Goal: Task Accomplishment & Management: Manage account settings

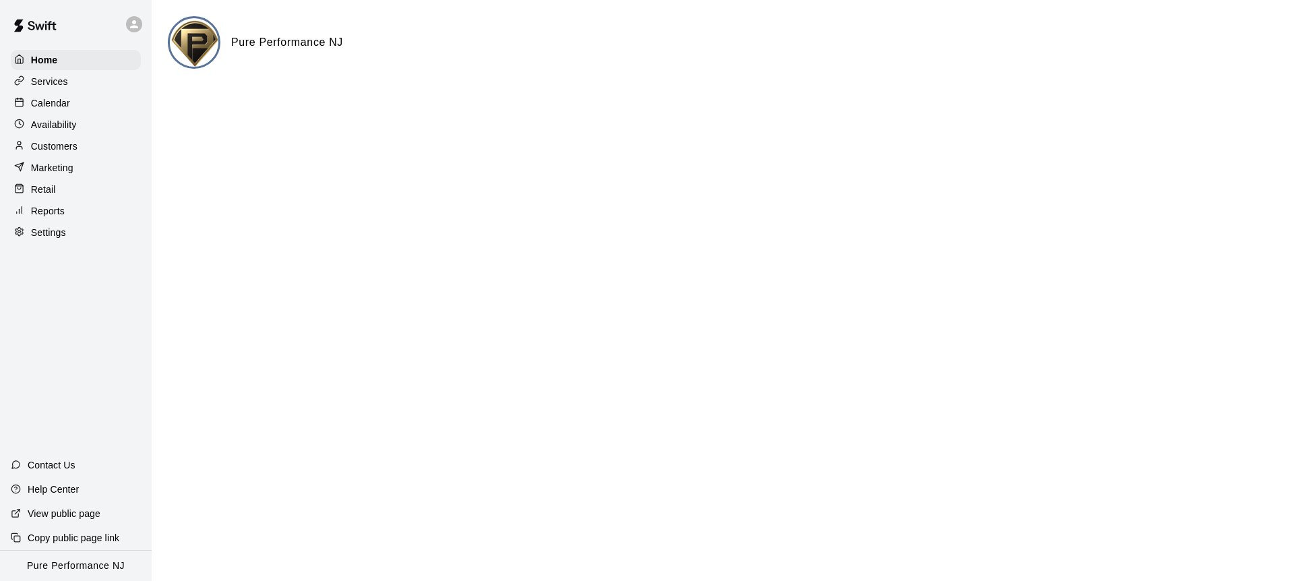
click at [131, 26] on icon at bounding box center [134, 24] width 8 height 8
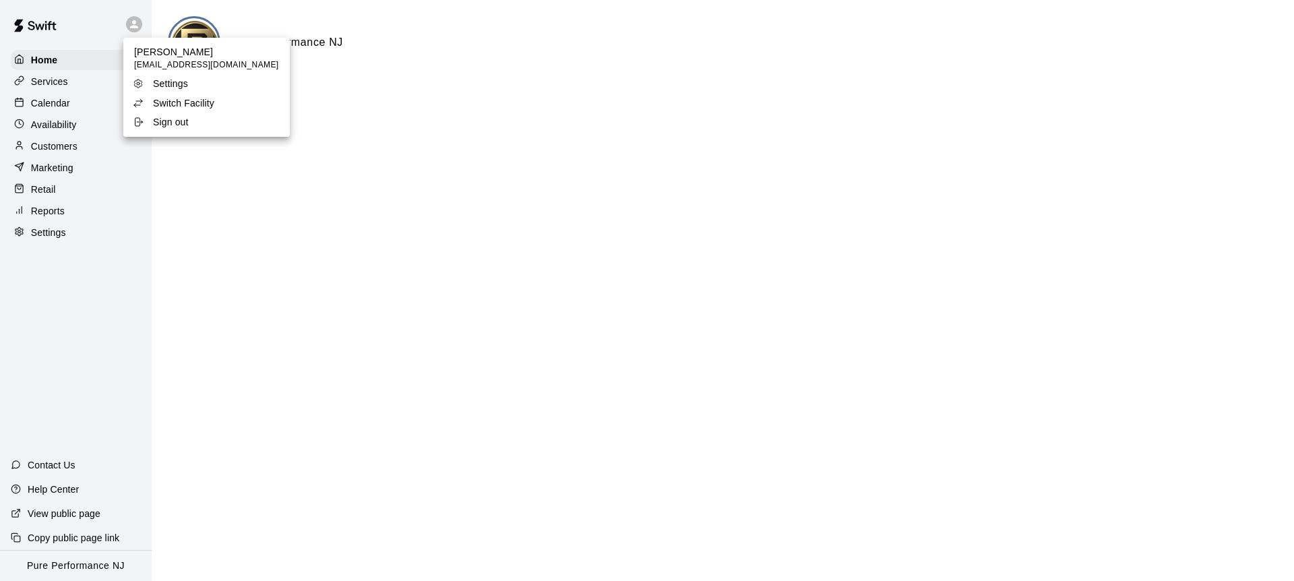
click at [153, 103] on p "Switch Facility" at bounding box center [183, 102] width 61 height 13
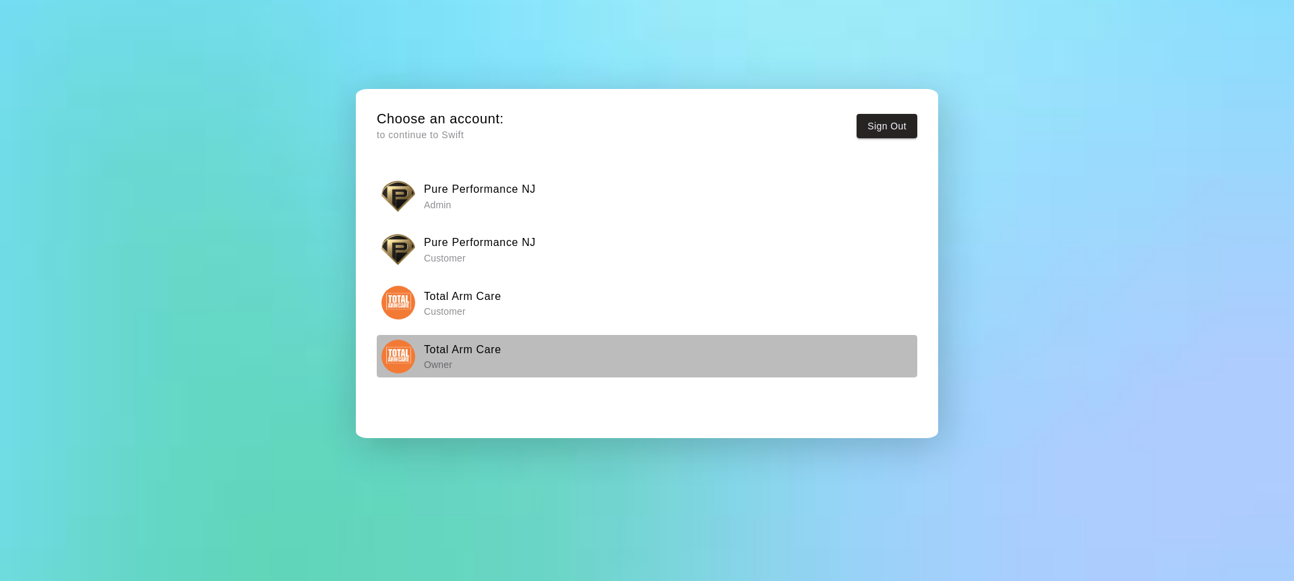
click at [398, 350] on img "button" at bounding box center [399, 357] width 34 height 34
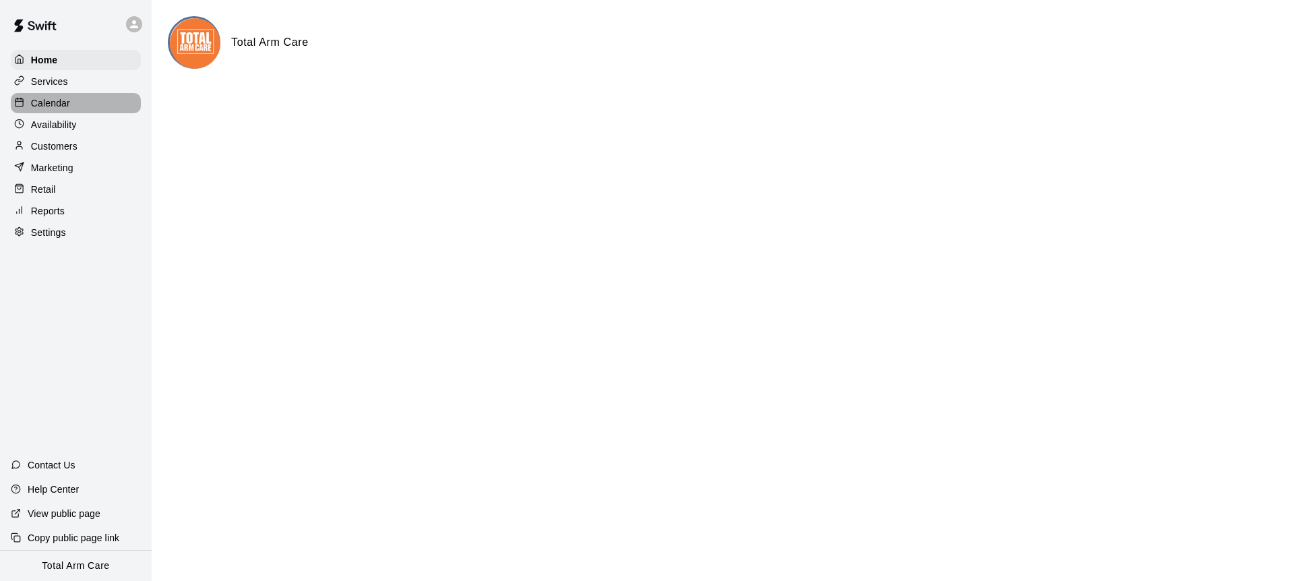
click at [57, 100] on p "Calendar" at bounding box center [50, 102] width 39 height 13
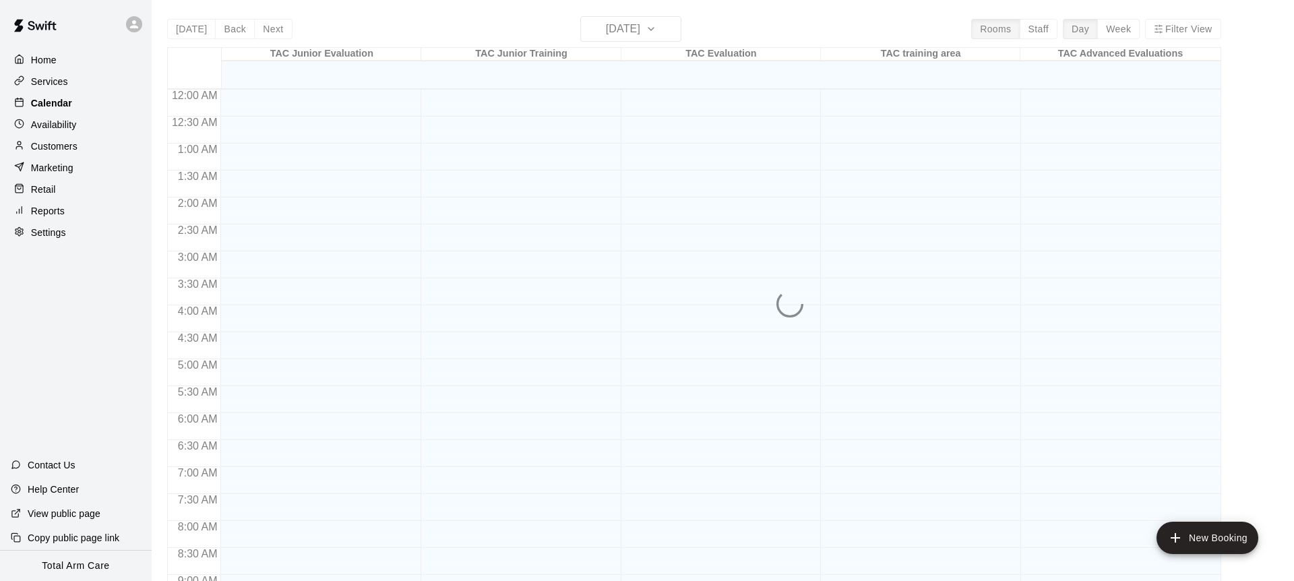
scroll to position [747, 0]
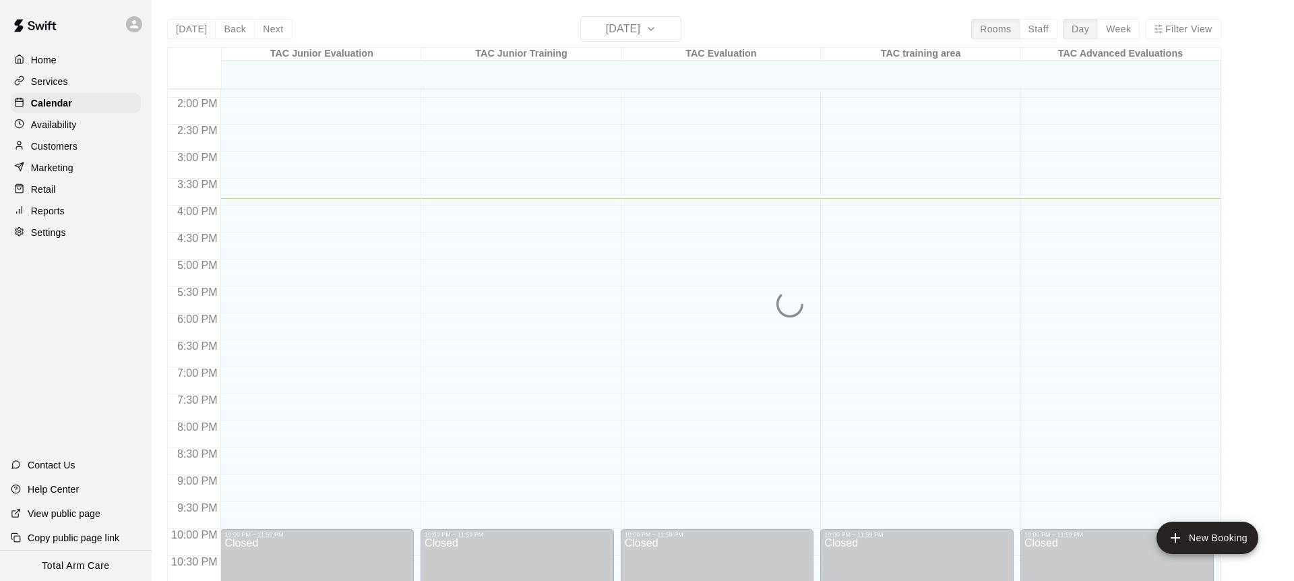
click at [615, 29] on div "Today Back Next Friday Aug 15 Rooms Staff Day Week Filter View TAC Junior Evalu…" at bounding box center [694, 306] width 1054 height 581
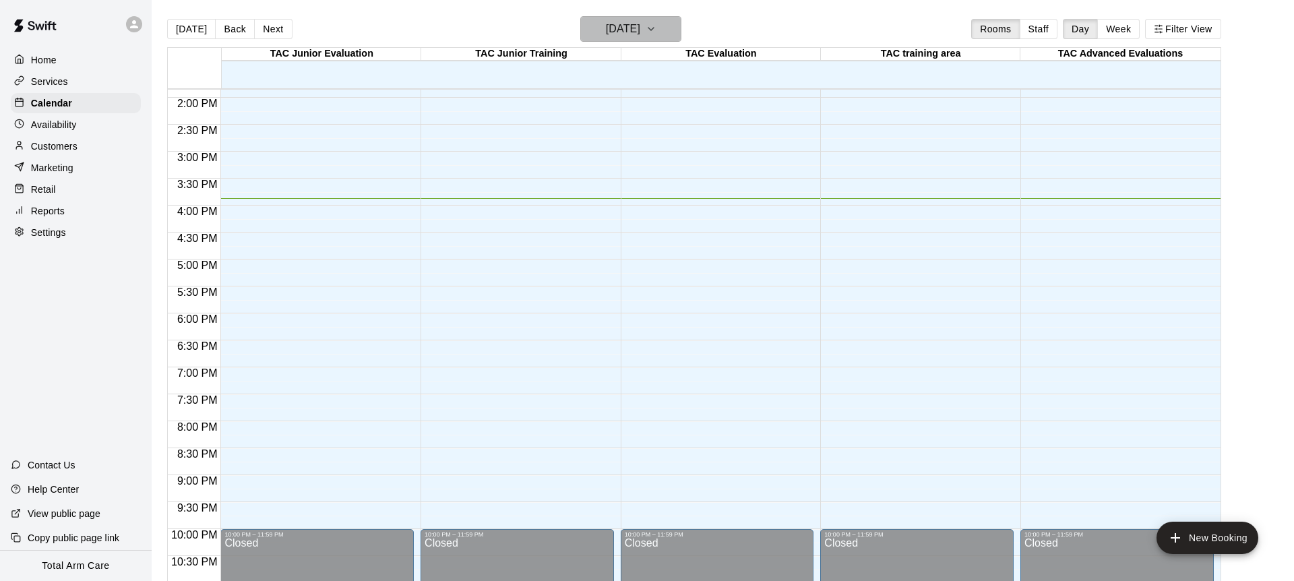
click at [610, 40] on button "[DATE]" at bounding box center [630, 29] width 101 height 26
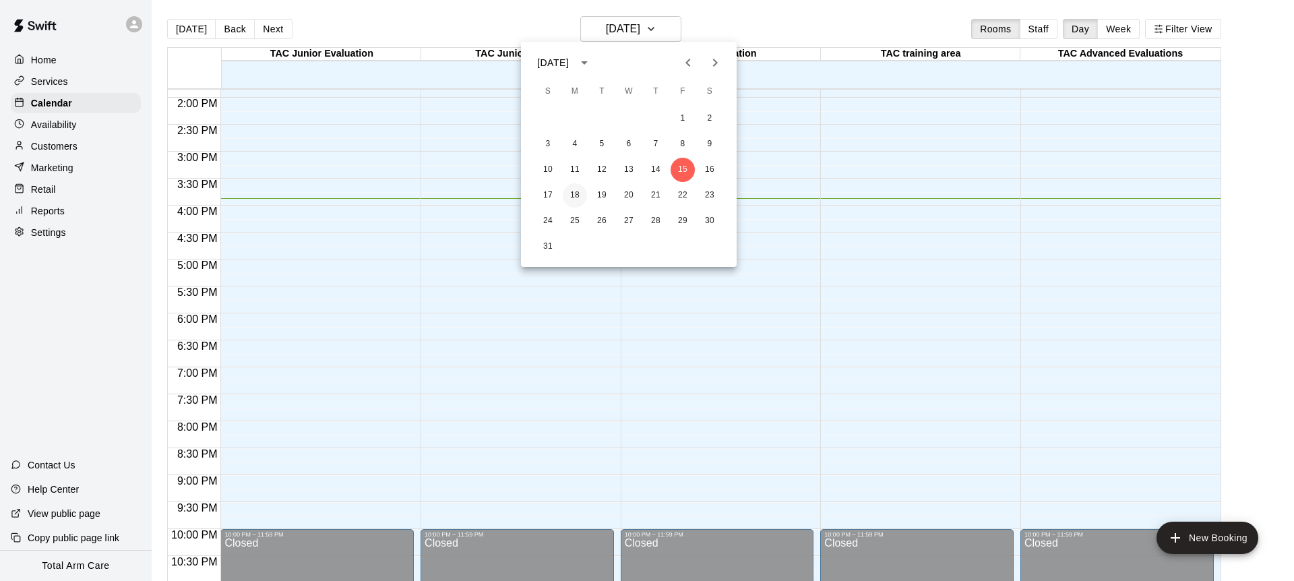
click at [579, 196] on button "18" at bounding box center [575, 195] width 24 height 24
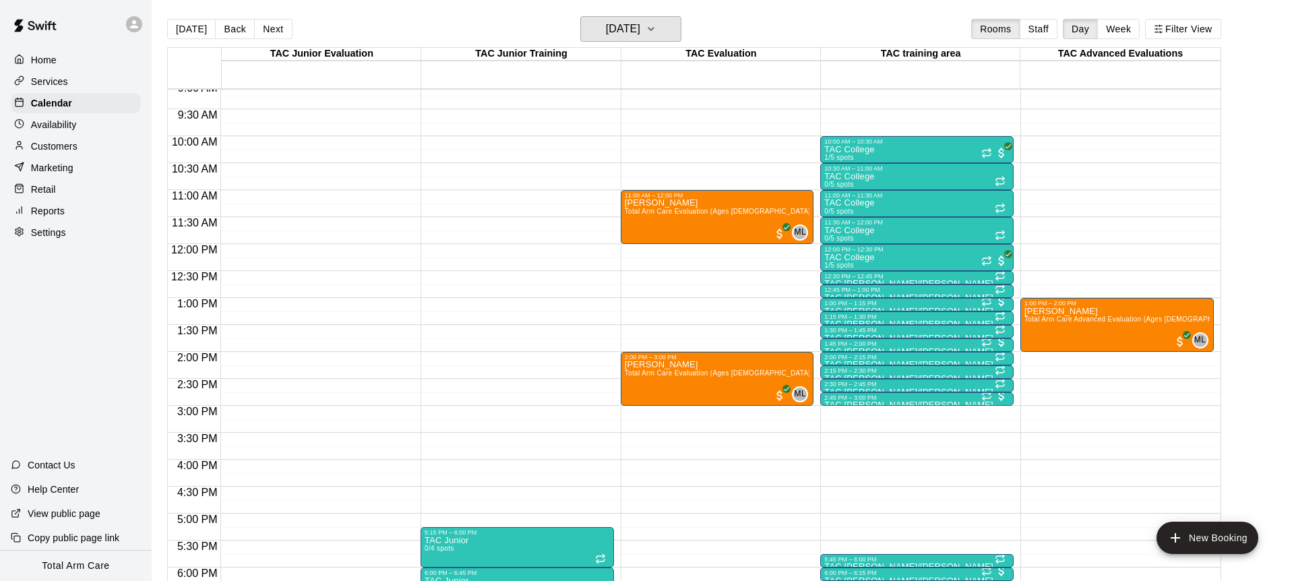
scroll to position [485, 0]
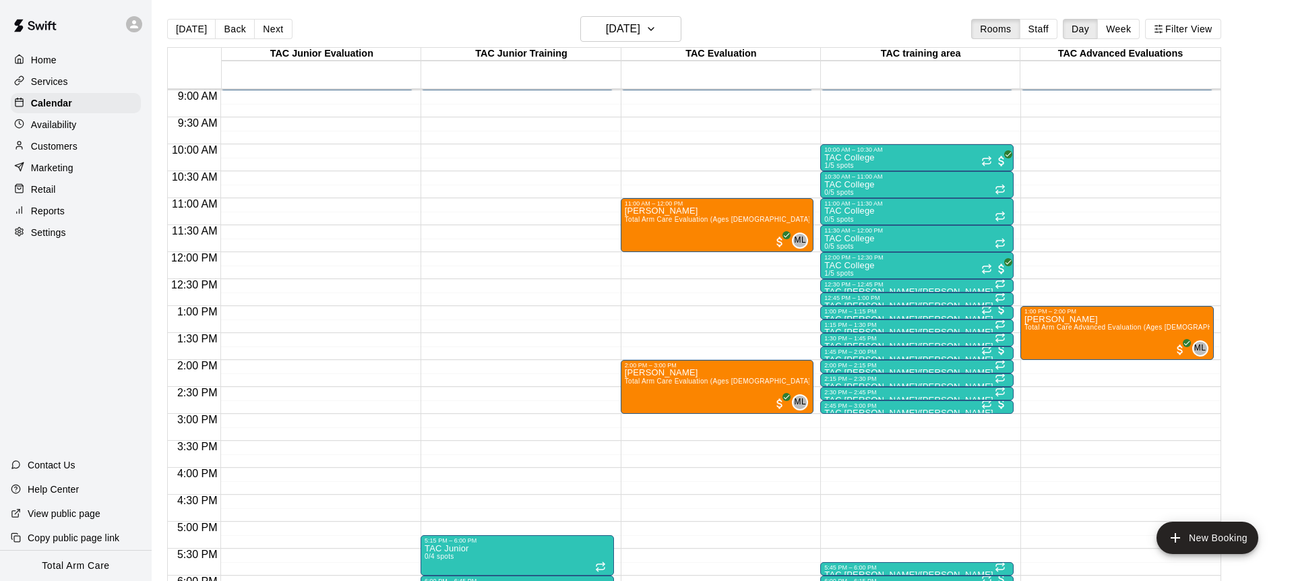
click at [1033, 365] on div "12:00 AM – 9:00 AM Closed 1:00 PM – 2:00 PM Anthony Huaranga Total Arm Care Adv…" at bounding box center [1117, 252] width 193 height 1294
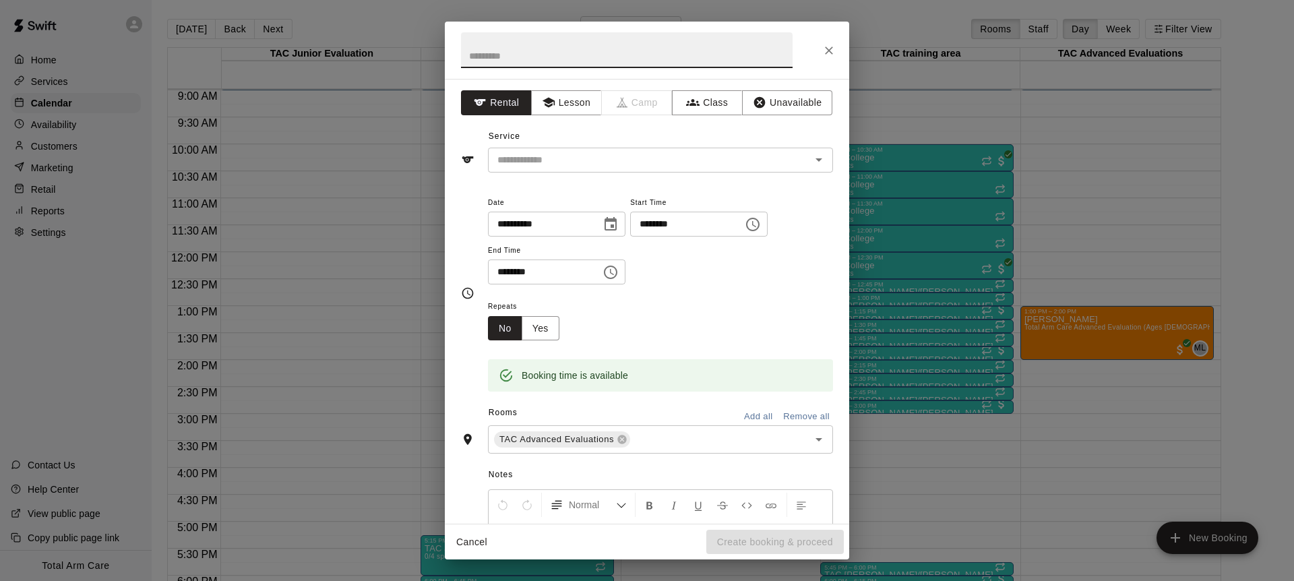
drag, startPoint x: 562, startPoint y: 95, endPoint x: 551, endPoint y: 88, distance: 12.5
click at [561, 94] on button "Lesson" at bounding box center [566, 102] width 71 height 25
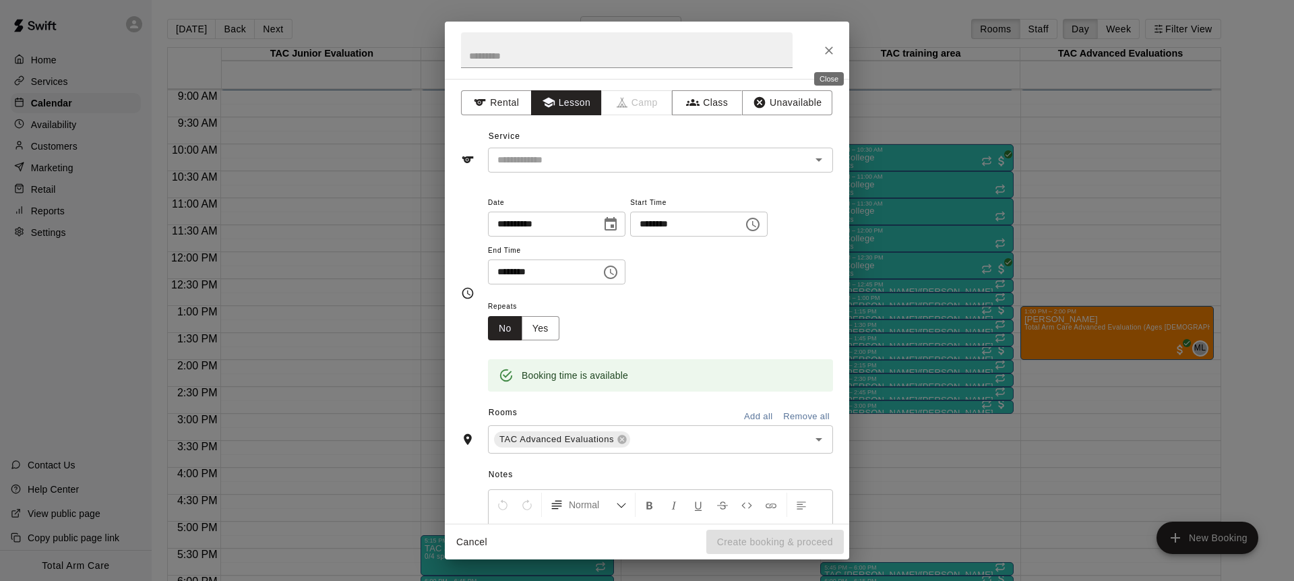
click at [832, 47] on icon "Close" at bounding box center [828, 50] width 13 height 13
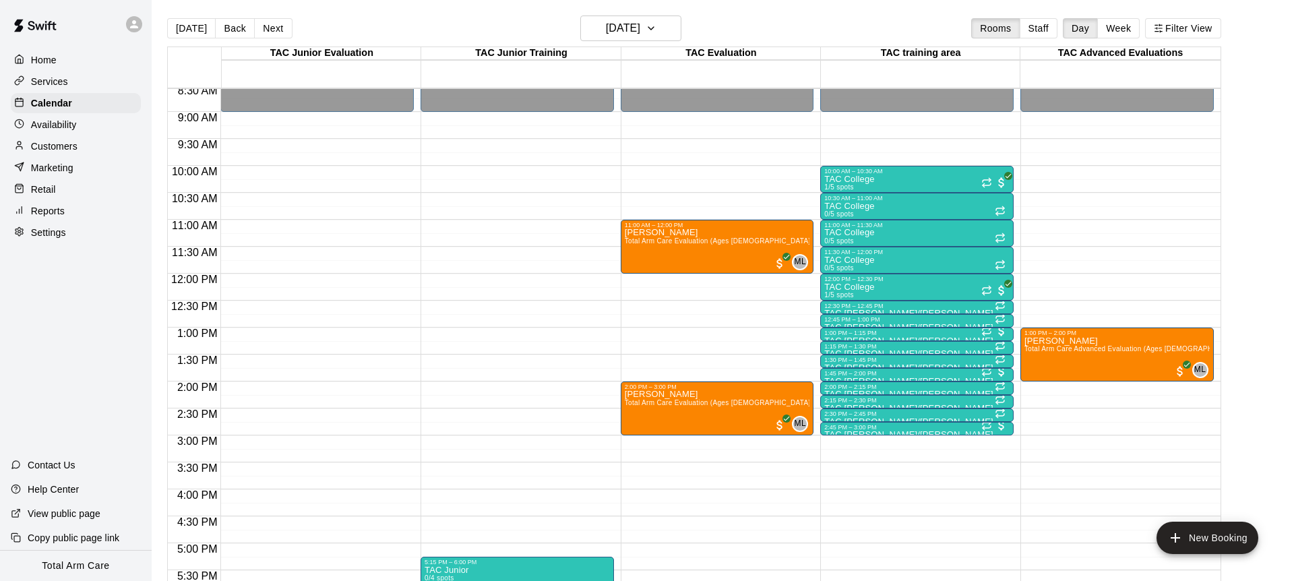
scroll to position [2, 0]
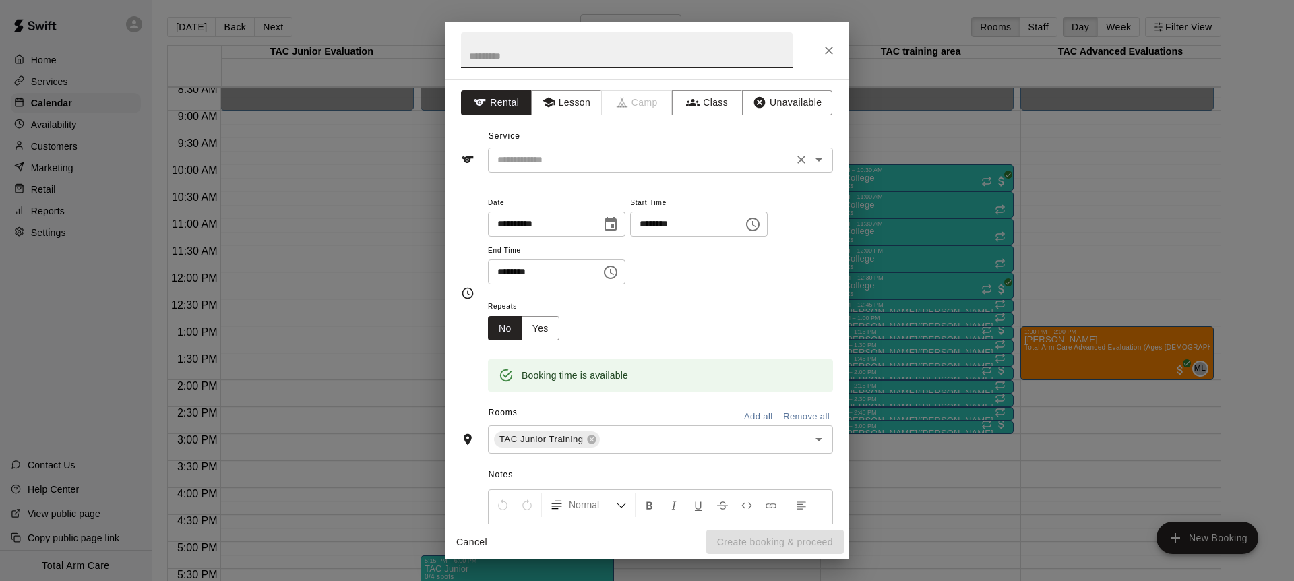
click at [570, 168] on input "text" at bounding box center [640, 160] width 297 height 17
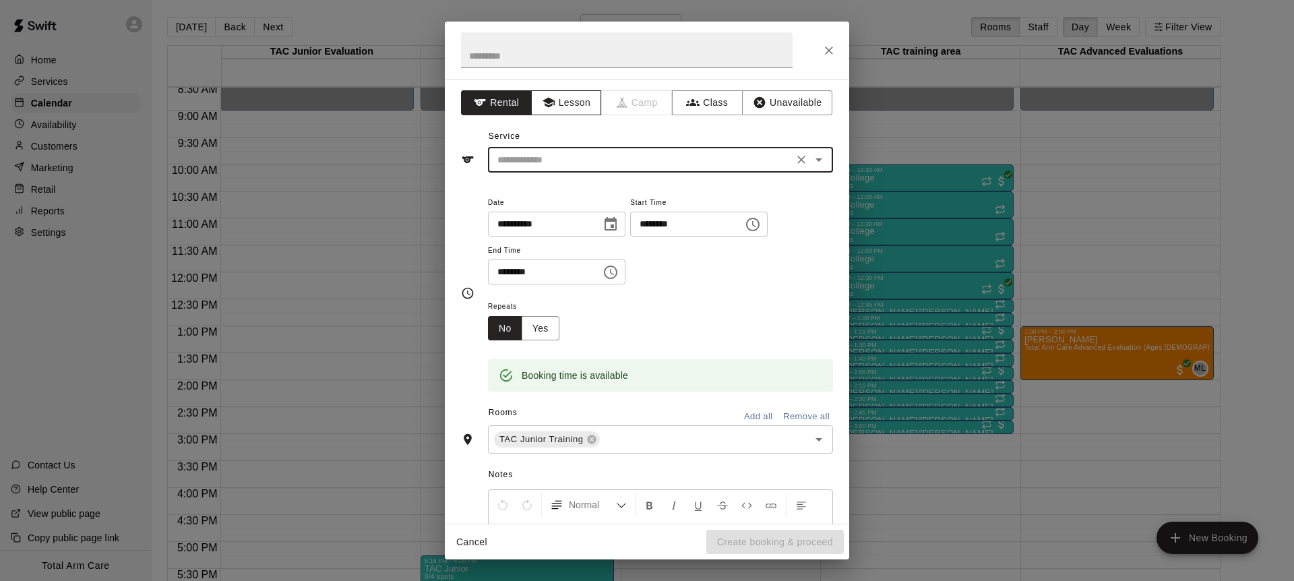
drag, startPoint x: 572, startPoint y: 155, endPoint x: 557, endPoint y: 108, distance: 49.5
click at [571, 144] on div "Service ​" at bounding box center [647, 149] width 372 height 47
click at [558, 108] on button "Lesson" at bounding box center [566, 102] width 71 height 25
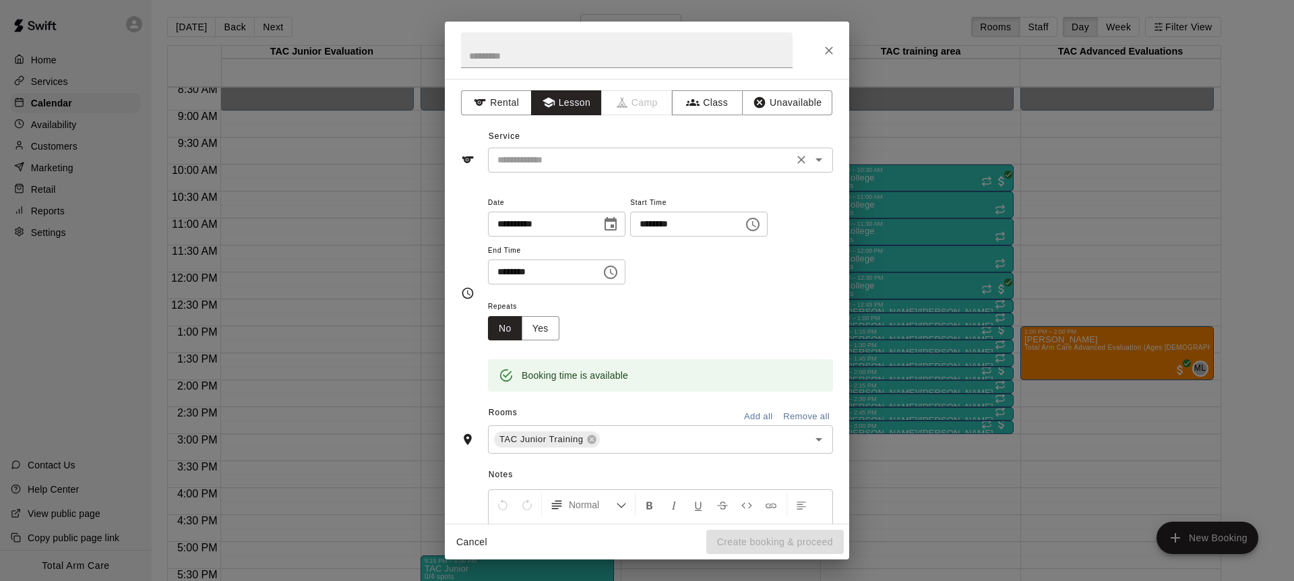
click at [561, 153] on input "text" at bounding box center [640, 160] width 297 height 17
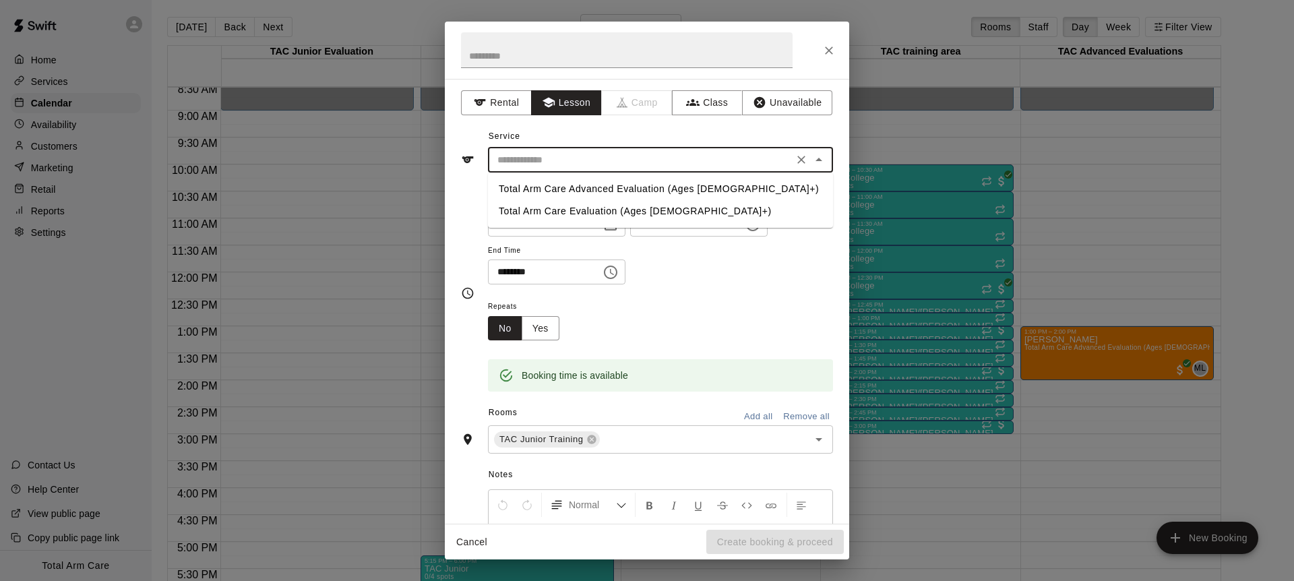
click at [588, 212] on li "Total Arm Care Evaluation (Ages 13+)" at bounding box center [660, 211] width 345 height 22
type input "**********"
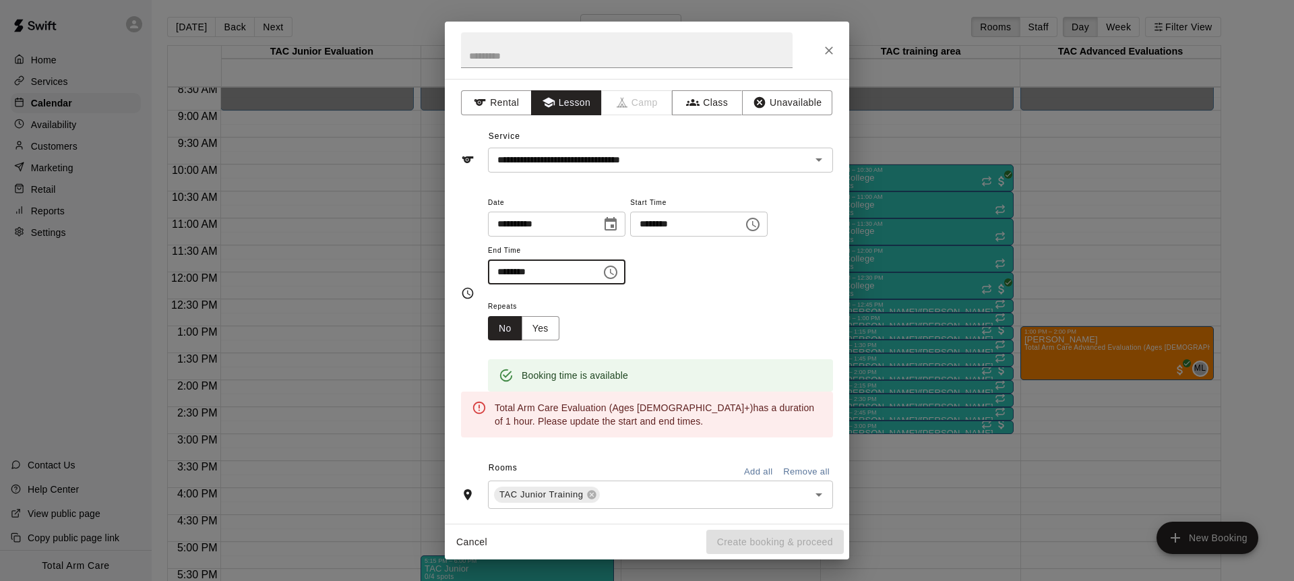
click at [511, 271] on input "********" at bounding box center [540, 272] width 104 height 25
click at [505, 272] on input "********" at bounding box center [540, 272] width 104 height 25
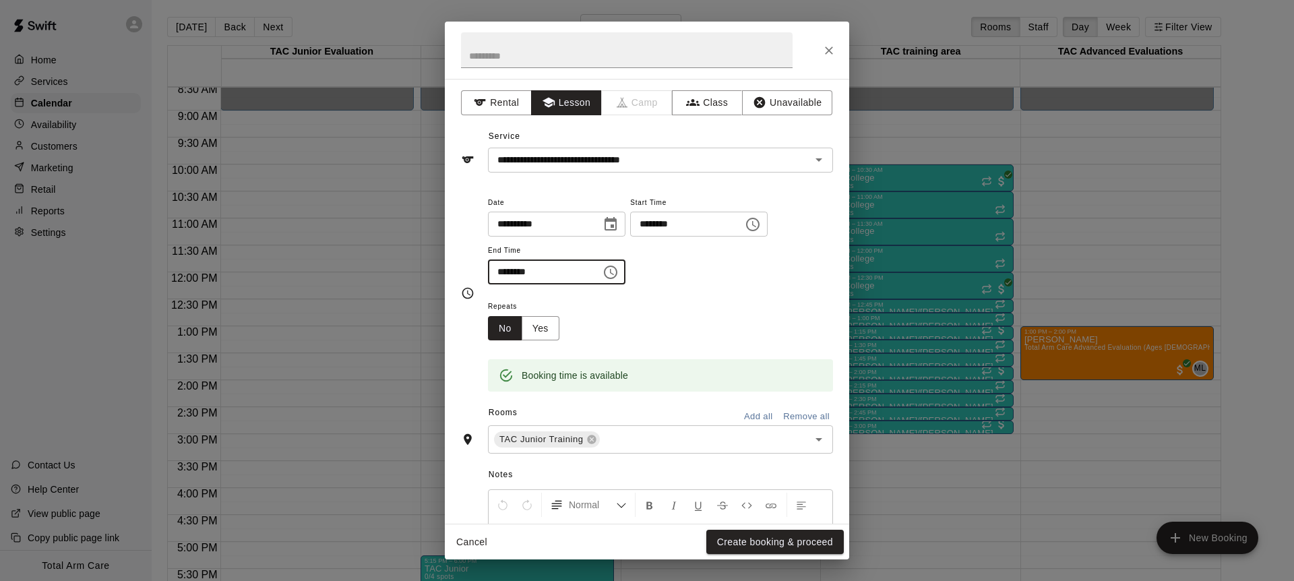
type input "********"
drag, startPoint x: 713, startPoint y: 306, endPoint x: 703, endPoint y: 317, distance: 14.8
click at [713, 306] on div "Repeats No Yes" at bounding box center [660, 319] width 345 height 42
click at [766, 549] on button "Create booking & proceed" at bounding box center [775, 542] width 138 height 25
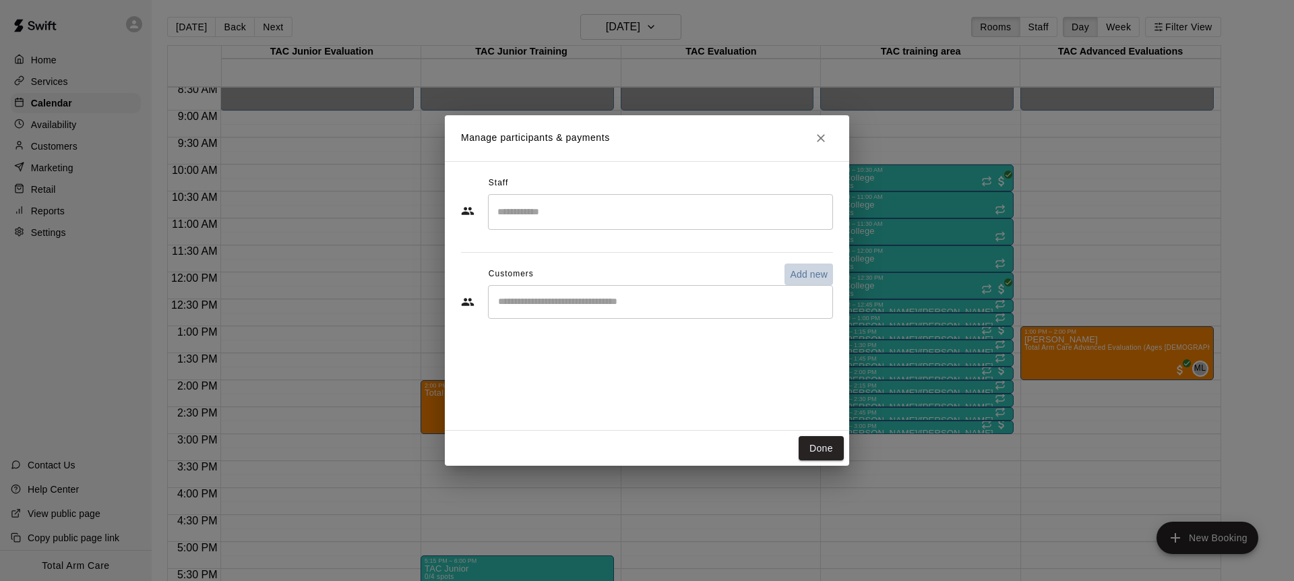
click at [806, 270] on p "Add new" at bounding box center [809, 274] width 38 height 13
select select "**"
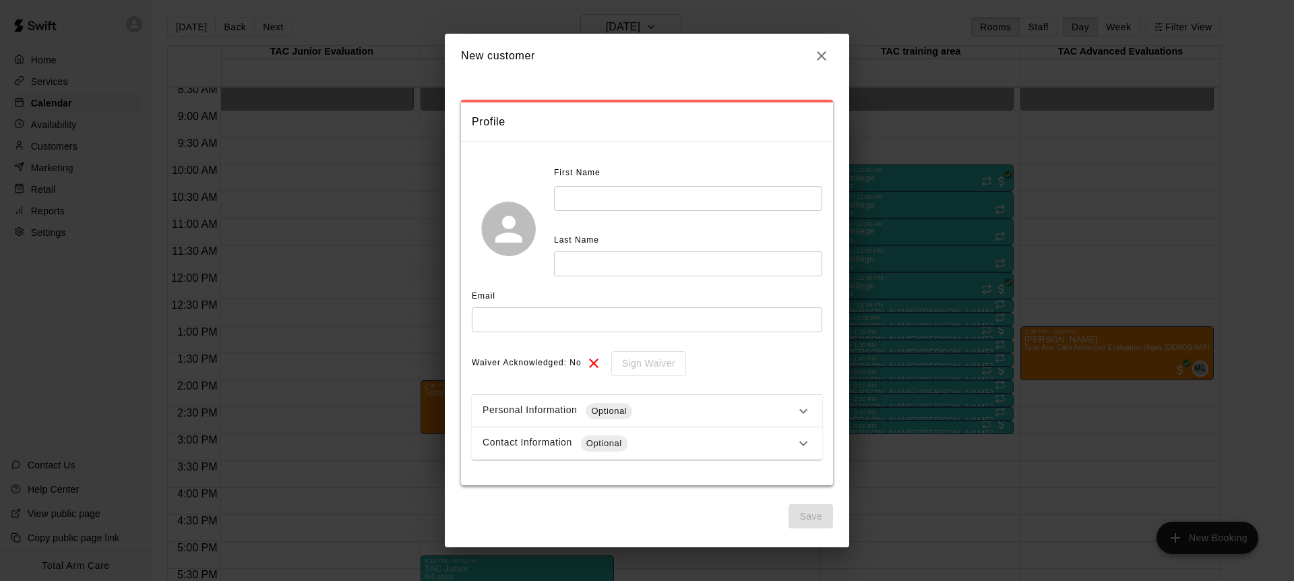
click at [580, 190] on input "text" at bounding box center [688, 198] width 268 height 25
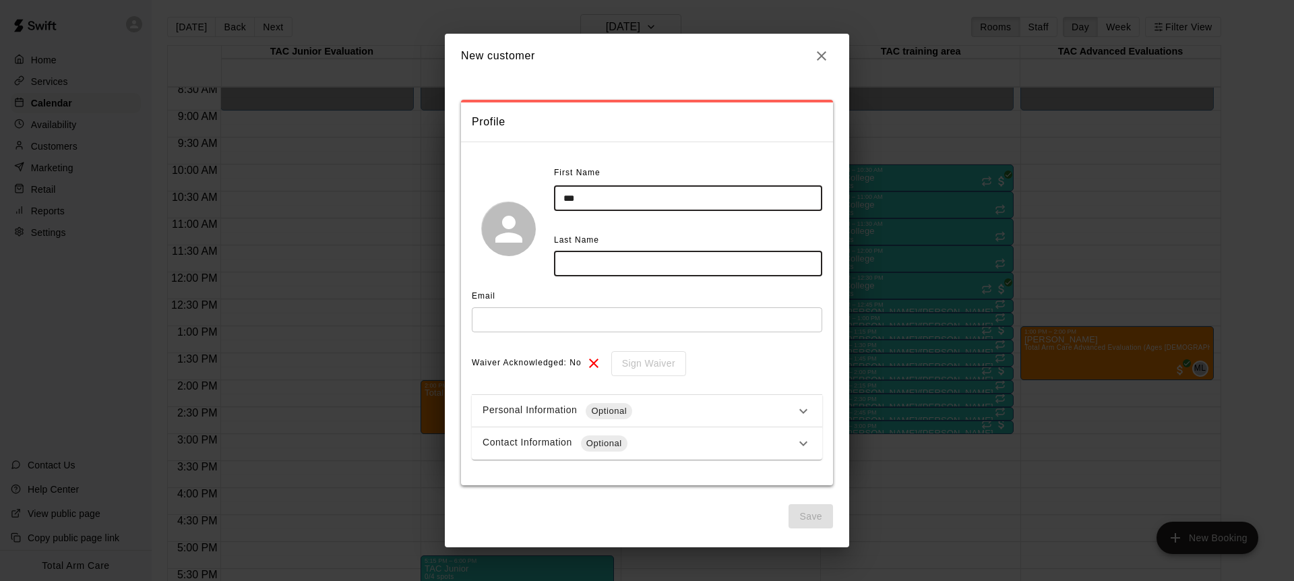
type input "***"
click at [603, 266] on input "text" at bounding box center [688, 263] width 268 height 25
type input "*******"
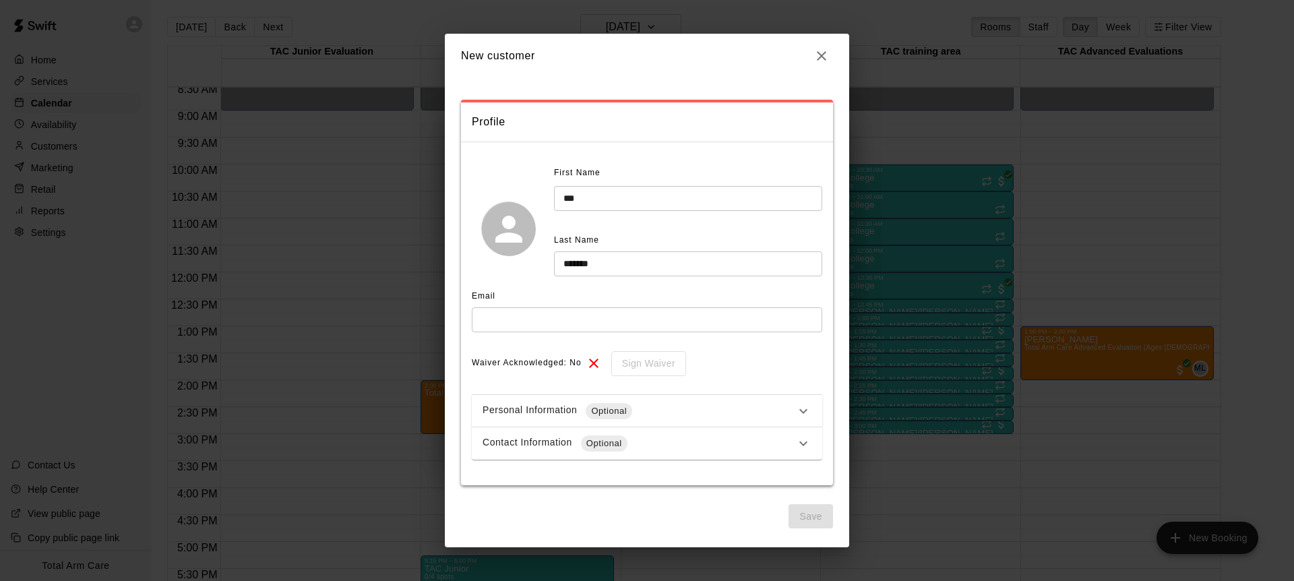
click at [522, 284] on div "First Name *** ​ Last Name ******* ​" at bounding box center [647, 228] width 351 height 133
click at [620, 321] on input "text" at bounding box center [647, 319] width 351 height 25
click at [822, 56] on icon "button" at bounding box center [822, 56] width 16 height 16
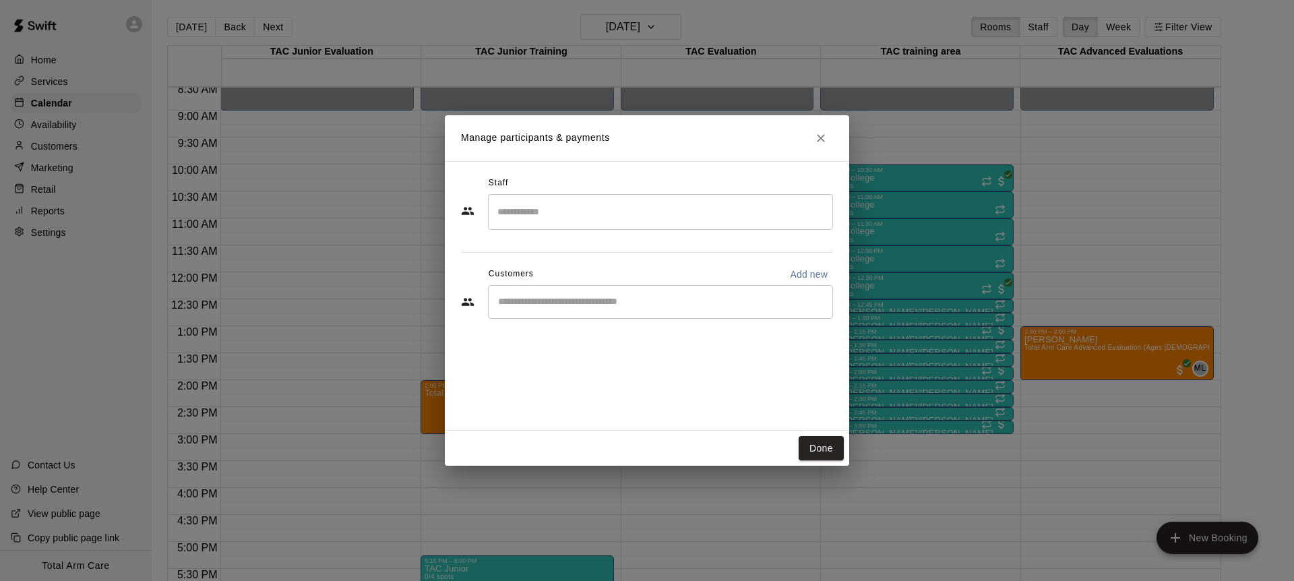
click at [616, 298] on input "Start typing to search customers..." at bounding box center [660, 301] width 333 height 13
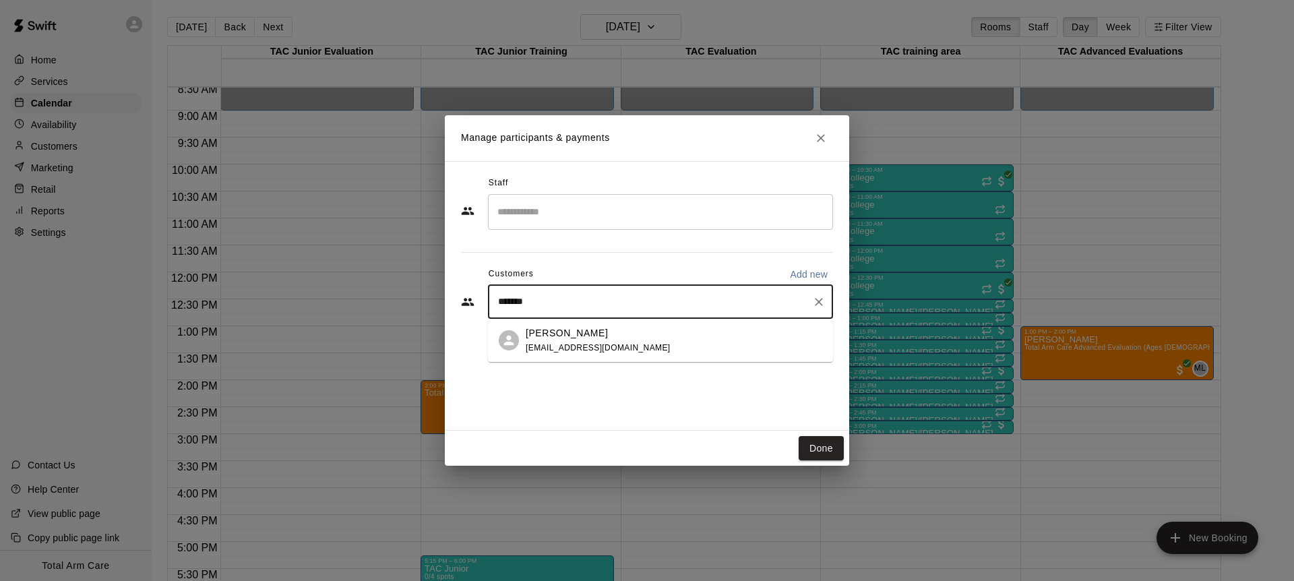
type input "********"
click at [604, 348] on span "gio.calamia03@gmail.com" at bounding box center [598, 347] width 145 height 9
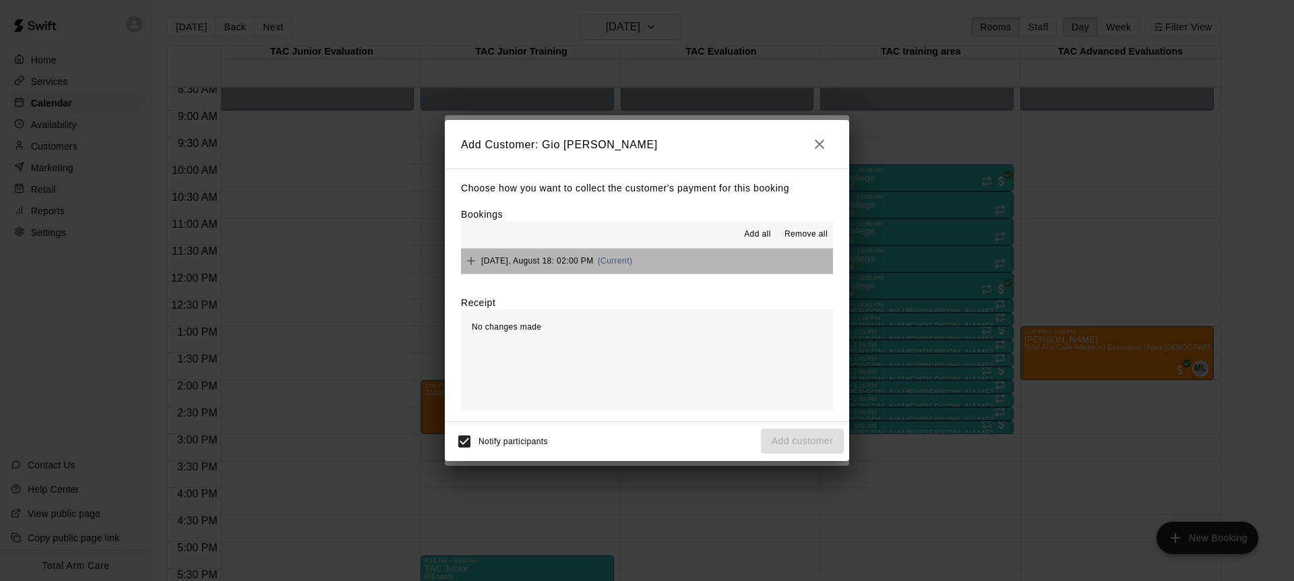
click at [669, 268] on button "Monday, August 18: 02:00 PM (Current)" at bounding box center [647, 261] width 372 height 25
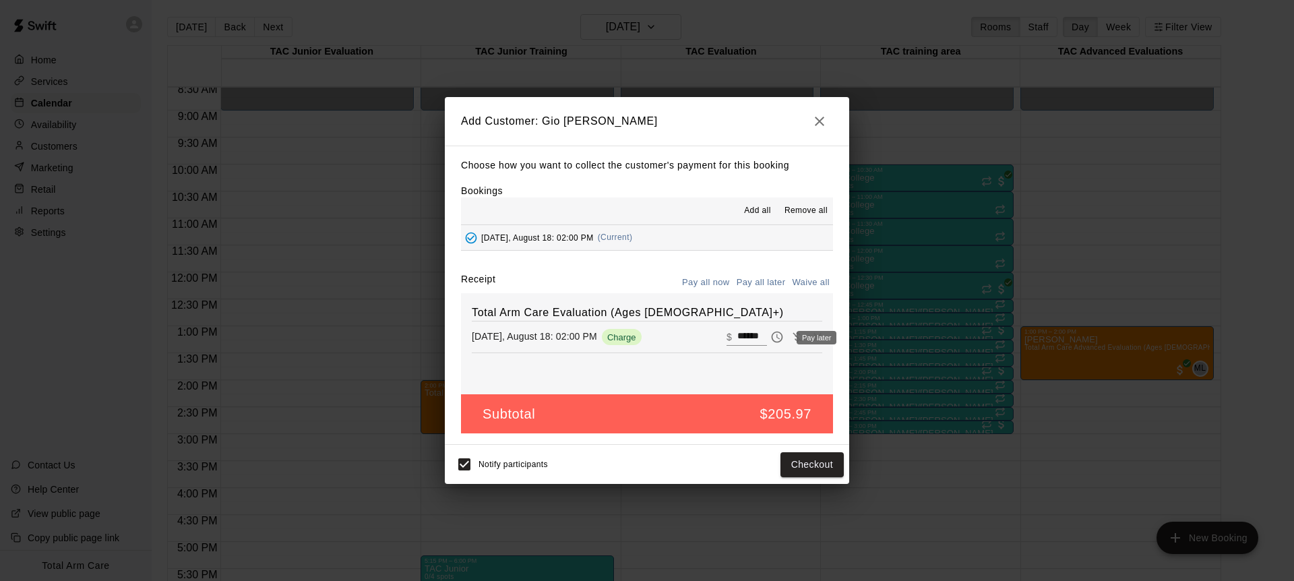
click at [778, 336] on icon "Pay later" at bounding box center [776, 336] width 13 height 13
click at [810, 466] on button "Add customer" at bounding box center [802, 464] width 83 height 25
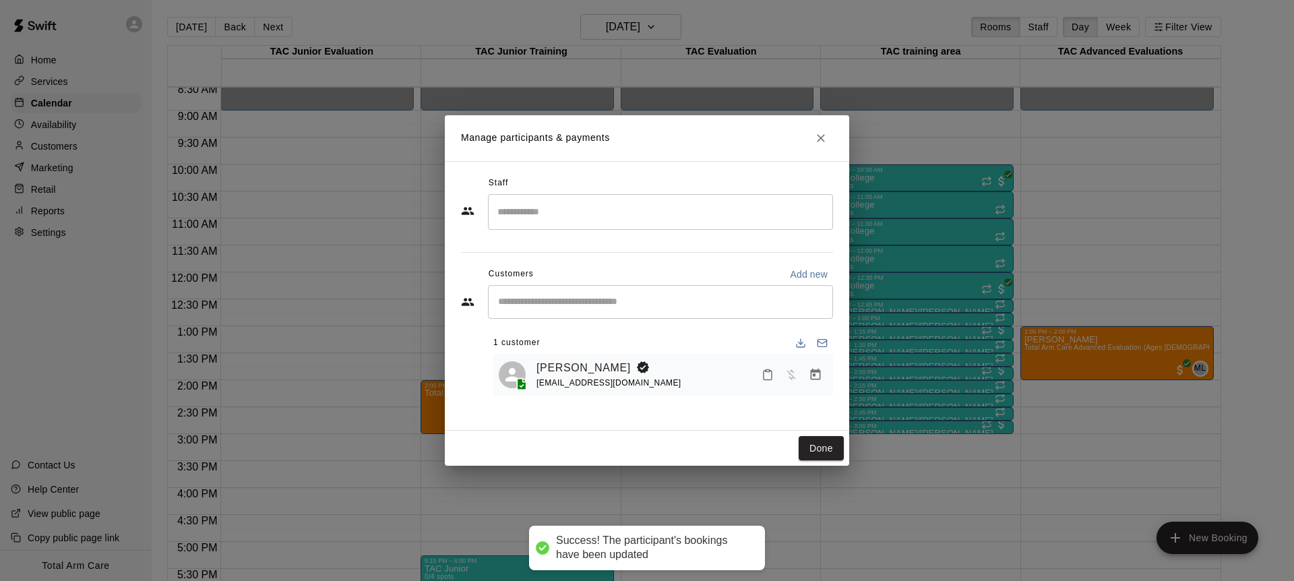
click at [524, 201] on input "Search staff" at bounding box center [660, 212] width 333 height 24
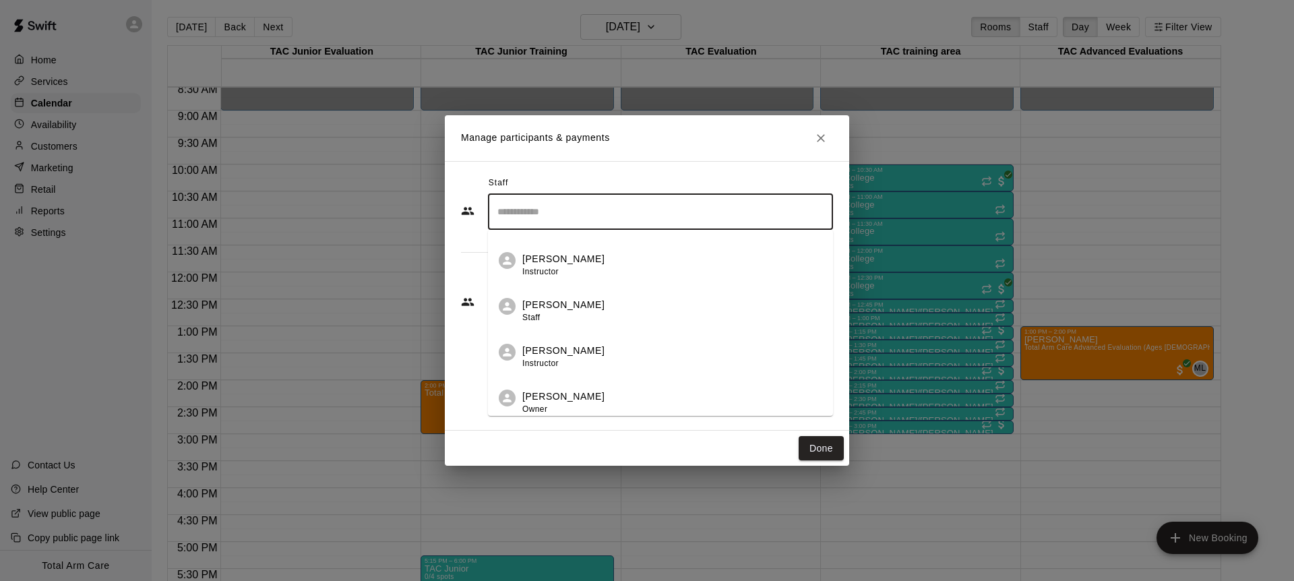
scroll to position [318, 0]
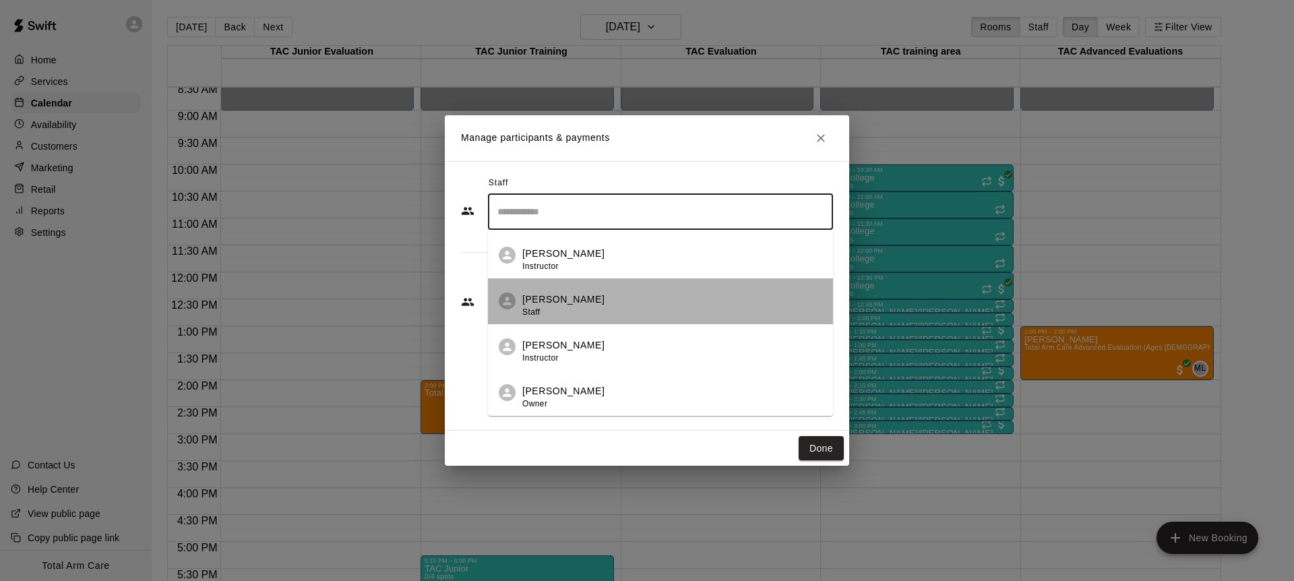
click at [559, 303] on p "[PERSON_NAME]" at bounding box center [563, 300] width 82 height 14
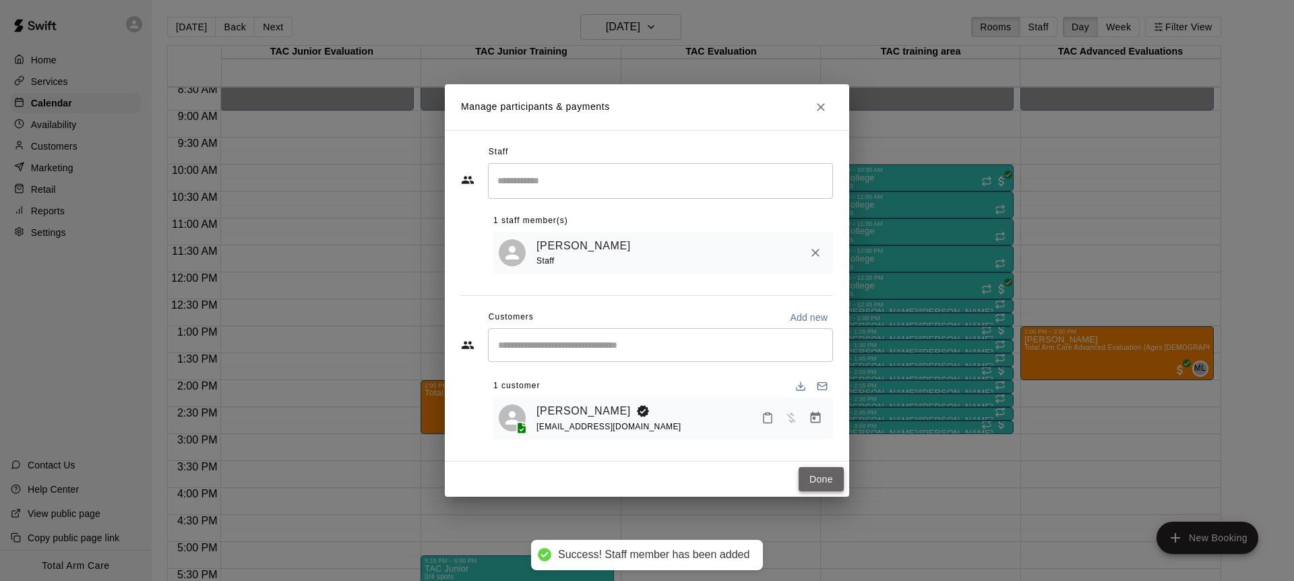
click at [819, 471] on button "Done" at bounding box center [821, 479] width 45 height 25
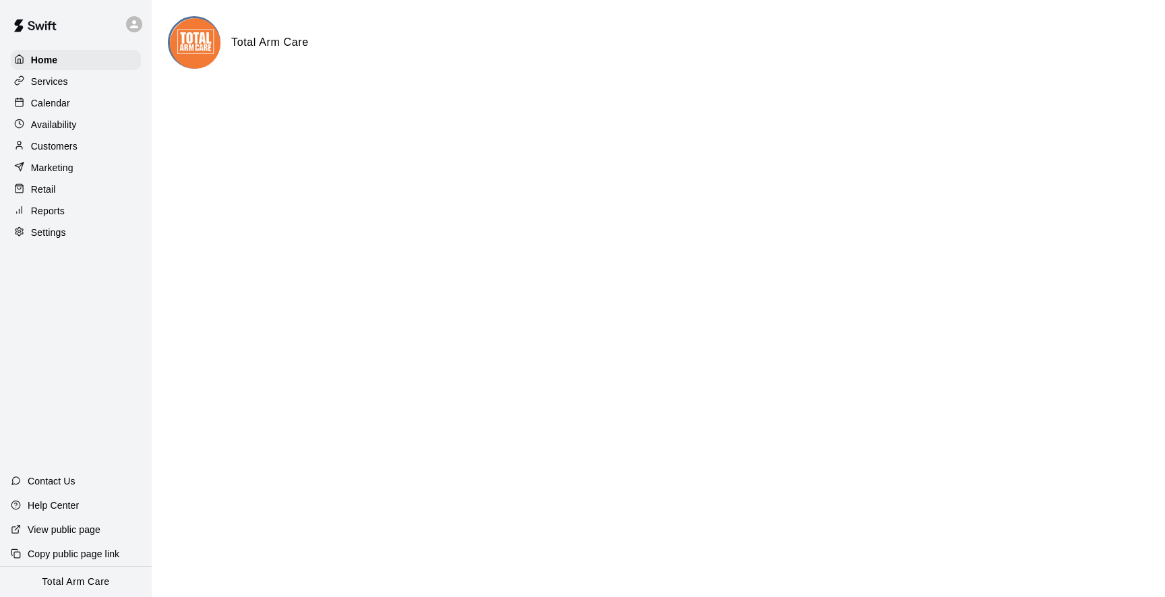
click at [56, 146] on p "Customers" at bounding box center [54, 146] width 47 height 13
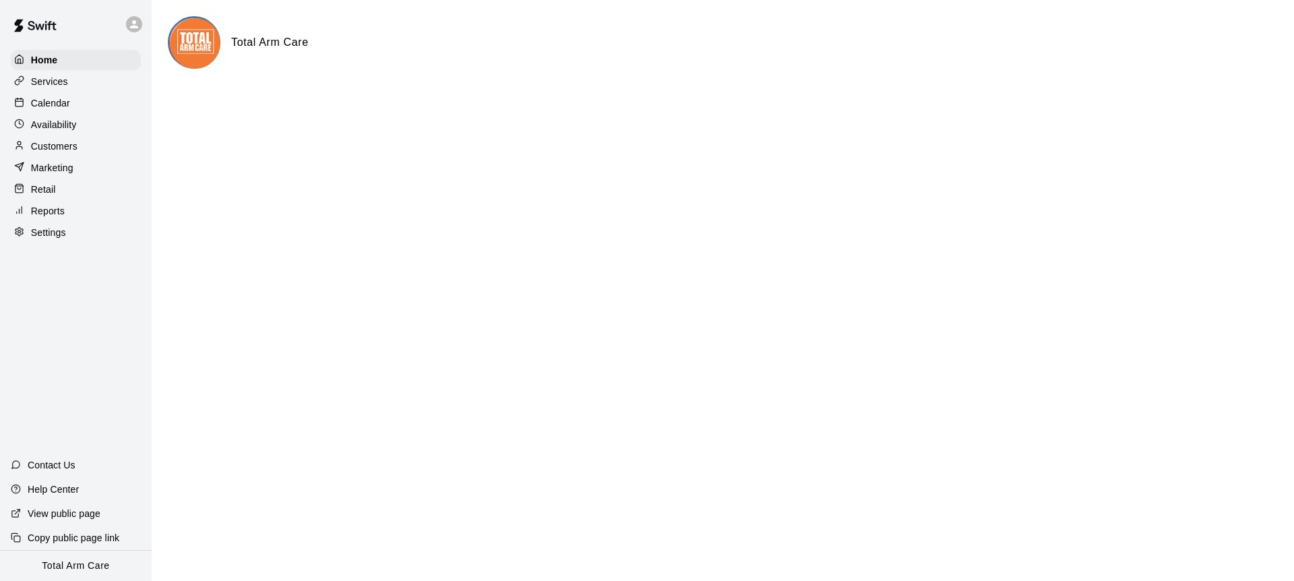
click at [67, 100] on p "Calendar" at bounding box center [50, 102] width 39 height 13
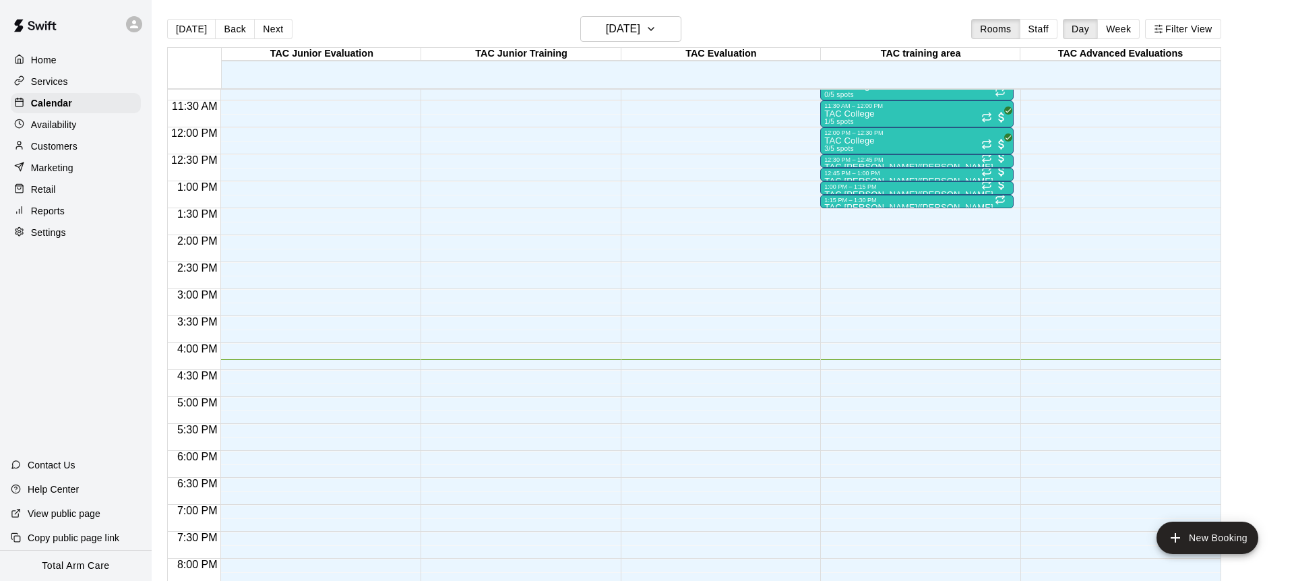
scroll to position [625, 0]
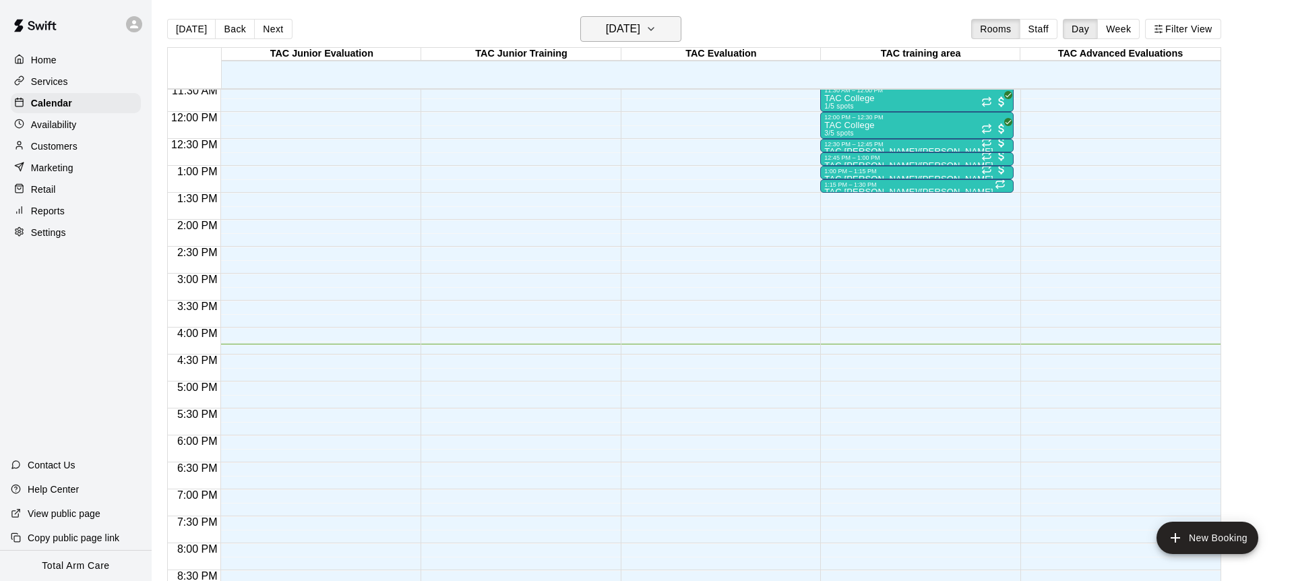
click at [624, 27] on h6 "[DATE]" at bounding box center [623, 29] width 34 height 19
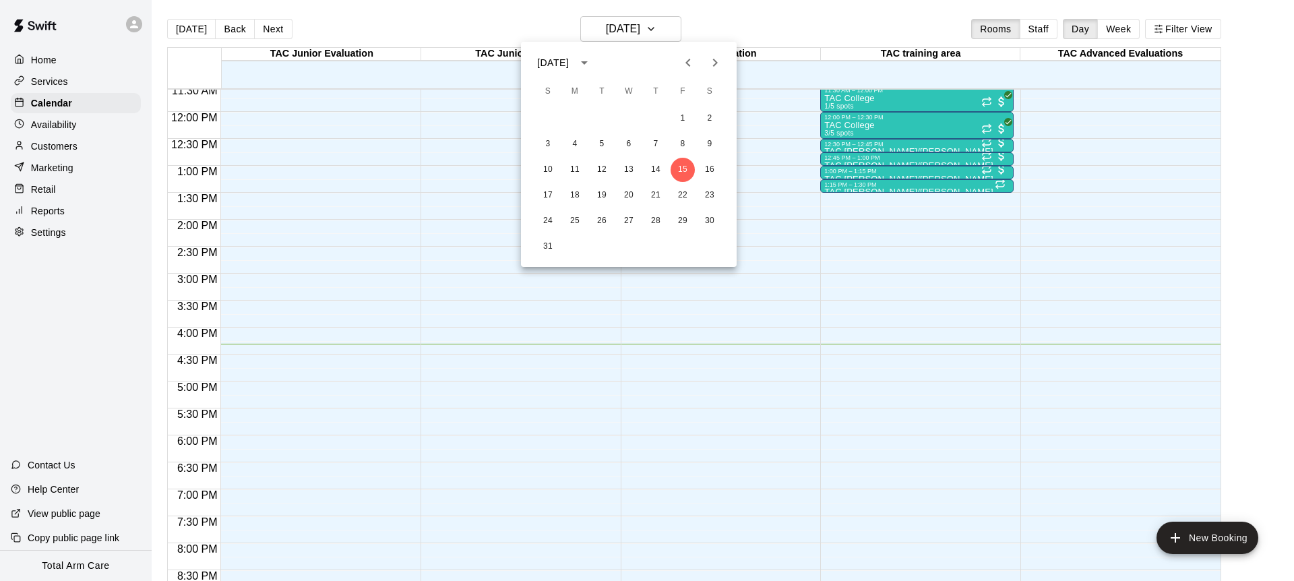
click at [61, 125] on div at bounding box center [647, 290] width 1294 height 581
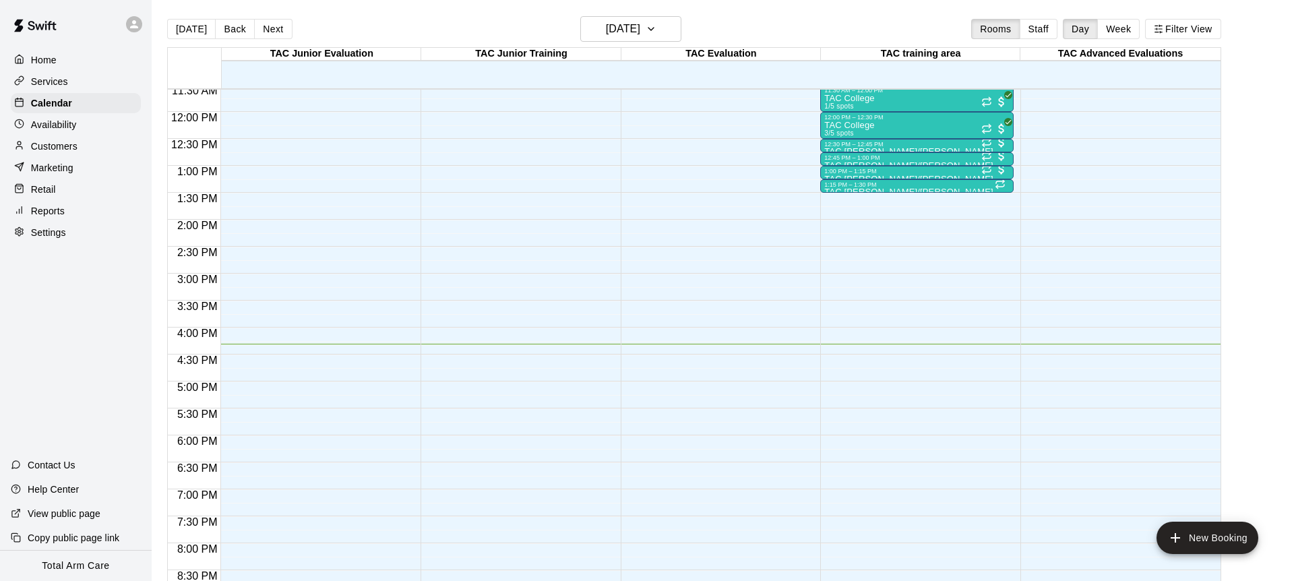
click at [67, 125] on p "Availability" at bounding box center [54, 124] width 46 height 13
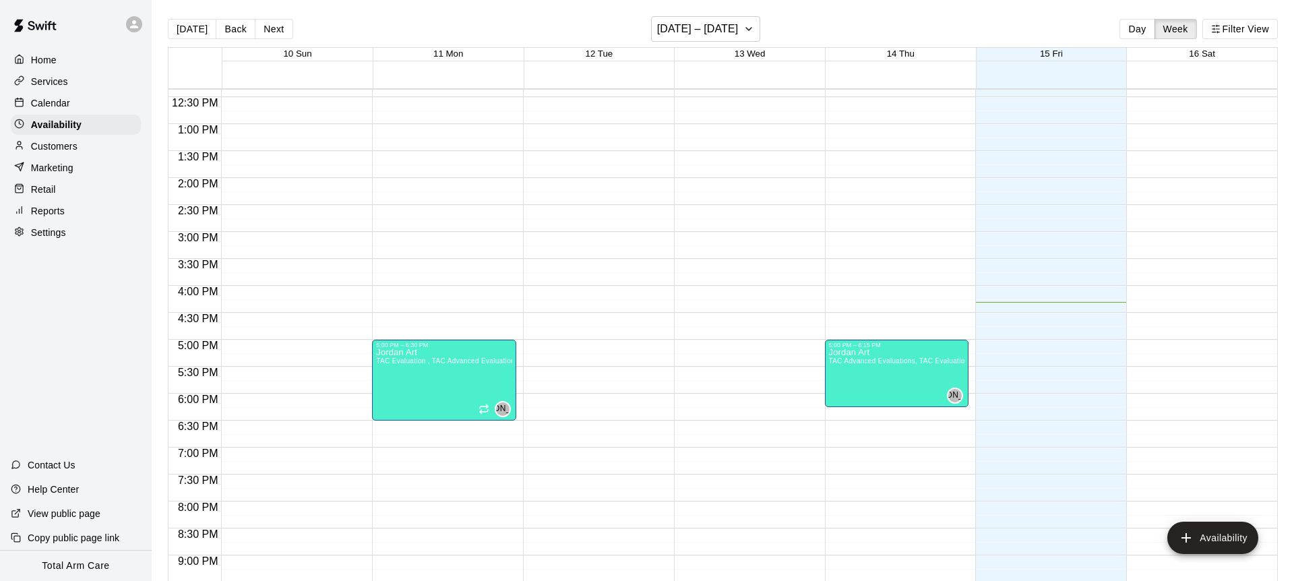
scroll to position [664, 0]
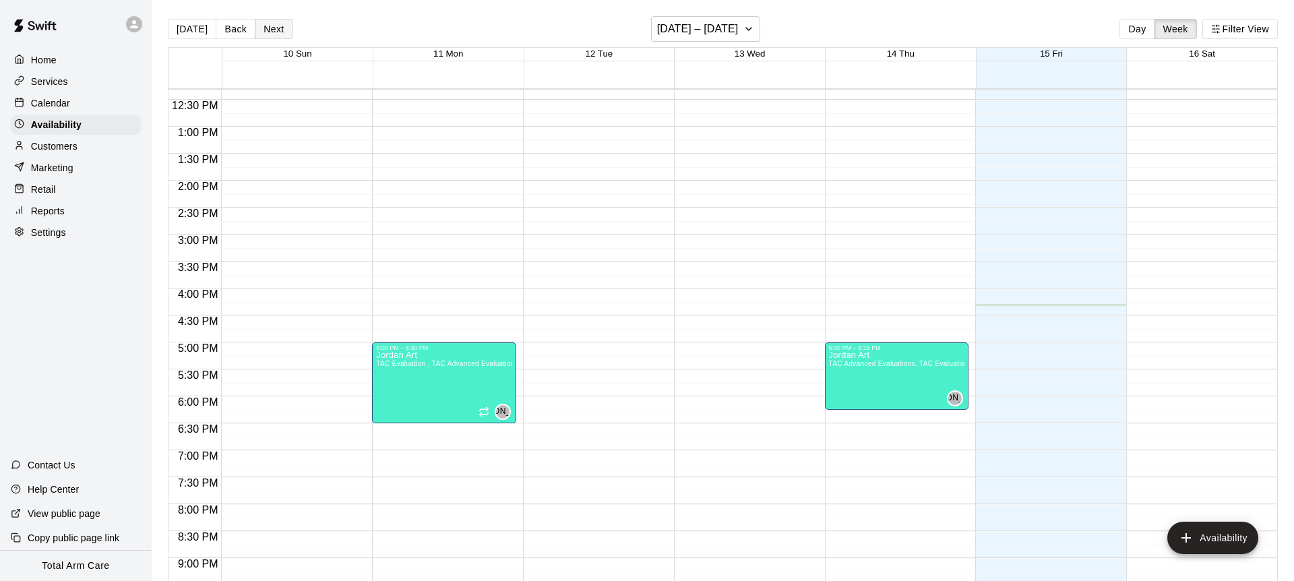
click at [262, 28] on button "Next" at bounding box center [274, 29] width 38 height 20
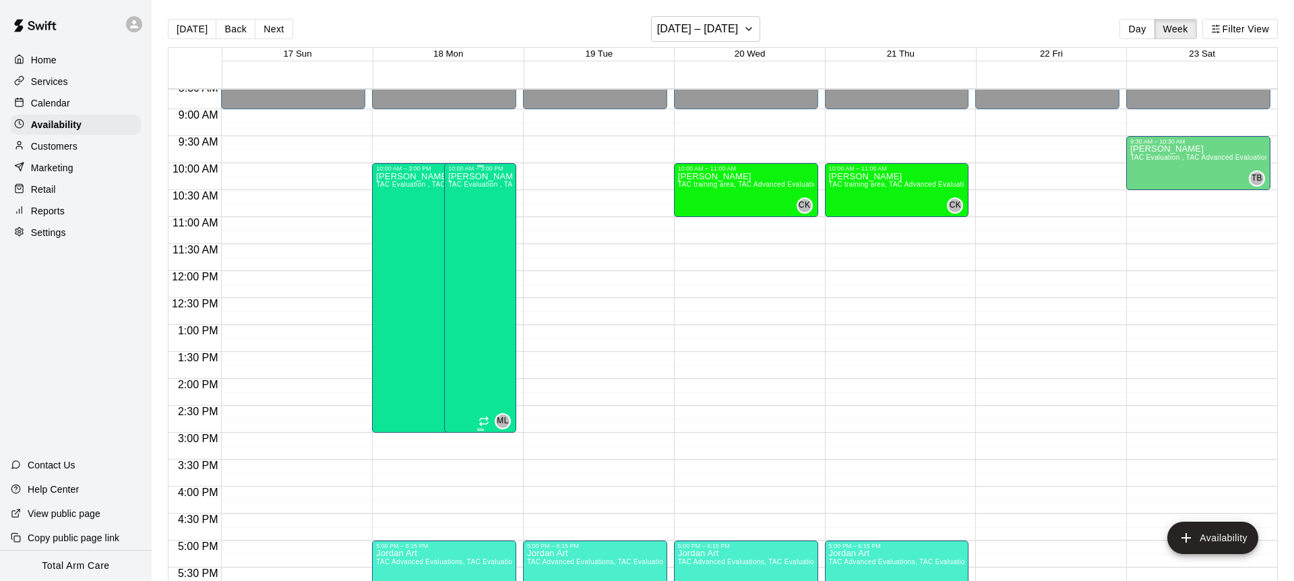
scroll to position [466, 0]
click at [269, 24] on button "Next" at bounding box center [274, 29] width 38 height 20
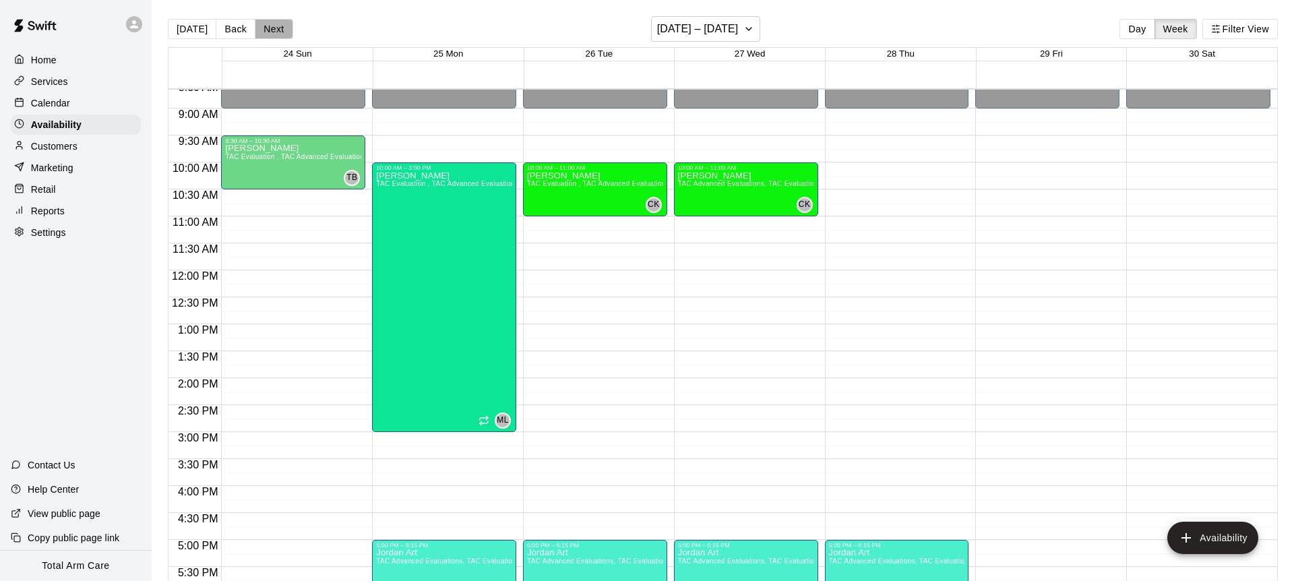
click at [269, 24] on button "Next" at bounding box center [274, 29] width 38 height 20
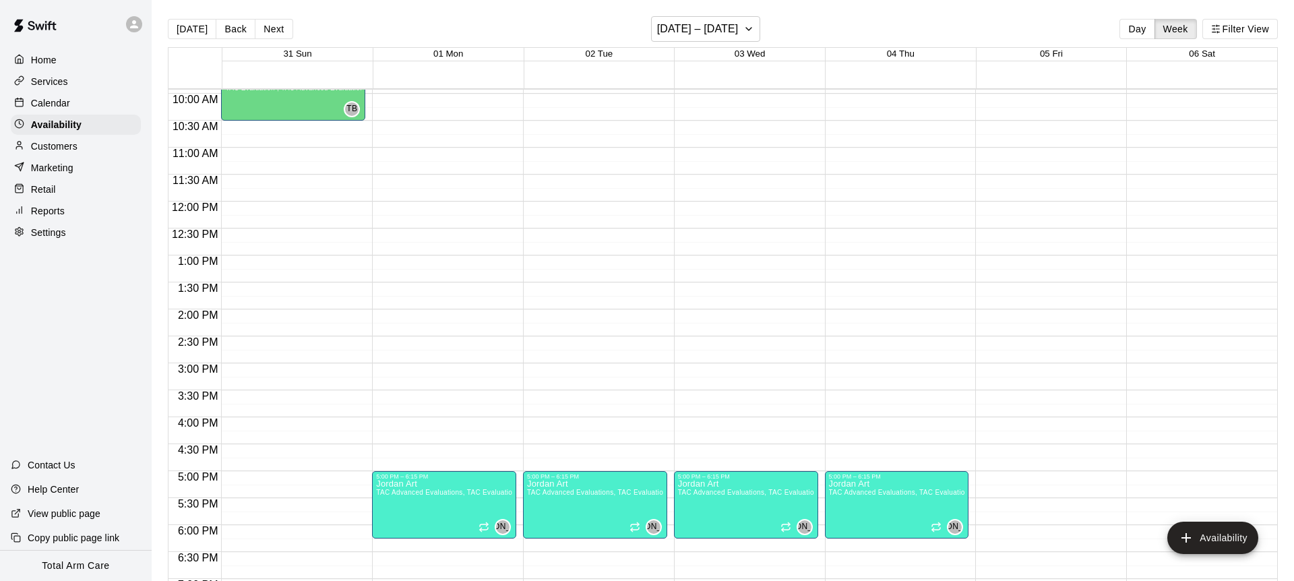
scroll to position [591, 0]
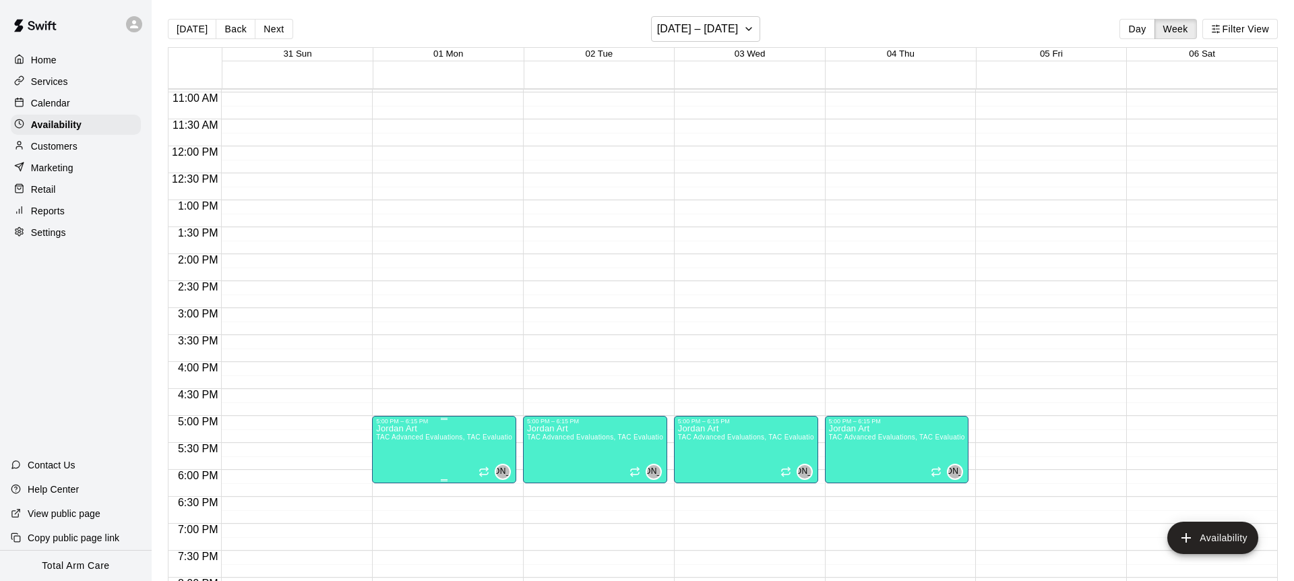
click at [386, 481] on button "delete" at bounding box center [390, 471] width 27 height 27
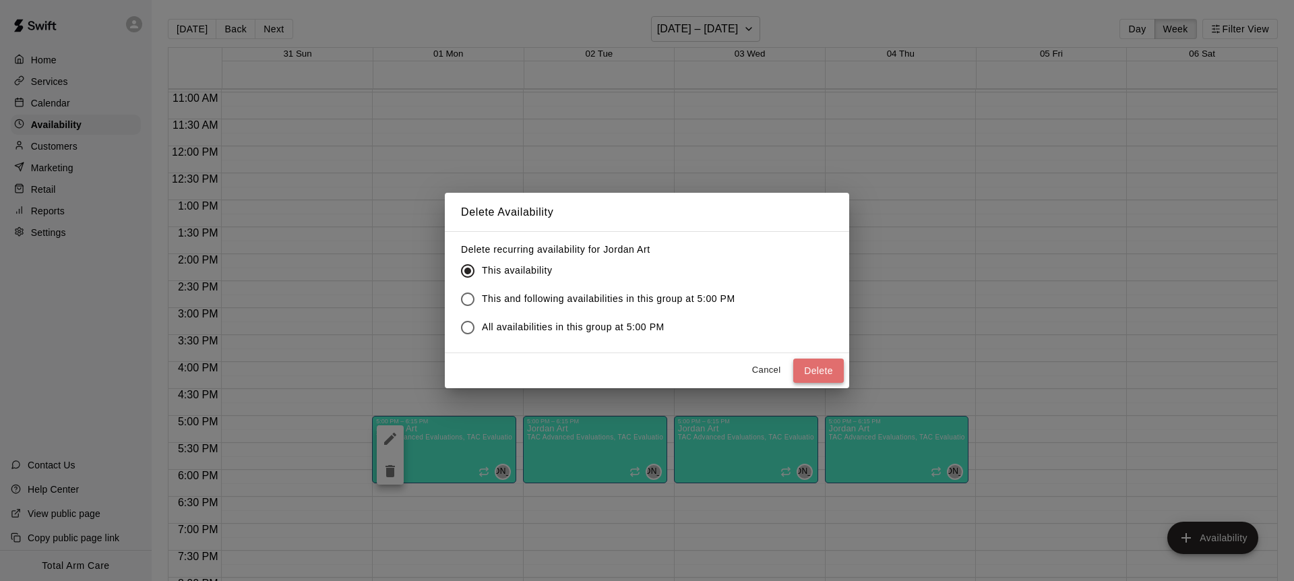
click at [822, 373] on button "Delete" at bounding box center [818, 371] width 51 height 25
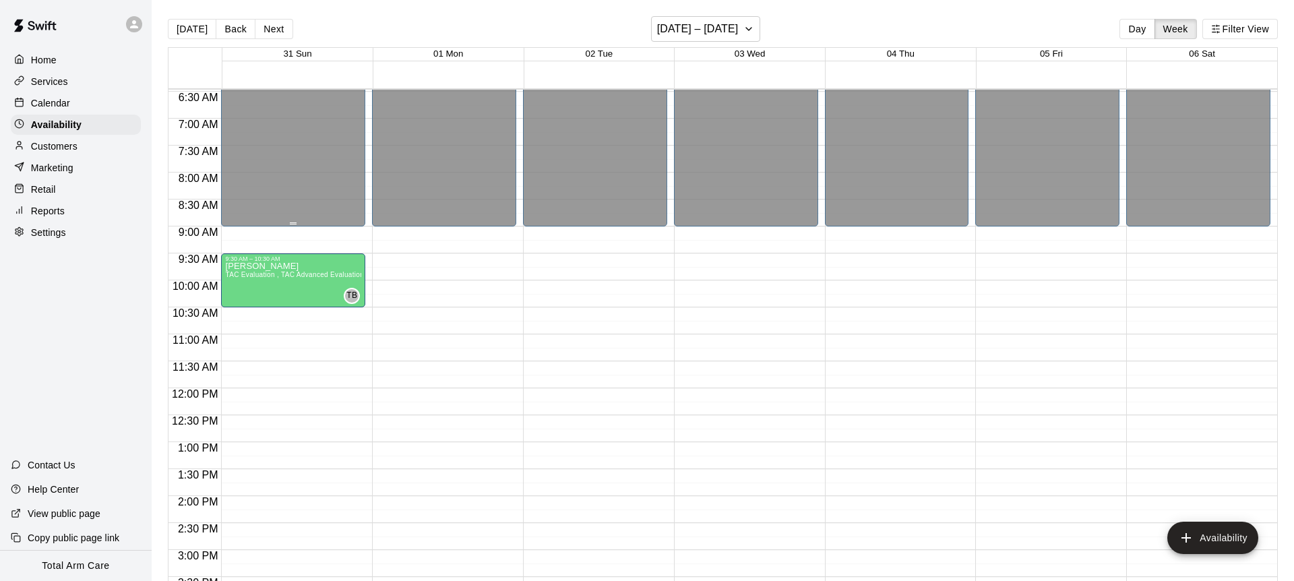
scroll to position [351, 0]
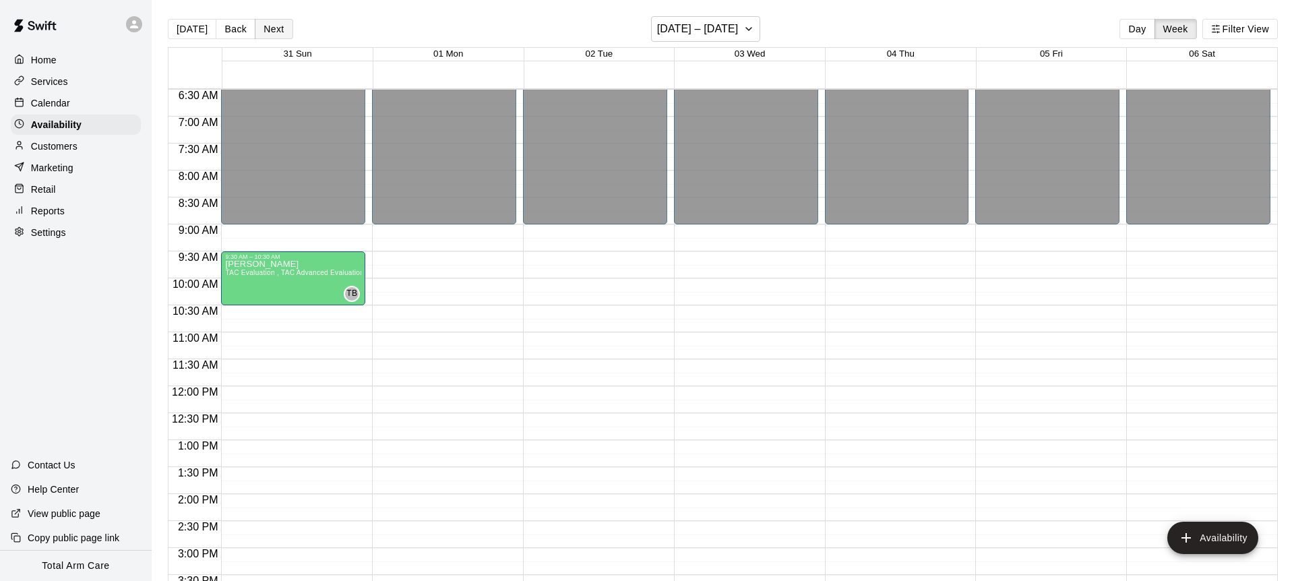
click at [266, 28] on button "Next" at bounding box center [274, 29] width 38 height 20
drag, startPoint x: 187, startPoint y: 27, endPoint x: 173, endPoint y: 30, distance: 13.7
click at [187, 26] on button "[DATE]" at bounding box center [192, 29] width 49 height 20
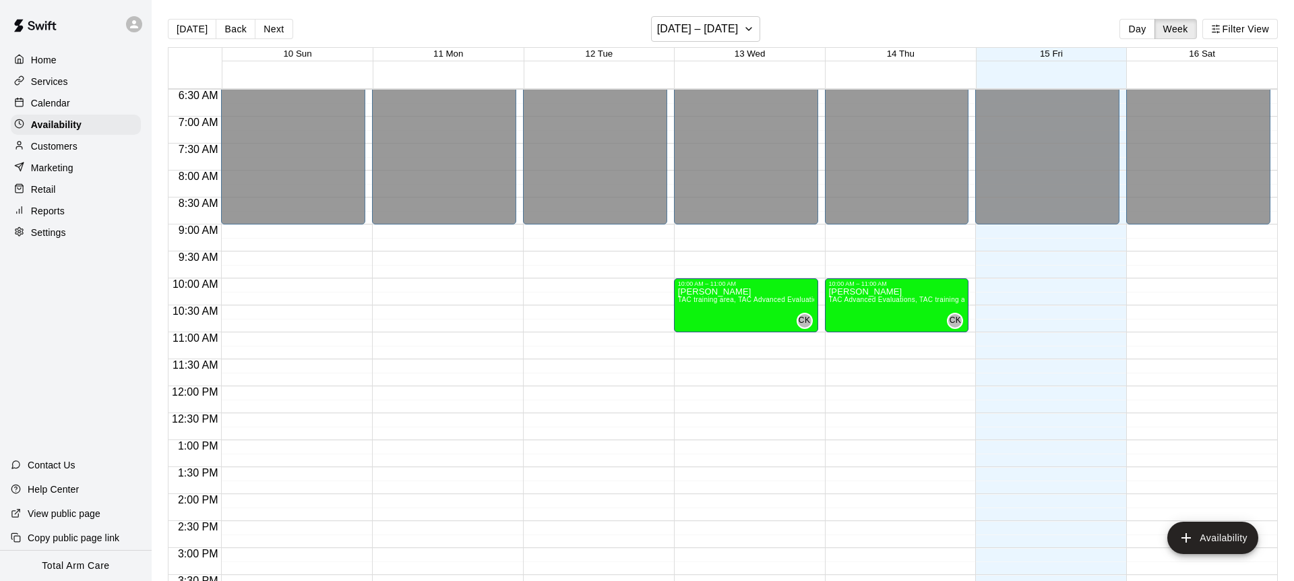
click at [50, 98] on p "Calendar" at bounding box center [50, 102] width 39 height 13
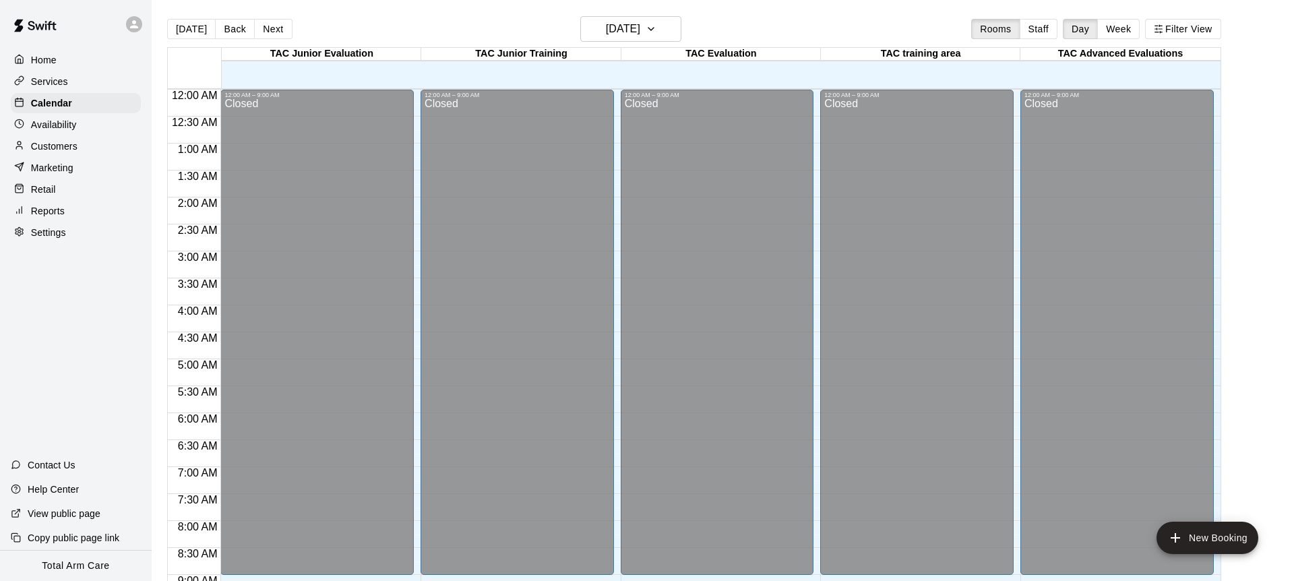
scroll to position [747, 0]
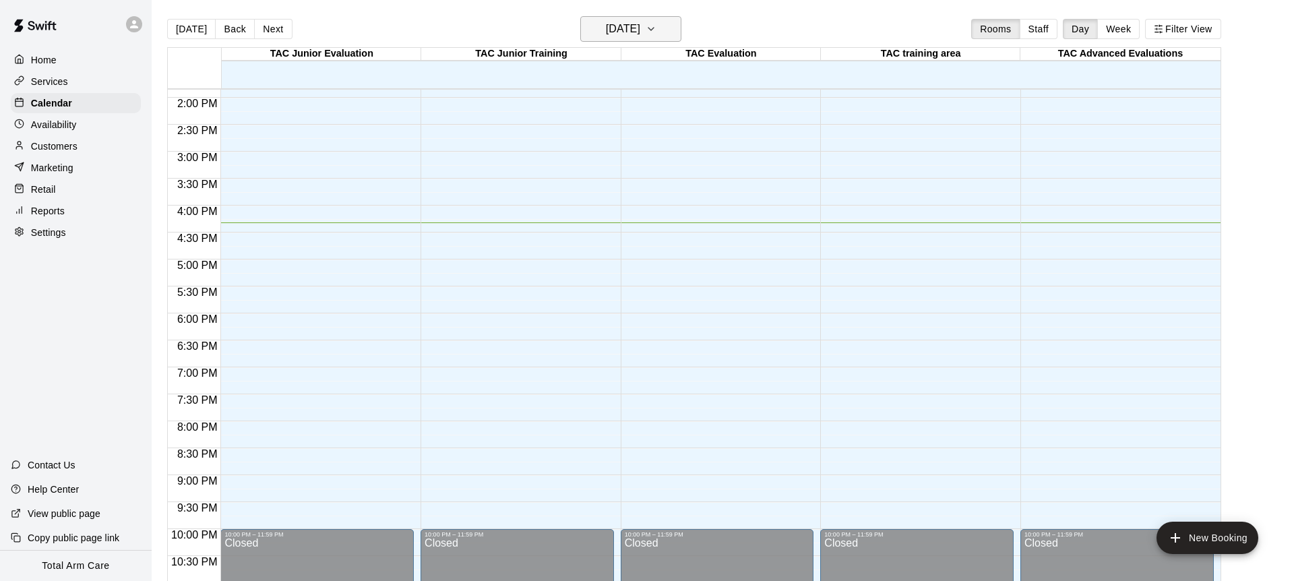
click at [640, 23] on h6 "[DATE]" at bounding box center [623, 29] width 34 height 19
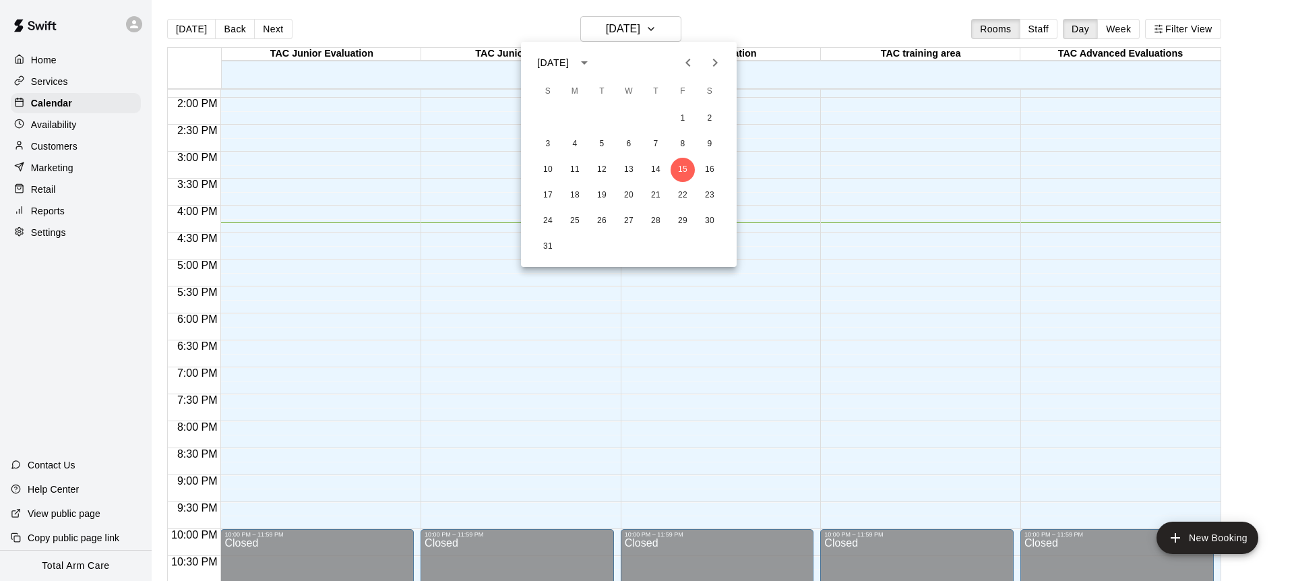
click at [719, 65] on icon "Next month" at bounding box center [715, 63] width 16 height 16
click at [575, 123] on button "1" at bounding box center [575, 119] width 24 height 24
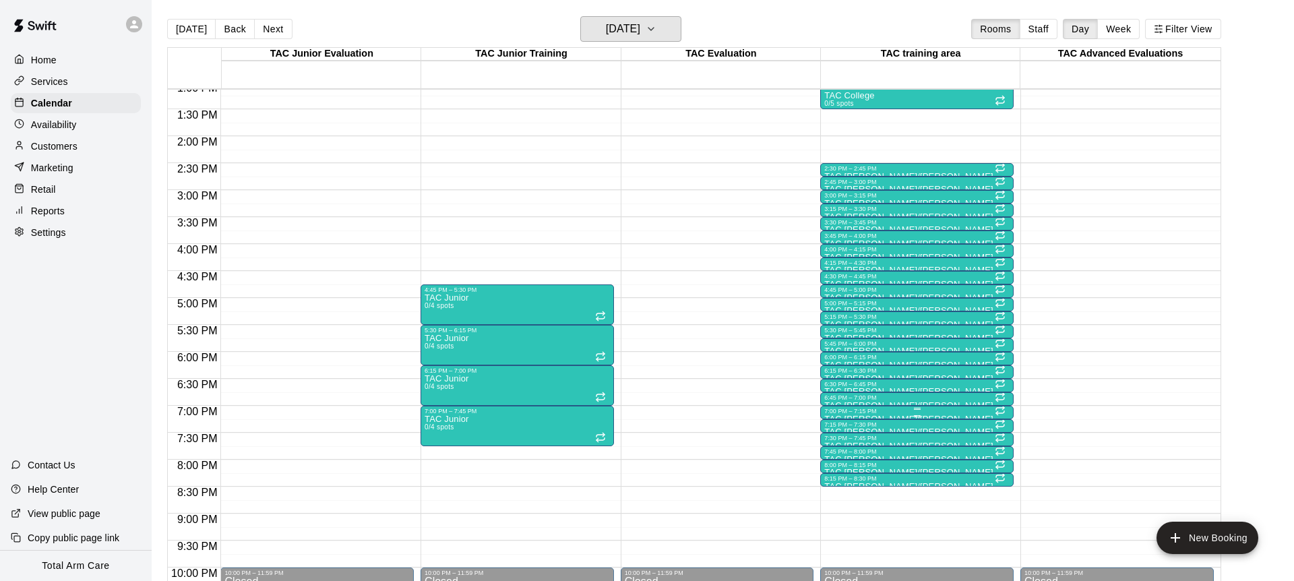
scroll to position [709, 0]
click at [835, 264] on div "4:15 PM – 4:30 PM" at bounding box center [916, 262] width 185 height 7
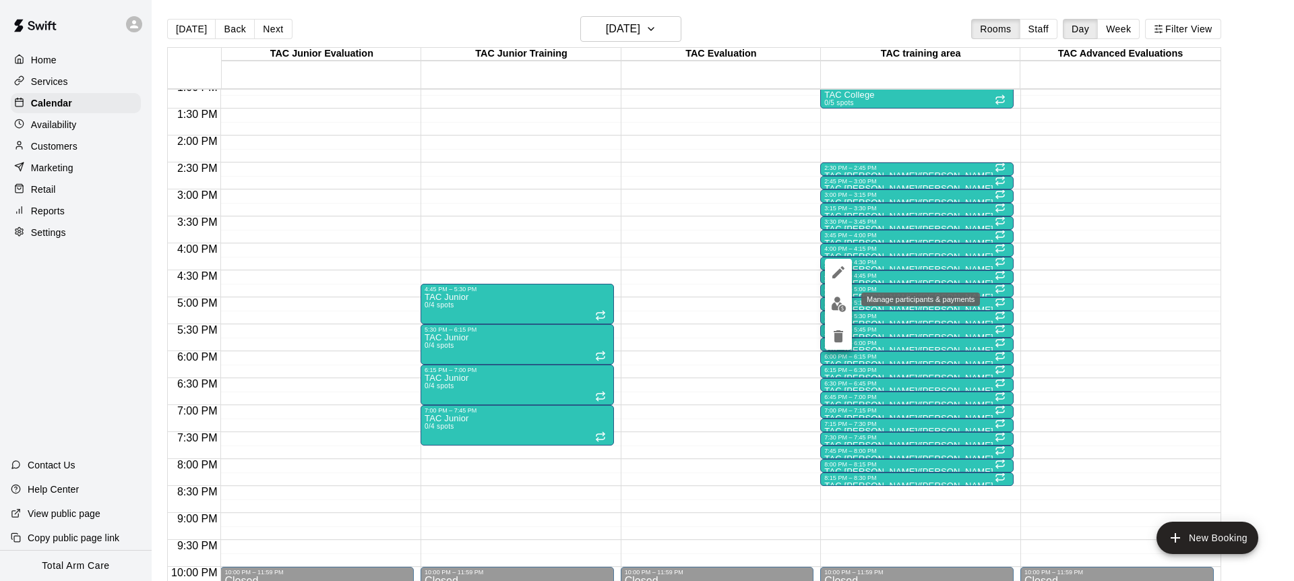
click at [841, 301] on img "edit" at bounding box center [839, 305] width 16 height 16
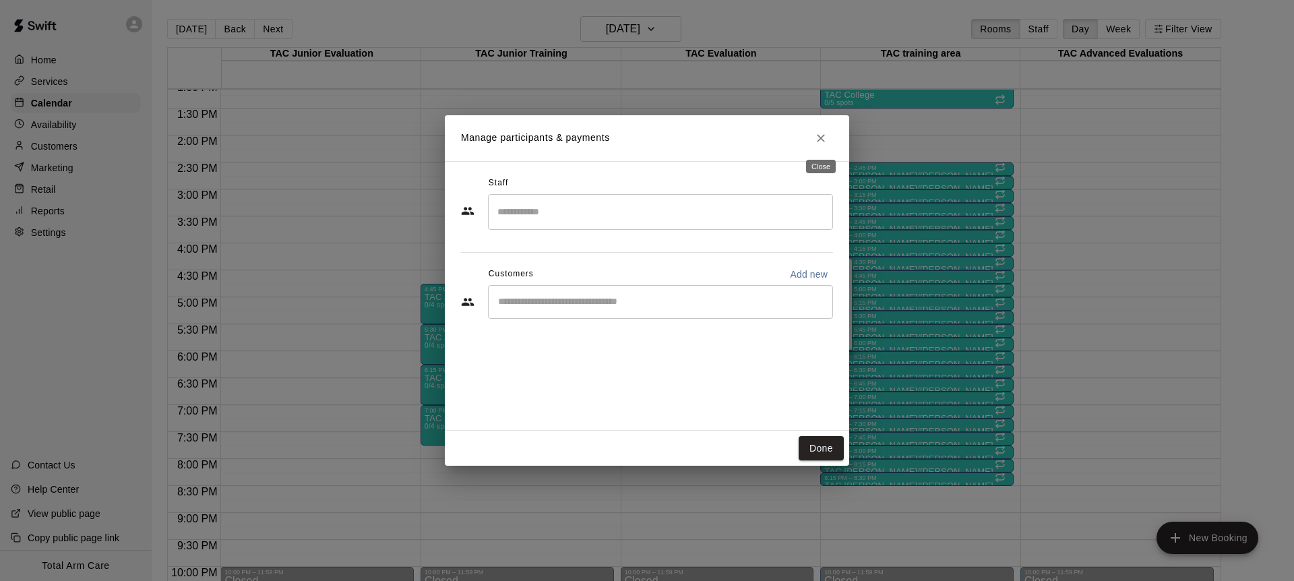
drag, startPoint x: 821, startPoint y: 135, endPoint x: 810, endPoint y: 140, distance: 12.2
click at [821, 135] on icon "Close" at bounding box center [820, 137] width 13 height 13
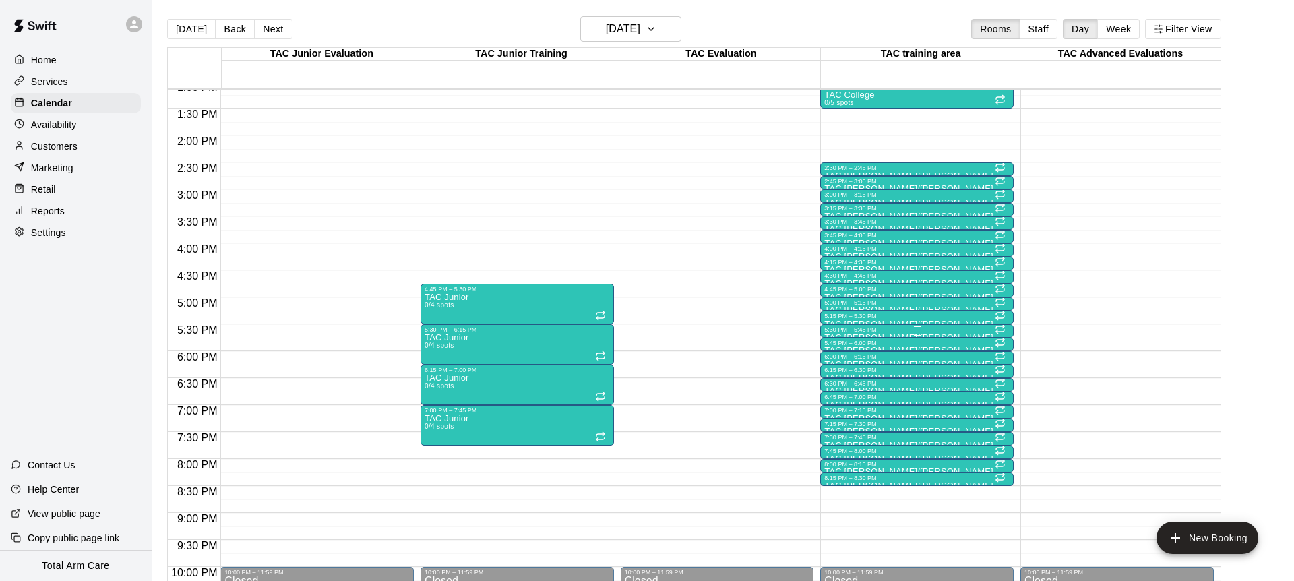
click at [866, 331] on div "5:30 PM – 5:45 PM" at bounding box center [916, 329] width 185 height 7
click at [843, 340] on icon "edit" at bounding box center [838, 340] width 16 height 16
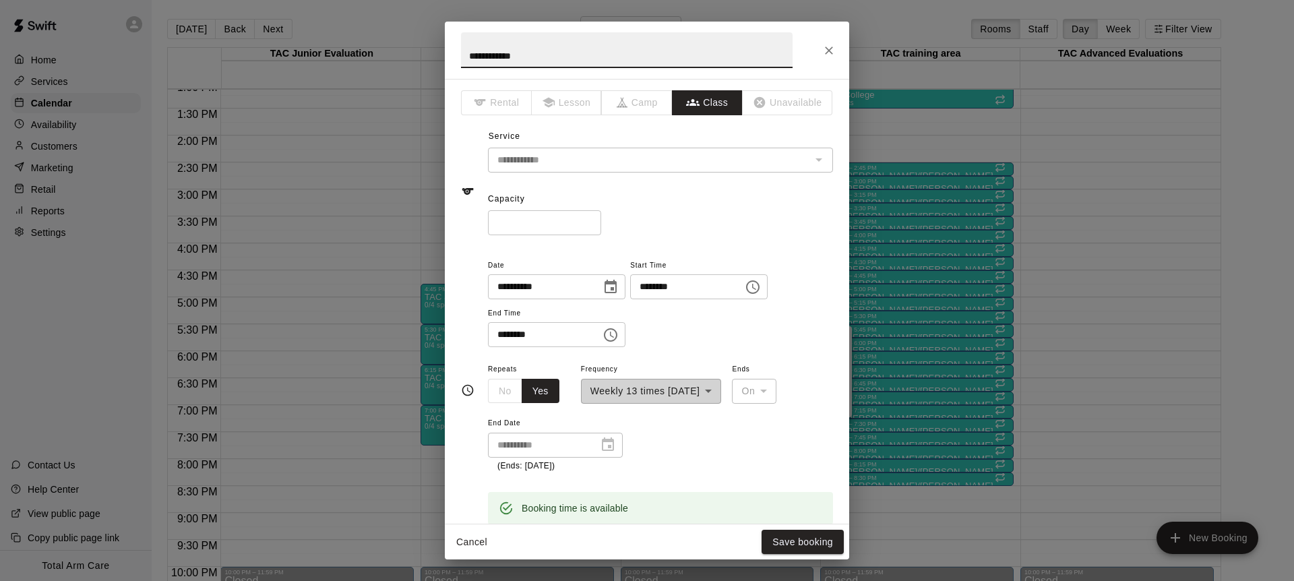
scroll to position [5, 0]
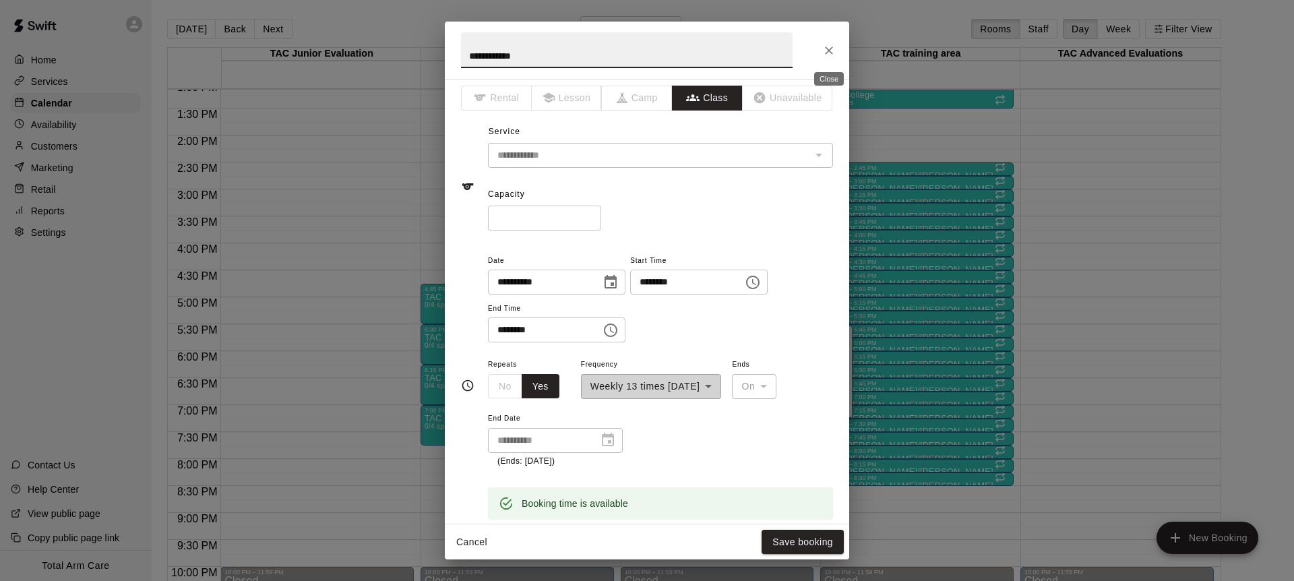
click at [823, 51] on icon "Close" at bounding box center [828, 50] width 13 height 13
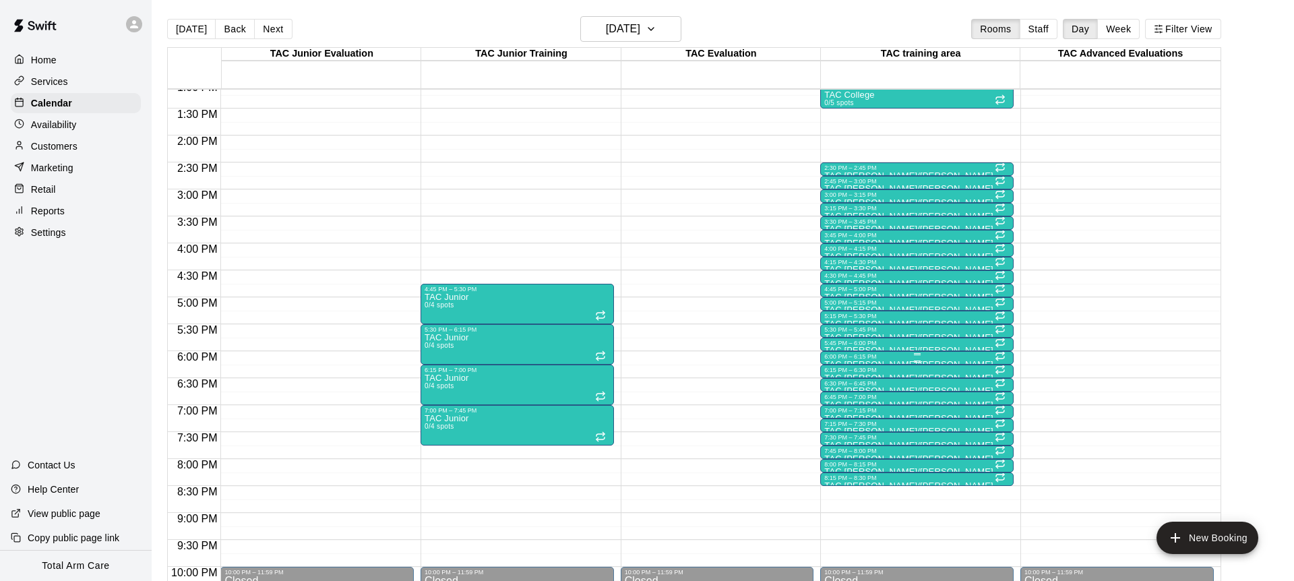
click at [841, 358] on div "6:00 PM – 6:15 PM" at bounding box center [916, 356] width 185 height 7
click at [834, 369] on icon "edit" at bounding box center [838, 367] width 12 height 12
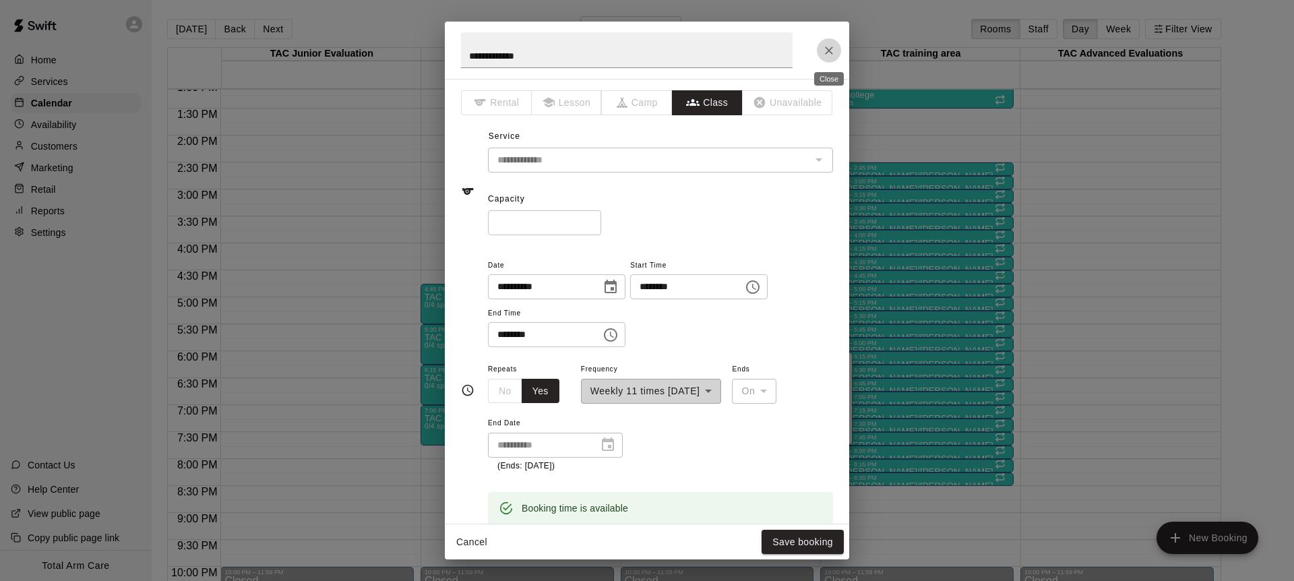
click at [829, 52] on icon "Close" at bounding box center [828, 50] width 13 height 13
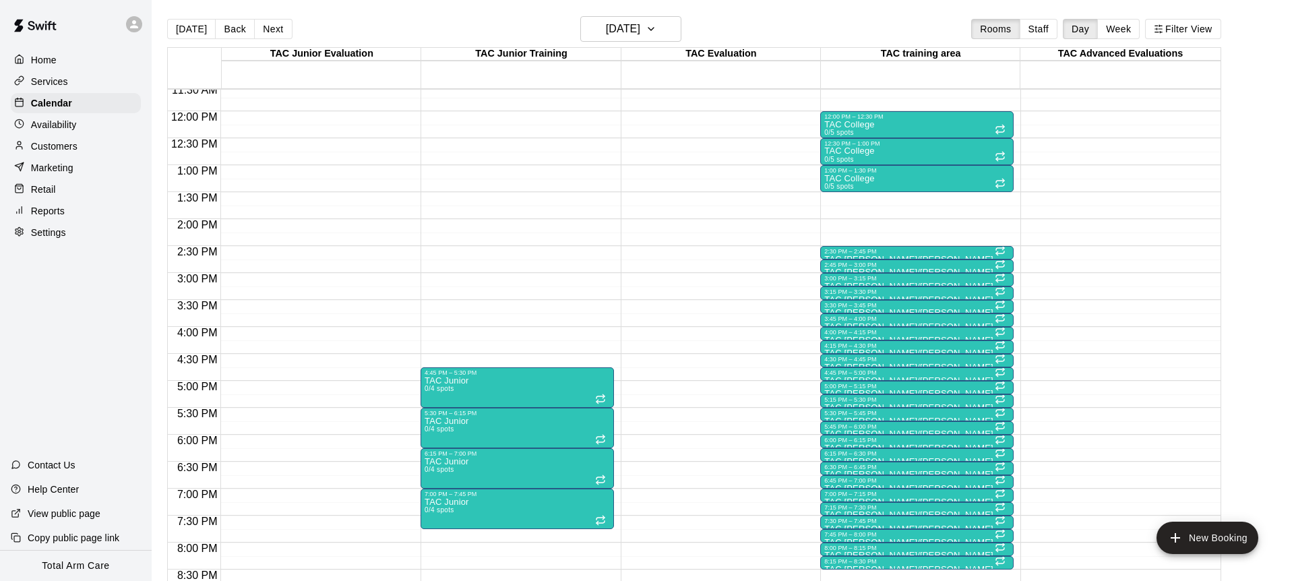
scroll to position [627, 0]
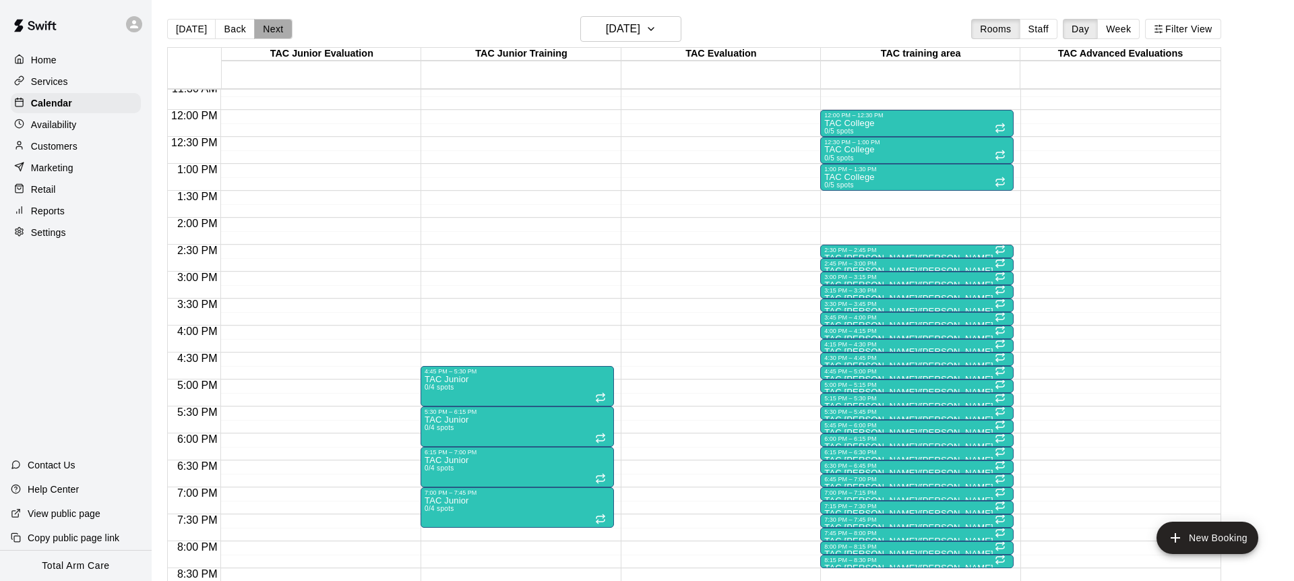
click at [270, 26] on button "Next" at bounding box center [273, 29] width 38 height 20
click at [279, 32] on button "Next" at bounding box center [273, 29] width 38 height 20
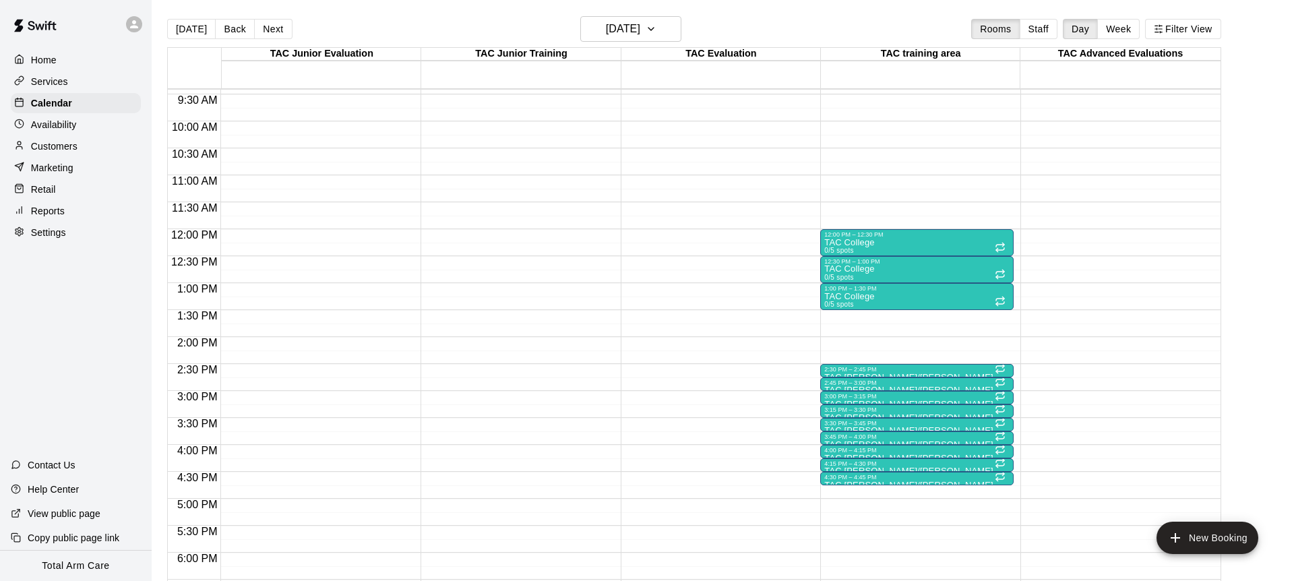
scroll to position [503, 0]
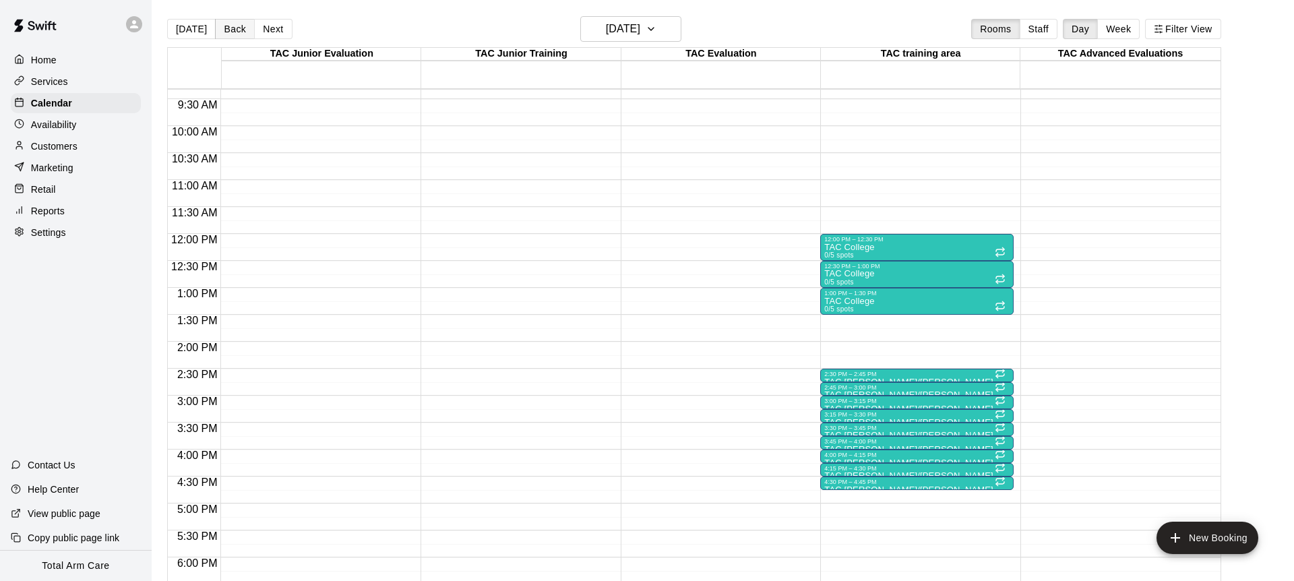
click at [223, 33] on button "Back" at bounding box center [235, 29] width 40 height 20
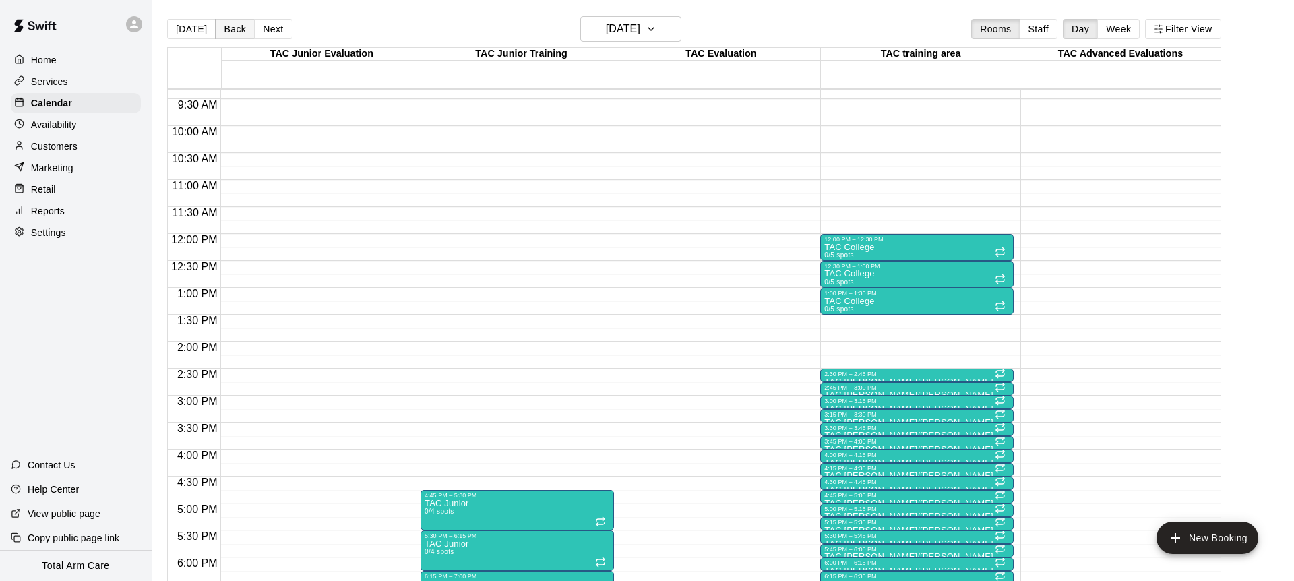
click at [223, 33] on button "Back" at bounding box center [235, 29] width 40 height 20
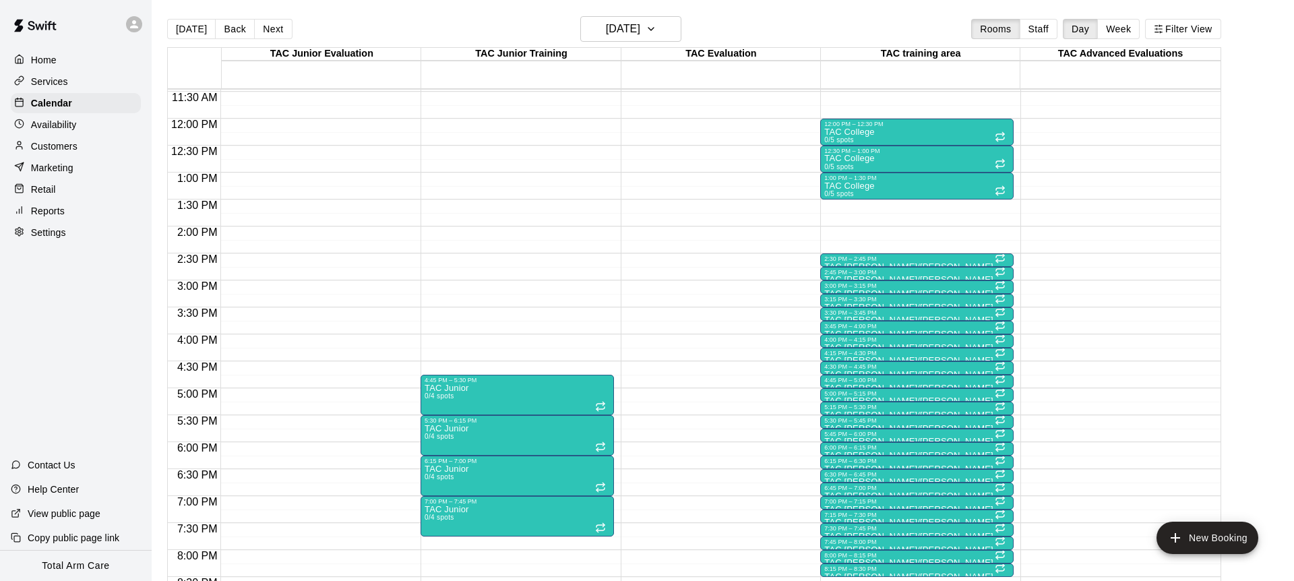
scroll to position [615, 0]
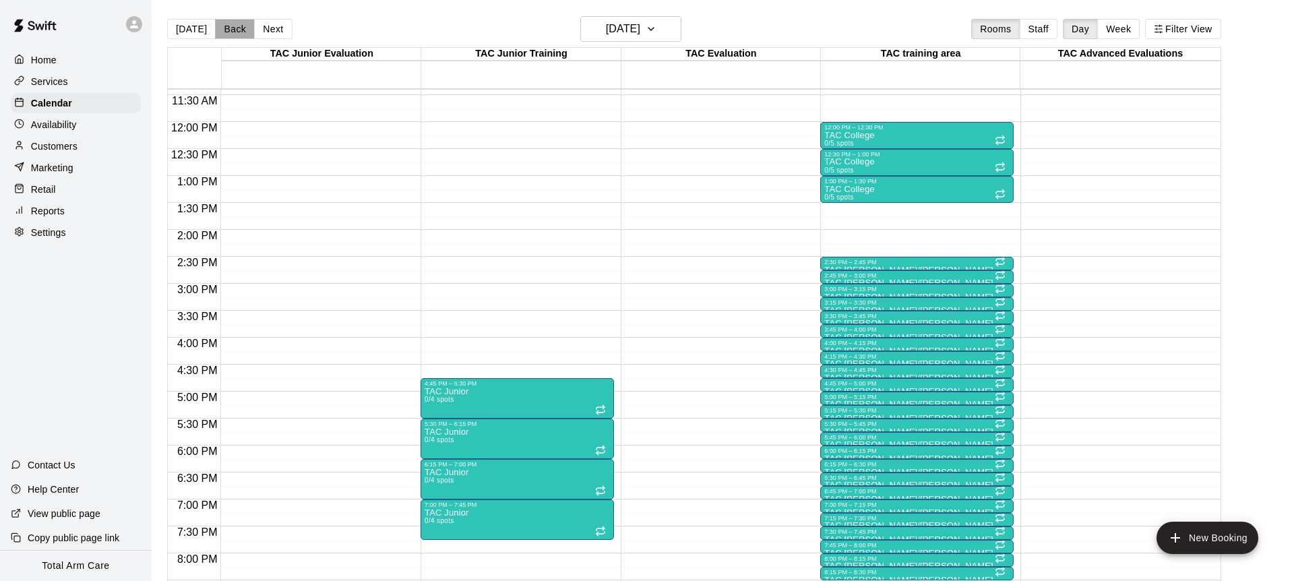
click at [235, 32] on button "Back" at bounding box center [235, 29] width 40 height 20
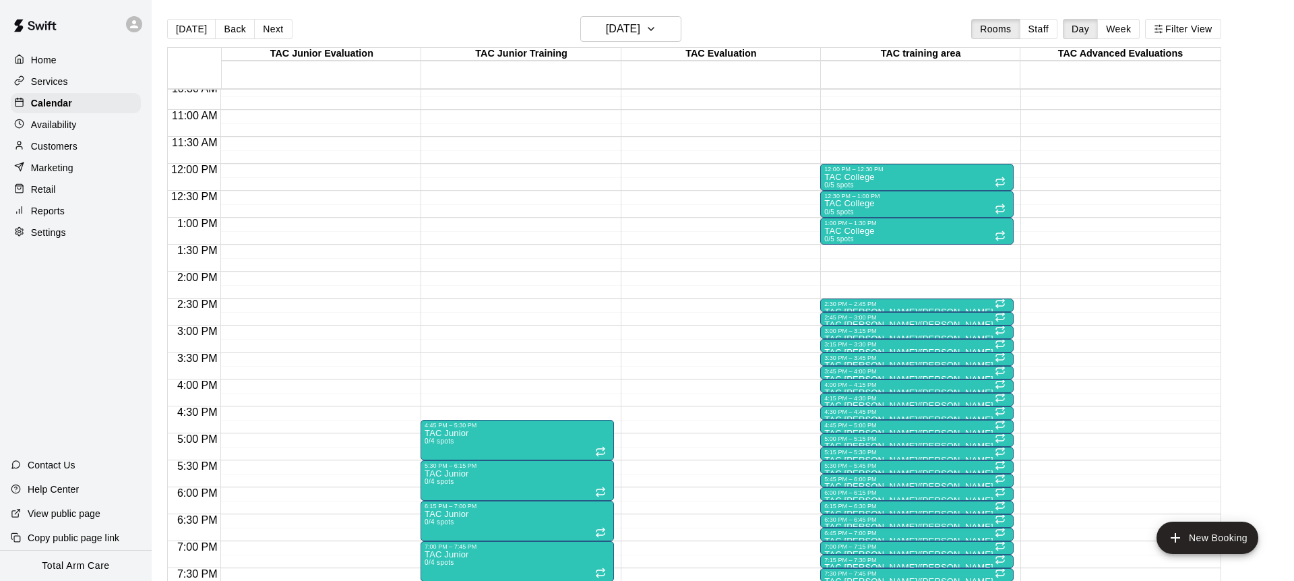
scroll to position [547, 0]
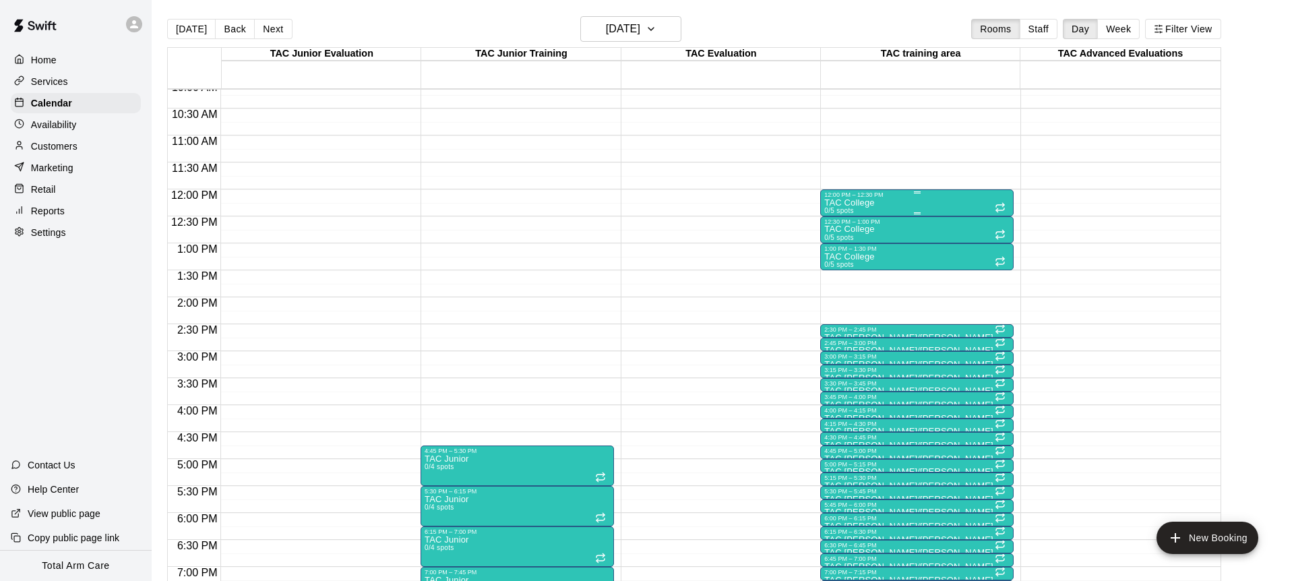
click at [857, 203] on p "TAC College" at bounding box center [849, 203] width 50 height 0
click at [840, 282] on icon "delete" at bounding box center [838, 281] width 9 height 12
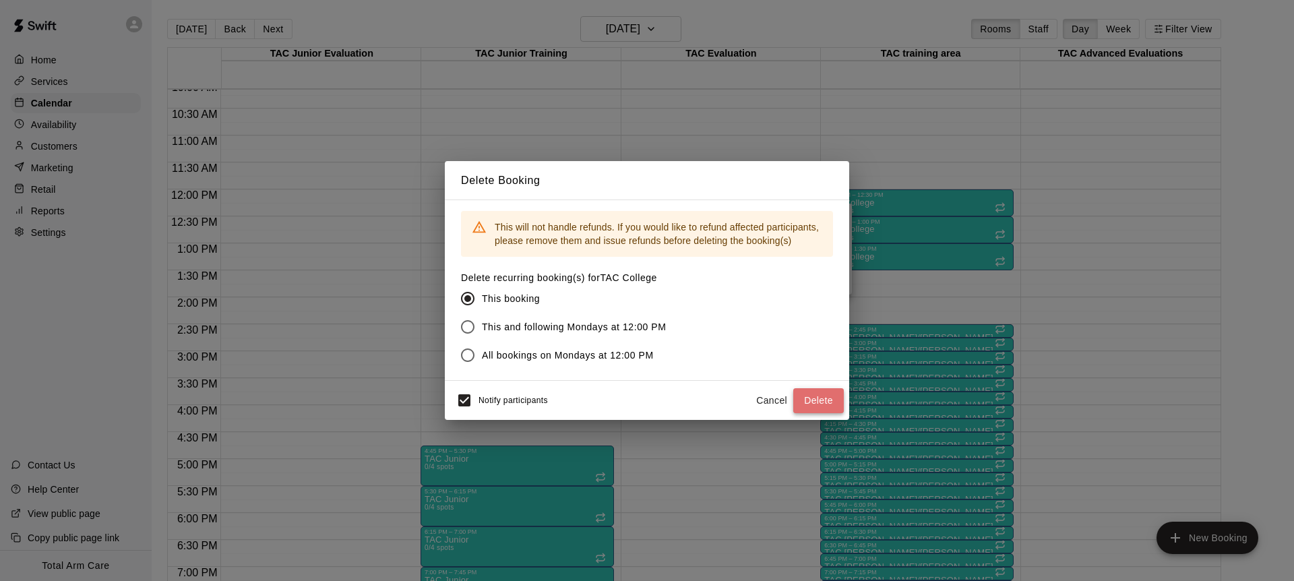
click at [822, 412] on button "Delete" at bounding box center [818, 400] width 51 height 25
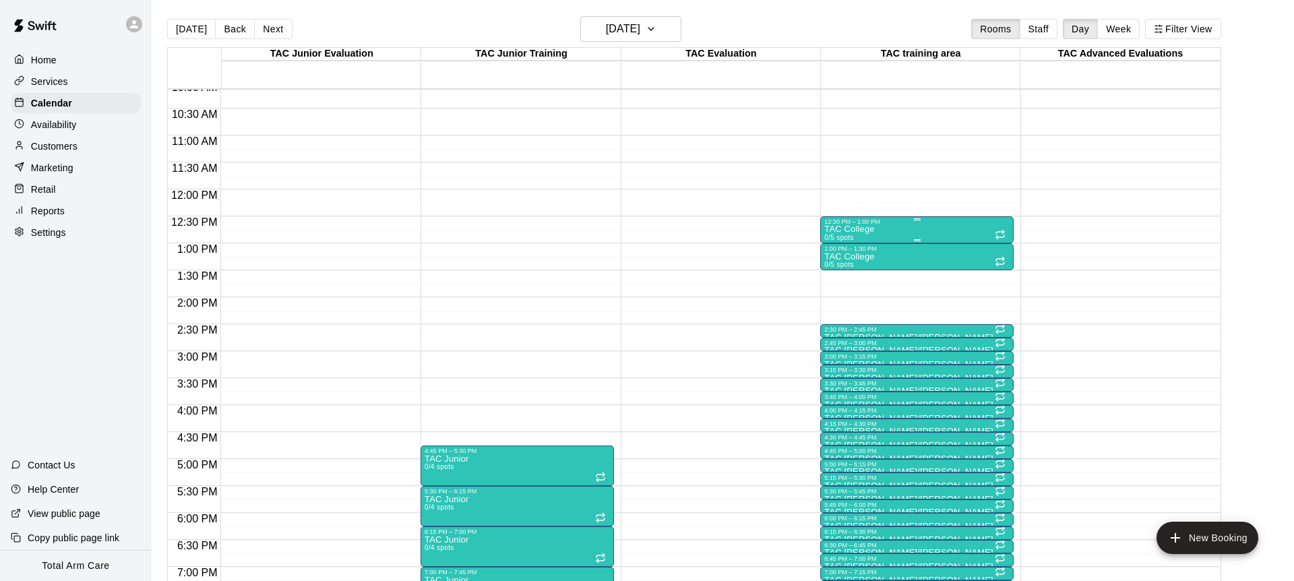
click at [858, 229] on p "TAC College" at bounding box center [849, 229] width 50 height 0
click at [841, 301] on icon "delete" at bounding box center [838, 308] width 16 height 16
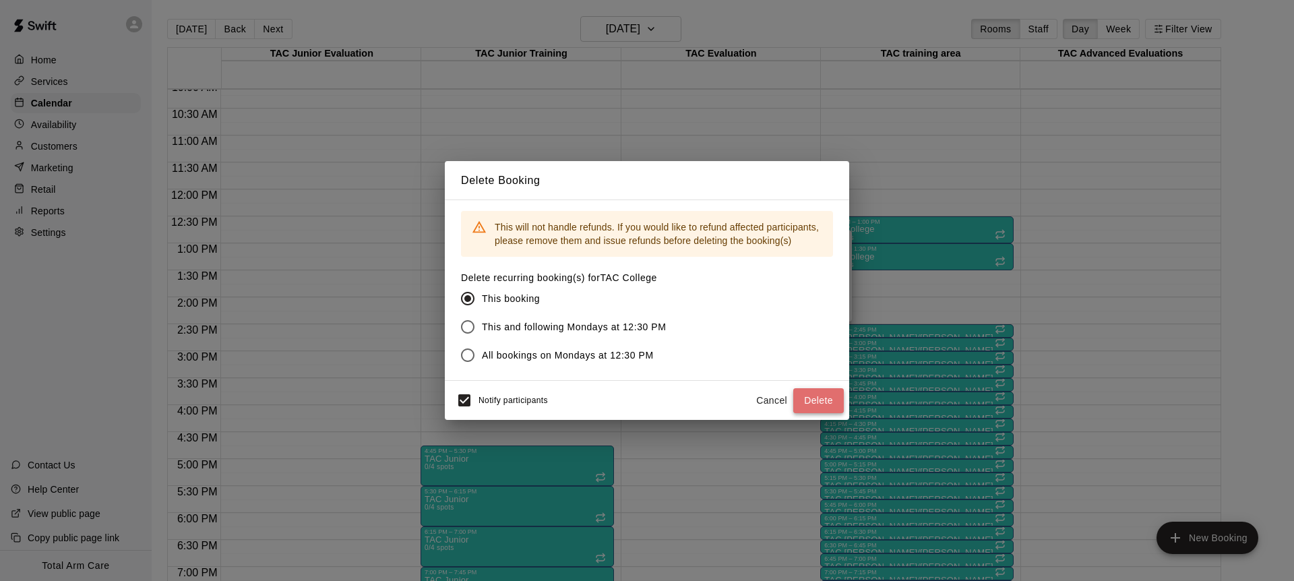
click at [814, 410] on button "Delete" at bounding box center [818, 400] width 51 height 25
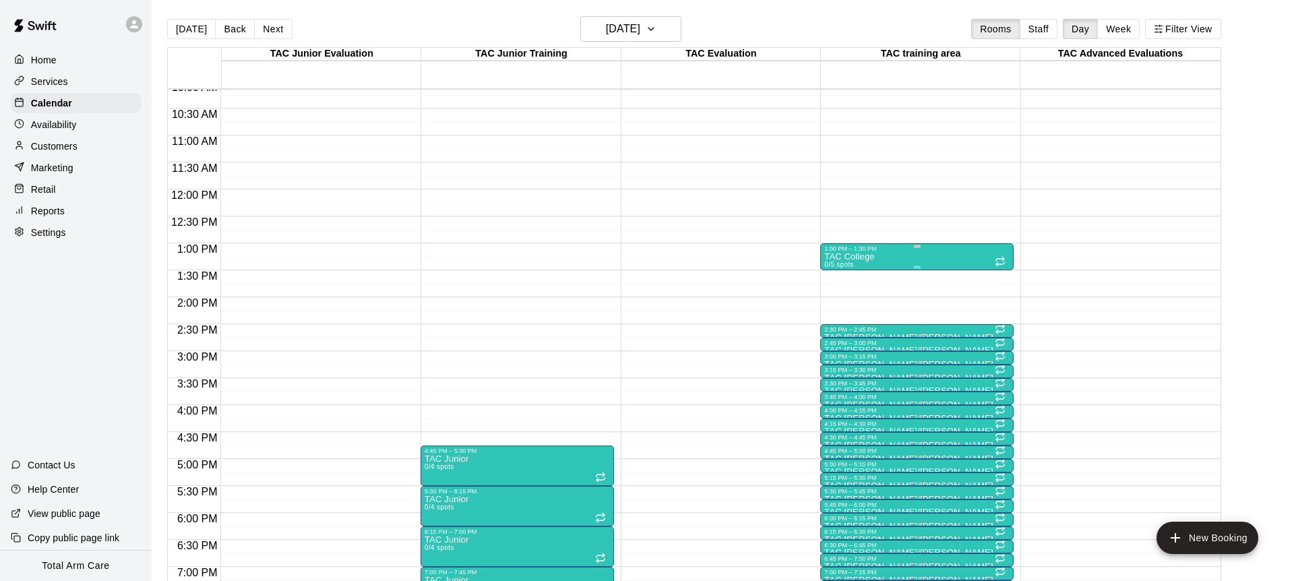
click at [868, 257] on p "TAC College" at bounding box center [849, 257] width 50 height 0
click at [840, 332] on icon "delete" at bounding box center [838, 335] width 9 height 12
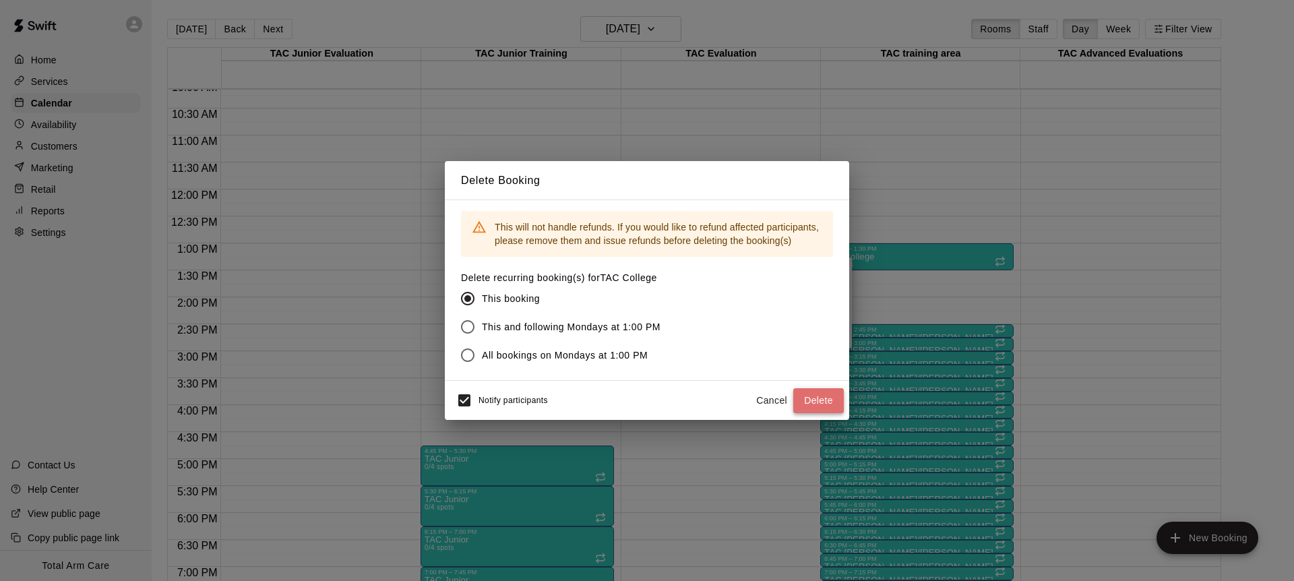
click at [810, 402] on button "Delete" at bounding box center [818, 400] width 51 height 25
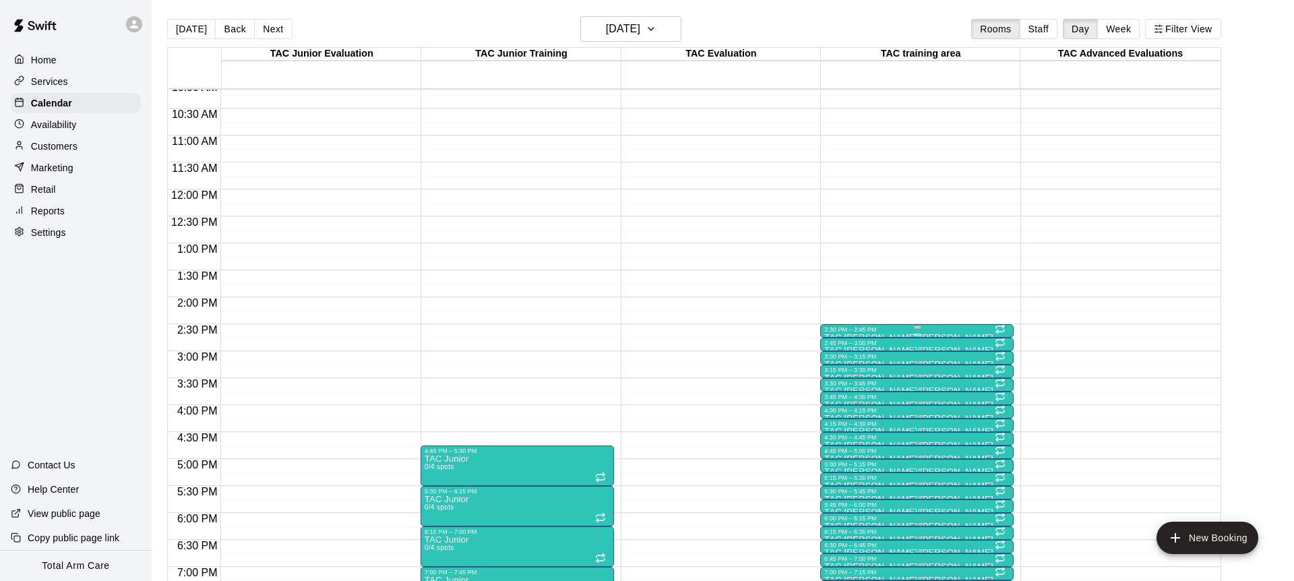
click at [849, 330] on div "2:30 PM – 2:45 PM" at bounding box center [916, 329] width 185 height 7
click at [838, 407] on icon "delete" at bounding box center [838, 404] width 9 height 12
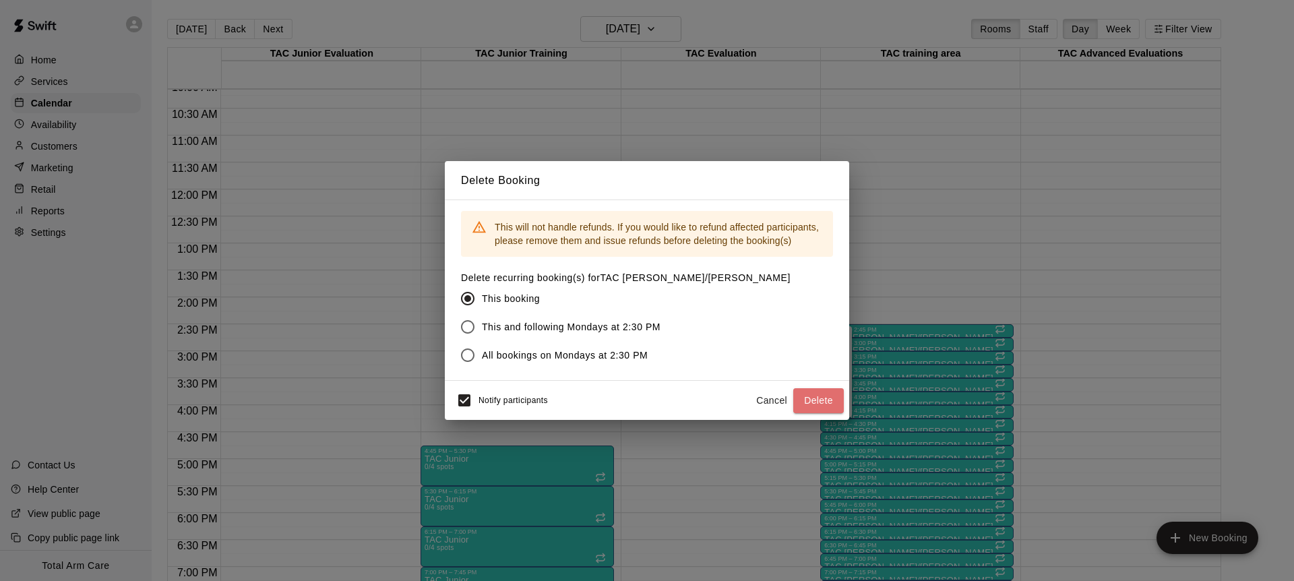
click at [823, 403] on button "Delete" at bounding box center [818, 400] width 51 height 25
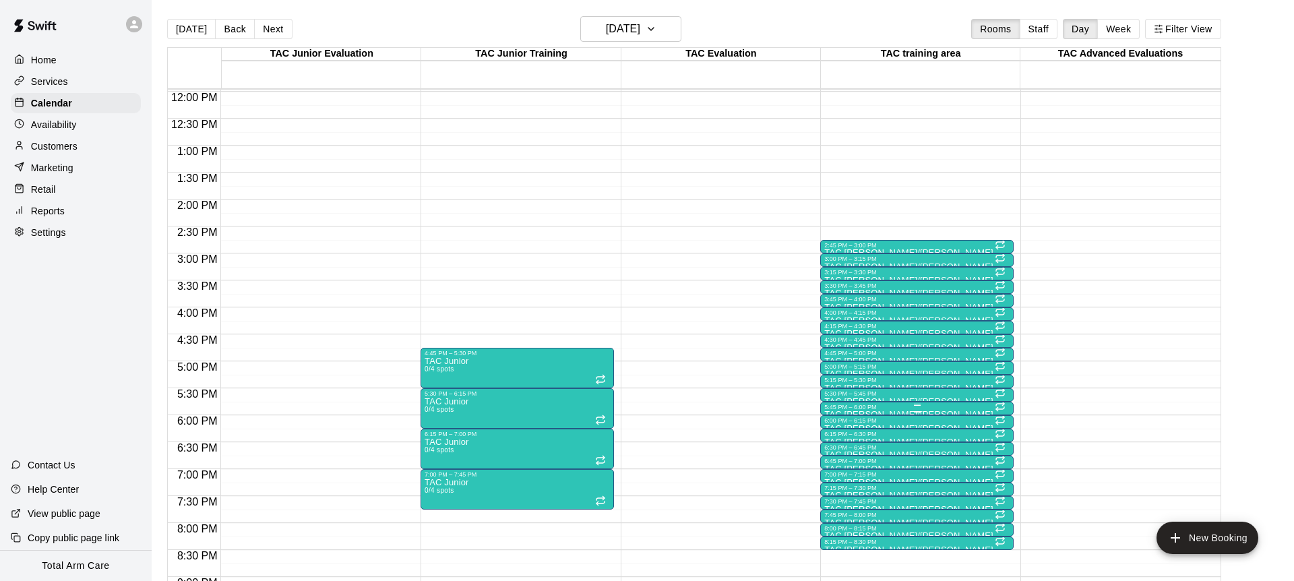
scroll to position [650, 0]
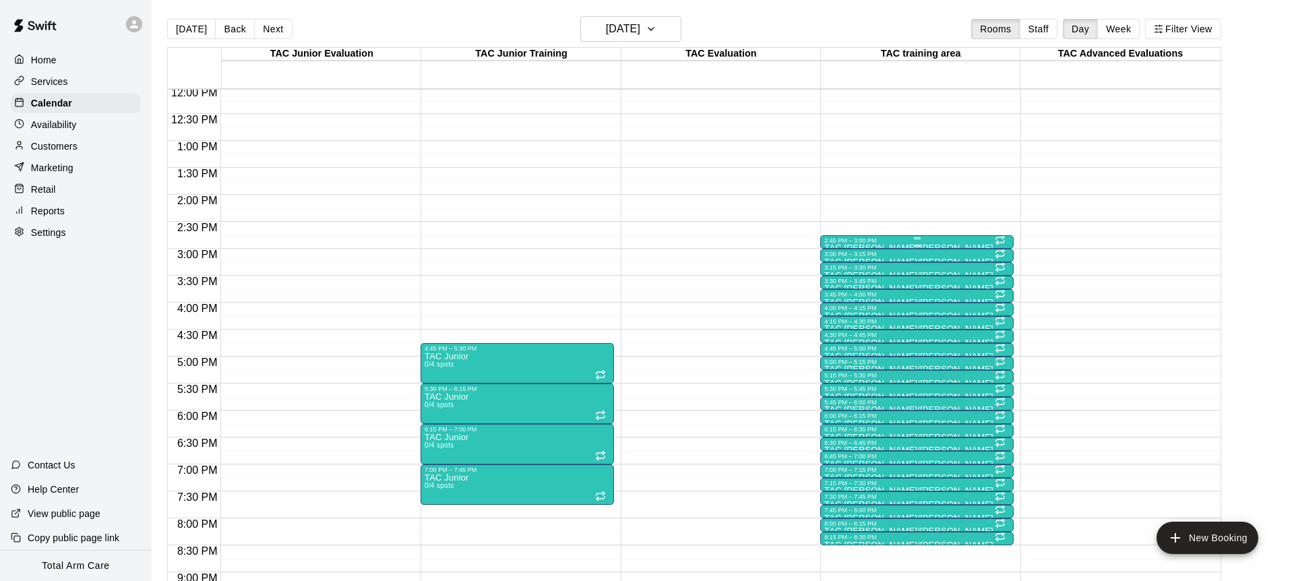
click at [870, 245] on div at bounding box center [916, 246] width 185 height 2
click at [841, 318] on icon "delete" at bounding box center [838, 322] width 16 height 16
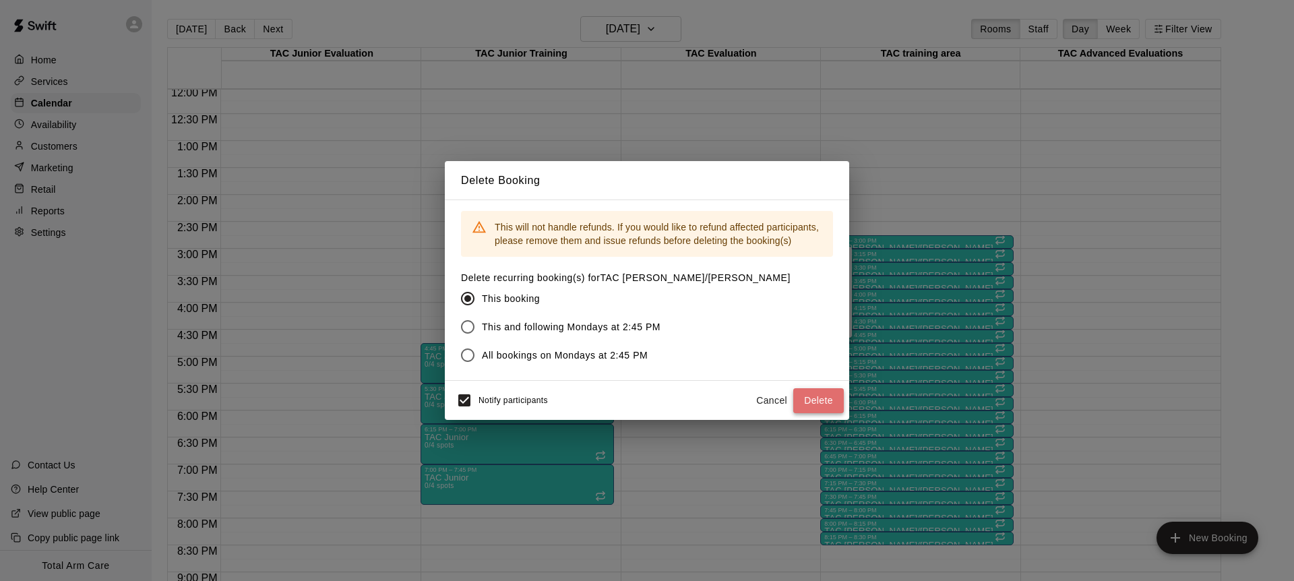
click at [822, 392] on button "Delete" at bounding box center [818, 400] width 51 height 25
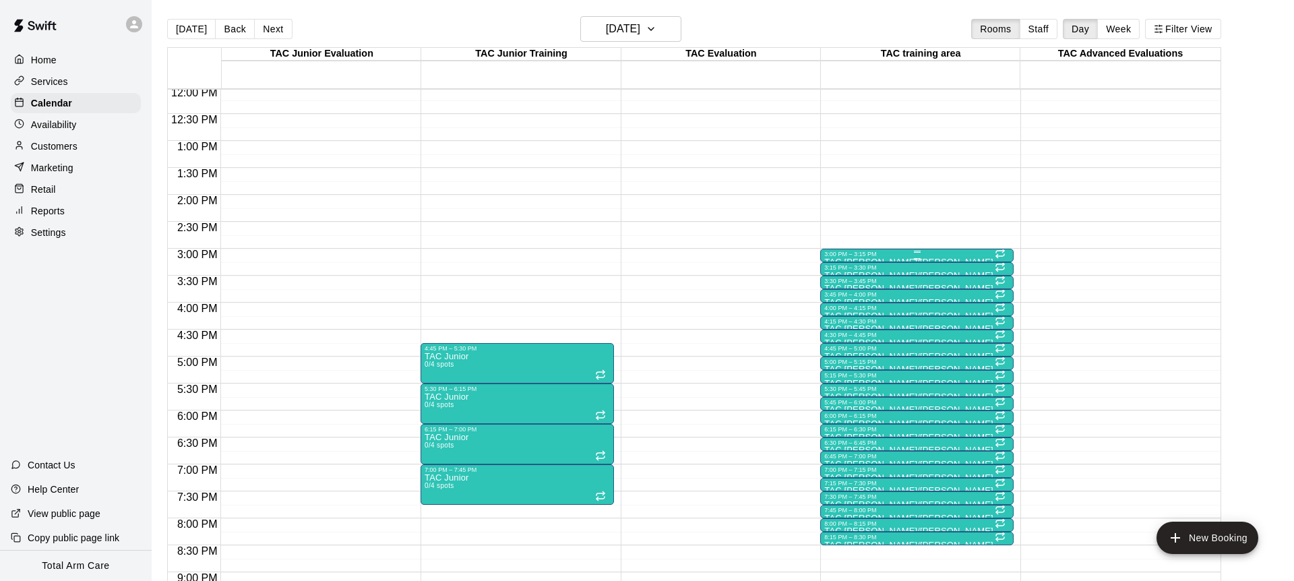
click at [853, 255] on div "3:00 PM – 3:15 PM" at bounding box center [916, 254] width 185 height 7
click at [840, 322] on icon "delete" at bounding box center [838, 328] width 16 height 16
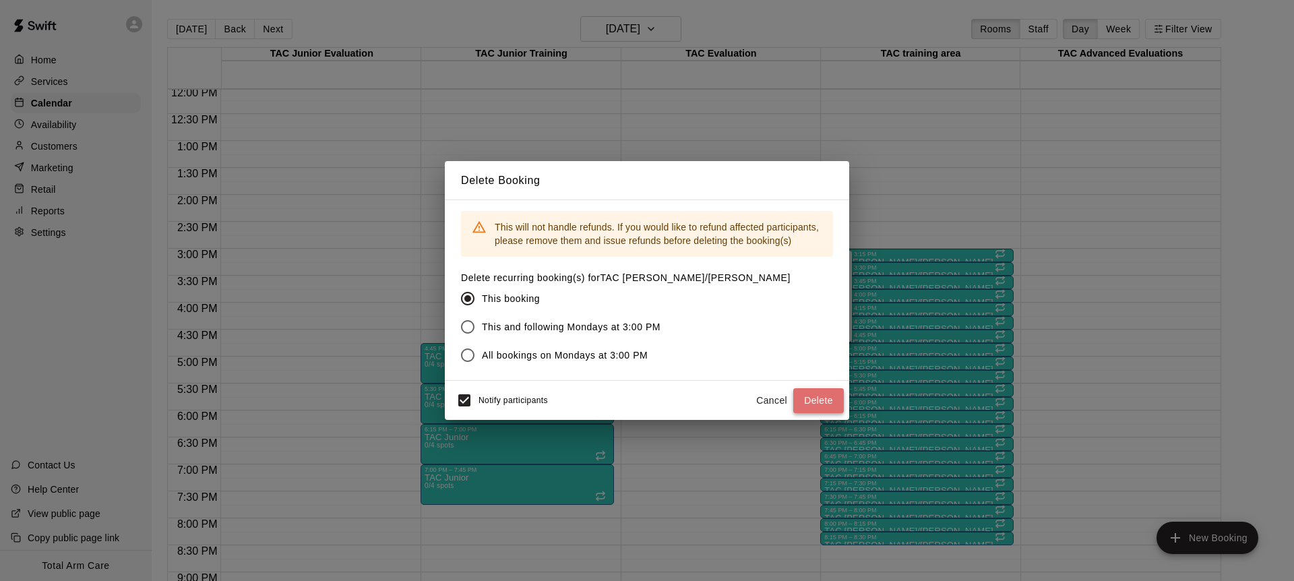
click at [818, 402] on button "Delete" at bounding box center [818, 400] width 51 height 25
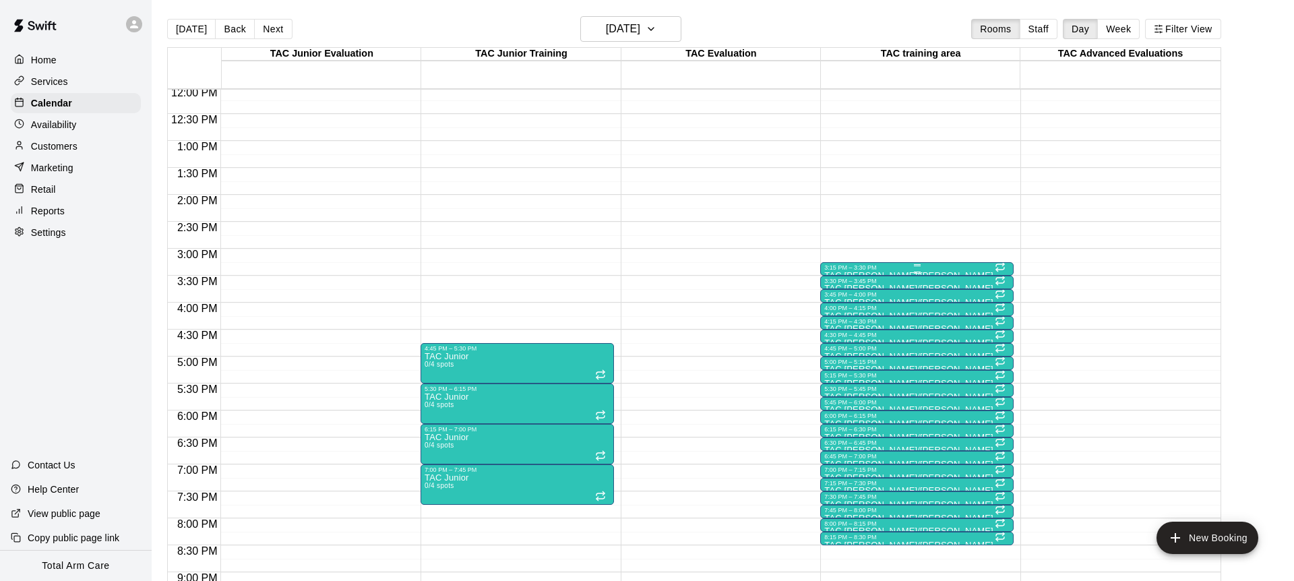
click at [865, 268] on div "3:15 PM – 3:30 PM" at bounding box center [916, 267] width 185 height 7
click at [839, 346] on icon "delete" at bounding box center [838, 342] width 9 height 12
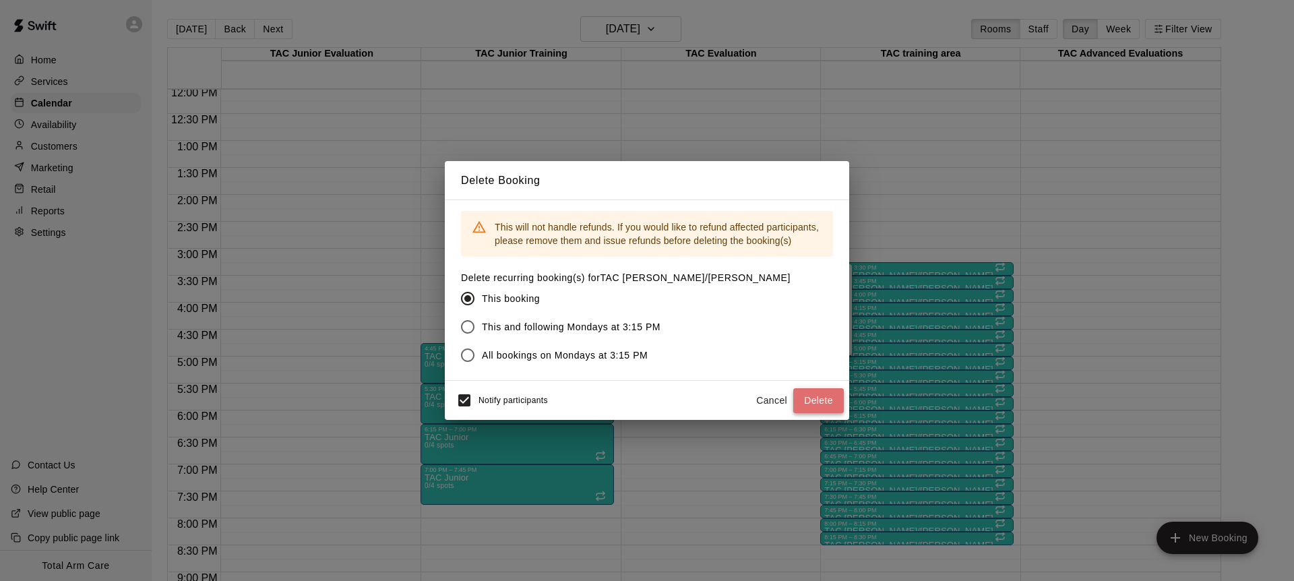
click at [830, 396] on button "Delete" at bounding box center [818, 400] width 51 height 25
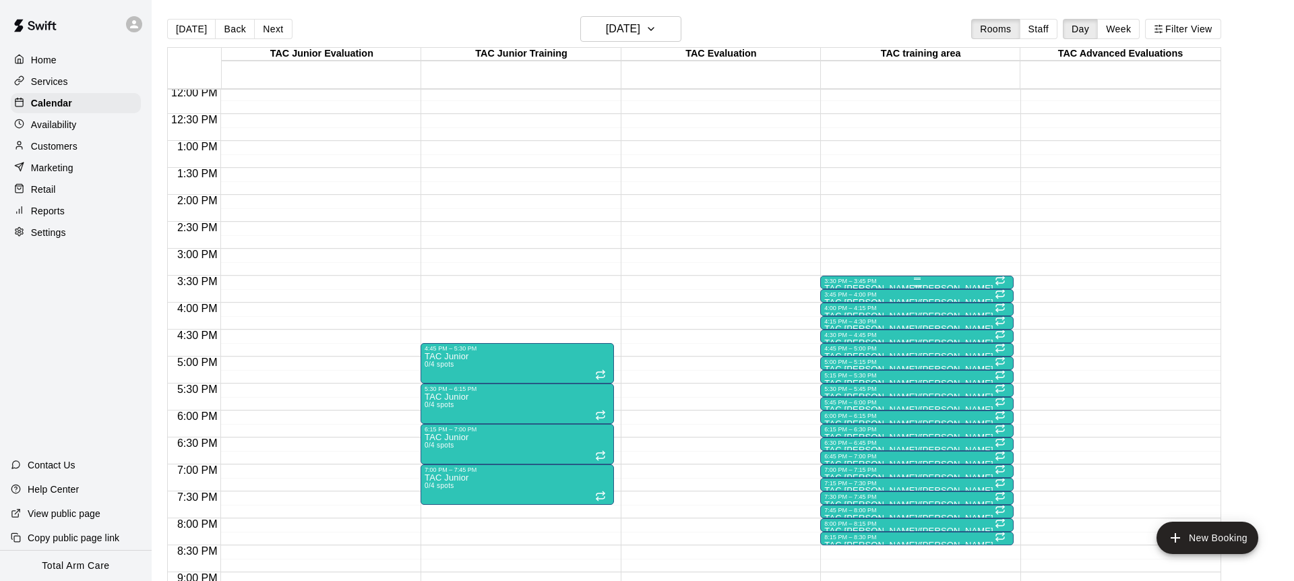
click at [851, 281] on div "3:30 PM – 3:45 PM" at bounding box center [916, 281] width 185 height 7
click at [839, 349] on icon "delete" at bounding box center [838, 355] width 16 height 16
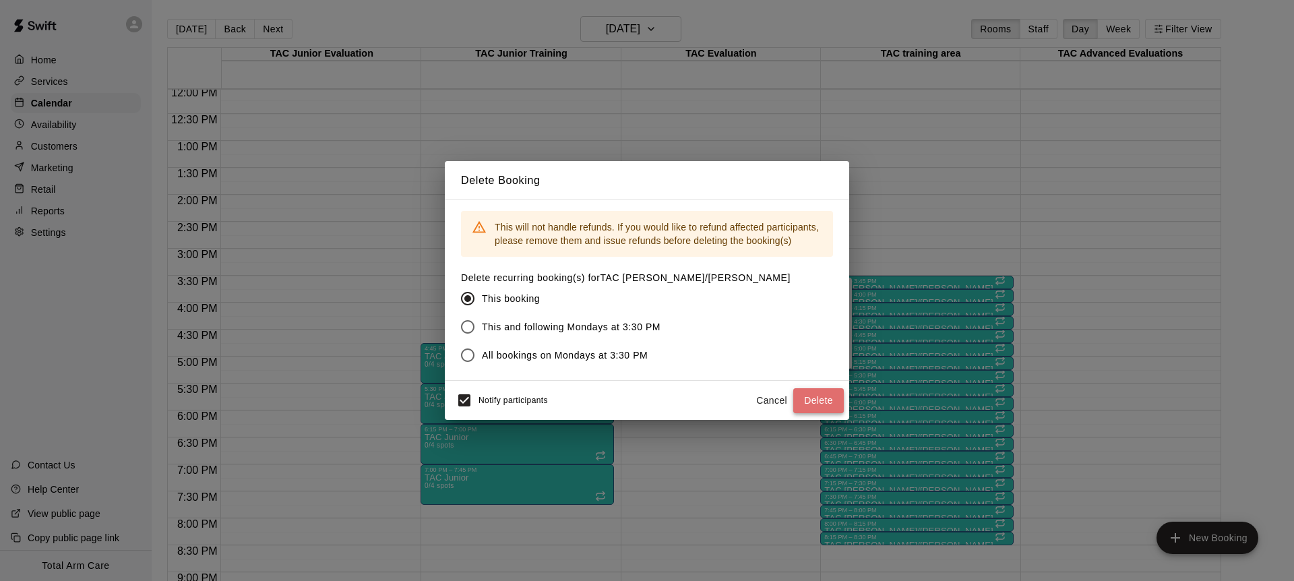
click at [821, 401] on button "Delete" at bounding box center [818, 400] width 51 height 25
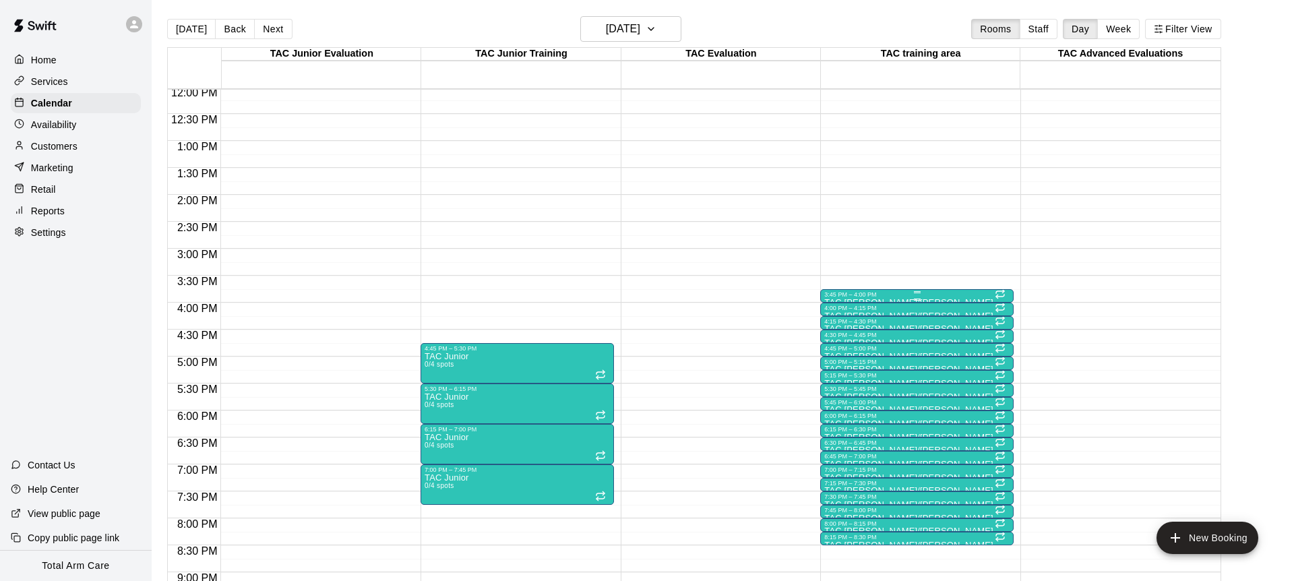
click at [842, 295] on div "3:45 PM – 4:00 PM" at bounding box center [916, 294] width 185 height 7
click at [840, 366] on icon "delete" at bounding box center [838, 369] width 9 height 12
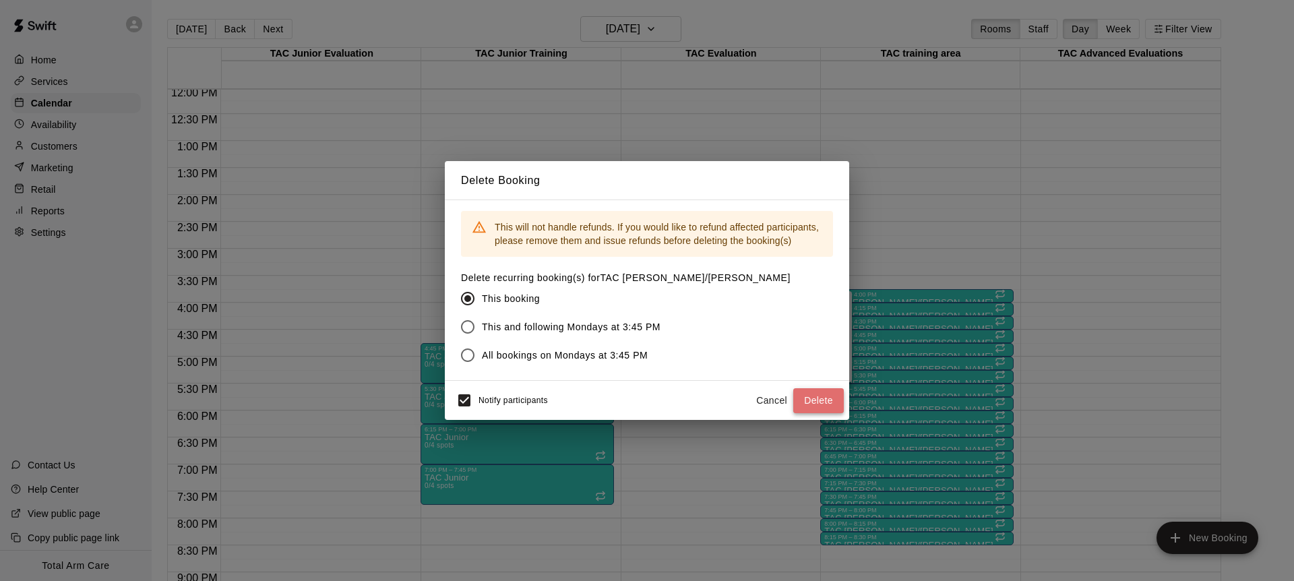
click at [819, 408] on button "Delete" at bounding box center [818, 400] width 51 height 25
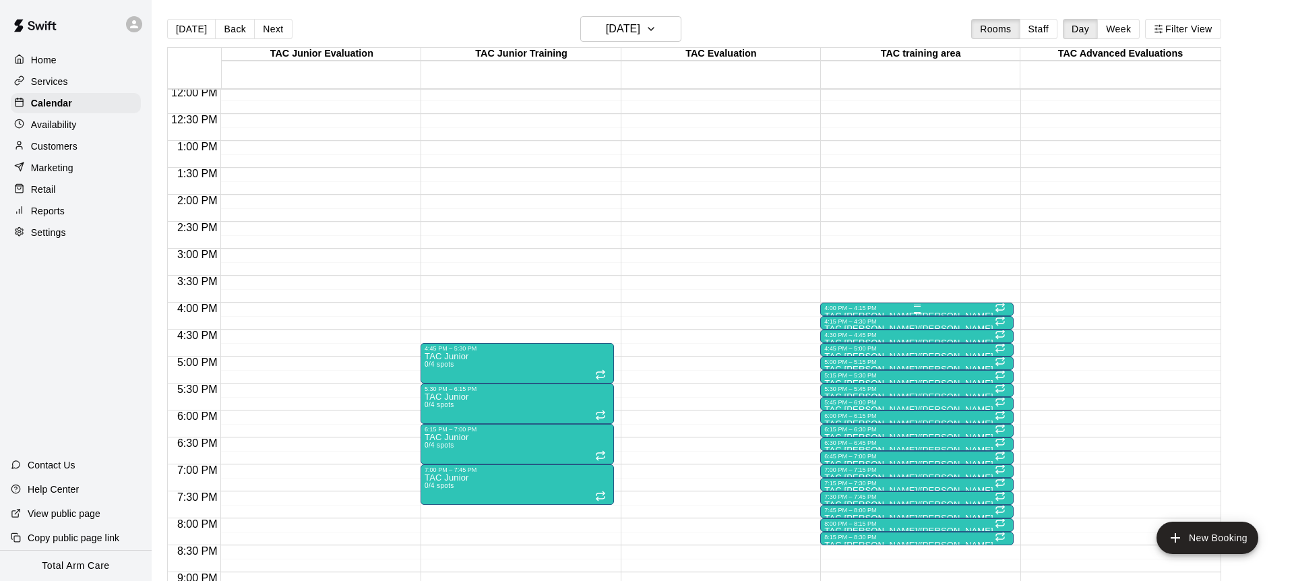
click at [849, 305] on div at bounding box center [916, 306] width 185 height 2
click at [841, 380] on icon "delete" at bounding box center [838, 382] width 9 height 12
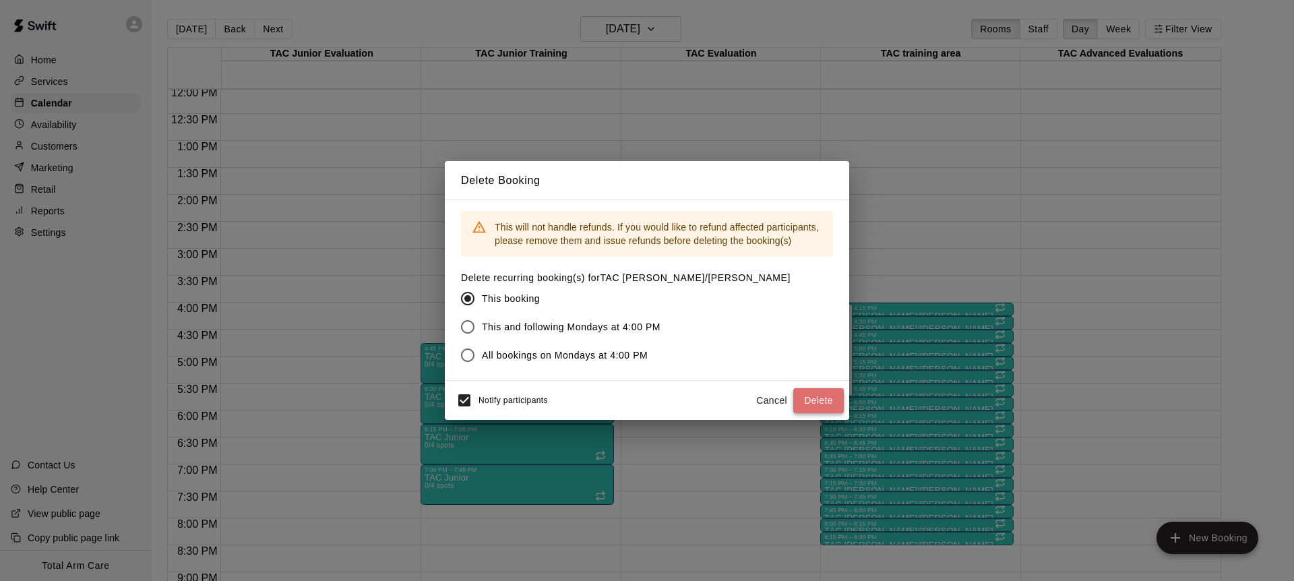
click at [835, 406] on button "Delete" at bounding box center [818, 400] width 51 height 25
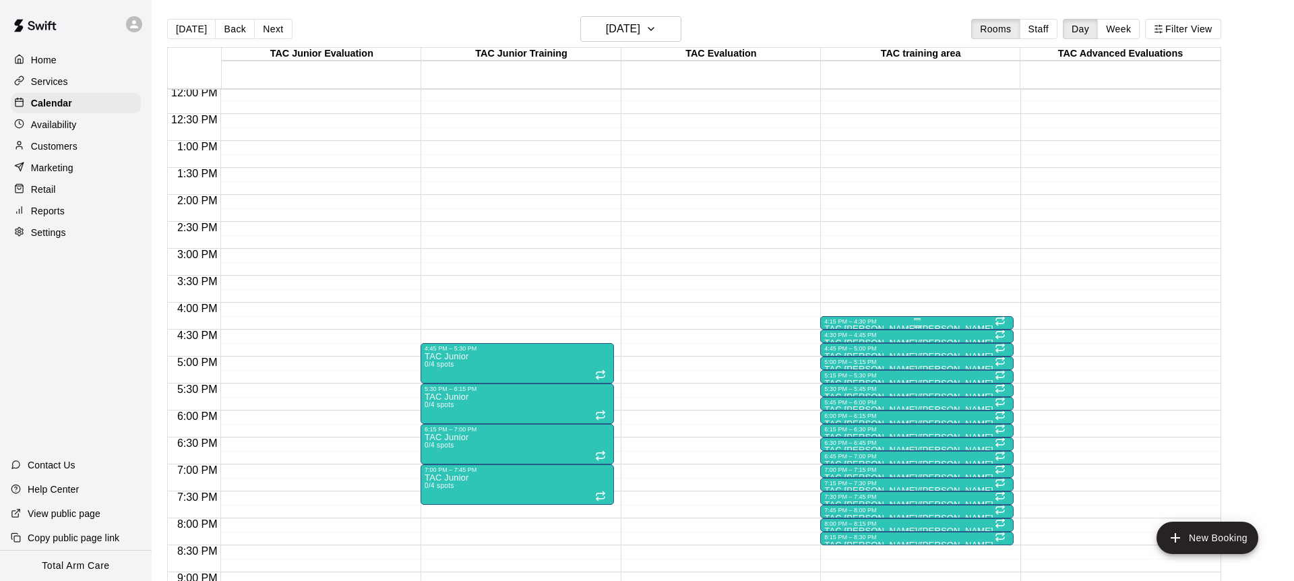
click at [849, 322] on div "4:15 PM – 4:30 PM" at bounding box center [916, 321] width 185 height 7
click at [847, 400] on button "delete" at bounding box center [838, 395] width 27 height 27
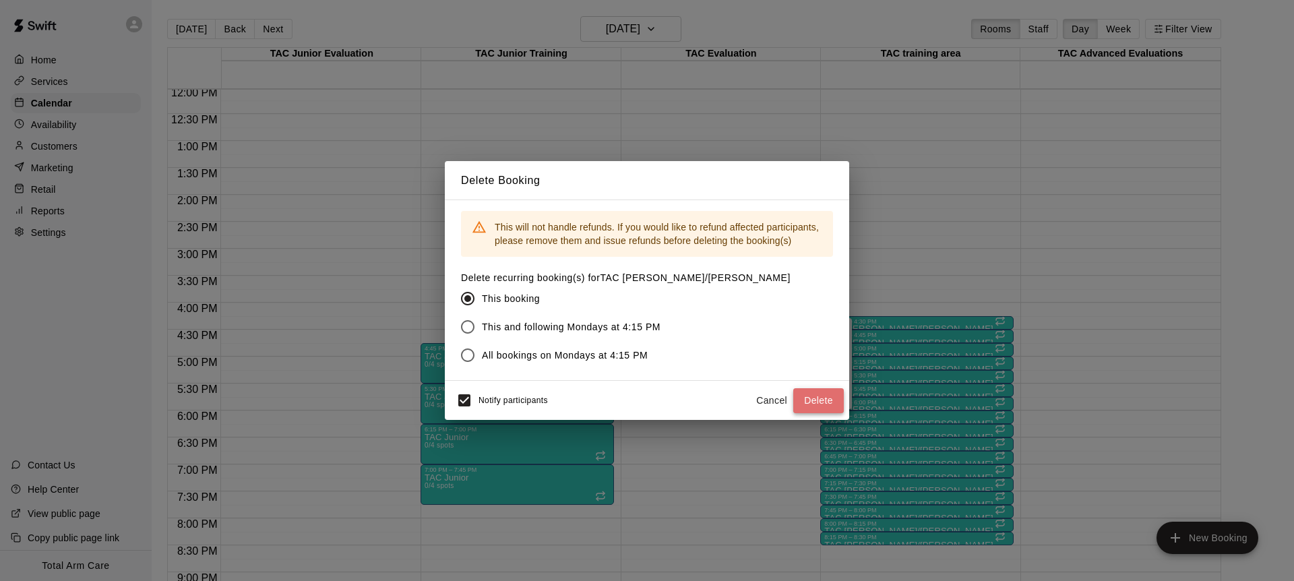
click at [816, 399] on button "Delete" at bounding box center [818, 400] width 51 height 25
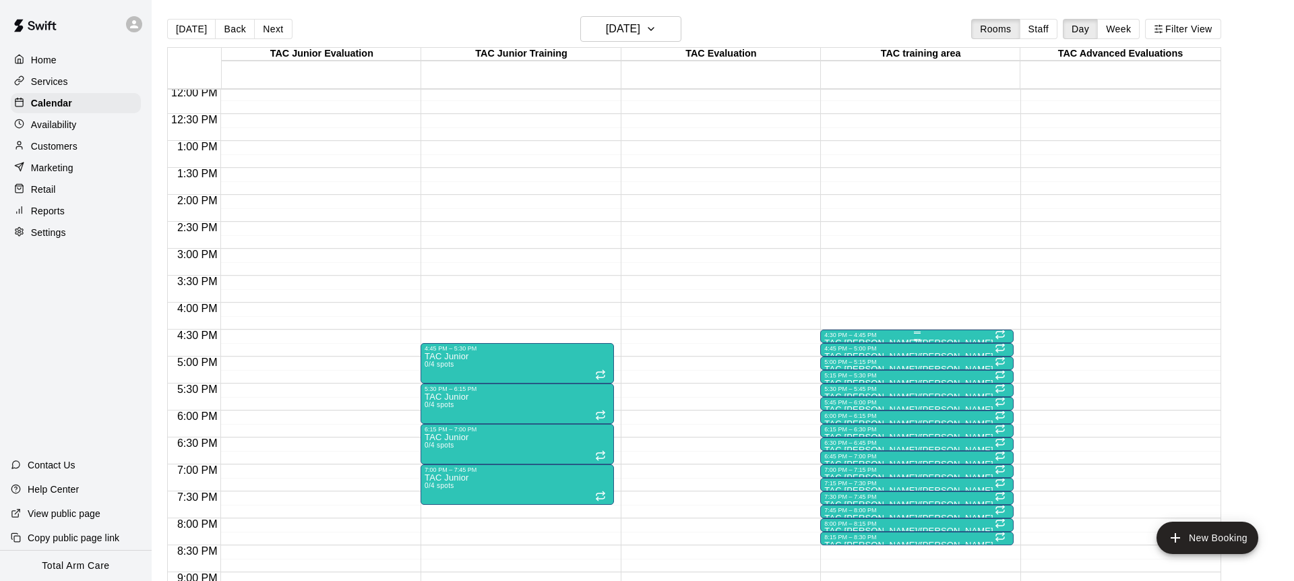
click at [839, 336] on div "4:30 PM – 4:45 PM" at bounding box center [916, 335] width 185 height 7
click at [842, 415] on icon "delete" at bounding box center [838, 409] width 16 height 16
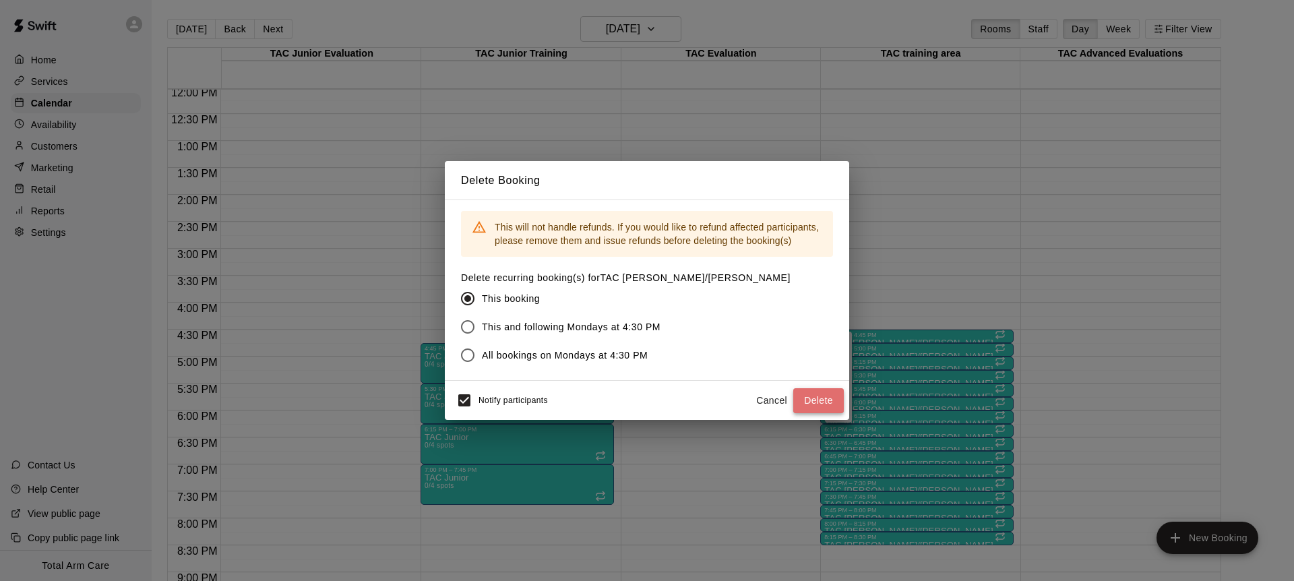
click at [831, 406] on button "Delete" at bounding box center [818, 400] width 51 height 25
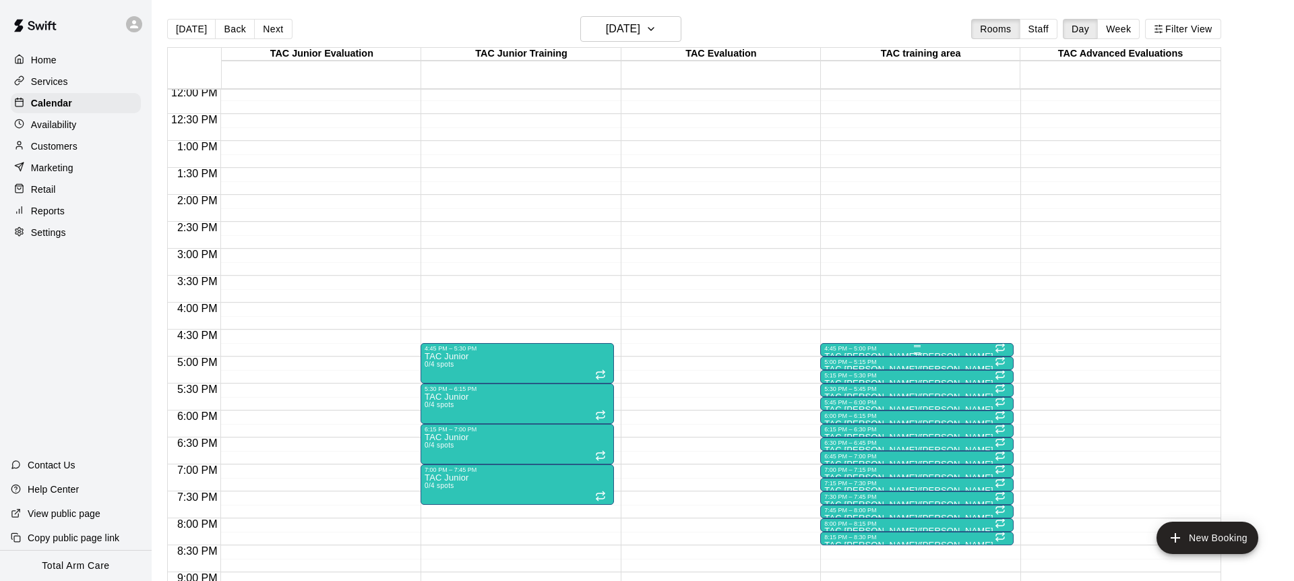
click at [842, 346] on div at bounding box center [916, 346] width 185 height 2
click at [840, 418] on icon "delete" at bounding box center [838, 423] width 9 height 12
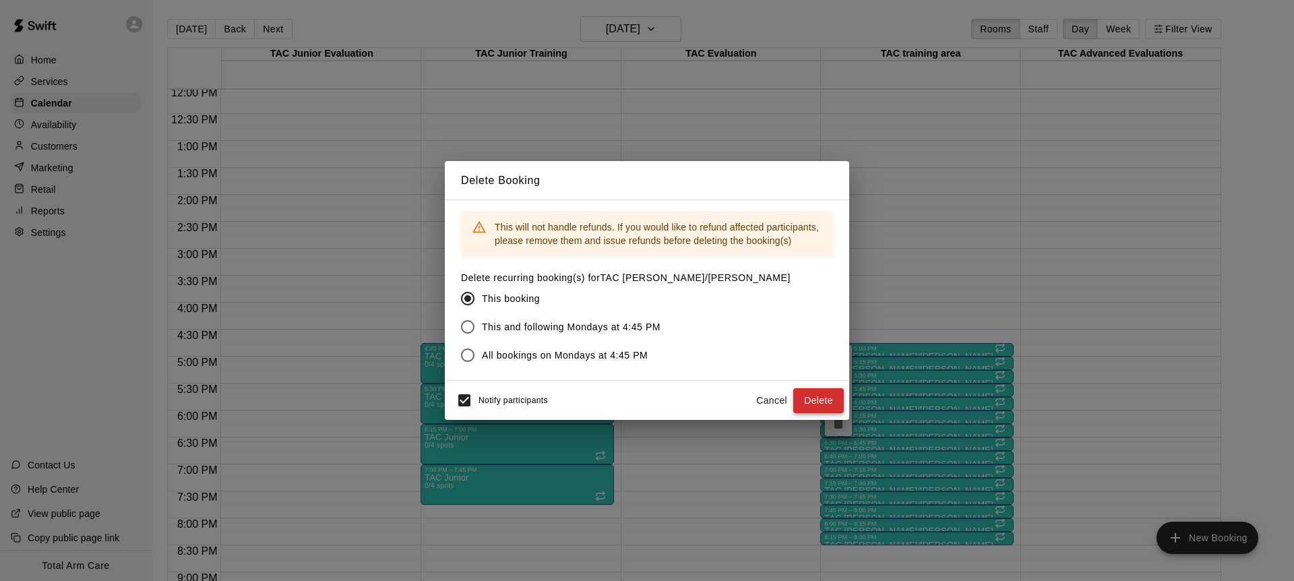
click at [824, 399] on button "Delete" at bounding box center [818, 400] width 51 height 25
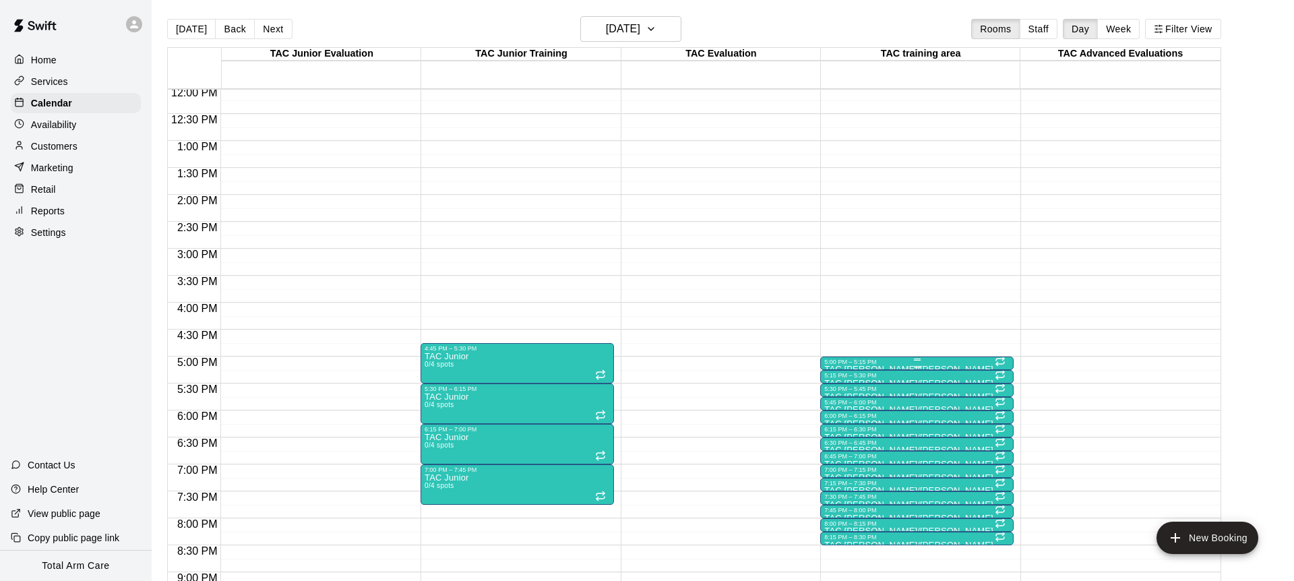
click at [839, 359] on div at bounding box center [916, 360] width 185 height 2
click at [838, 431] on icon "delete" at bounding box center [838, 436] width 9 height 12
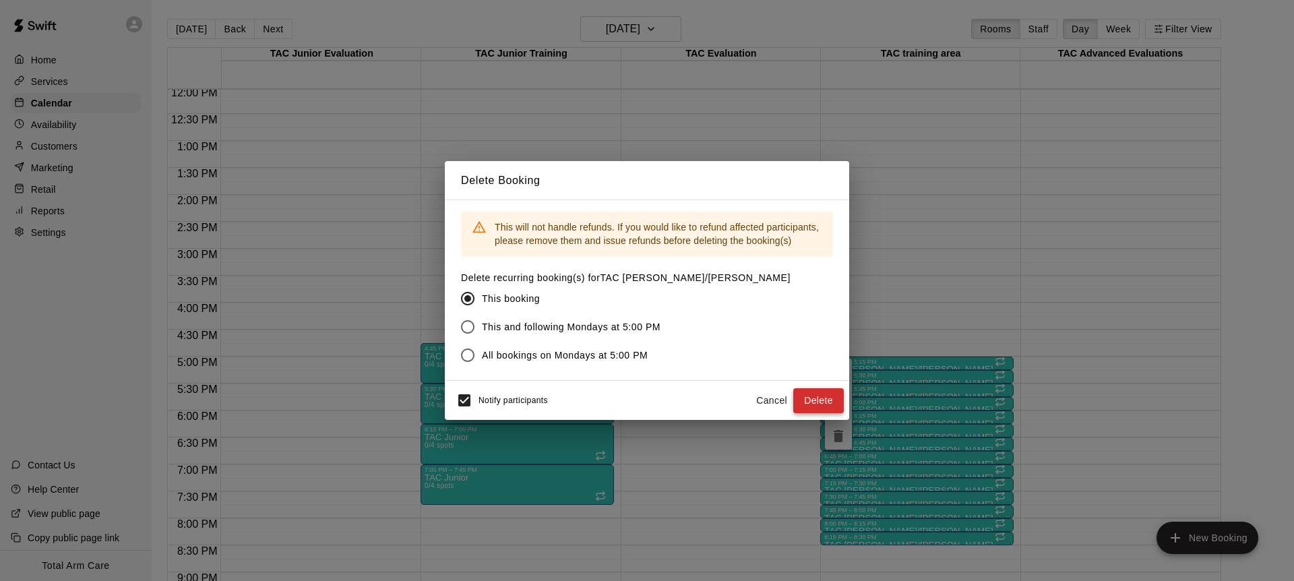
click at [824, 400] on button "Delete" at bounding box center [818, 400] width 51 height 25
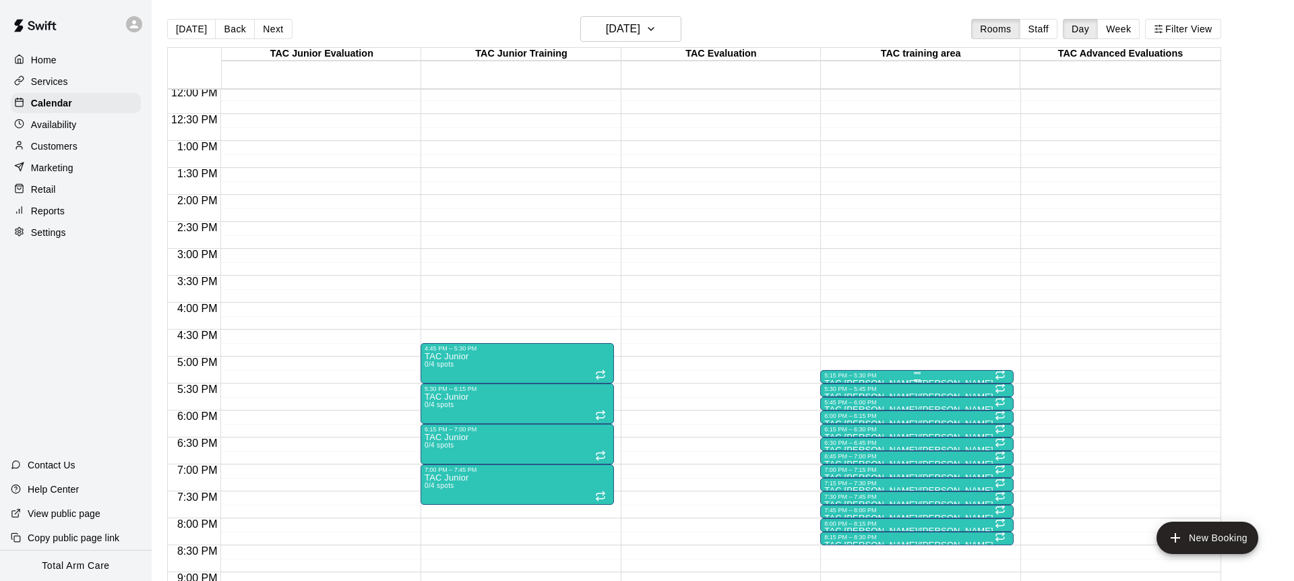
click at [837, 373] on div at bounding box center [916, 373] width 185 height 2
click at [836, 444] on icon "delete" at bounding box center [838, 450] width 9 height 12
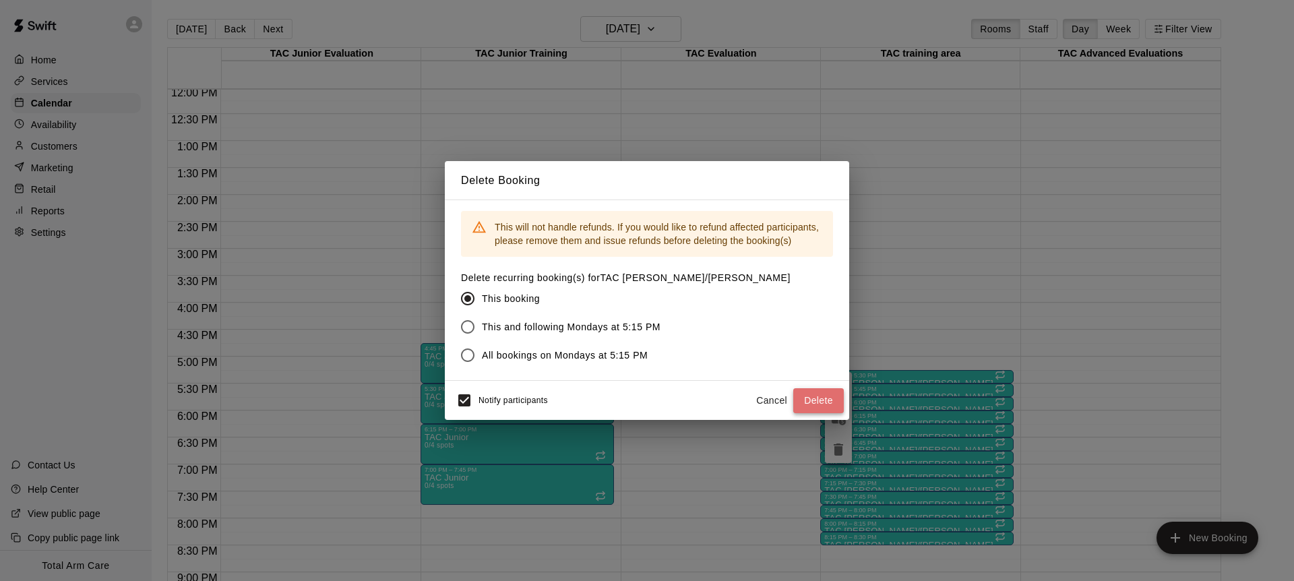
click at [818, 400] on button "Delete" at bounding box center [818, 400] width 51 height 25
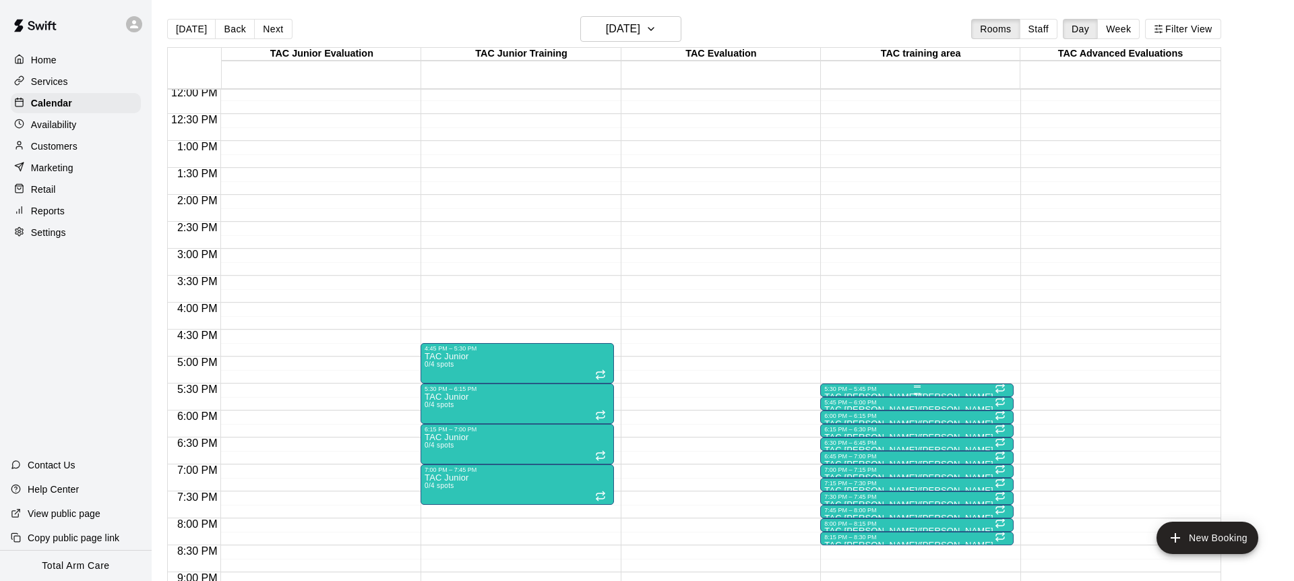
click at [841, 384] on div "5:30 PM – 5:45 PM TAC [PERSON_NAME]/[PERSON_NAME] 0/3 spots" at bounding box center [916, 390] width 193 height 13
click at [836, 470] on button "delete" at bounding box center [834, 461] width 27 height 27
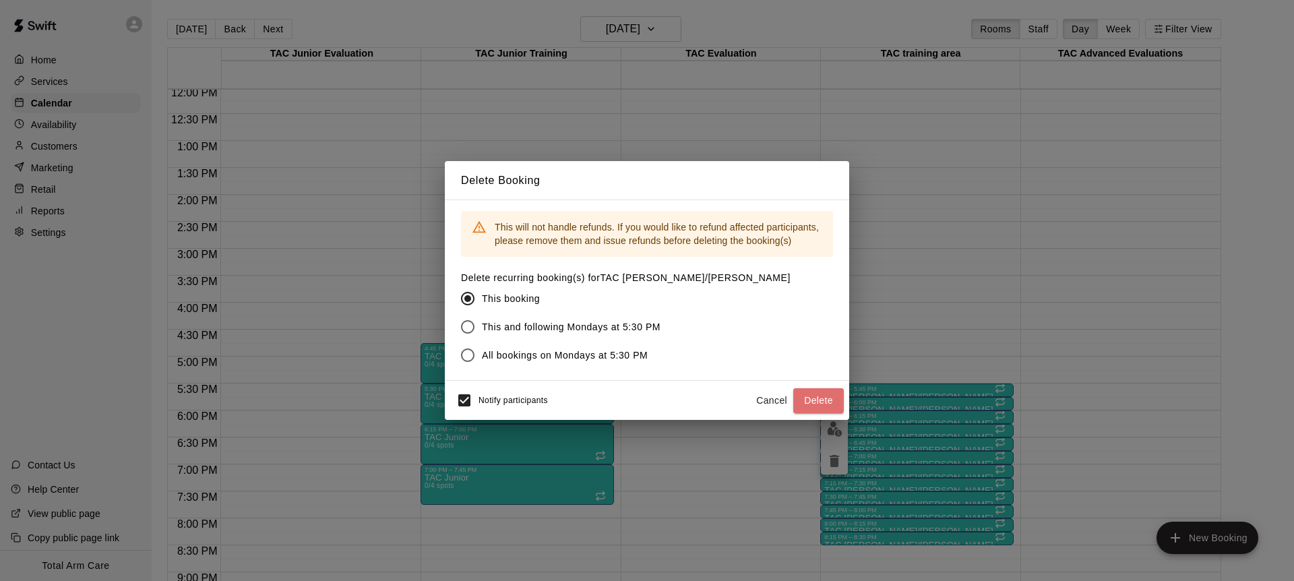
click at [810, 400] on button "Delete" at bounding box center [818, 400] width 51 height 25
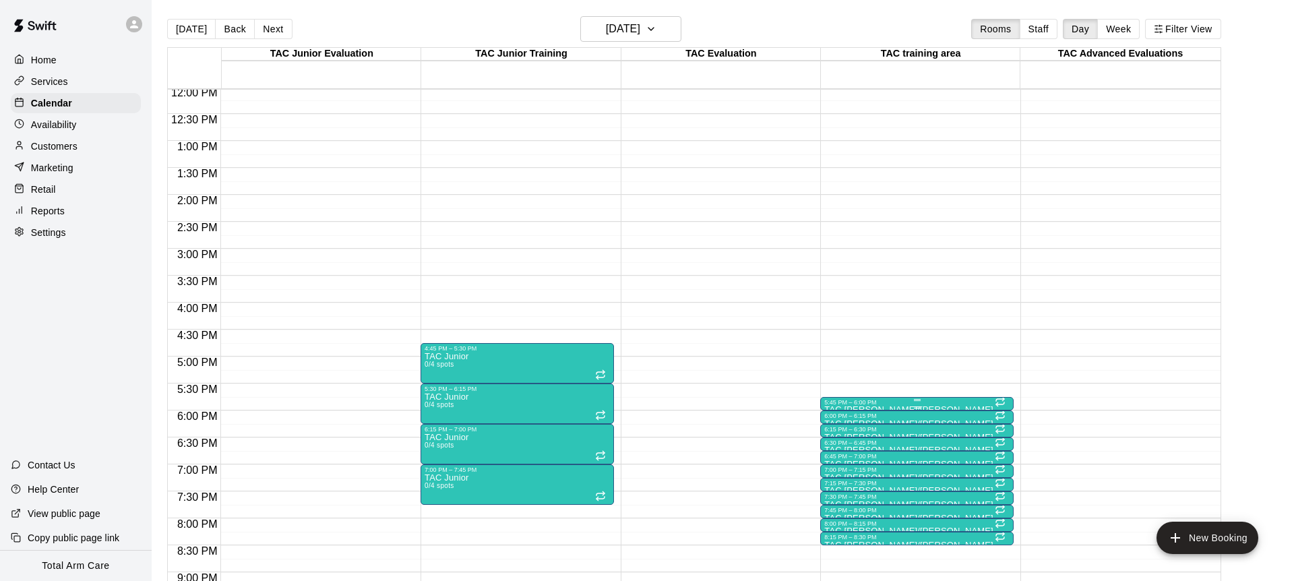
click at [841, 402] on div "5:45 PM – 6:00 PM" at bounding box center [916, 402] width 185 height 7
click at [837, 476] on icon "delete" at bounding box center [838, 477] width 9 height 12
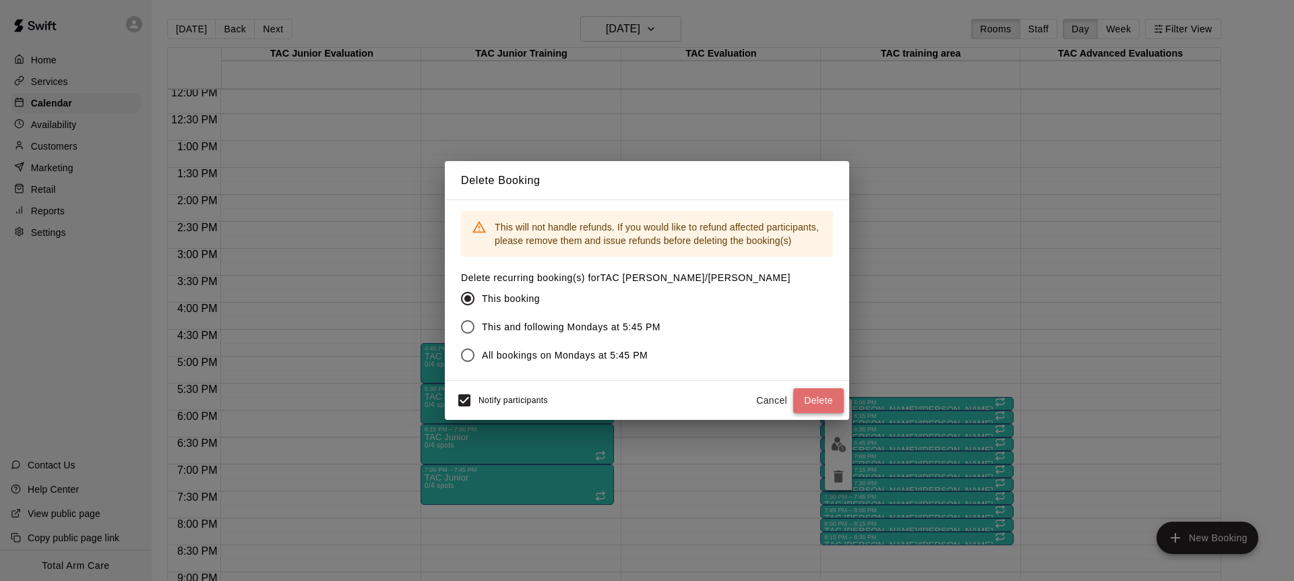
click at [820, 395] on button "Delete" at bounding box center [818, 400] width 51 height 25
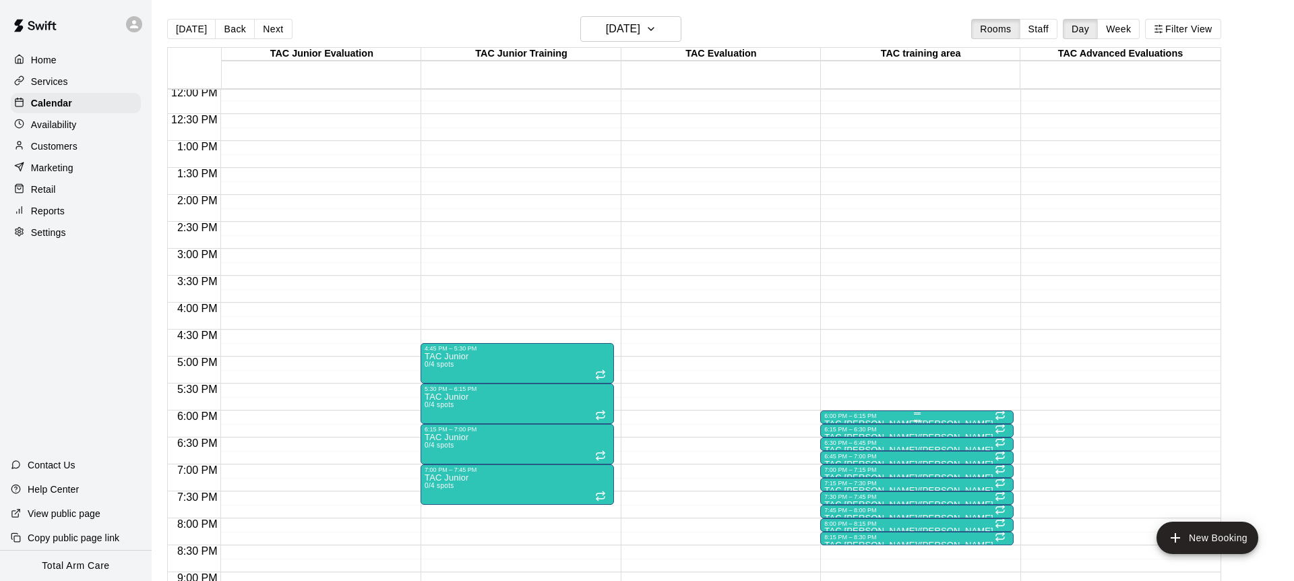
click at [849, 419] on div "6:00 PM – 6:15 PM" at bounding box center [916, 416] width 185 height 7
click at [835, 490] on icon "delete" at bounding box center [838, 490] width 9 height 12
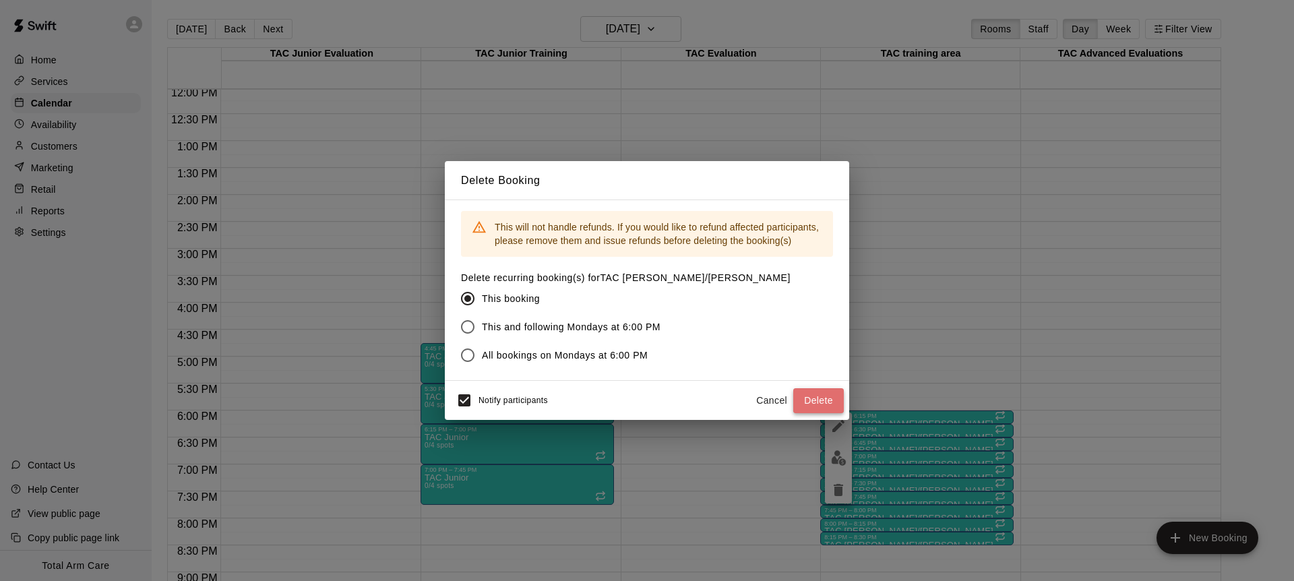
click at [818, 407] on button "Delete" at bounding box center [818, 400] width 51 height 25
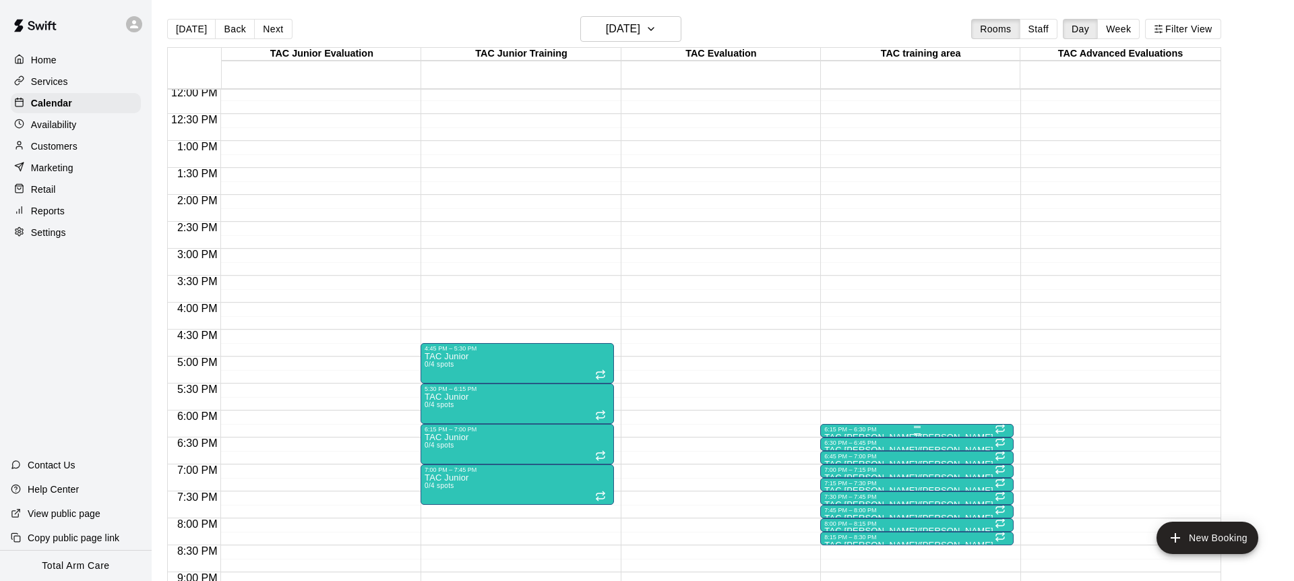
click at [843, 429] on div "6:15 PM – 6:30 PM" at bounding box center [916, 429] width 185 height 7
click at [840, 506] on icon "delete" at bounding box center [838, 503] width 9 height 12
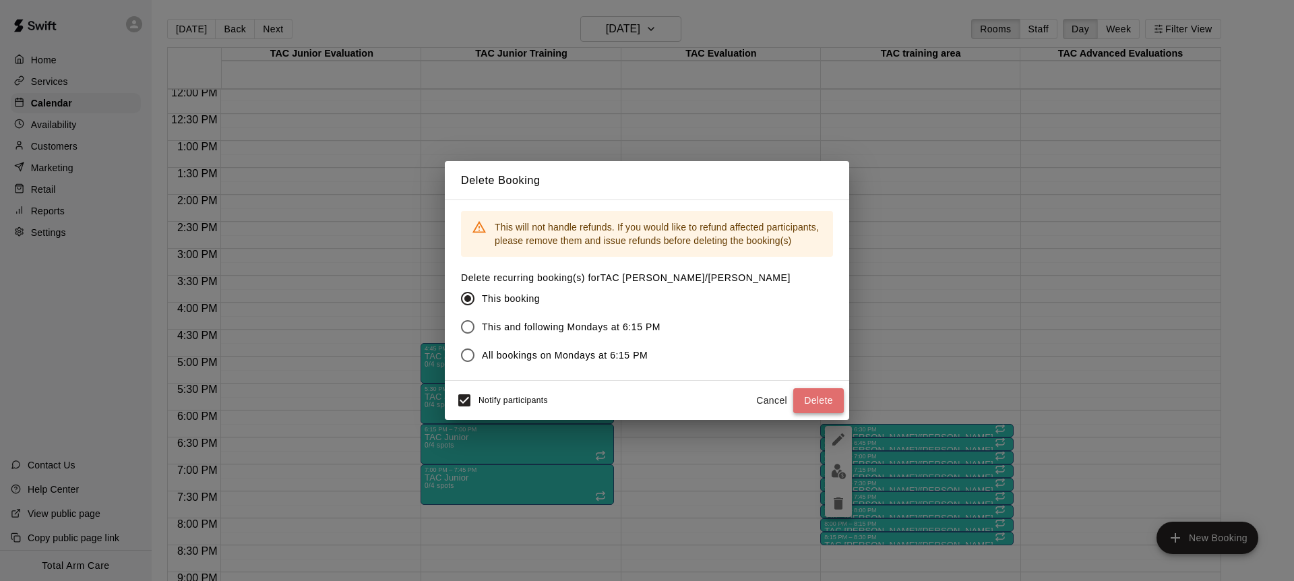
click at [822, 398] on button "Delete" at bounding box center [818, 400] width 51 height 25
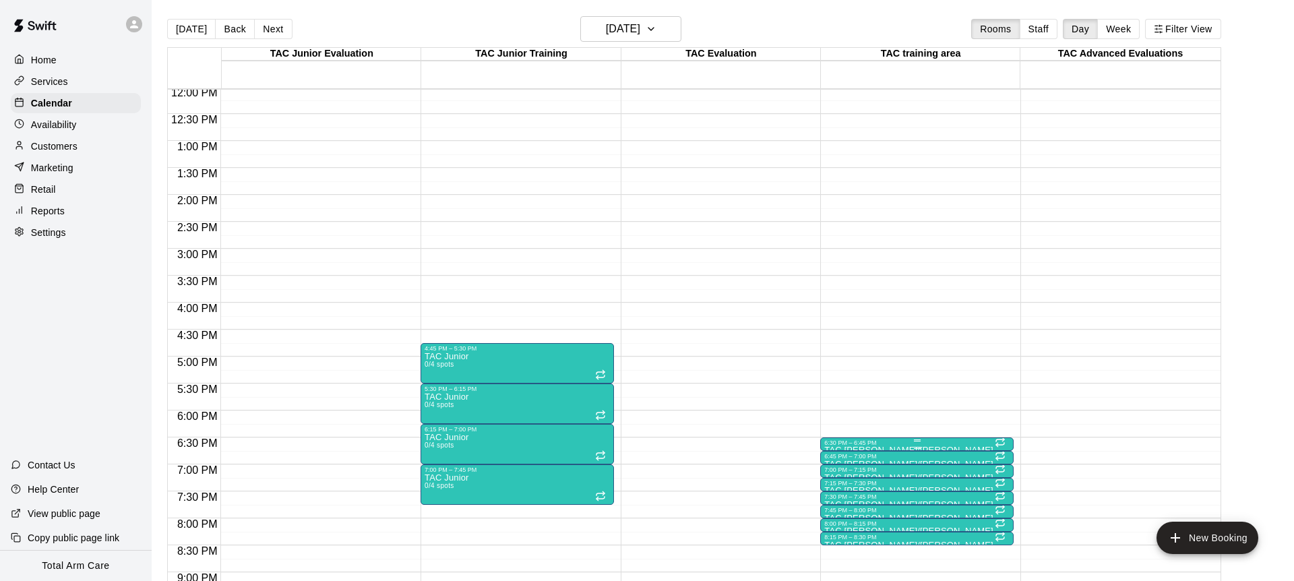
click at [852, 444] on div "6:30 PM – 6:45 PM" at bounding box center [916, 443] width 185 height 7
click at [836, 512] on icon "delete" at bounding box center [838, 517] width 9 height 12
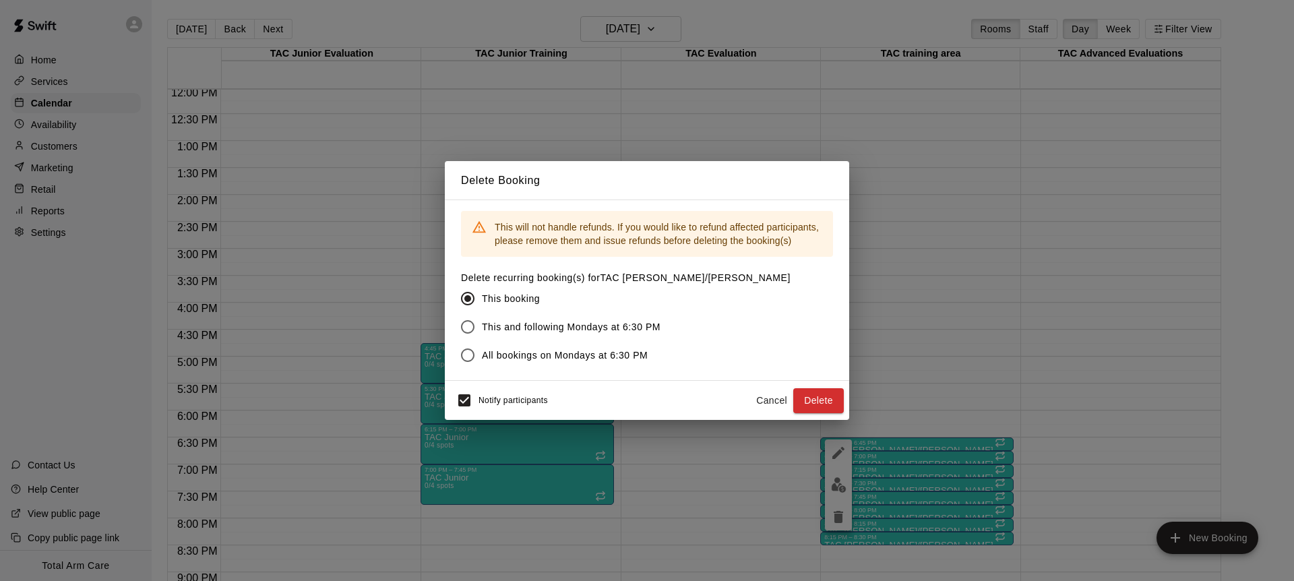
click at [818, 403] on button "Delete" at bounding box center [818, 400] width 51 height 25
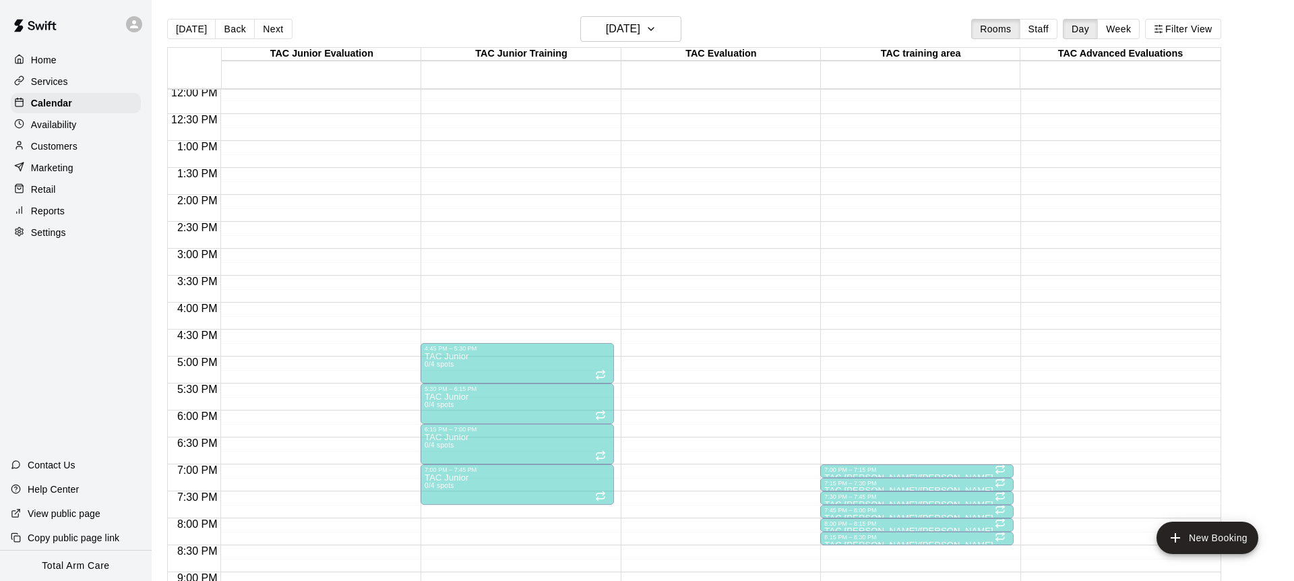
click at [850, 454] on div at bounding box center [916, 454] width 185 height 2
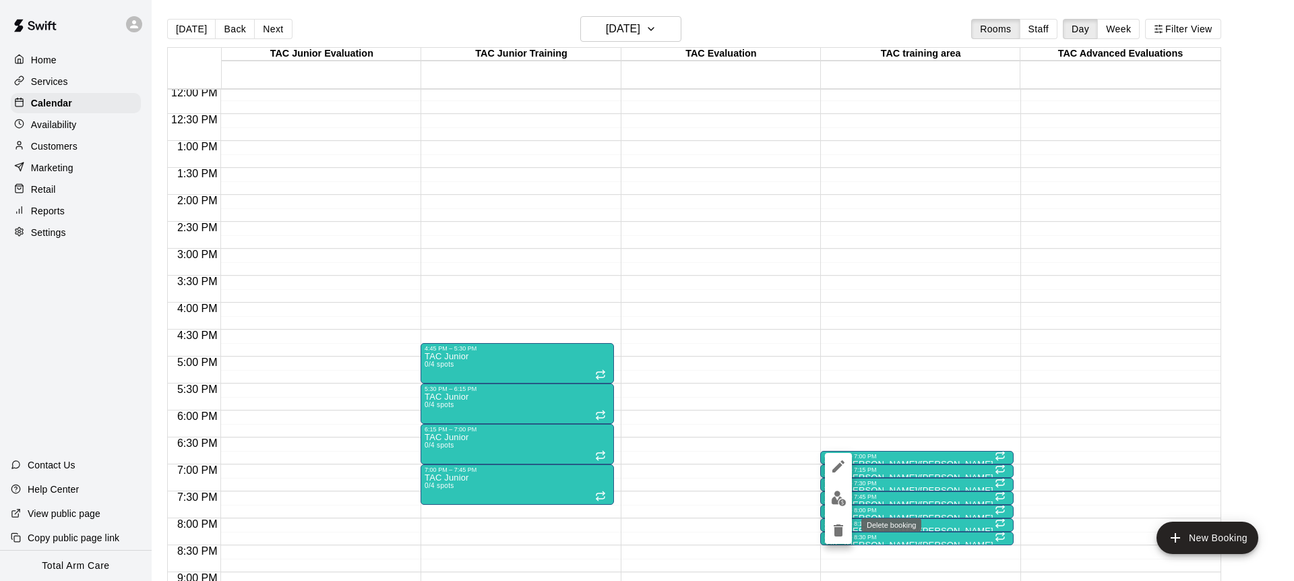
click at [842, 533] on icon "delete" at bounding box center [838, 530] width 9 height 12
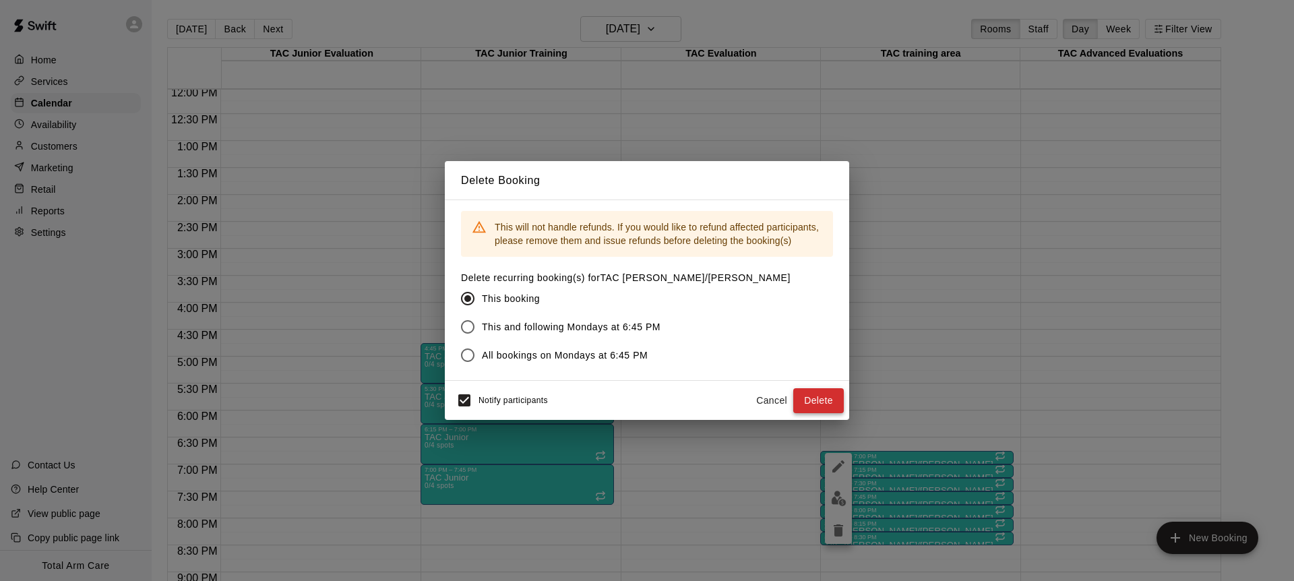
click at [830, 390] on button "Delete" at bounding box center [818, 400] width 51 height 25
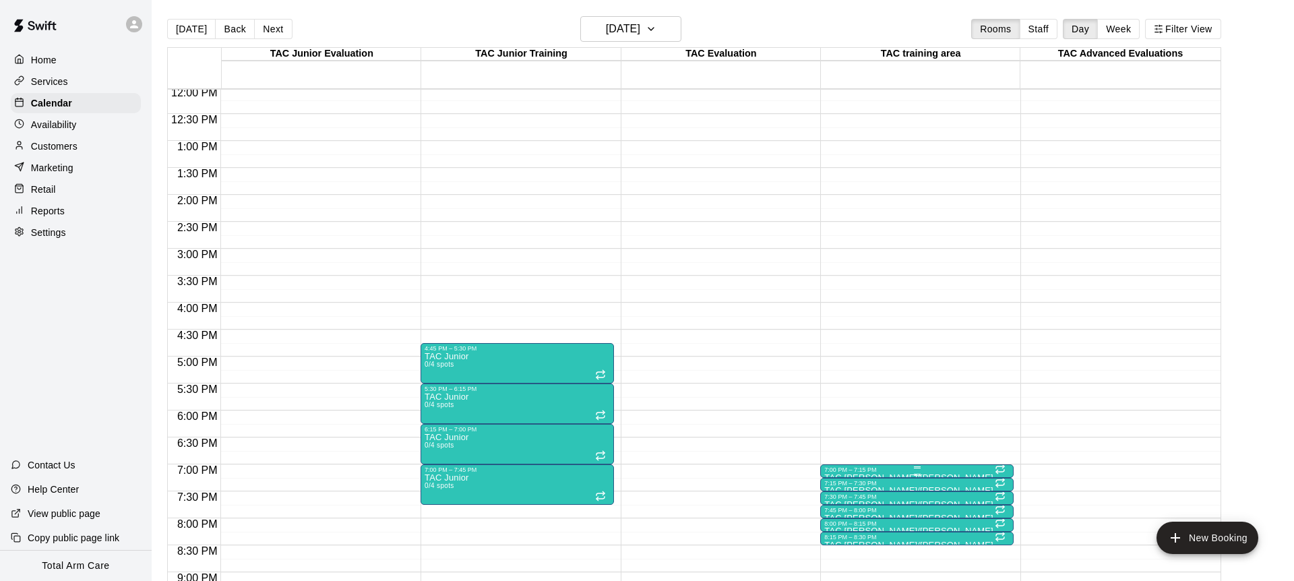
click at [846, 468] on div at bounding box center [916, 467] width 185 height 2
click at [839, 549] on icon "delete" at bounding box center [838, 544] width 9 height 12
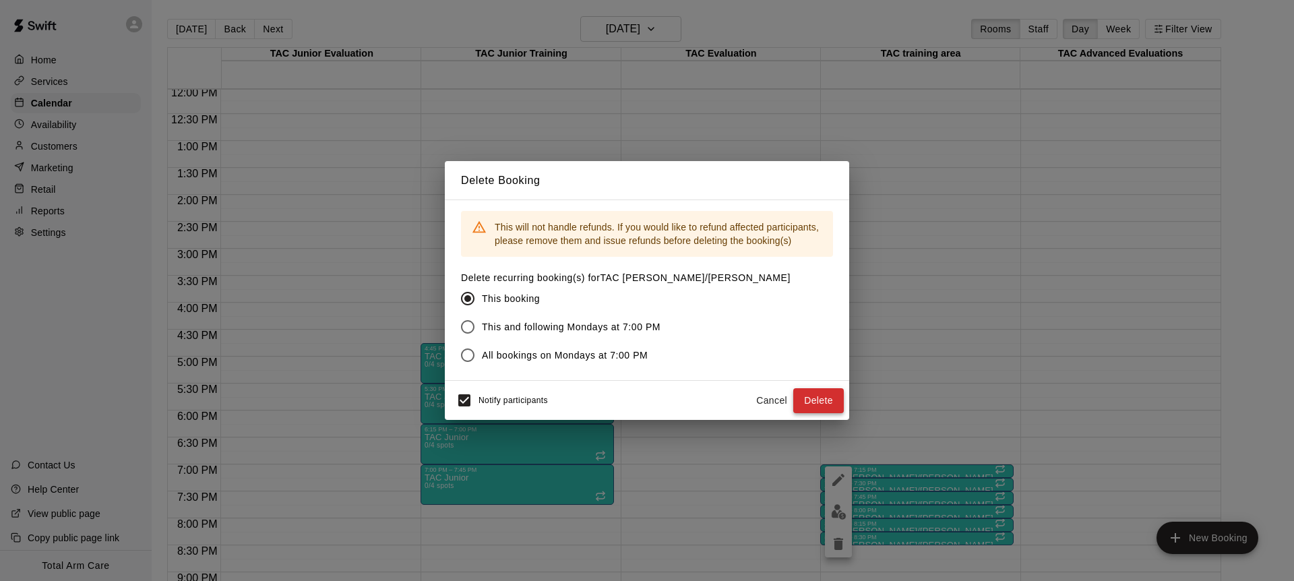
click at [801, 400] on button "Delete" at bounding box center [818, 400] width 51 height 25
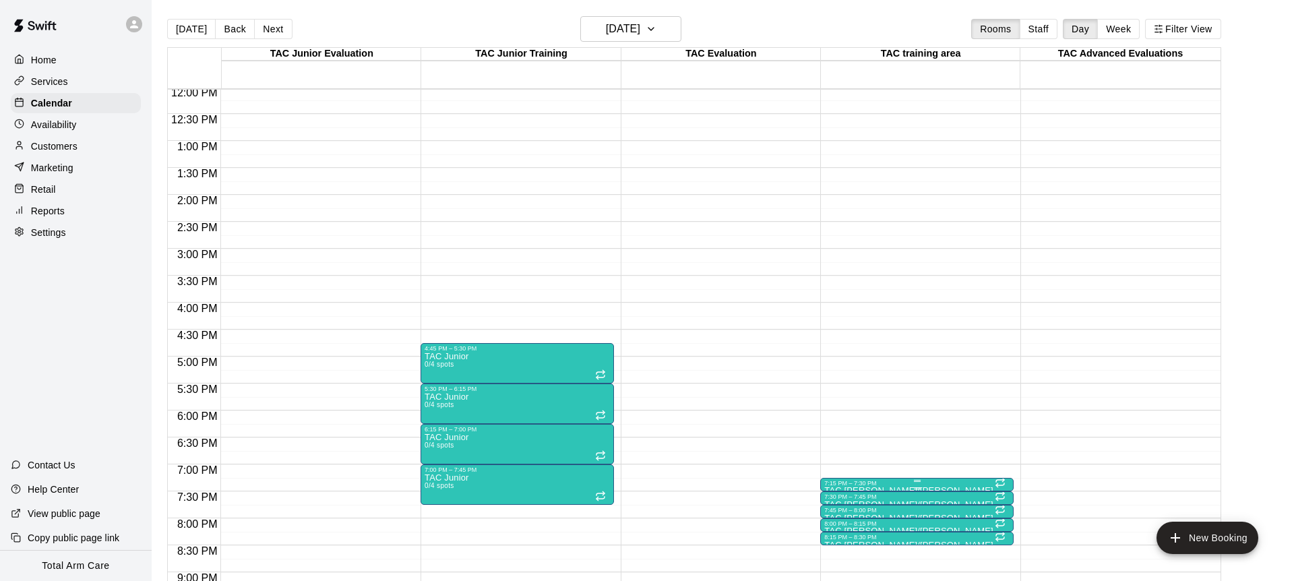
click at [849, 480] on div at bounding box center [916, 481] width 185 height 2
click at [845, 556] on icon "delete" at bounding box center [838, 557] width 16 height 16
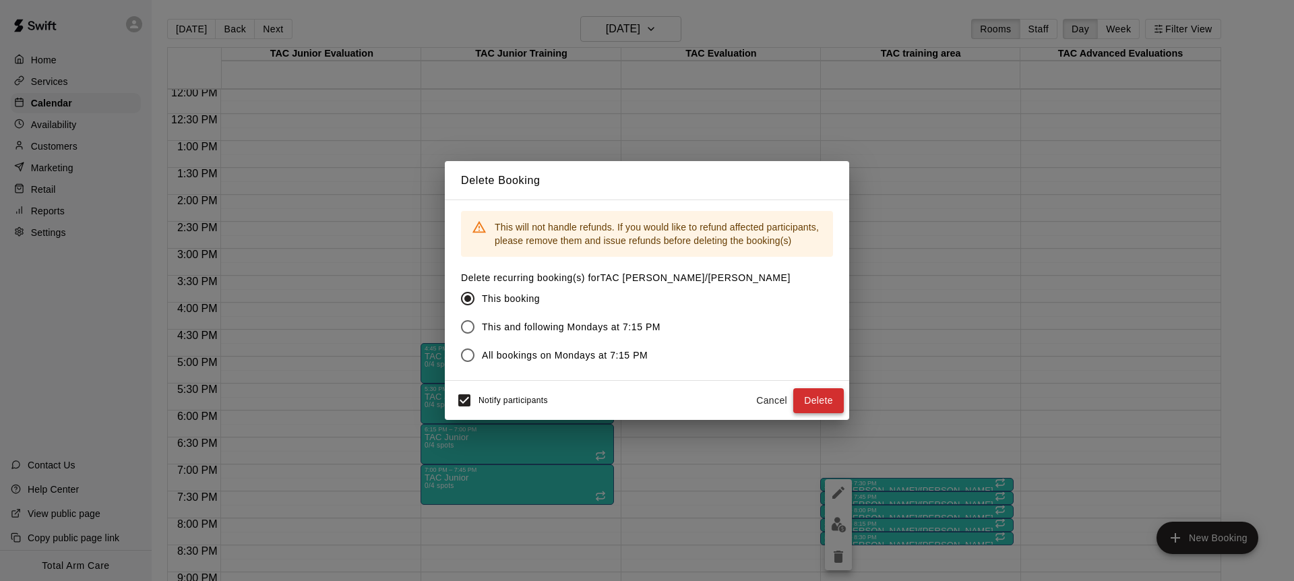
click at [814, 399] on button "Delete" at bounding box center [818, 400] width 51 height 25
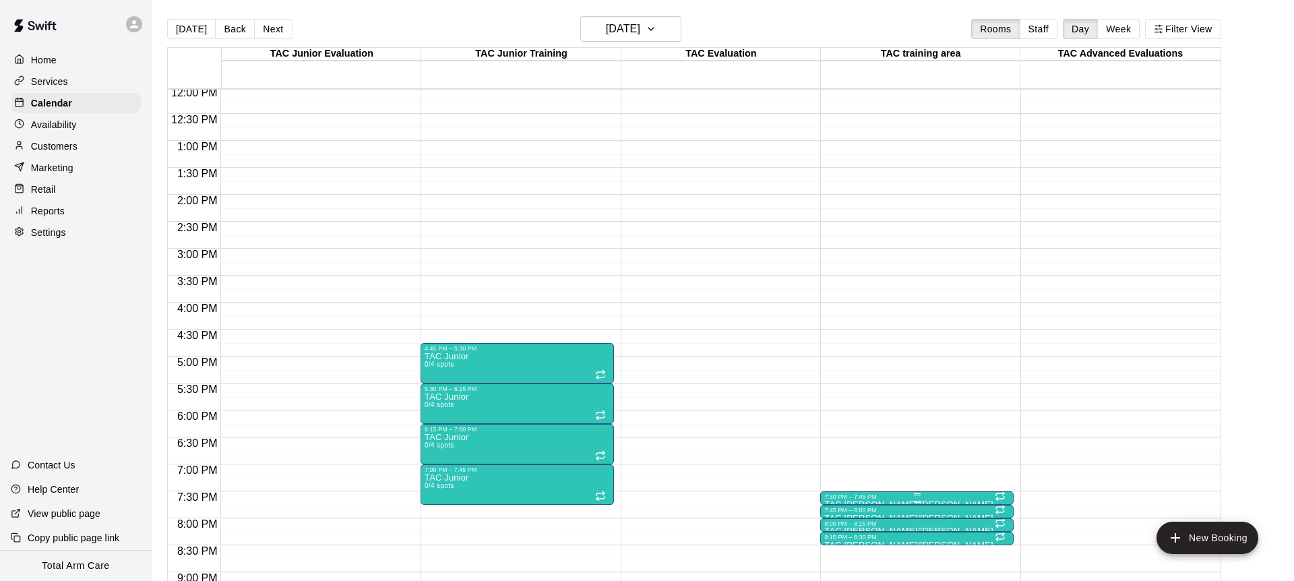
scroll to position [1, 0]
click at [846, 494] on div at bounding box center [916, 494] width 185 height 2
click at [844, 563] on icon "delete" at bounding box center [838, 557] width 16 height 16
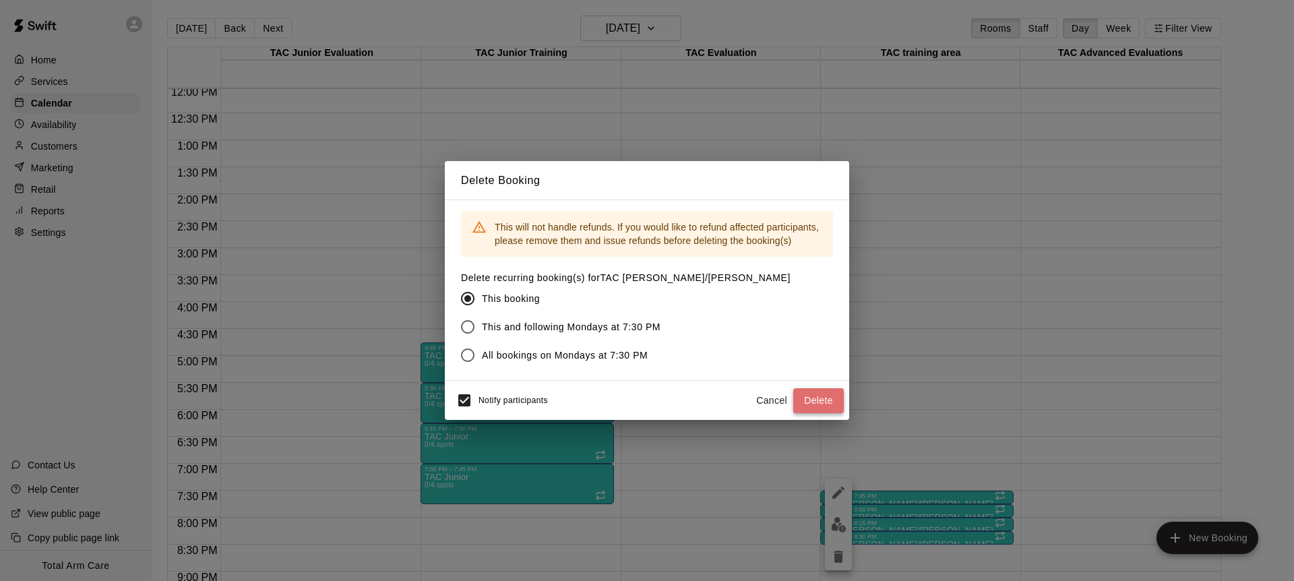
click at [806, 399] on button "Delete" at bounding box center [818, 400] width 51 height 25
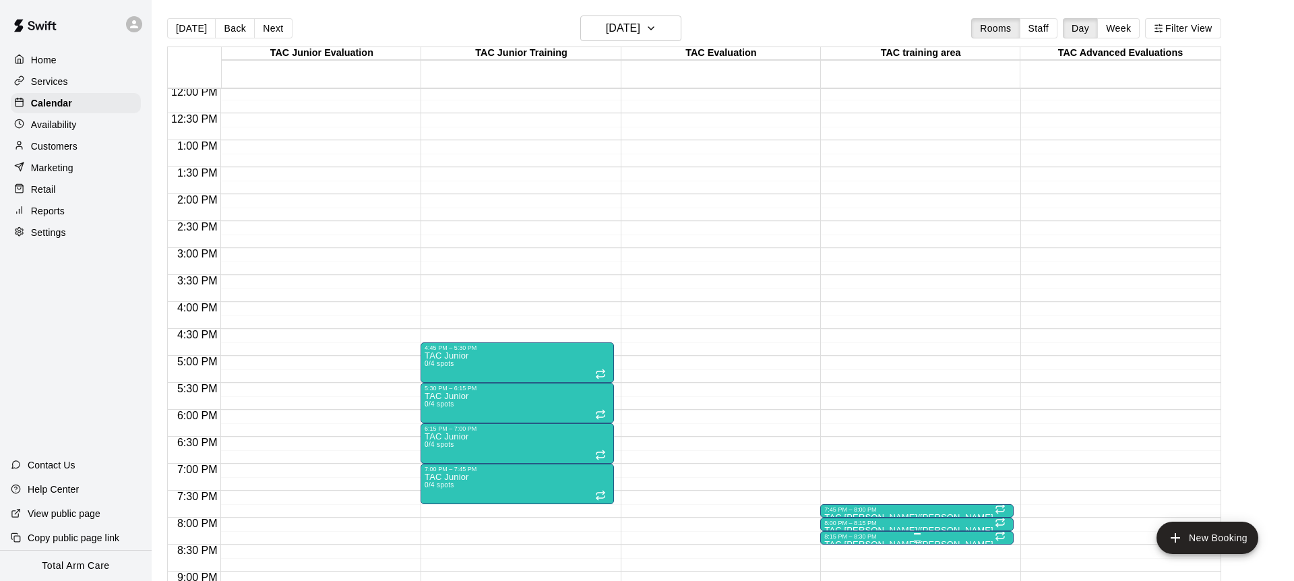
scroll to position [649, 0]
click at [859, 511] on div "7:45 PM – 8:00 PM" at bounding box center [916, 510] width 185 height 7
click at [841, 559] on icon "delete" at bounding box center [838, 557] width 9 height 12
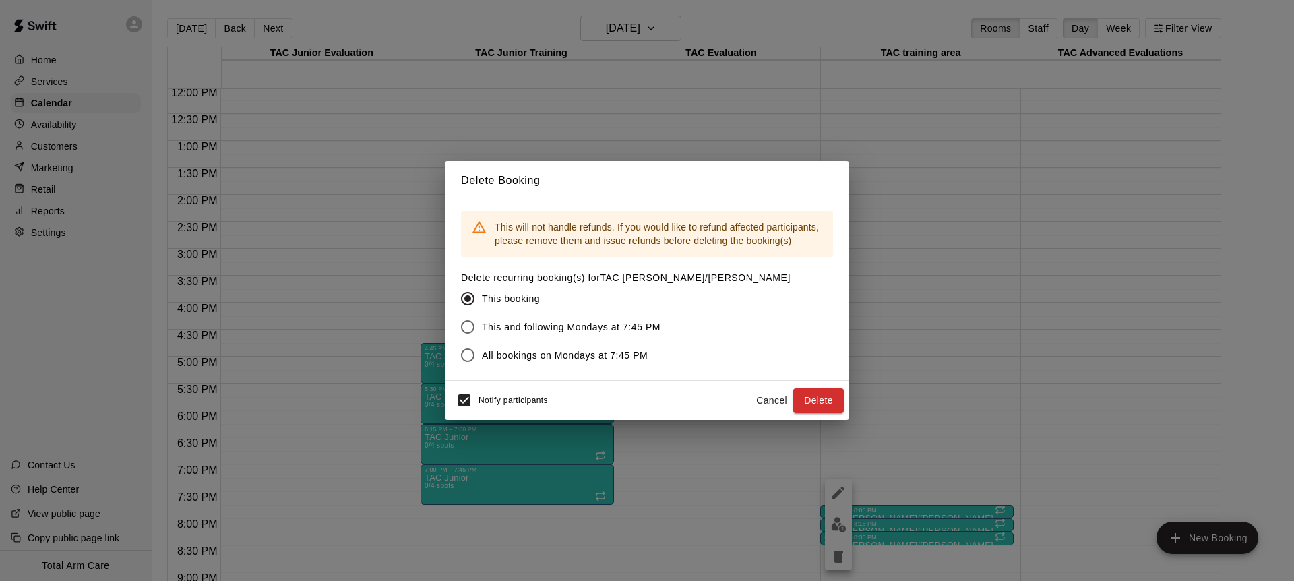
click at [841, 398] on button "Delete" at bounding box center [818, 400] width 51 height 25
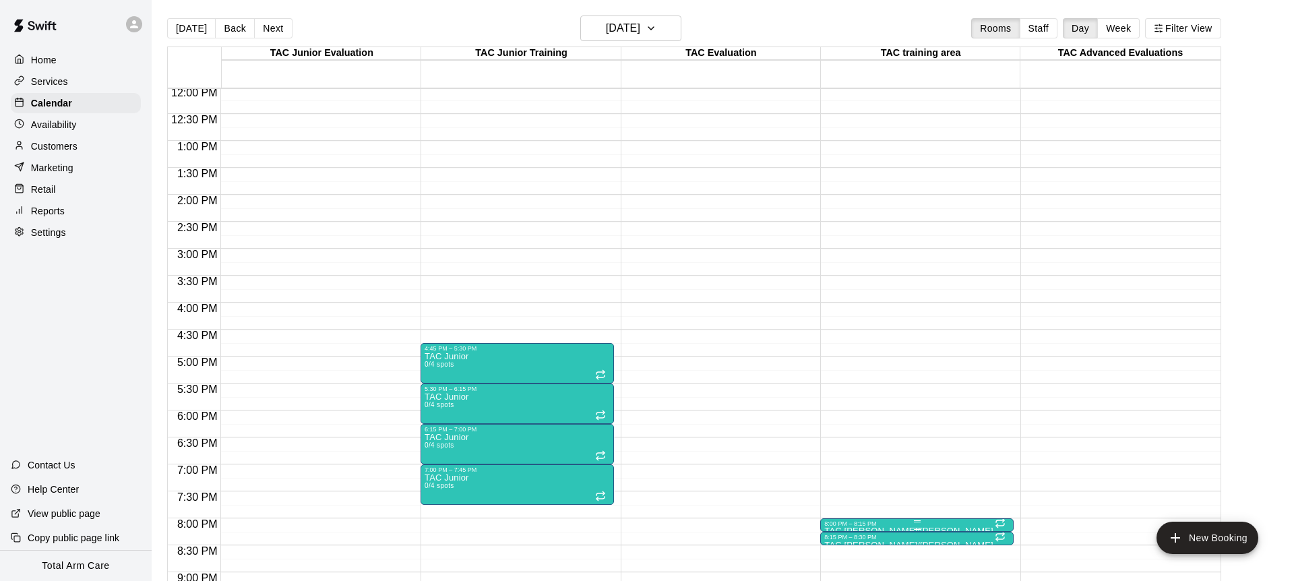
click at [842, 520] on div at bounding box center [916, 521] width 185 height 2
click at [833, 547] on button "delete" at bounding box center [838, 556] width 27 height 27
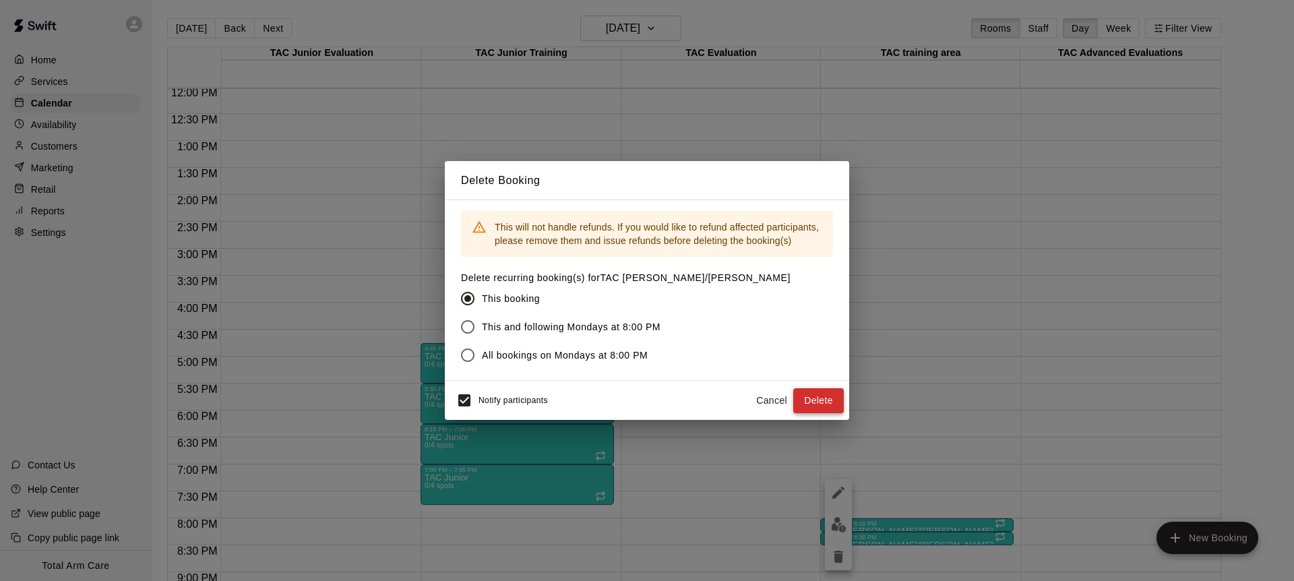
click at [824, 390] on button "Delete" at bounding box center [818, 400] width 51 height 25
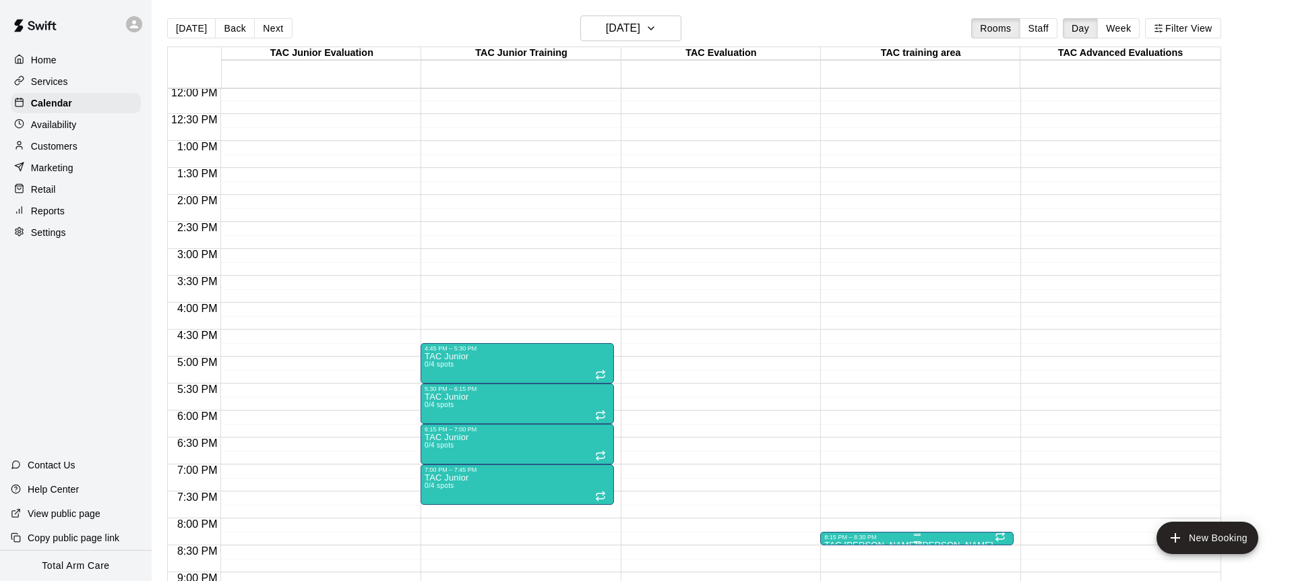
click at [849, 539] on div "8:15 PM – 8:30 PM" at bounding box center [916, 537] width 185 height 7
click at [840, 562] on icon "delete" at bounding box center [838, 557] width 9 height 12
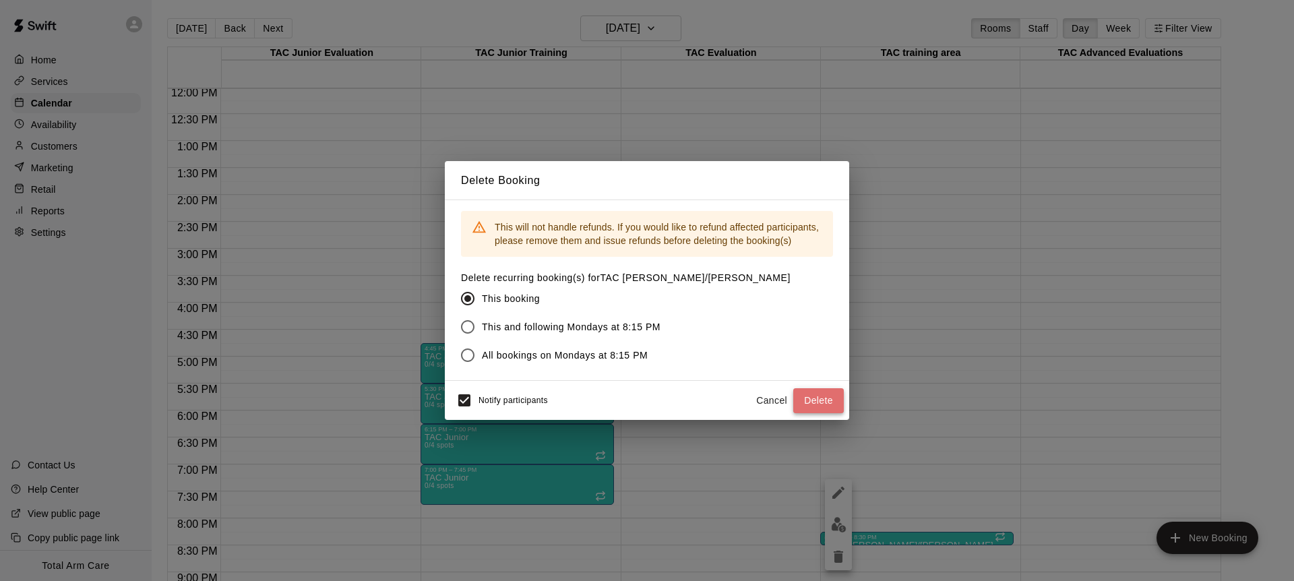
click at [823, 406] on button "Delete" at bounding box center [818, 400] width 51 height 25
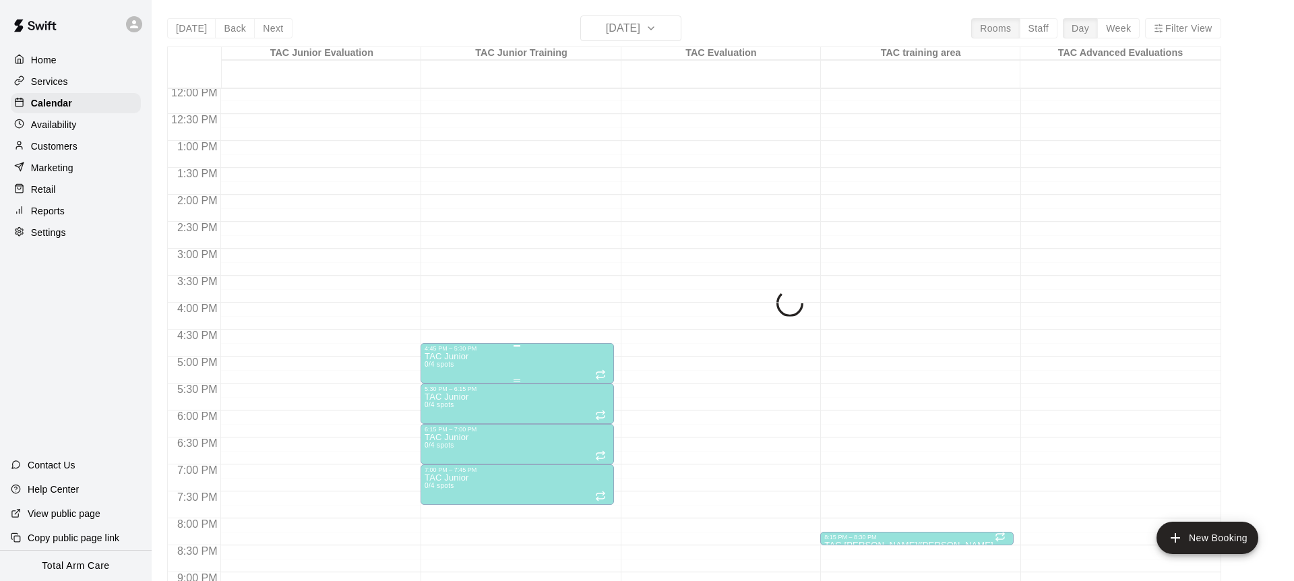
click at [441, 432] on icon "delete" at bounding box center [438, 430] width 9 height 12
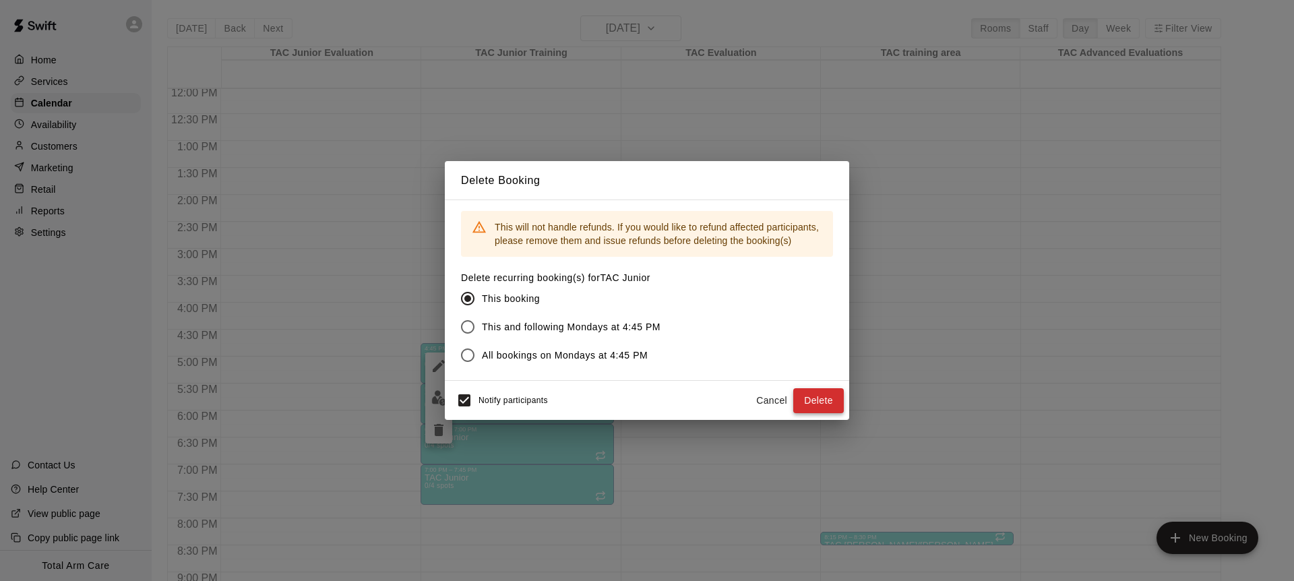
click at [823, 400] on button "Delete" at bounding box center [818, 400] width 51 height 25
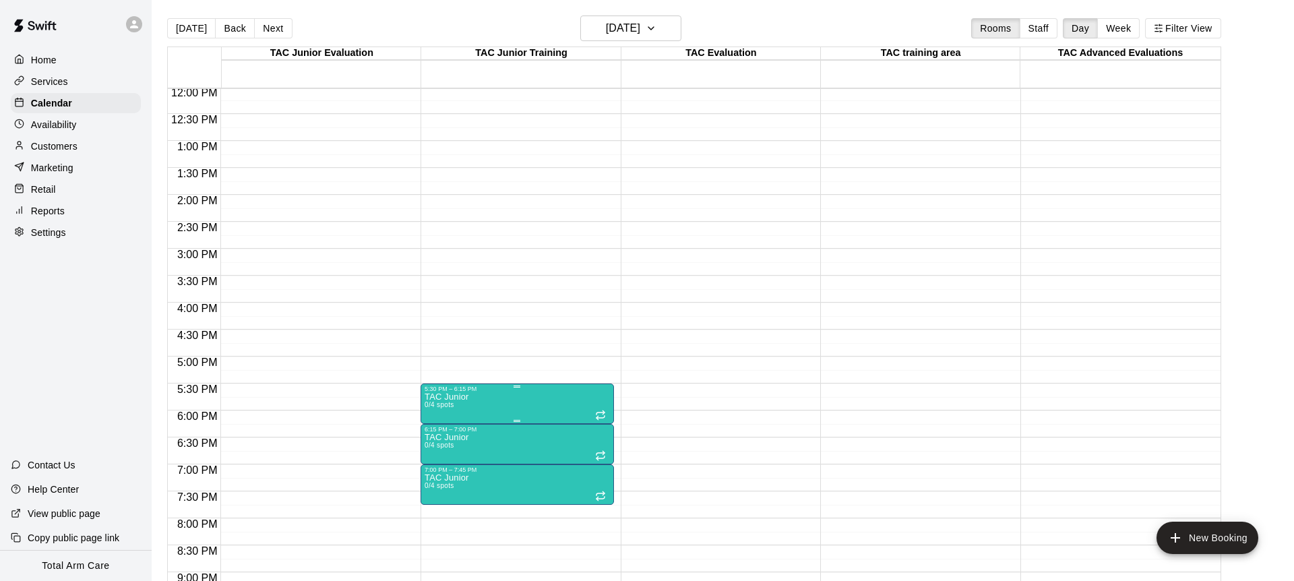
click at [440, 470] on icon "delete" at bounding box center [438, 470] width 9 height 12
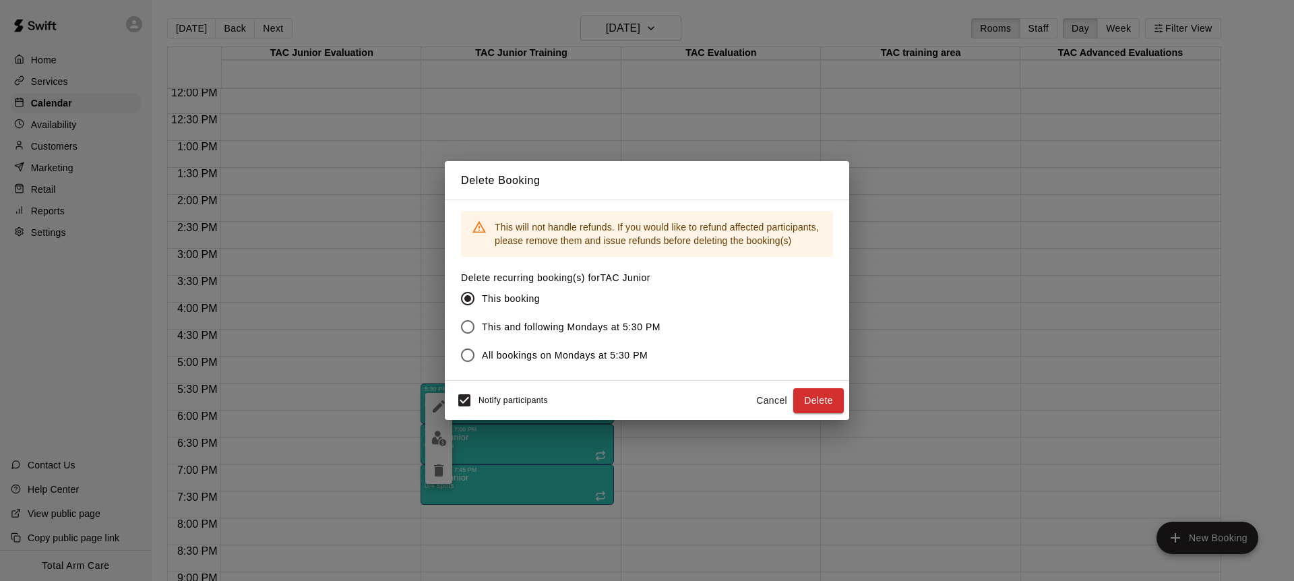
drag, startPoint x: 797, startPoint y: 395, endPoint x: 813, endPoint y: 397, distance: 15.6
click at [810, 397] on button "Delete" at bounding box center [818, 400] width 51 height 25
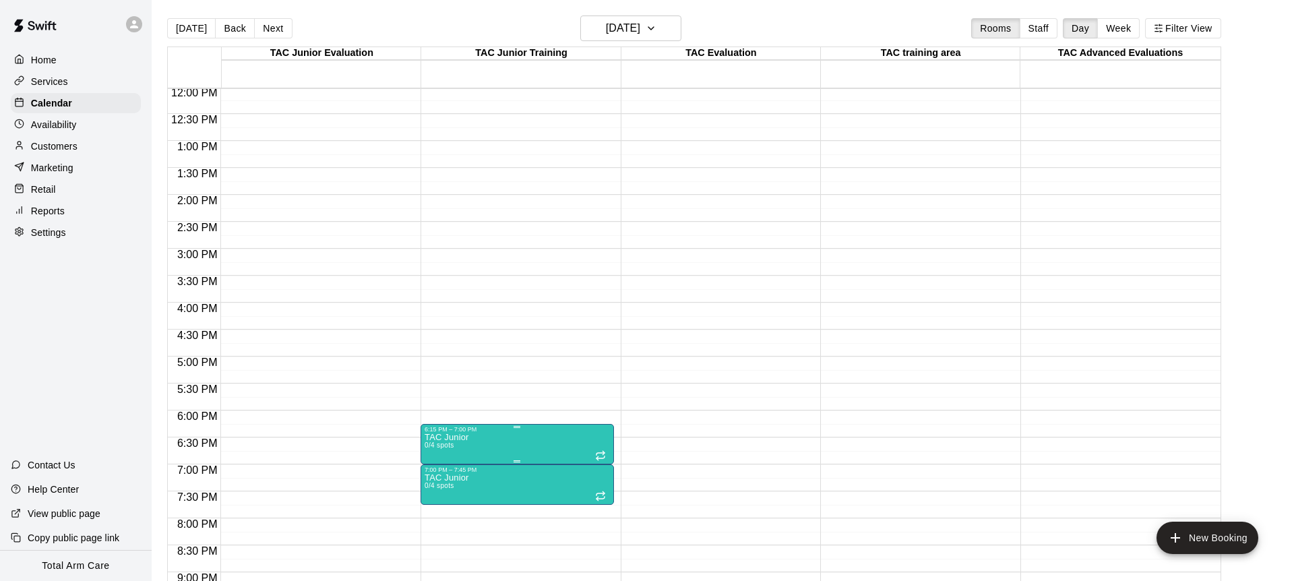
click at [443, 437] on p "TAC Junior" at bounding box center [447, 437] width 44 height 0
click at [441, 533] on div at bounding box center [647, 290] width 1294 height 581
click at [440, 529] on div "12:00 AM – 9:00 AM Closed 6:15 PM – 7:00 PM TAC Junior 0/4 spots 7:00 PM – 7:45…" at bounding box center [517, 87] width 193 height 1294
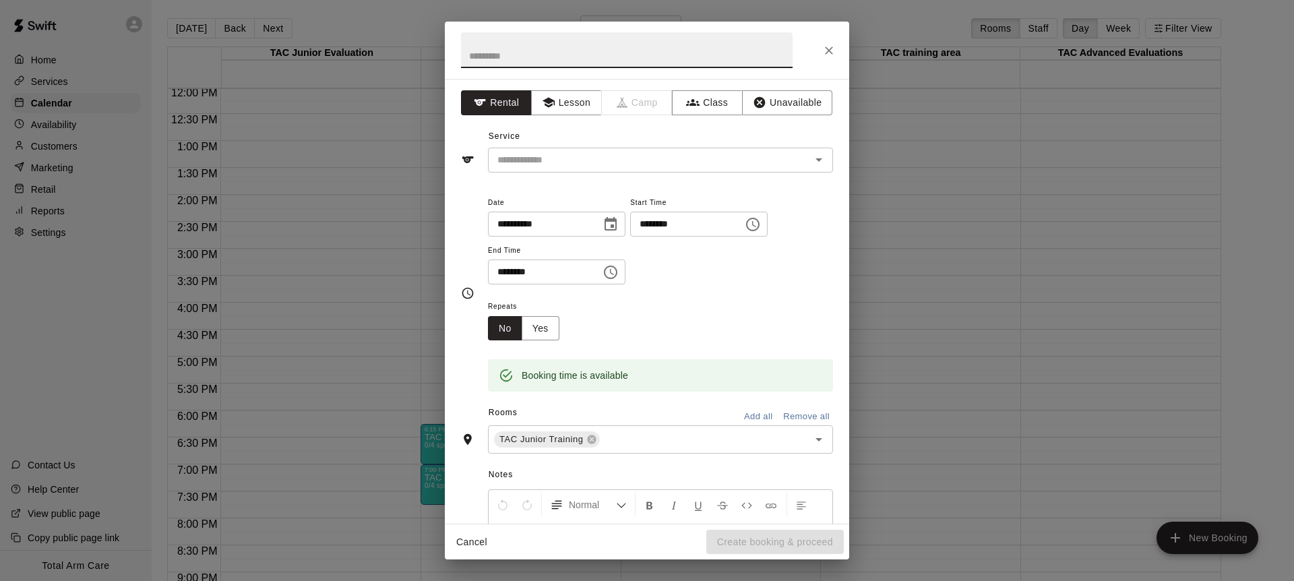
click at [830, 50] on icon "Close" at bounding box center [829, 51] width 8 height 8
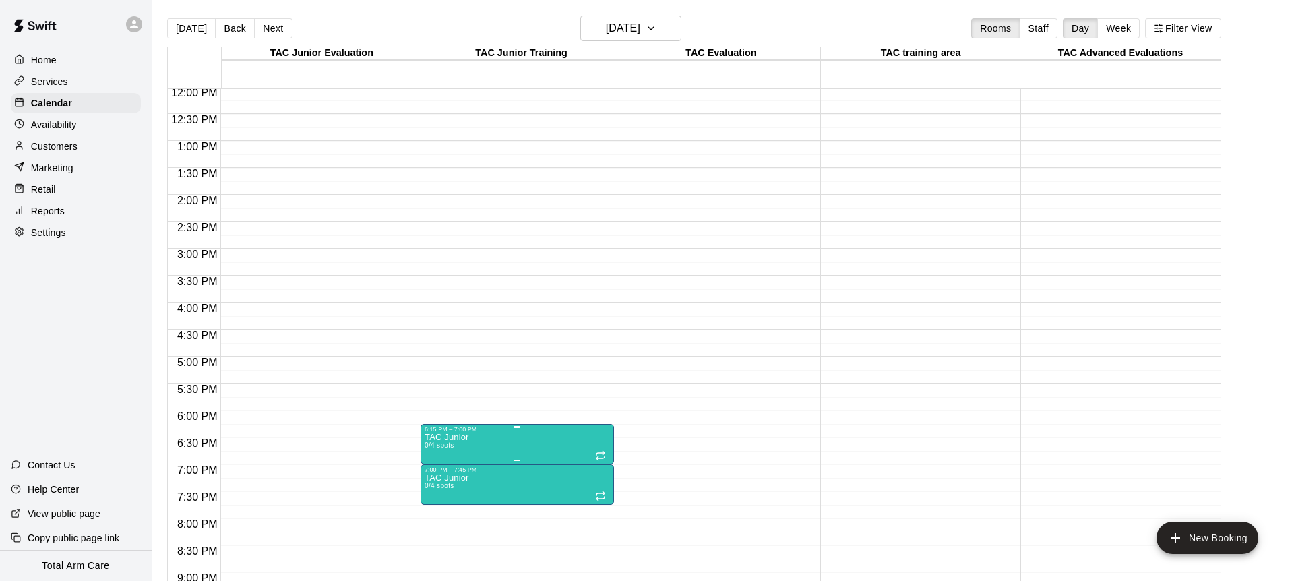
click at [443, 513] on icon "delete" at bounding box center [439, 511] width 16 height 16
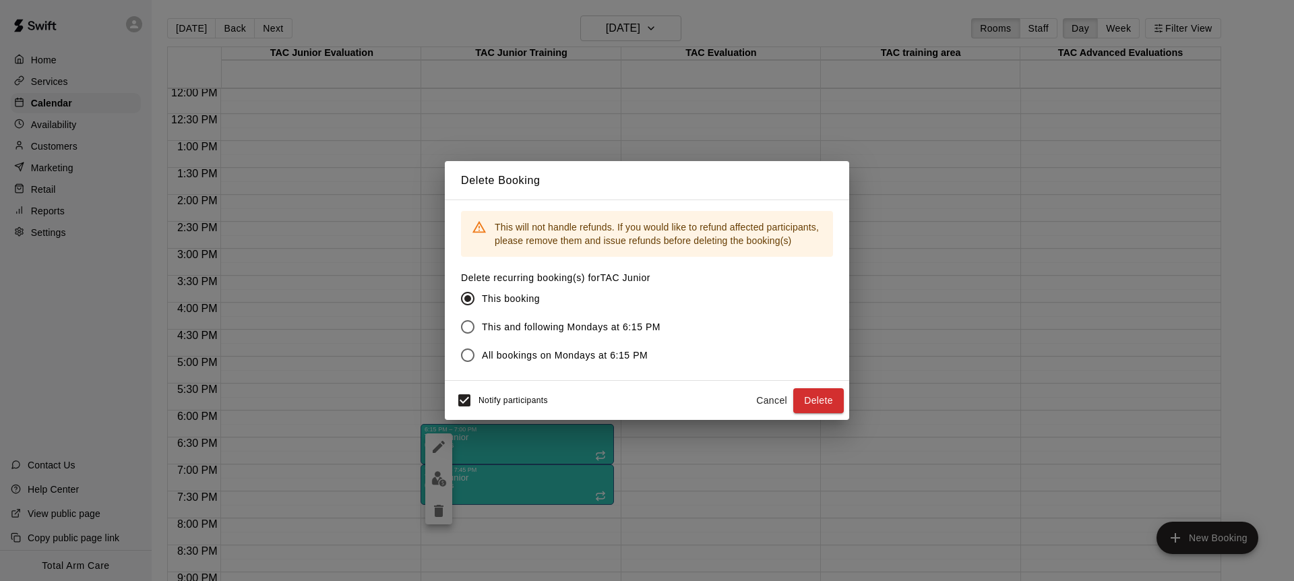
click at [815, 398] on button "Delete" at bounding box center [818, 400] width 51 height 25
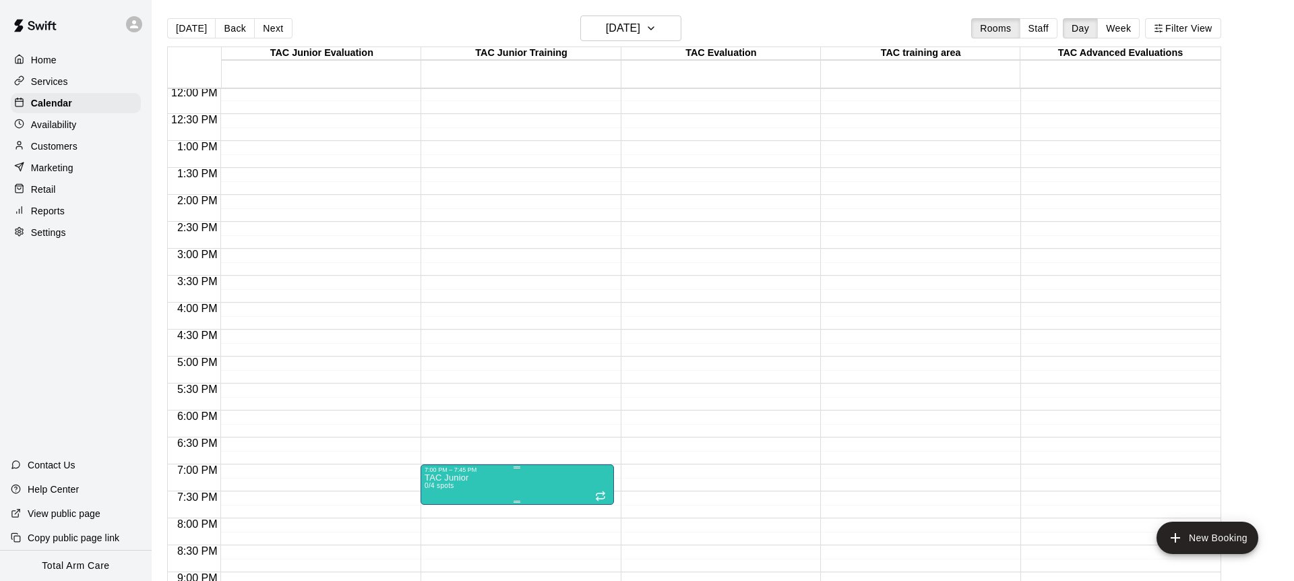
click at [437, 548] on icon "delete" at bounding box center [438, 551] width 9 height 12
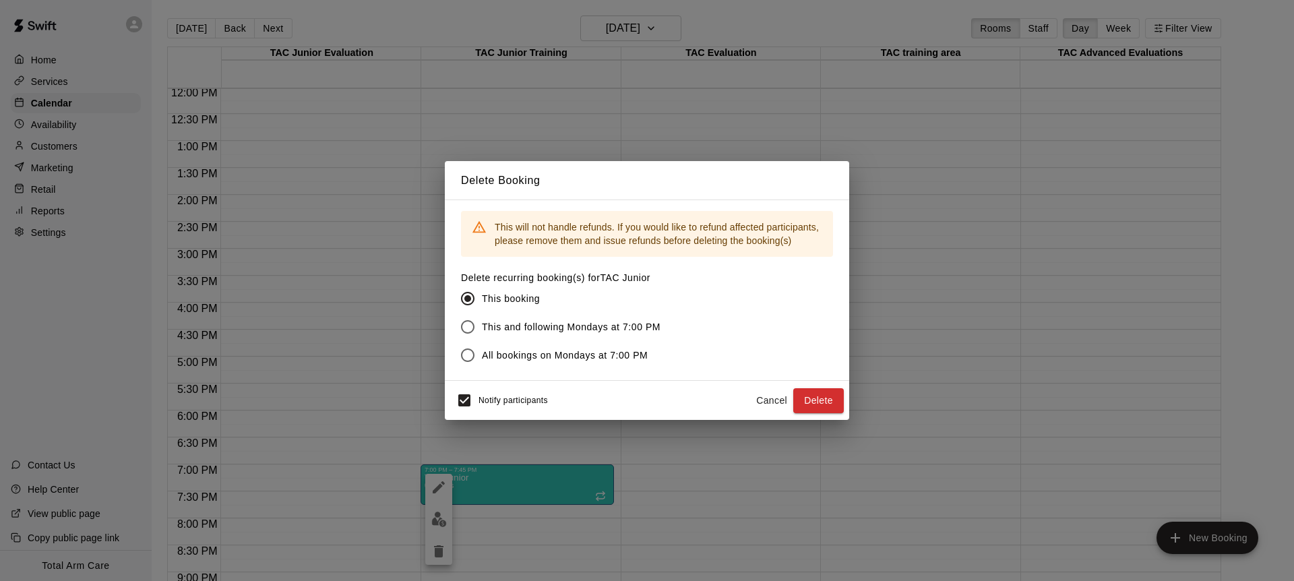
click at [830, 393] on button "Delete" at bounding box center [818, 400] width 51 height 25
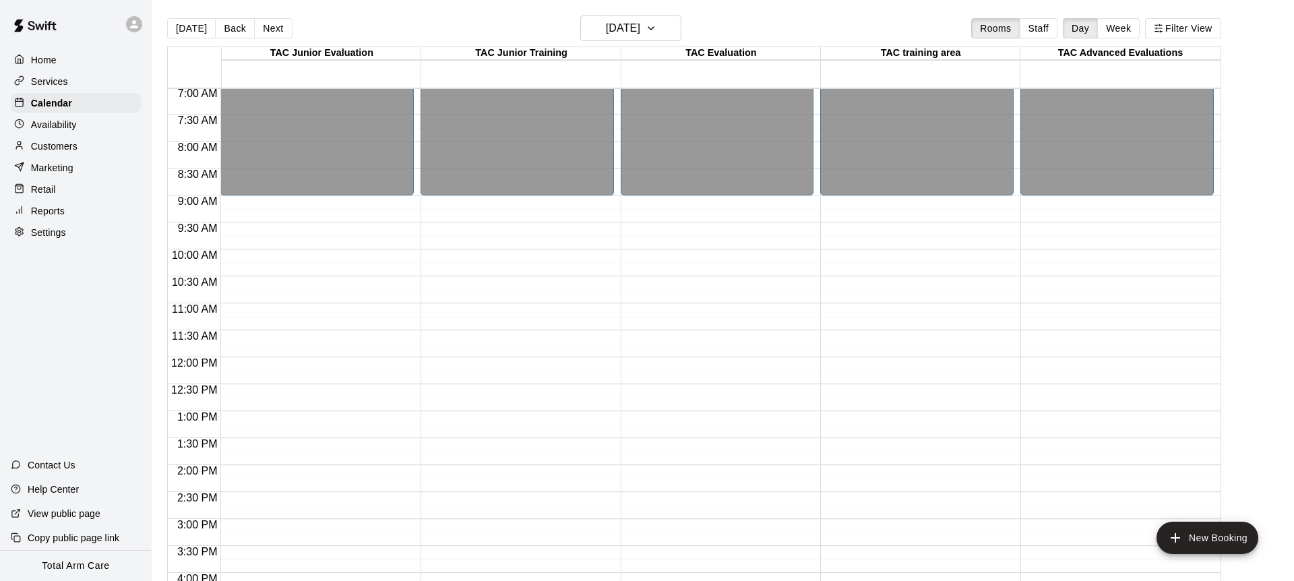
scroll to position [384, 0]
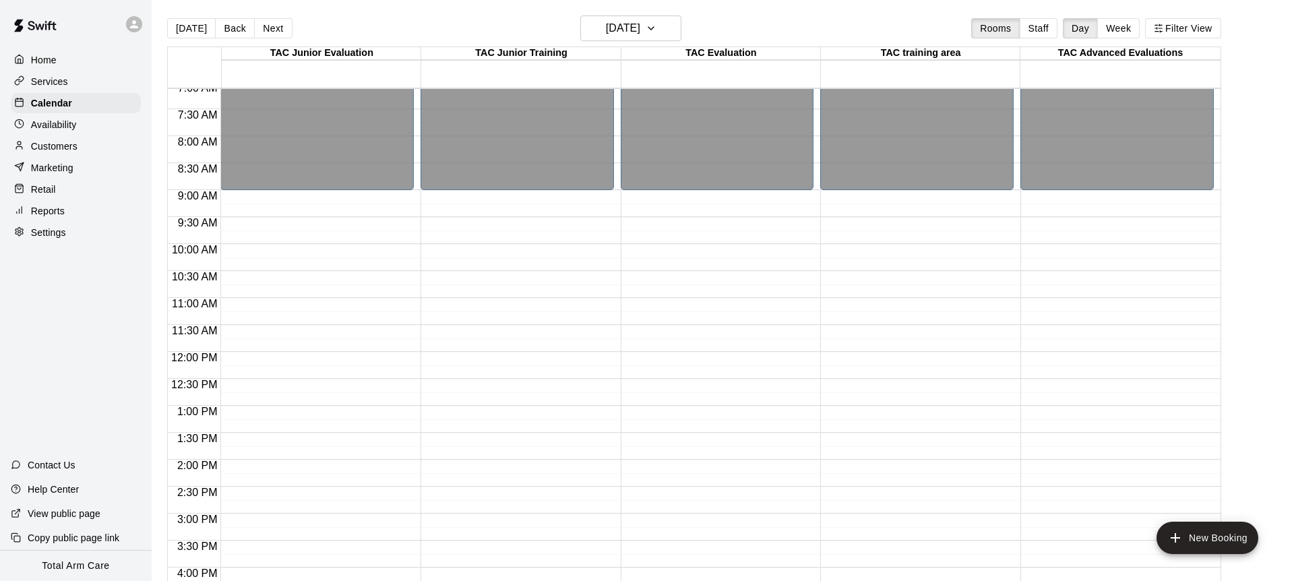
click at [260, 207] on div "12:00 AM – 9:00 AM Closed 10:00 PM – 11:59 PM Closed" at bounding box center [316, 352] width 193 height 1294
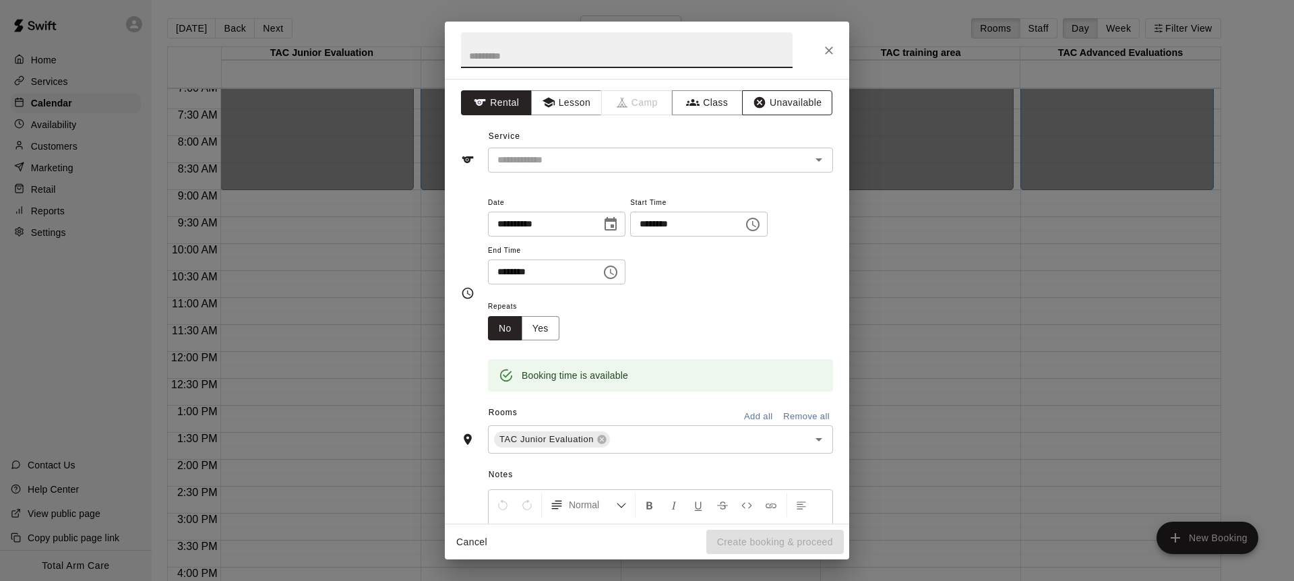
click at [804, 104] on button "Unavailable" at bounding box center [787, 102] width 90 height 25
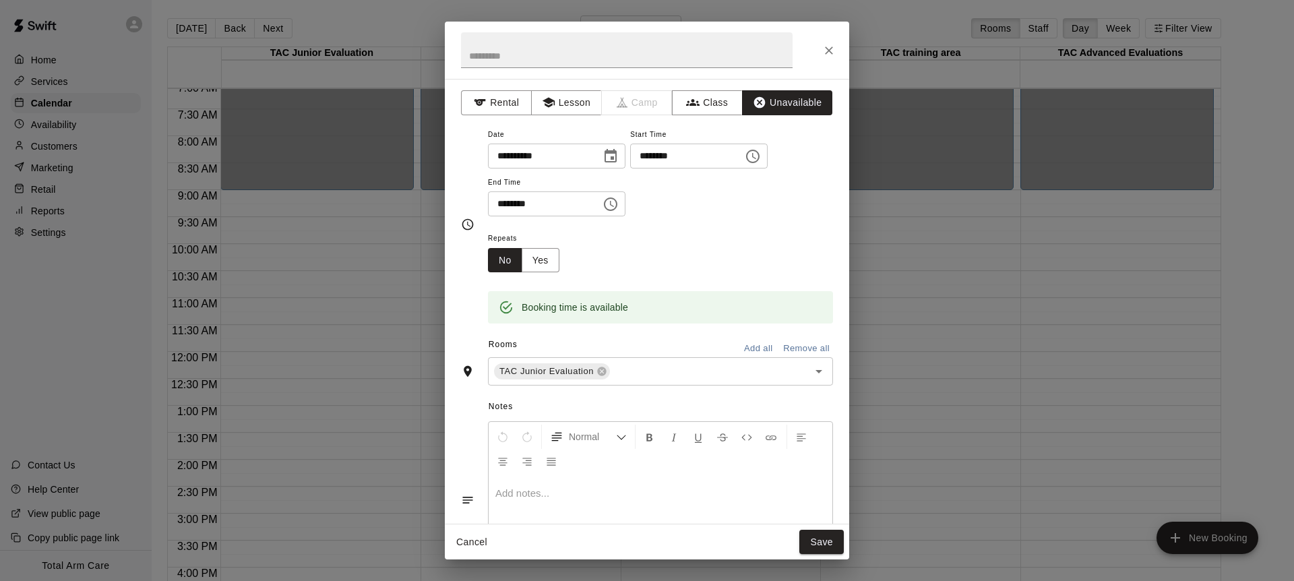
click at [762, 346] on button "Add all" at bounding box center [758, 348] width 43 height 21
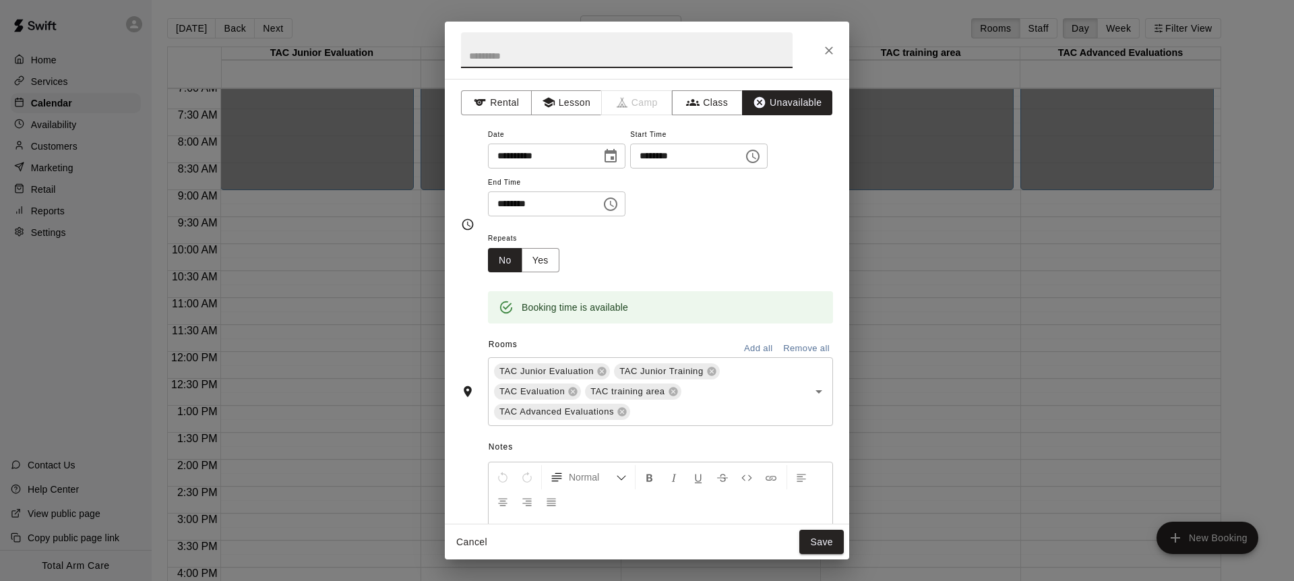
click at [514, 49] on input "text" at bounding box center [627, 50] width 332 height 36
type input "*********"
click at [643, 243] on div "Repeats No Yes" at bounding box center [660, 251] width 345 height 42
click at [614, 201] on icon "Choose time, selected time is 9:45 AM" at bounding box center [612, 204] width 4 height 6
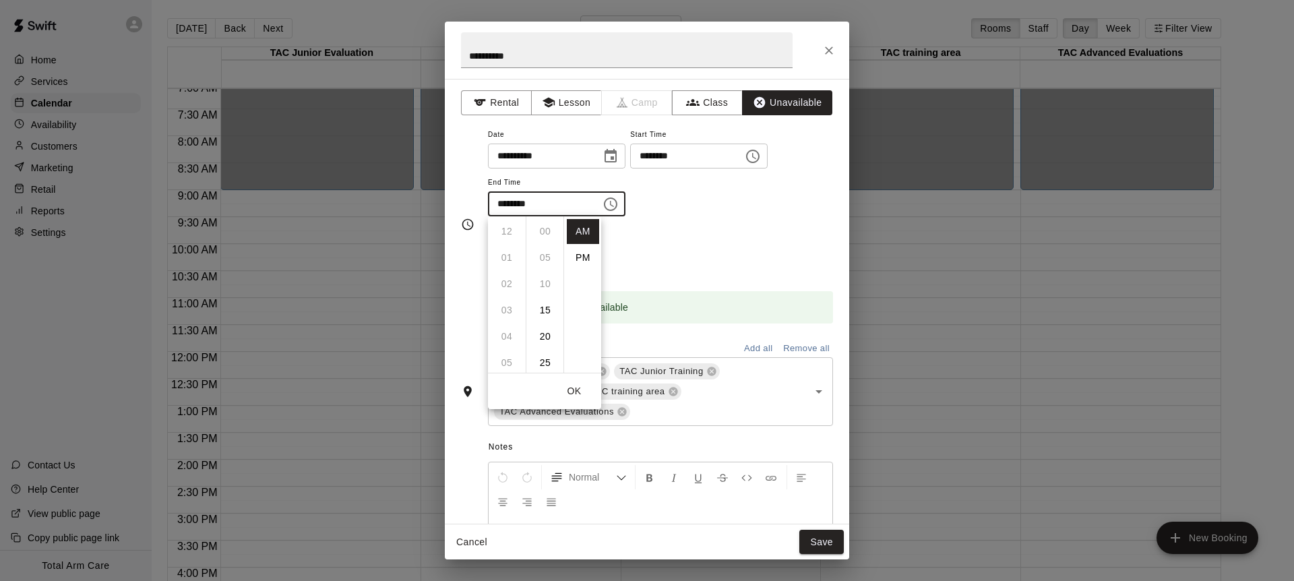
scroll to position [237, 0]
click at [614, 201] on icon "Choose time, selected time is 9:45 AM" at bounding box center [612, 204] width 4 height 6
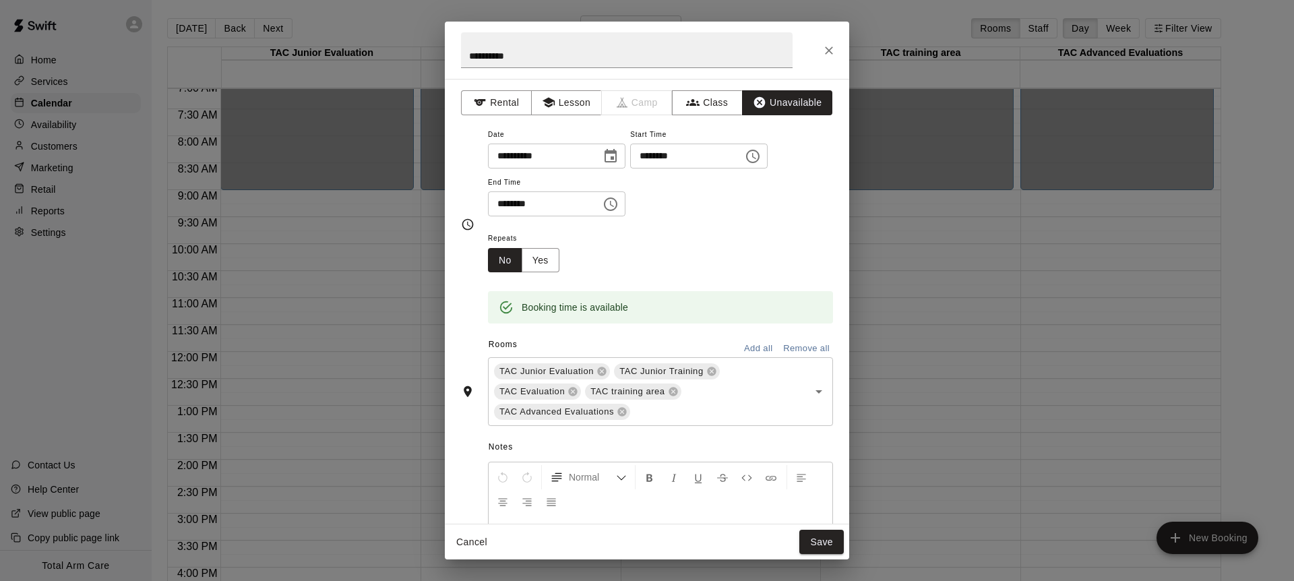
click at [615, 200] on icon "Choose time, selected time is 9:45 AM" at bounding box center [611, 204] width 16 height 16
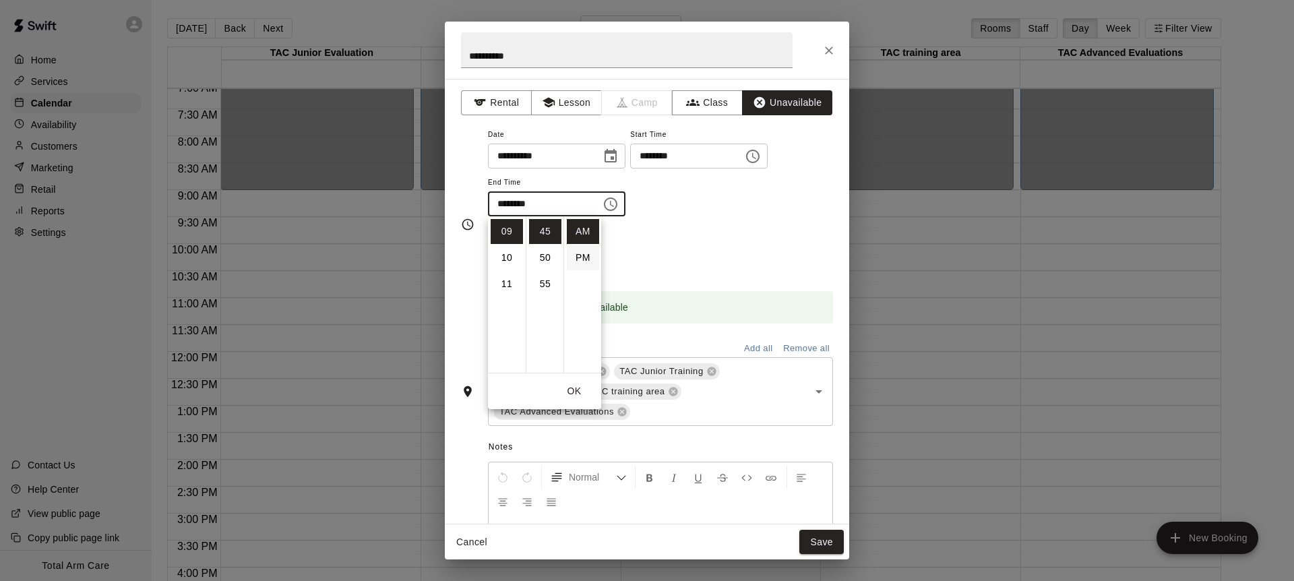
click at [584, 254] on li "PM" at bounding box center [583, 257] width 32 height 25
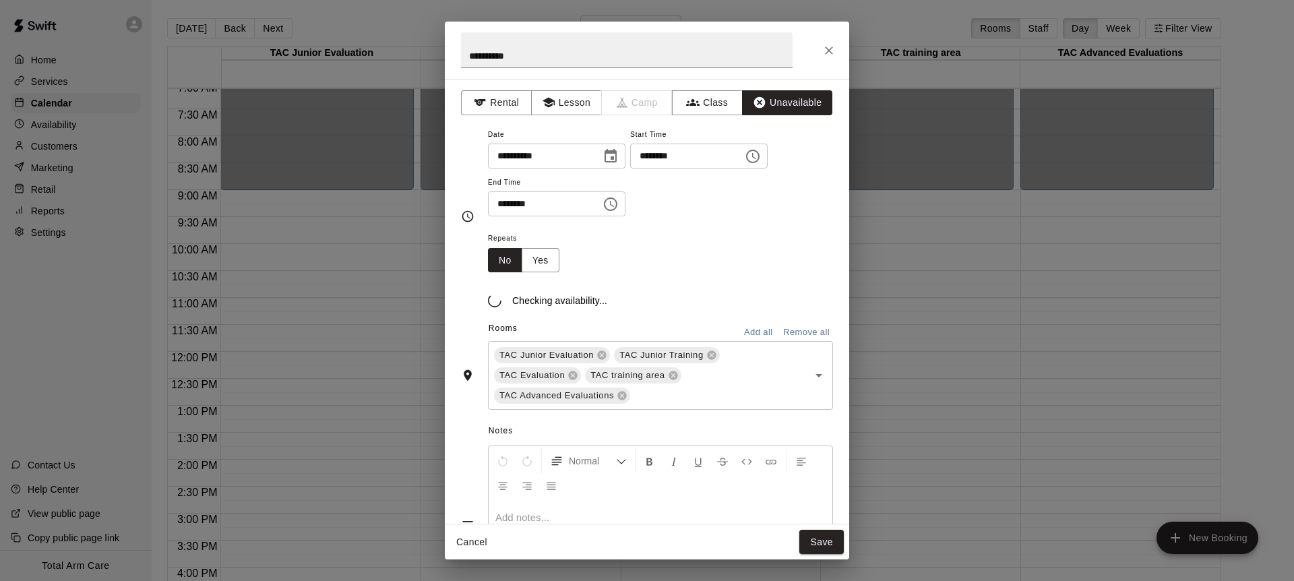
scroll to position [24, 0]
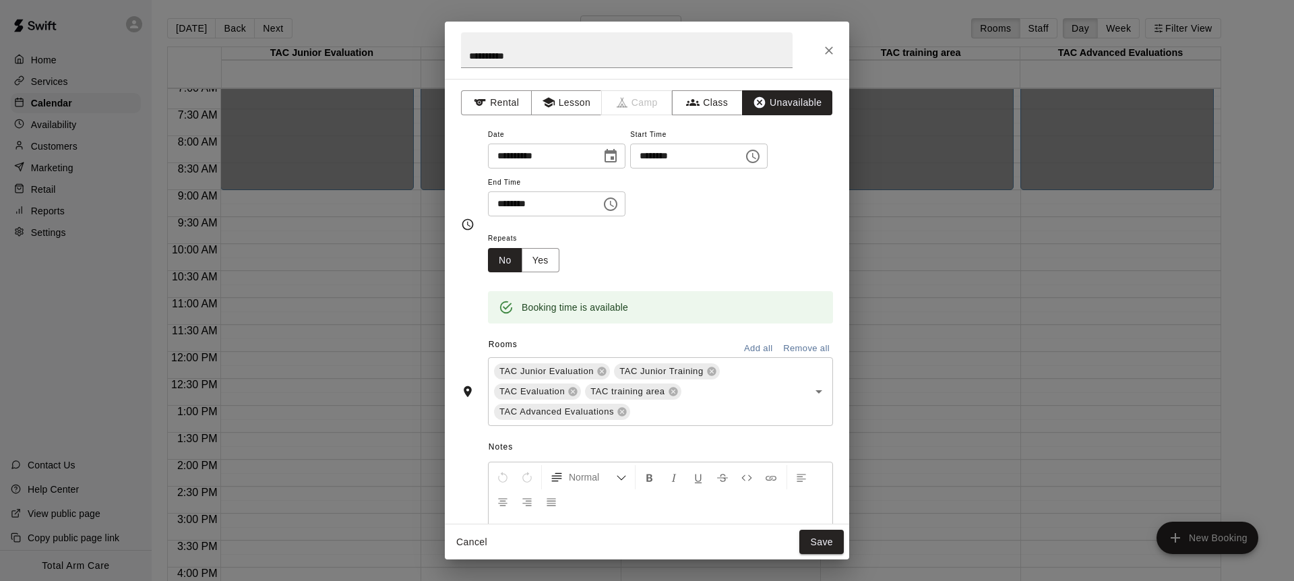
click at [526, 201] on input "********" at bounding box center [540, 203] width 104 height 25
click at [524, 206] on input "********" at bounding box center [540, 203] width 104 height 25
type input "********"
click at [645, 255] on div "Repeats No Yes" at bounding box center [660, 251] width 345 height 42
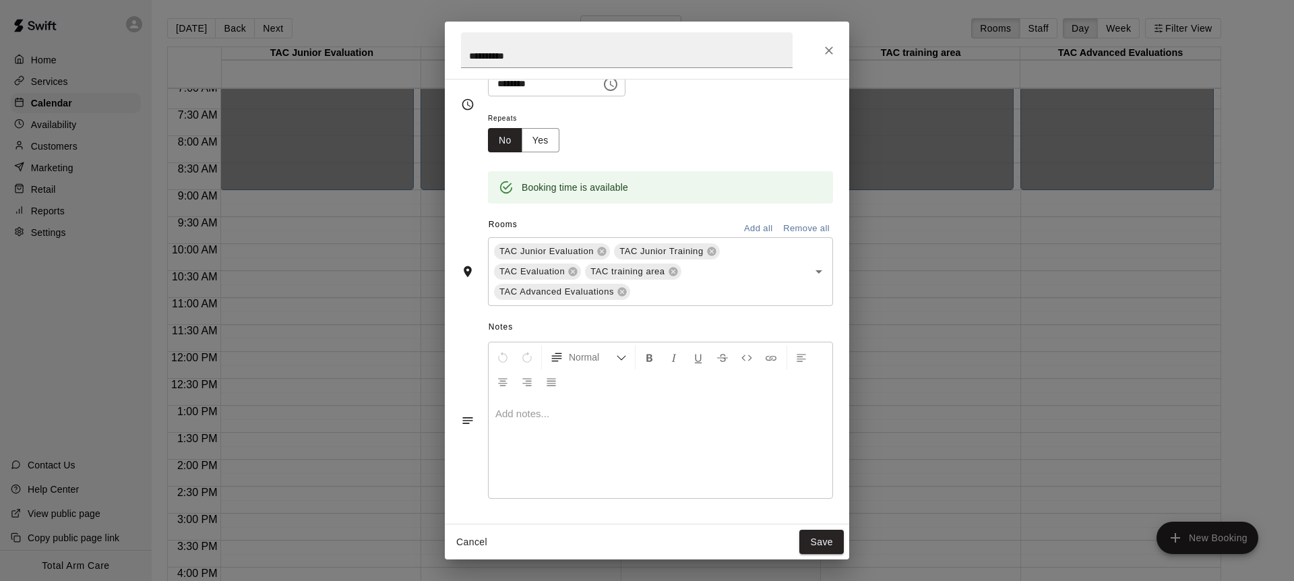
click at [818, 540] on button "Save" at bounding box center [821, 542] width 44 height 25
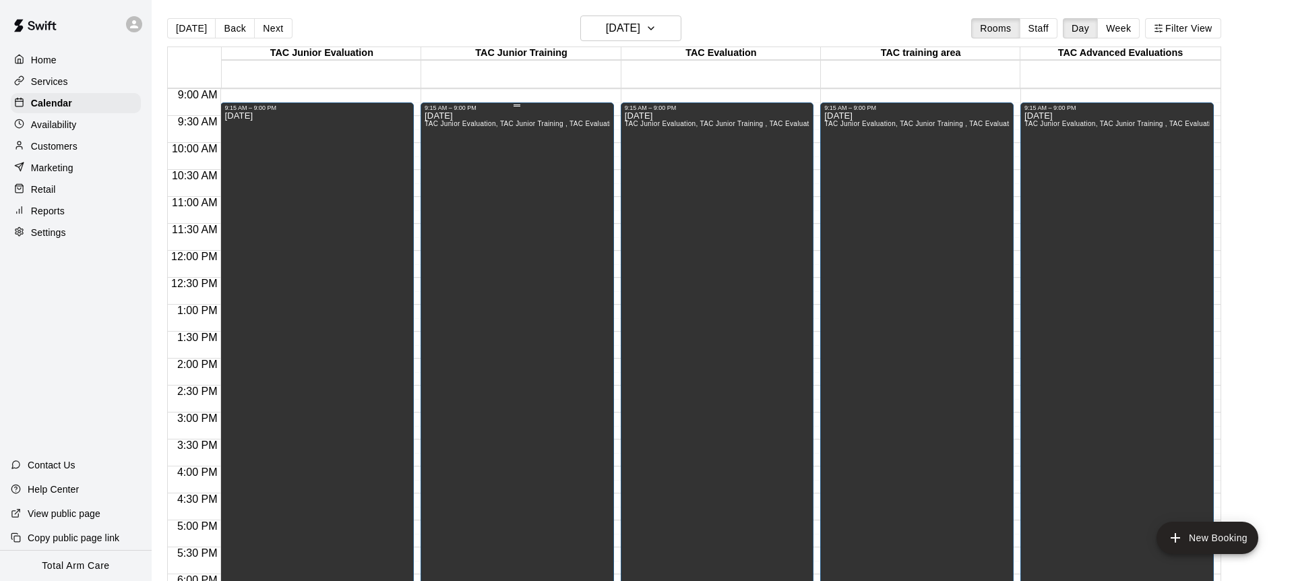
scroll to position [504, 0]
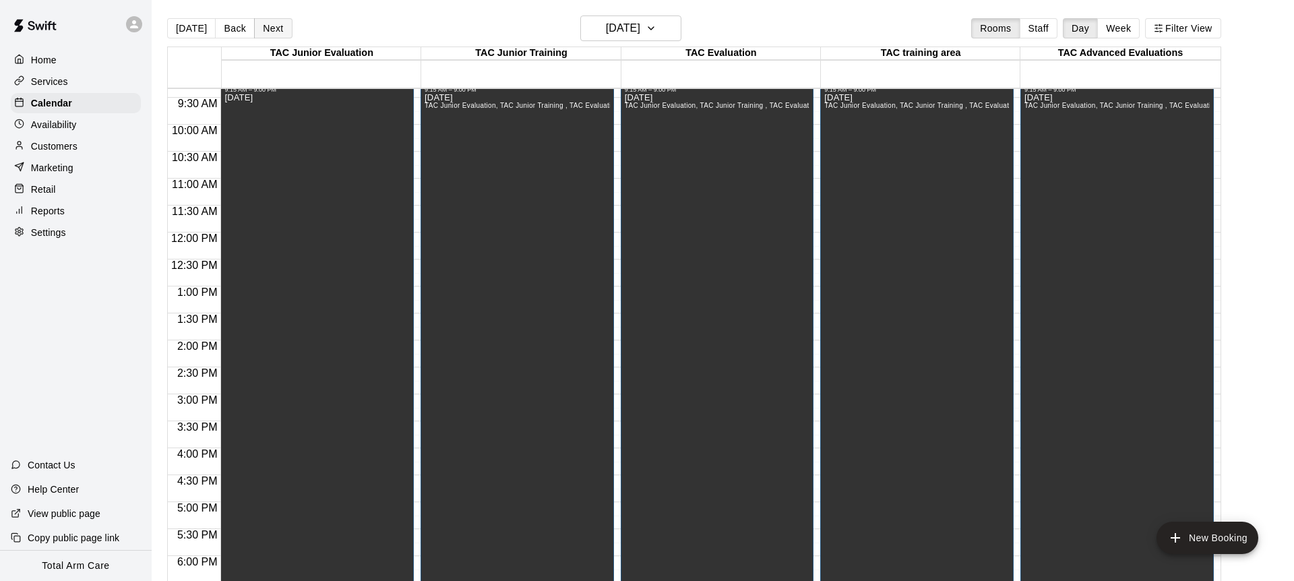
click at [262, 23] on button "Next" at bounding box center [273, 28] width 38 height 20
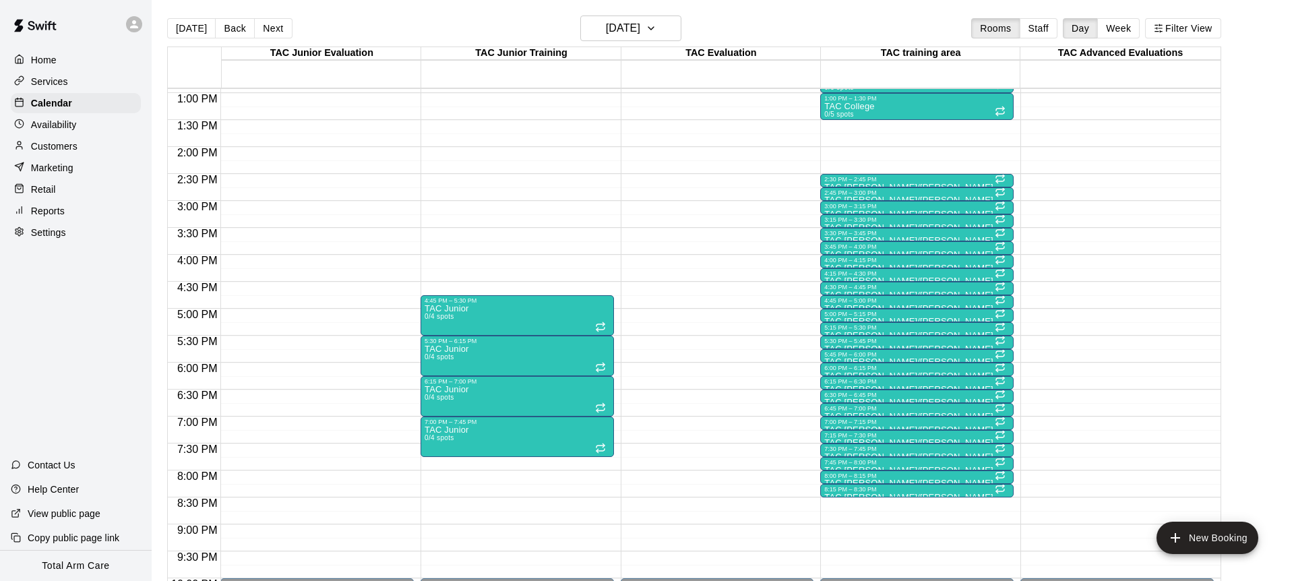
scroll to position [678, 0]
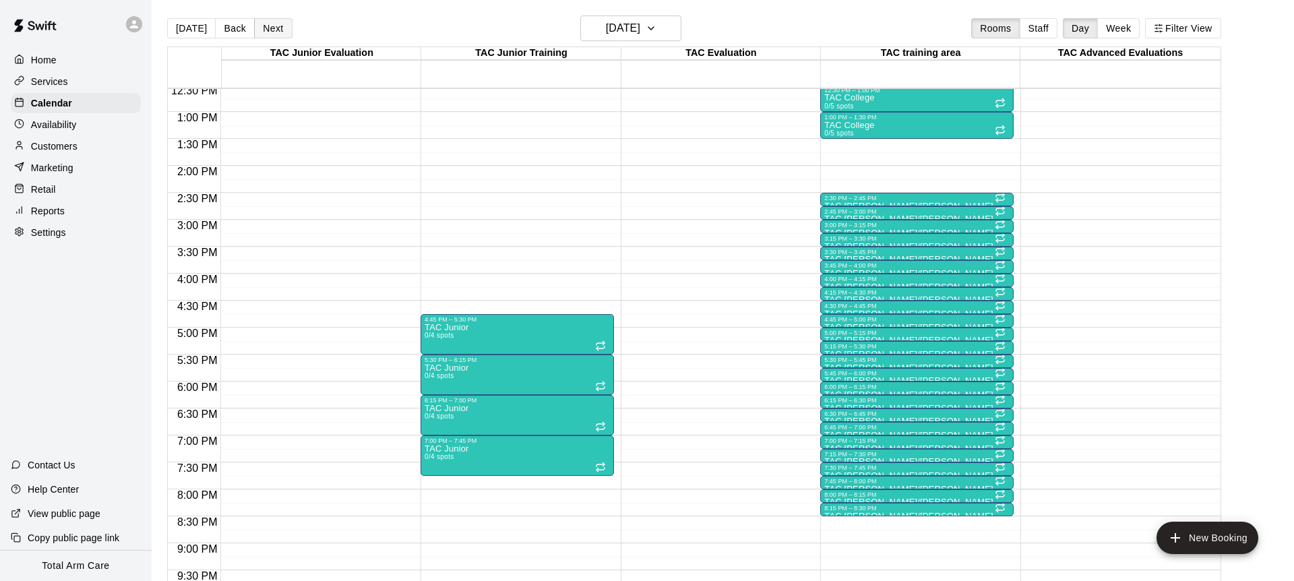
click at [272, 28] on button "Next" at bounding box center [273, 28] width 38 height 20
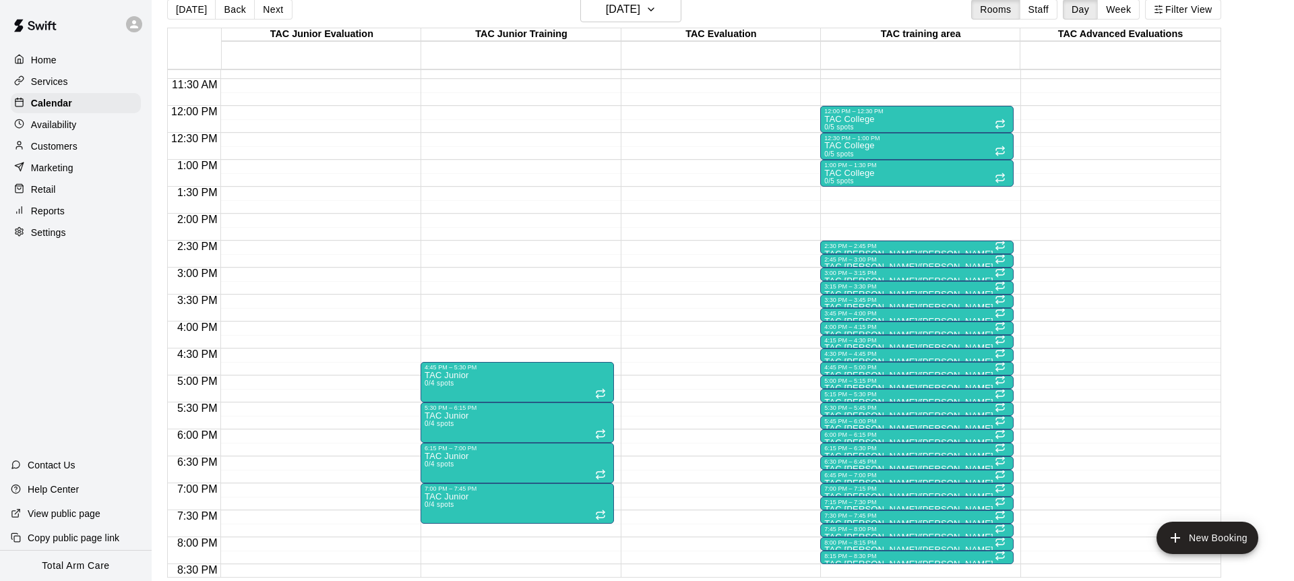
scroll to position [22, 0]
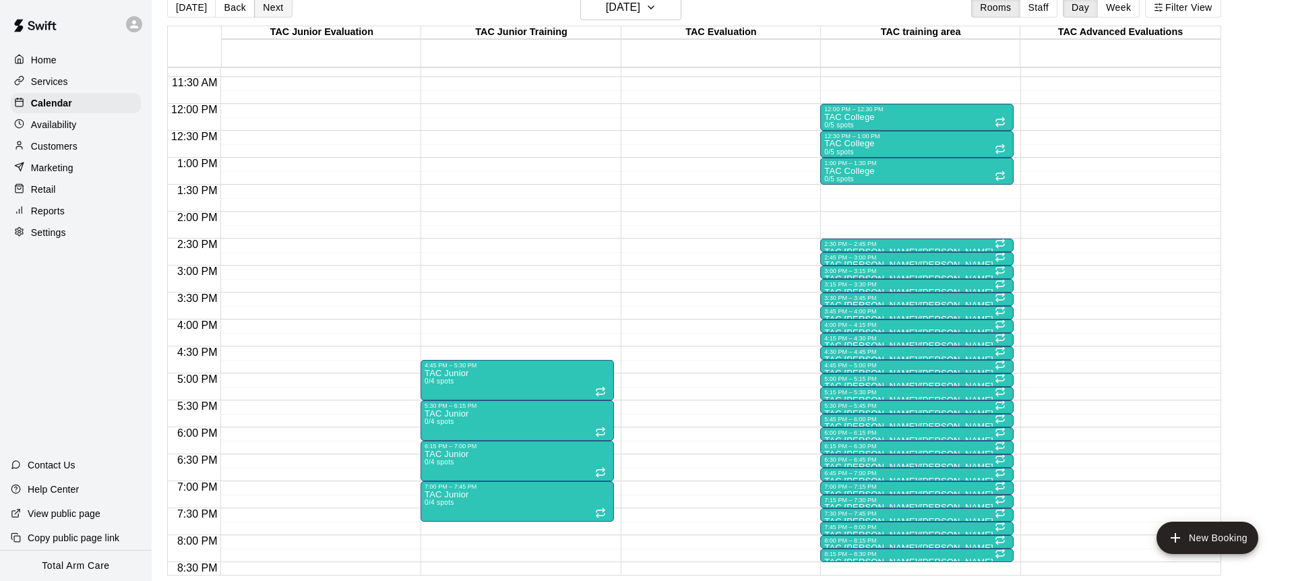
click at [267, 12] on button "Next" at bounding box center [273, 7] width 38 height 20
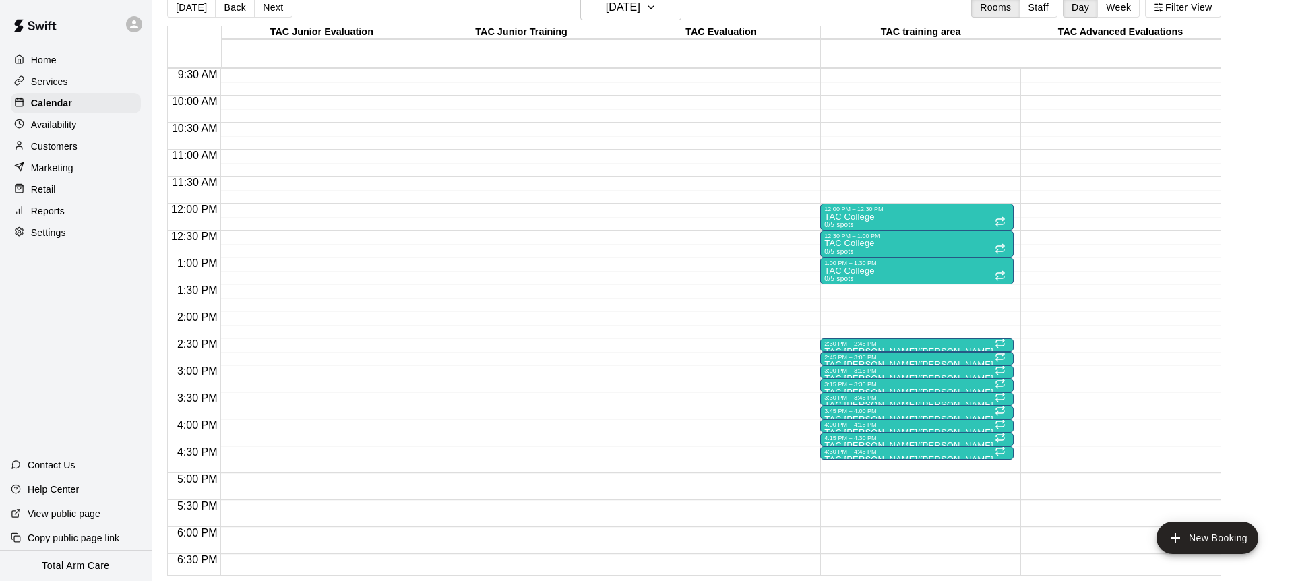
scroll to position [512, 0]
click at [268, 7] on button "Next" at bounding box center [273, 7] width 38 height 20
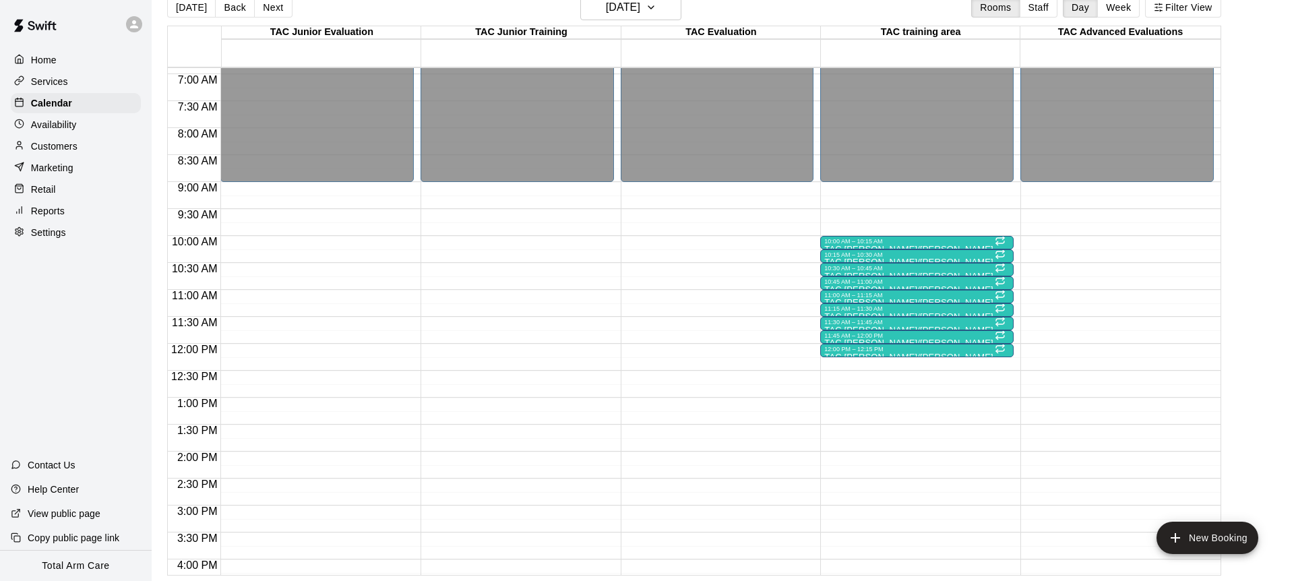
scroll to position [385, 0]
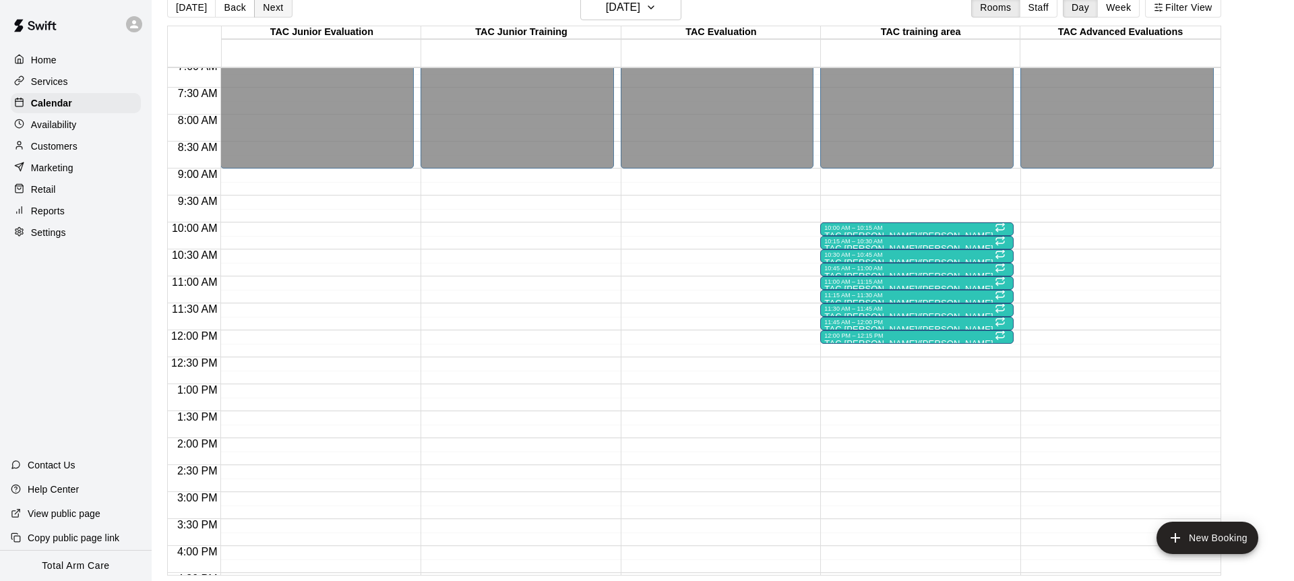
click at [274, 7] on button "Next" at bounding box center [273, 7] width 38 height 20
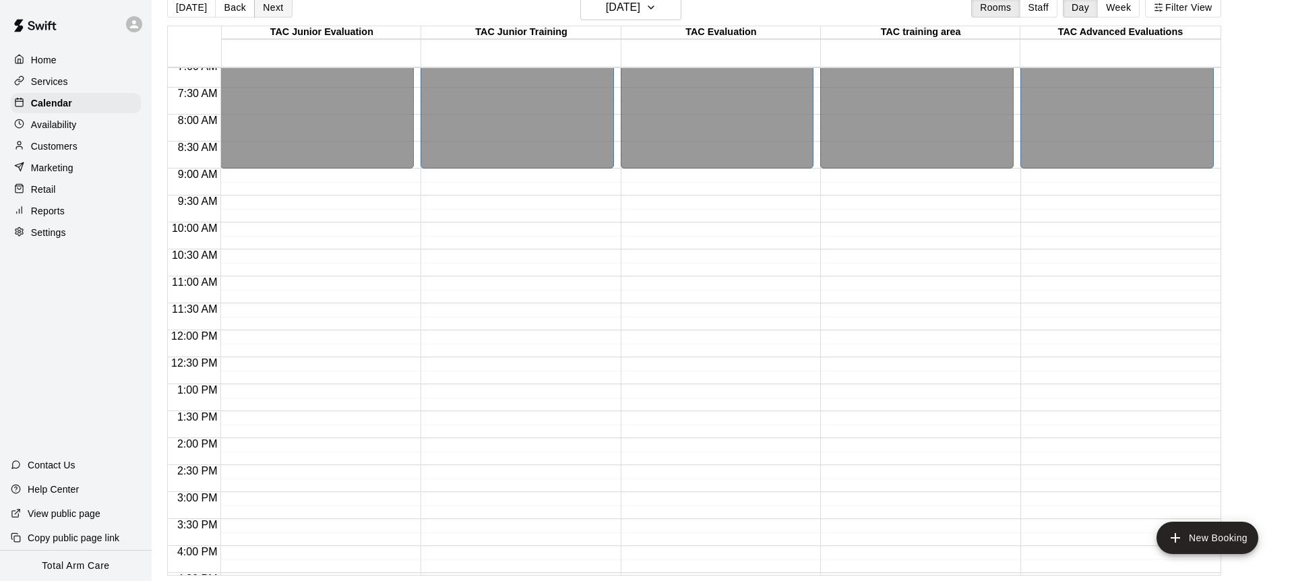
click at [274, 7] on button "Next" at bounding box center [273, 7] width 38 height 20
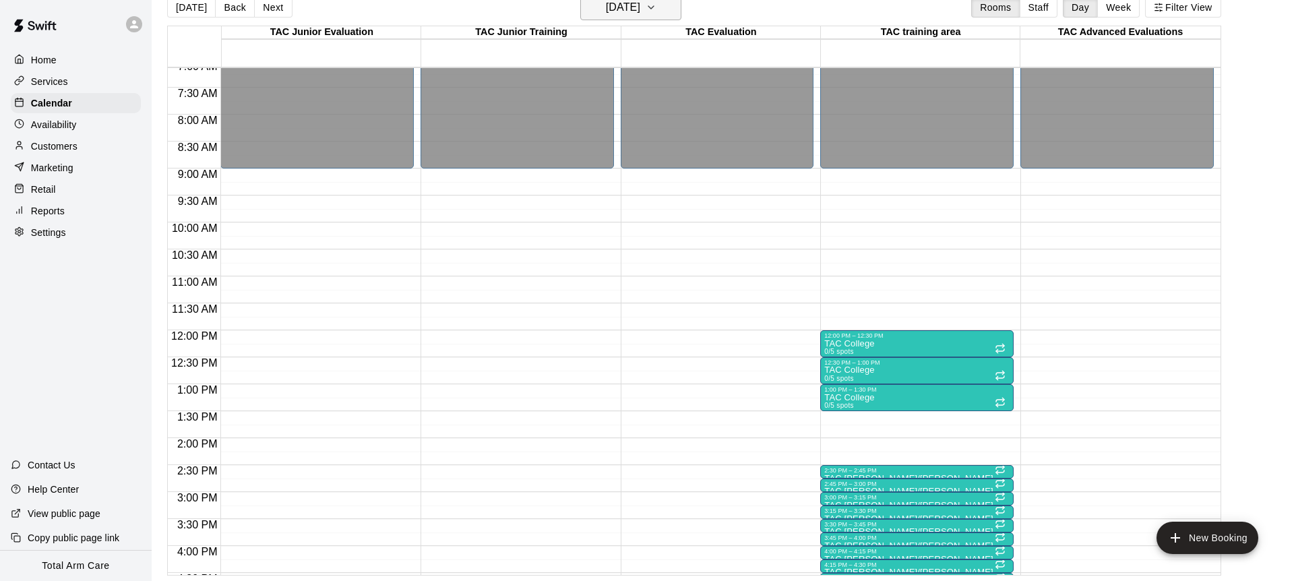
click at [610, 15] on h6 "[DATE]" at bounding box center [623, 7] width 34 height 19
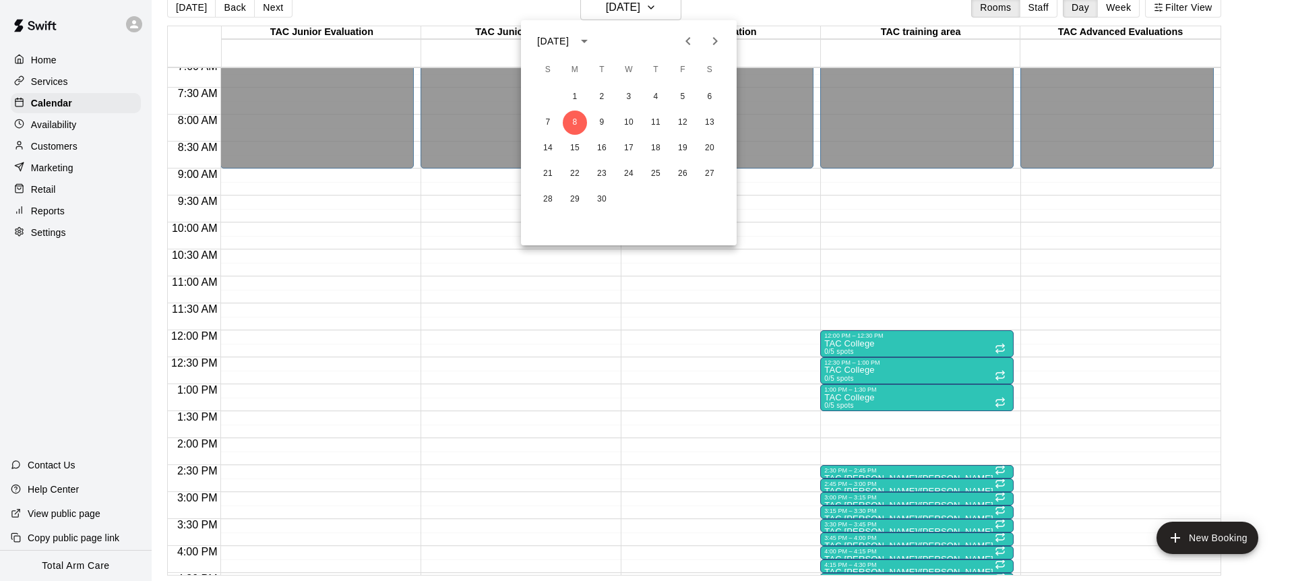
click at [719, 37] on icon "Next month" at bounding box center [715, 41] width 16 height 16
click at [623, 151] on button "15" at bounding box center [629, 148] width 24 height 24
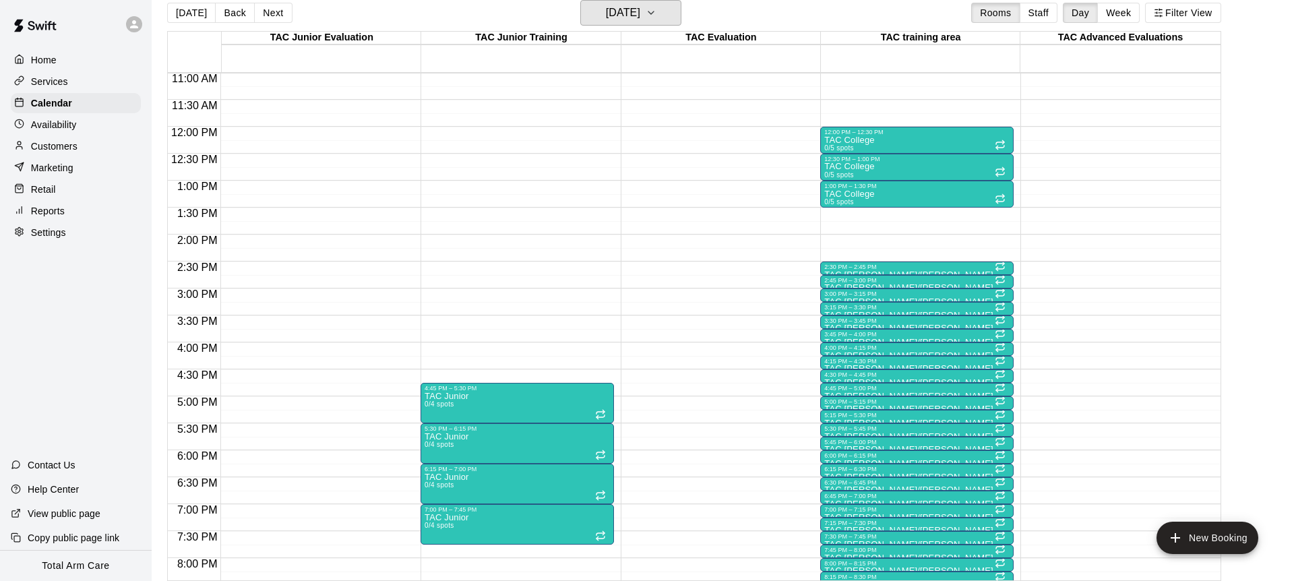
scroll to position [0, 0]
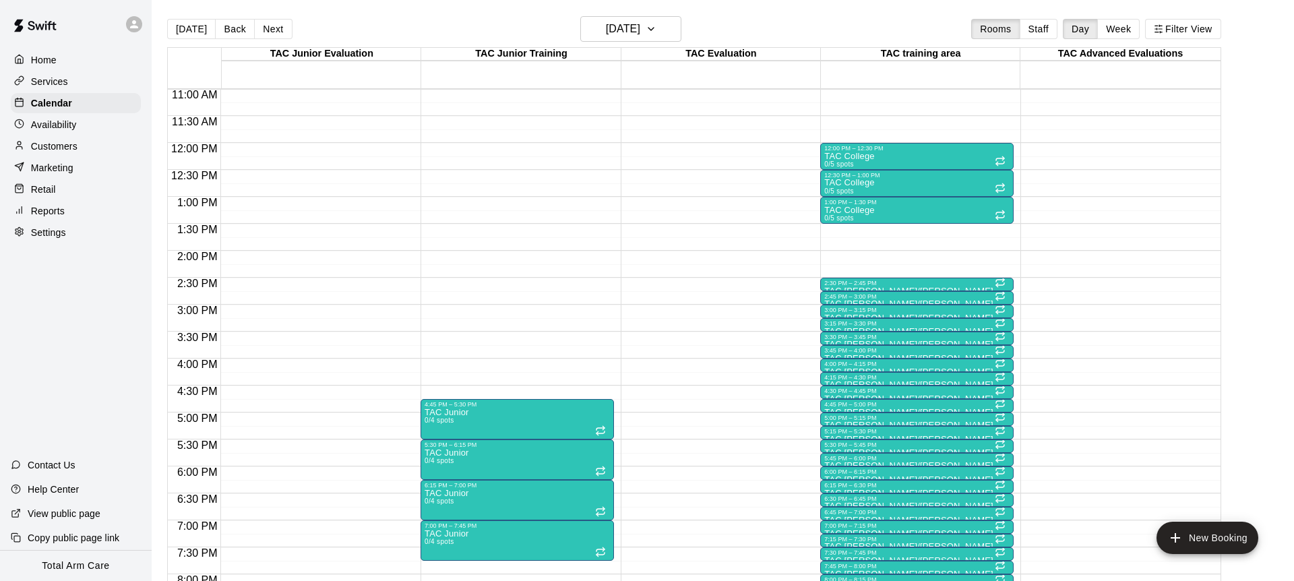
click at [271, 27] on button "Next" at bounding box center [273, 29] width 38 height 20
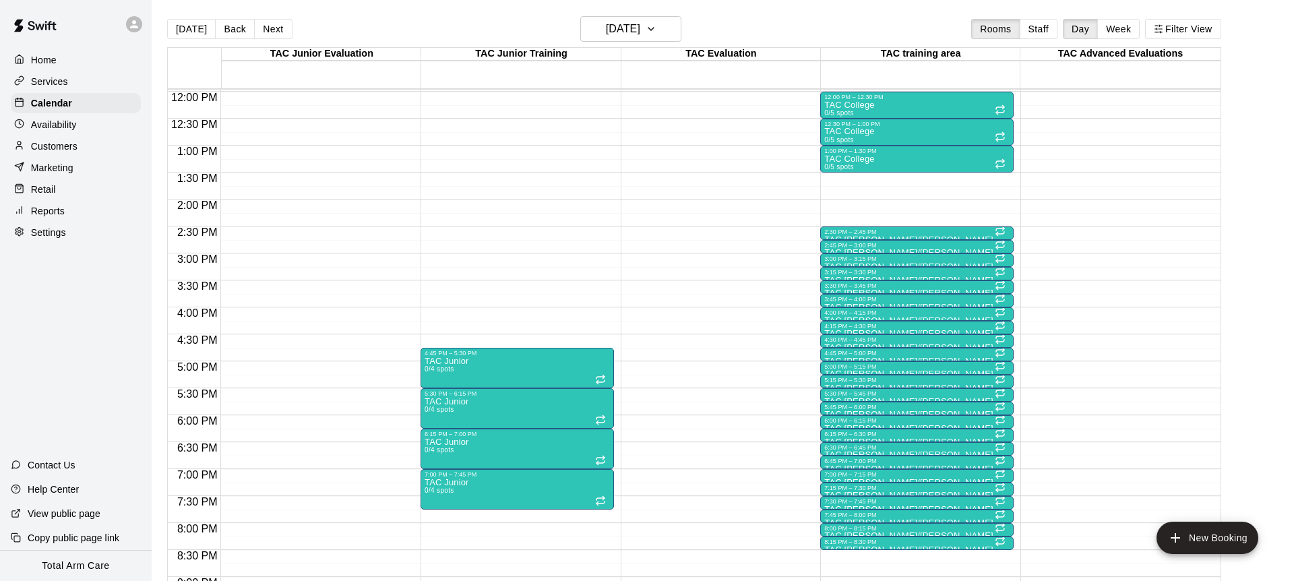
scroll to position [644, 0]
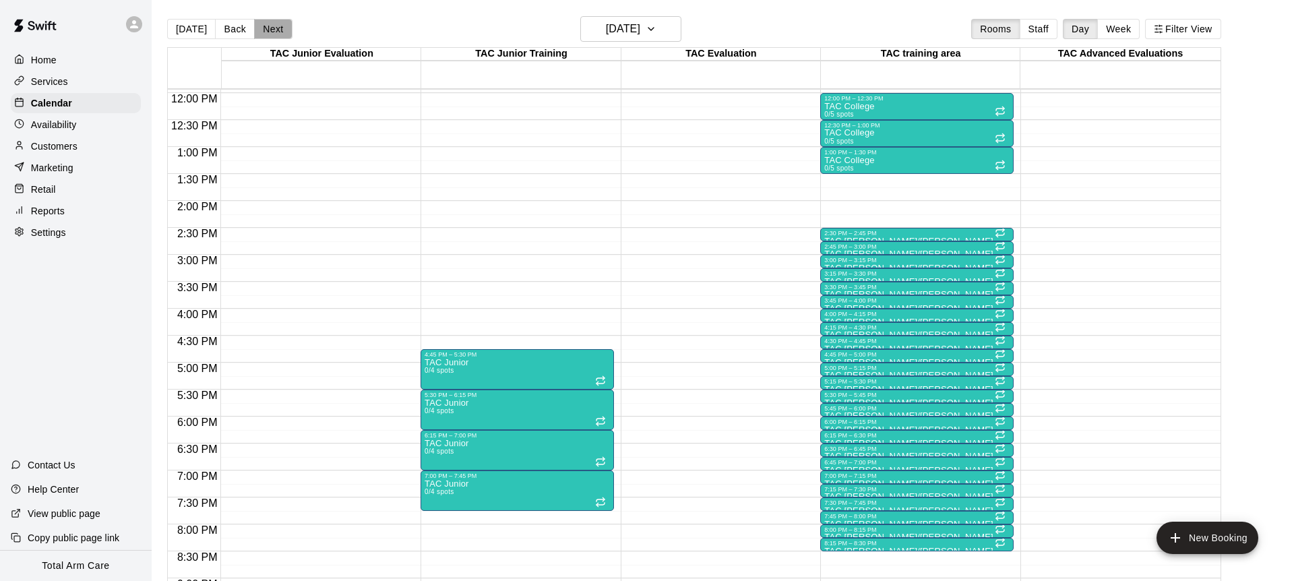
click at [268, 27] on button "Next" at bounding box center [273, 29] width 38 height 20
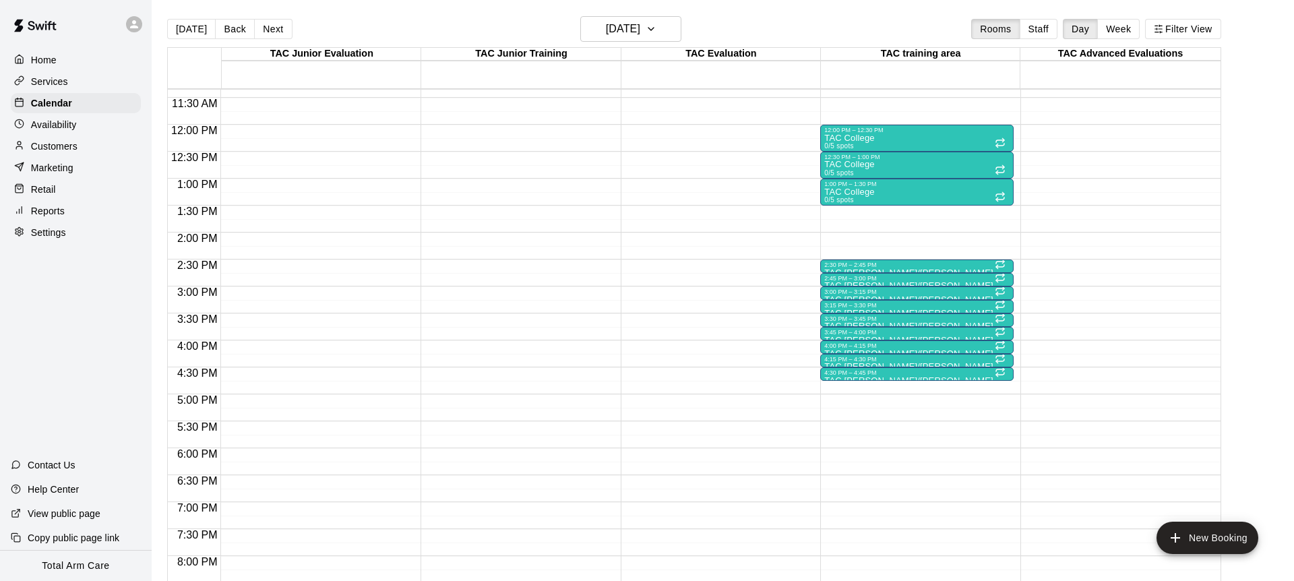
scroll to position [611, 0]
click at [278, 28] on button "Next" at bounding box center [273, 29] width 38 height 20
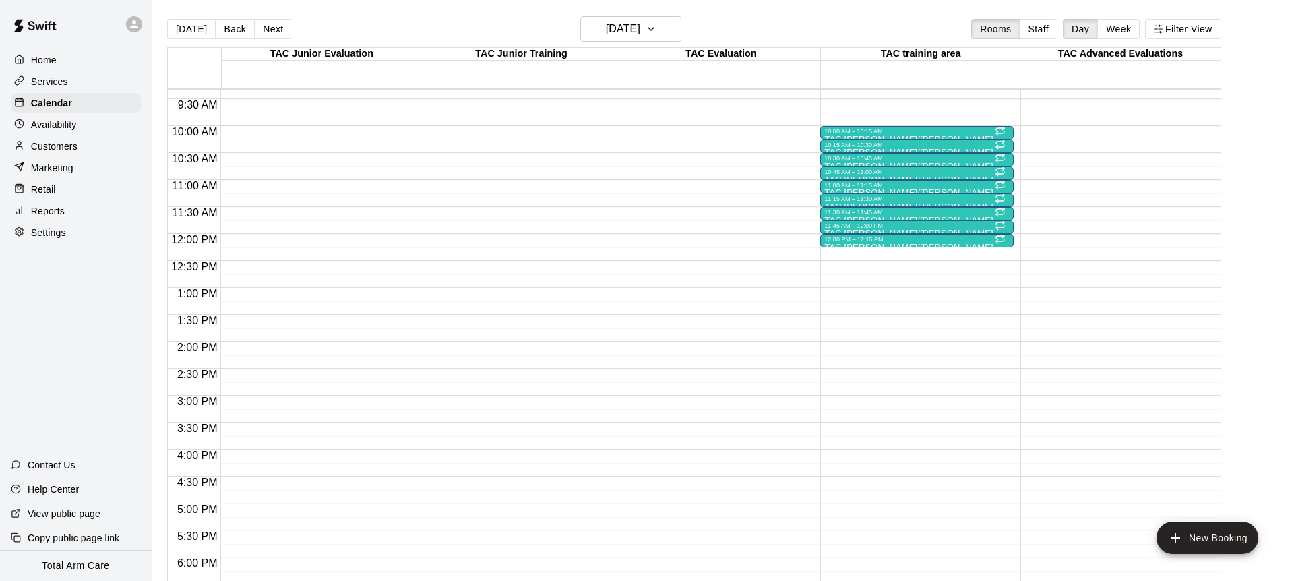
scroll to position [446, 0]
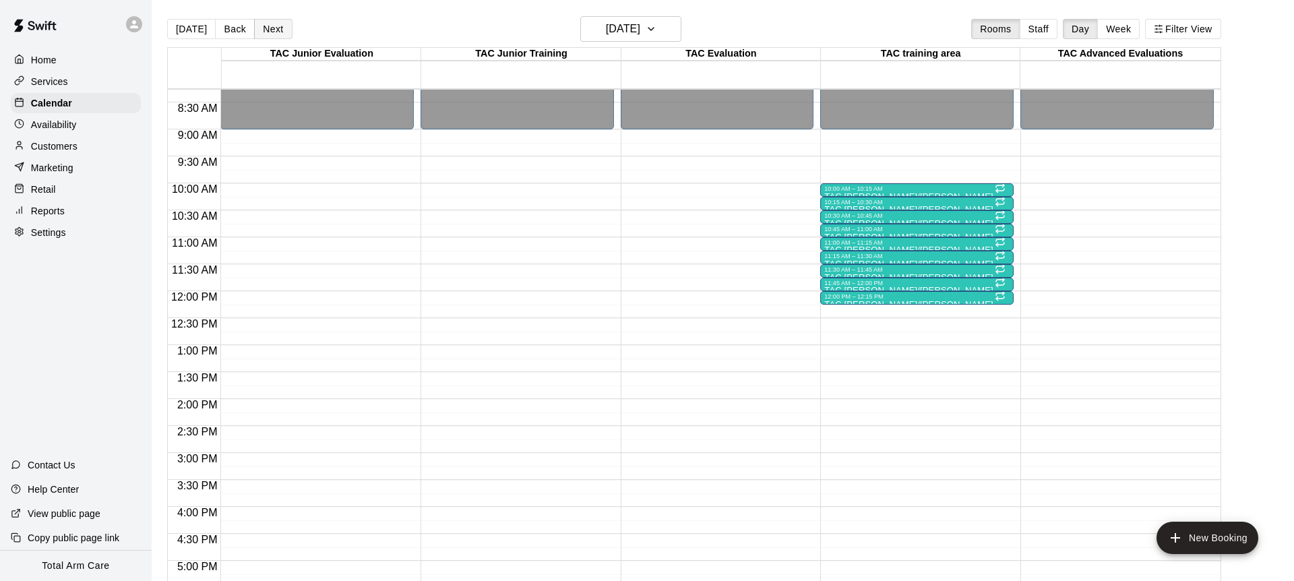
click at [280, 28] on button "Next" at bounding box center [273, 29] width 38 height 20
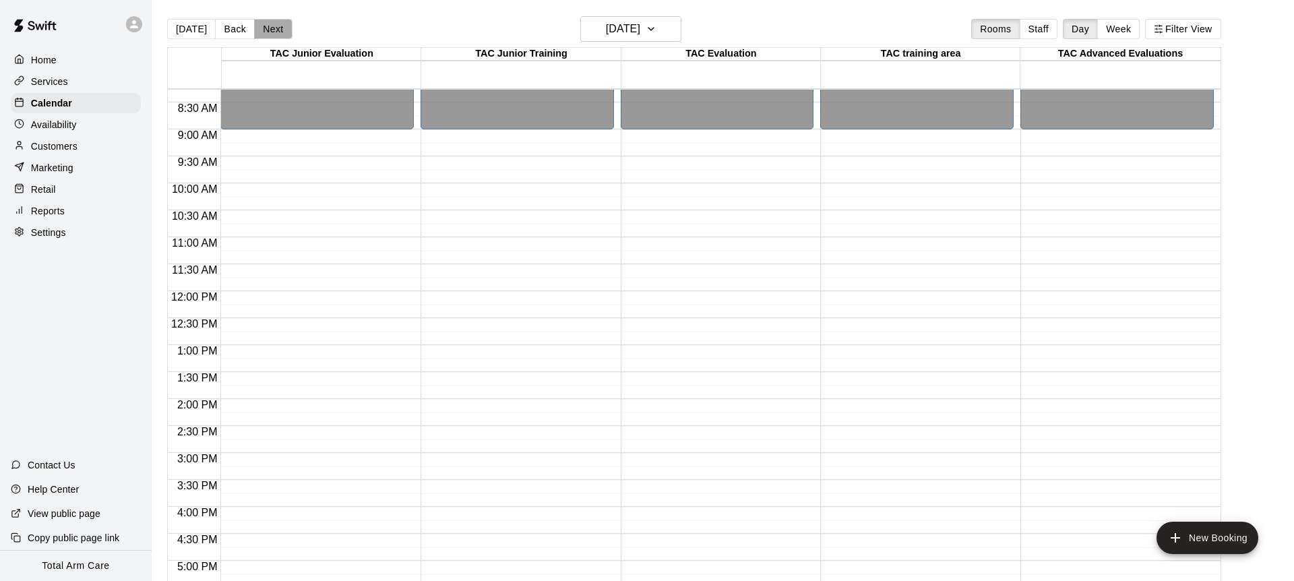
click at [270, 30] on button "Next" at bounding box center [273, 29] width 38 height 20
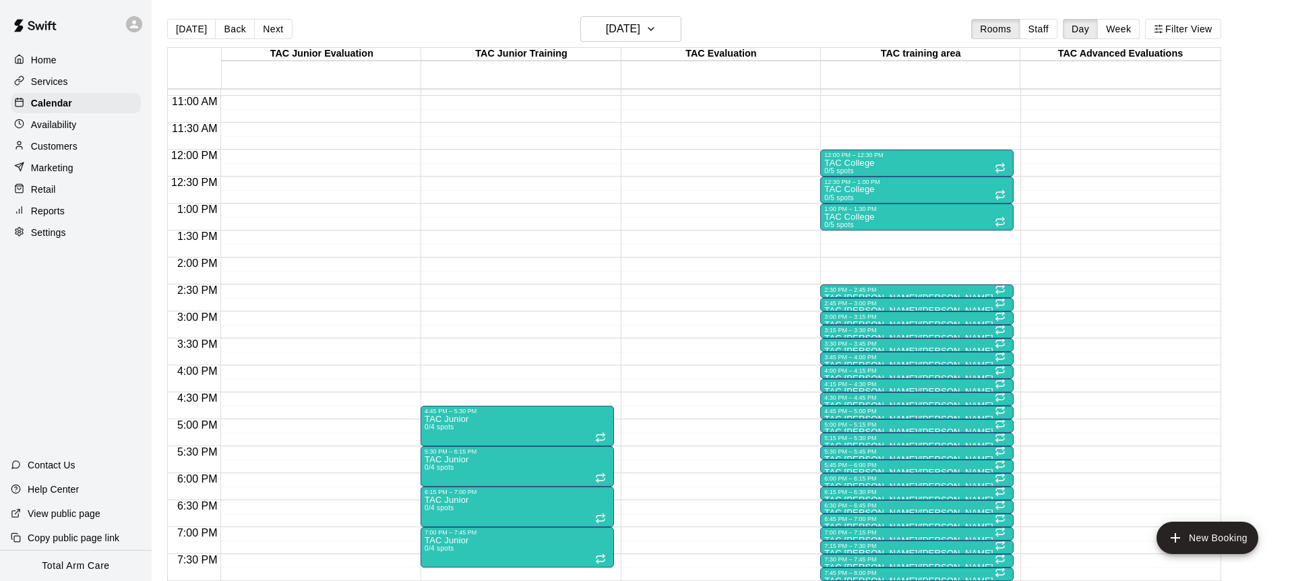
scroll to position [590, 0]
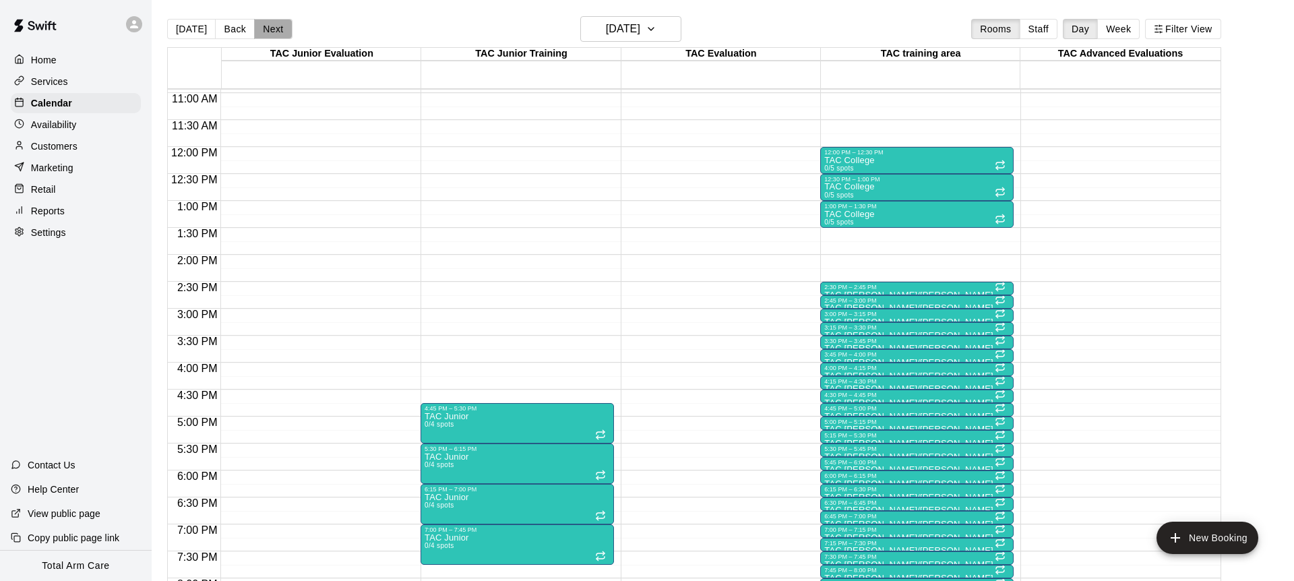
click at [267, 22] on button "Next" at bounding box center [273, 29] width 38 height 20
click at [640, 36] on h6 "[DATE]" at bounding box center [623, 29] width 34 height 19
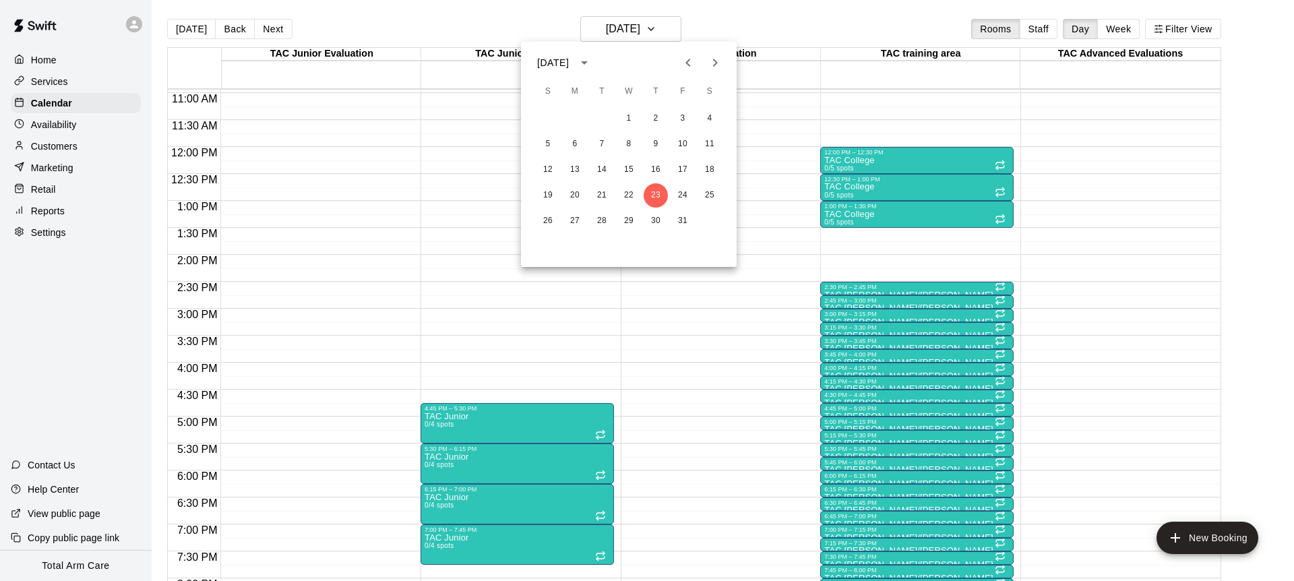
click at [544, 61] on div "[DATE]" at bounding box center [553, 63] width 32 height 14
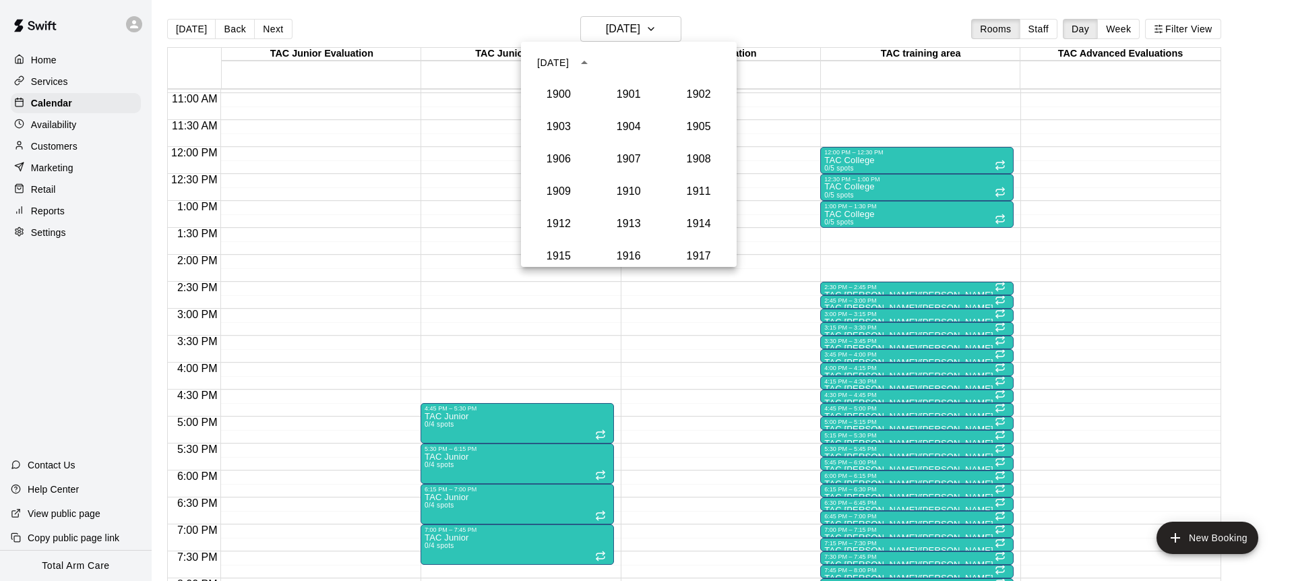
scroll to position [1248, 0]
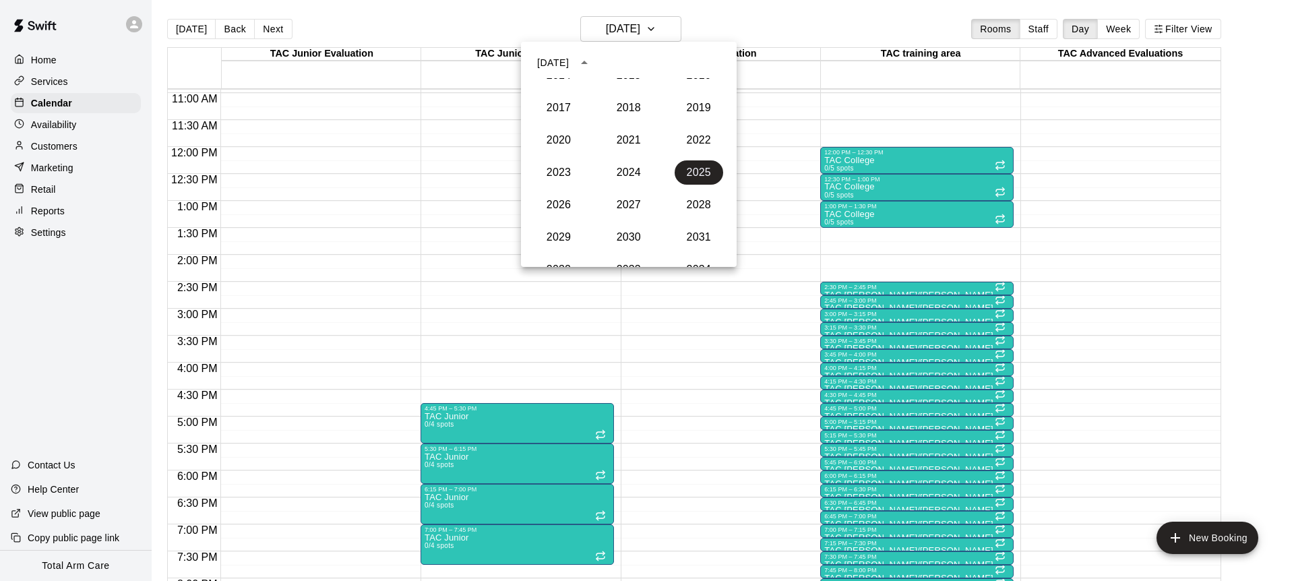
click at [544, 60] on div "[DATE]" at bounding box center [553, 63] width 32 height 14
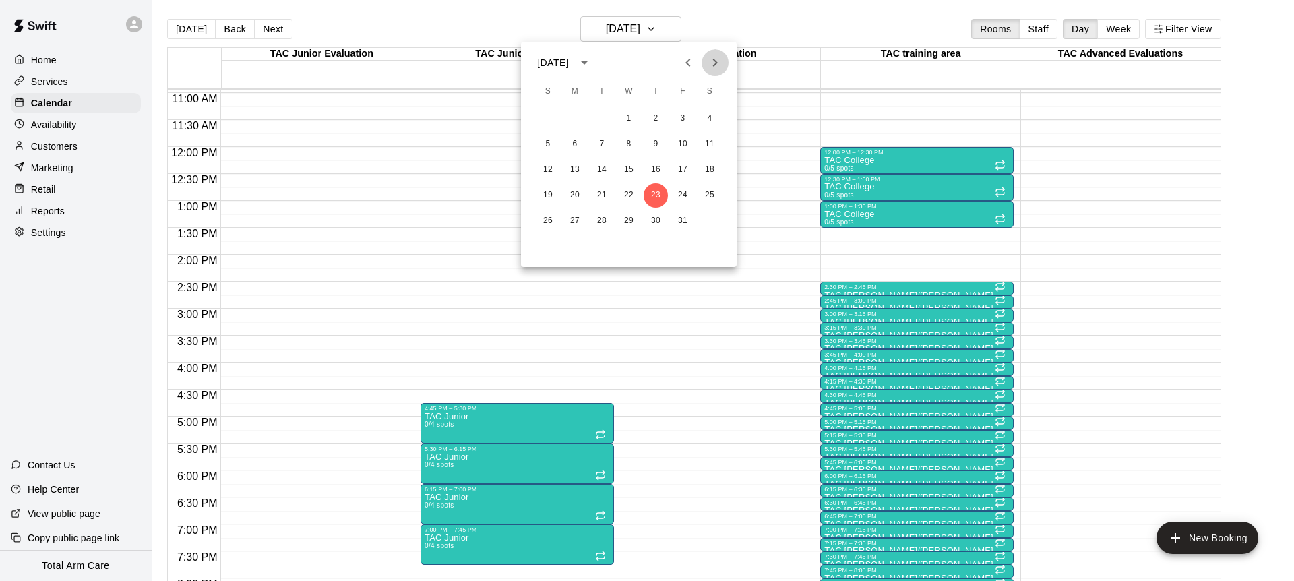
click at [714, 61] on icon "Next month" at bounding box center [715, 63] width 16 height 16
click at [659, 172] on button "18" at bounding box center [656, 170] width 24 height 24
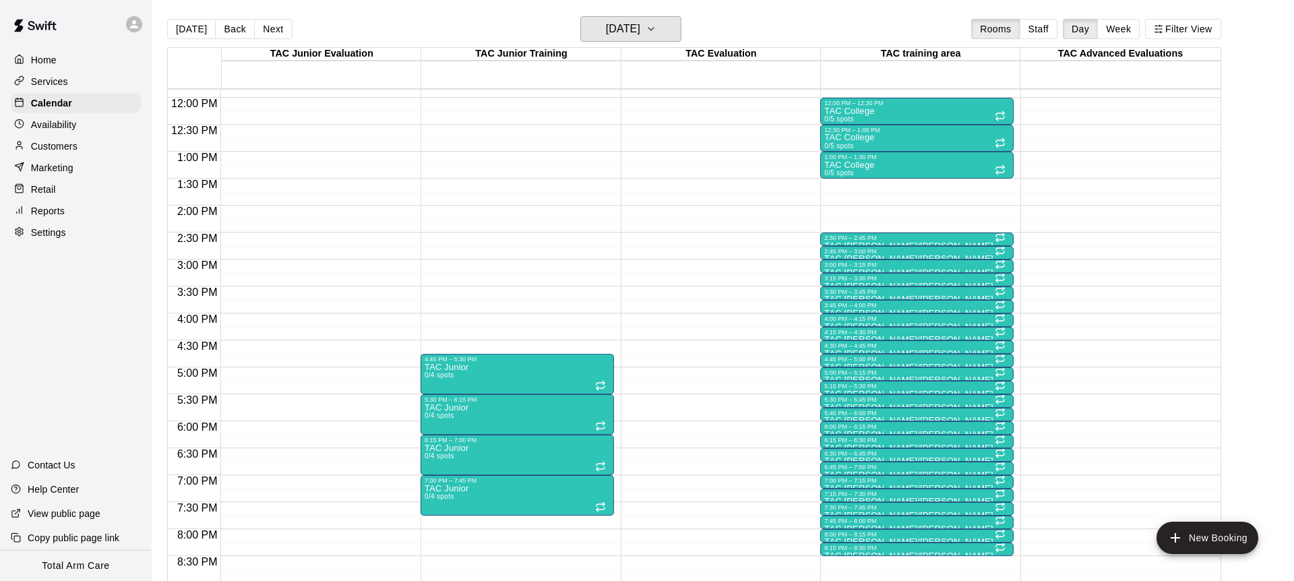
scroll to position [615, 0]
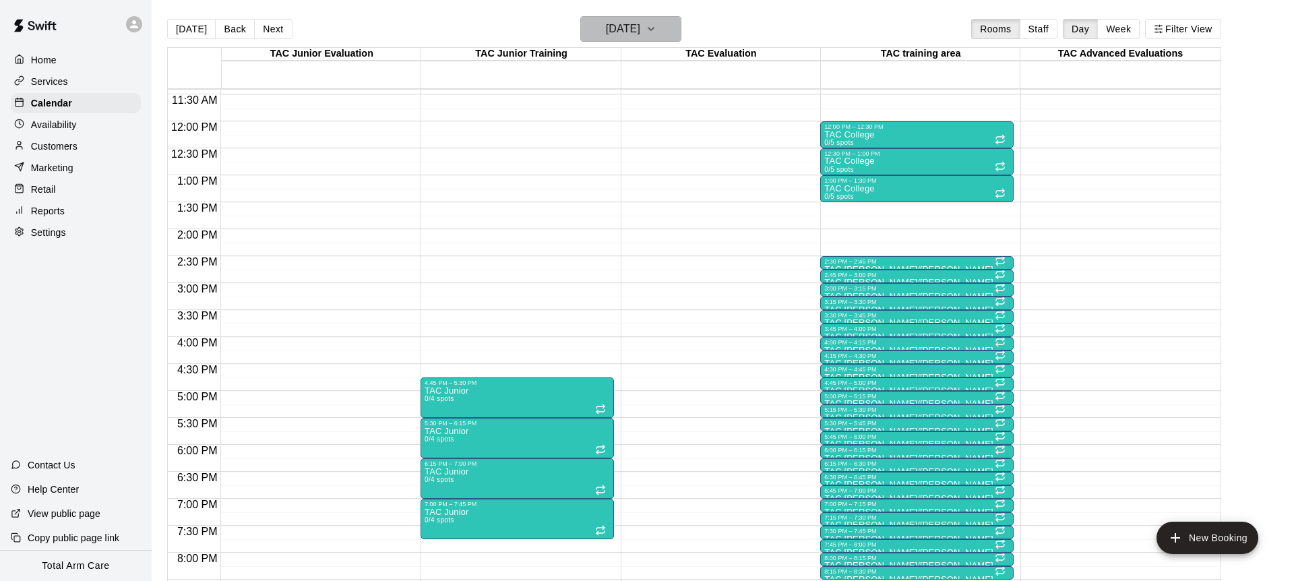
click at [606, 34] on h6 "[DATE]" at bounding box center [623, 29] width 34 height 19
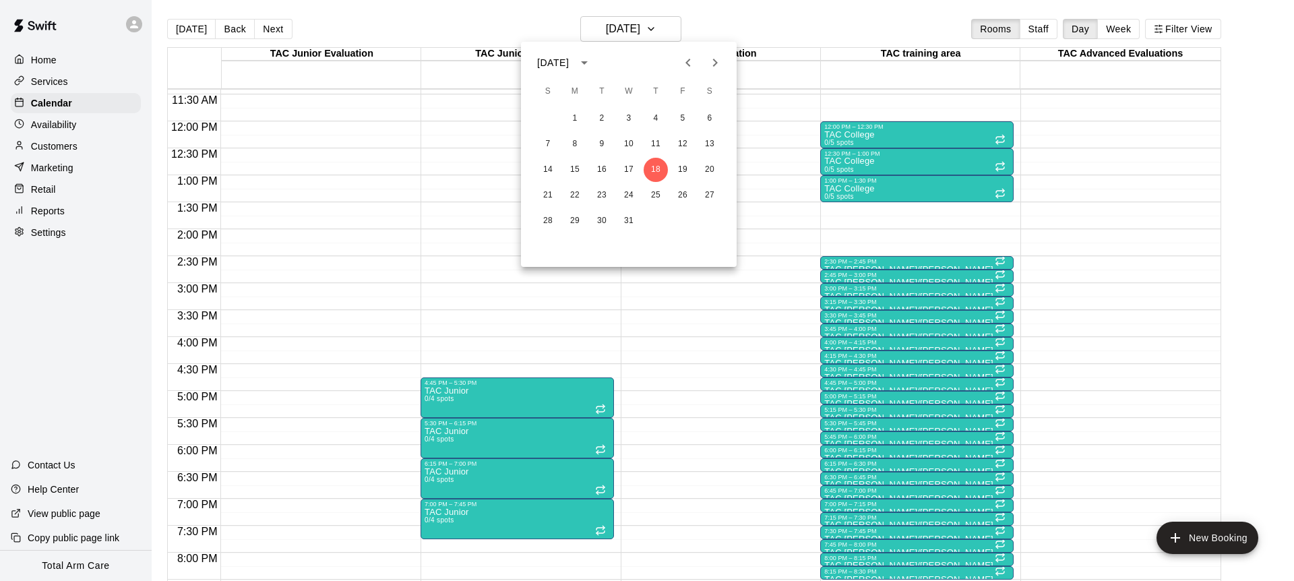
click at [719, 57] on icon "Next month" at bounding box center [715, 63] width 16 height 16
click at [576, 193] on button "19" at bounding box center [575, 195] width 24 height 24
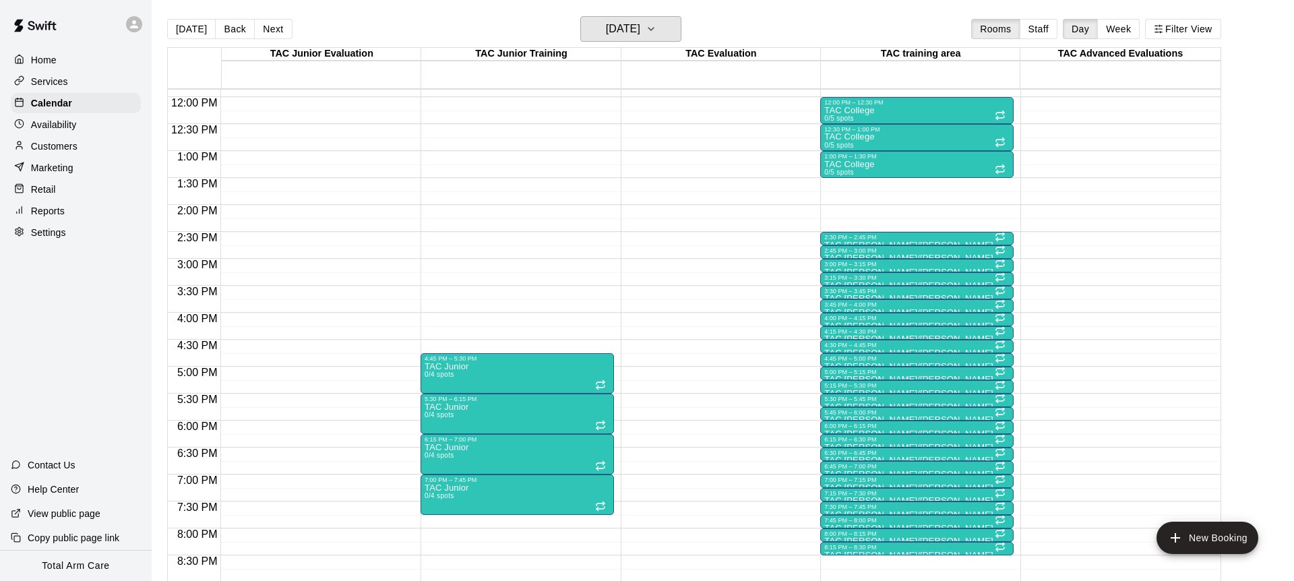
scroll to position [642, 0]
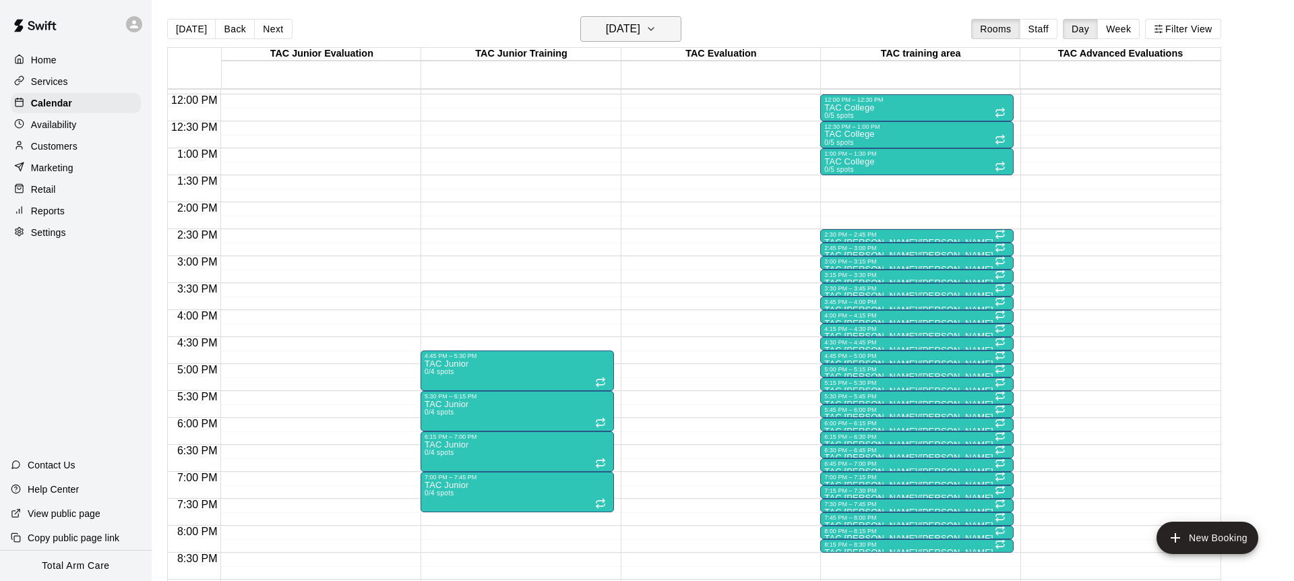
click at [607, 37] on h6 "[DATE]" at bounding box center [623, 29] width 34 height 19
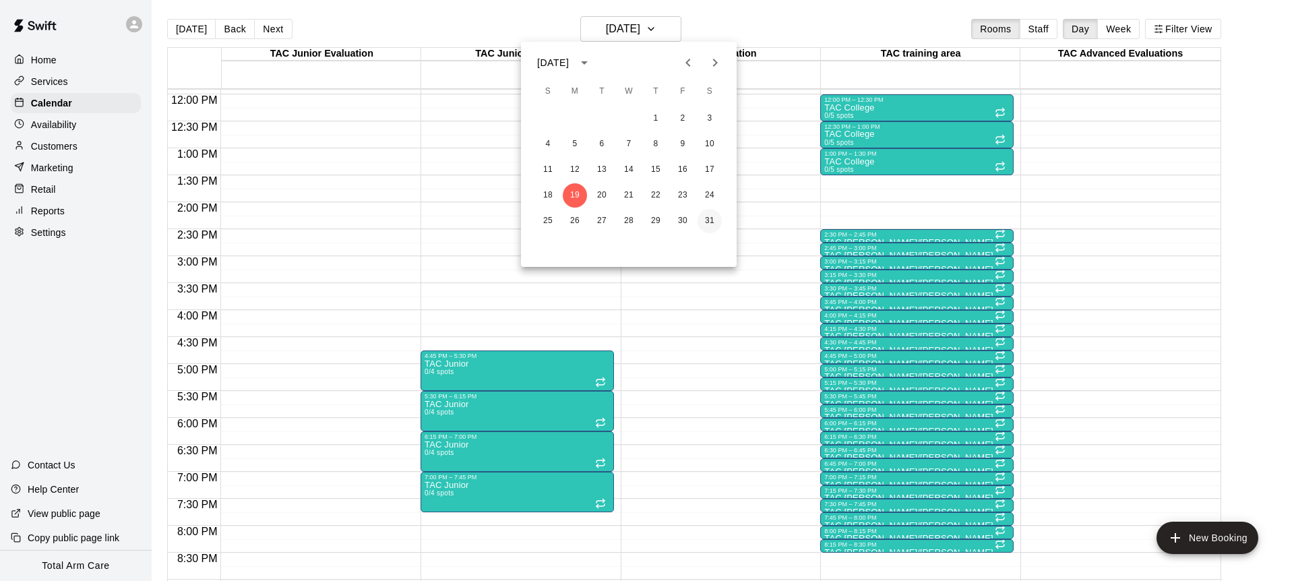
click at [710, 219] on button "31" at bounding box center [710, 221] width 24 height 24
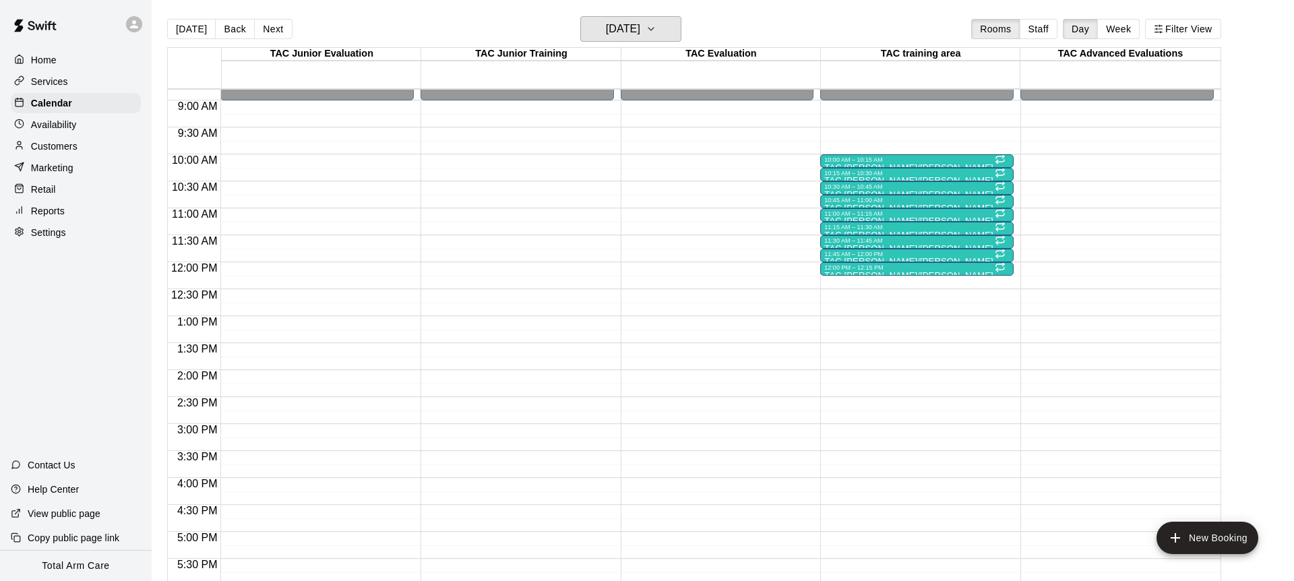
scroll to position [455, 0]
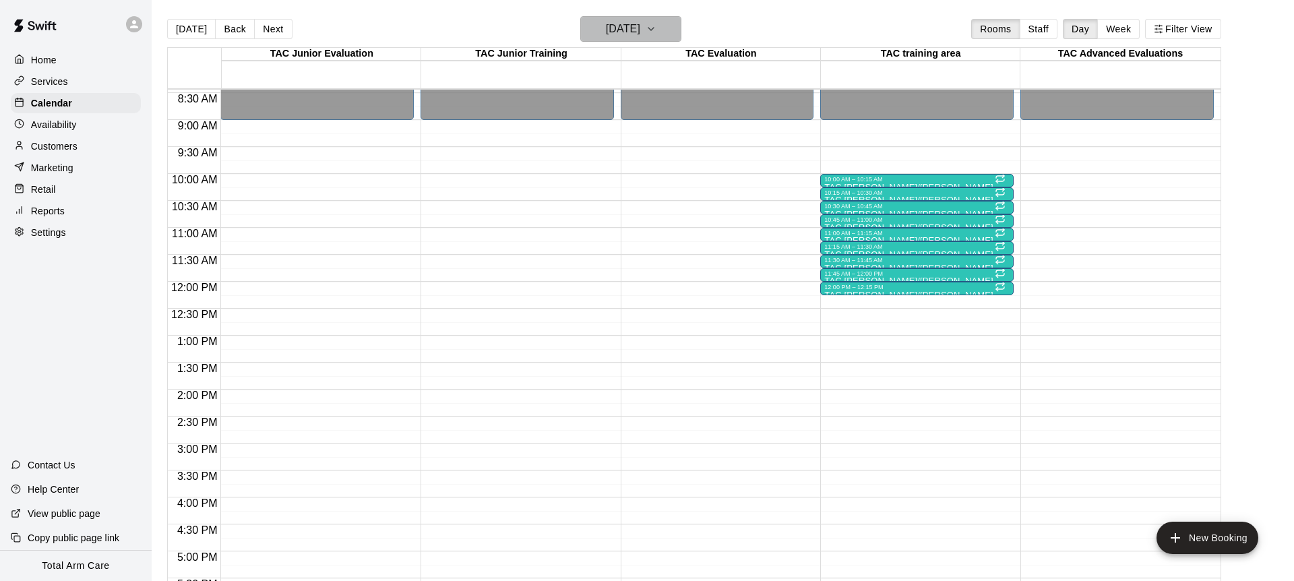
click at [608, 26] on h6 "[DATE]" at bounding box center [623, 29] width 34 height 19
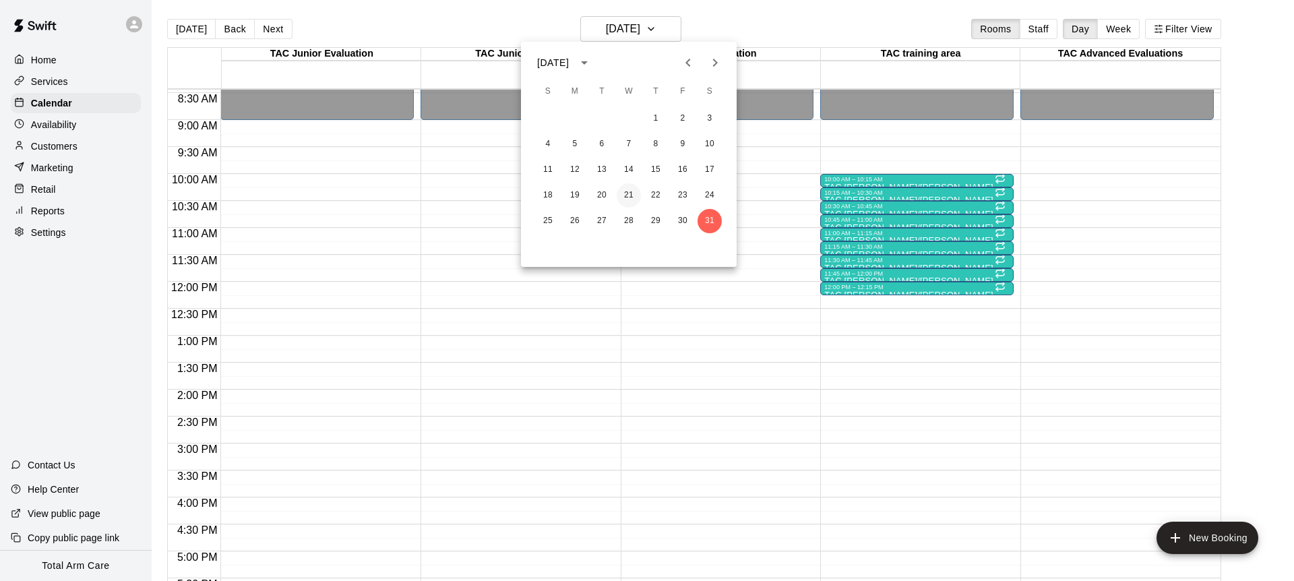
click at [626, 189] on button "21" at bounding box center [629, 195] width 24 height 24
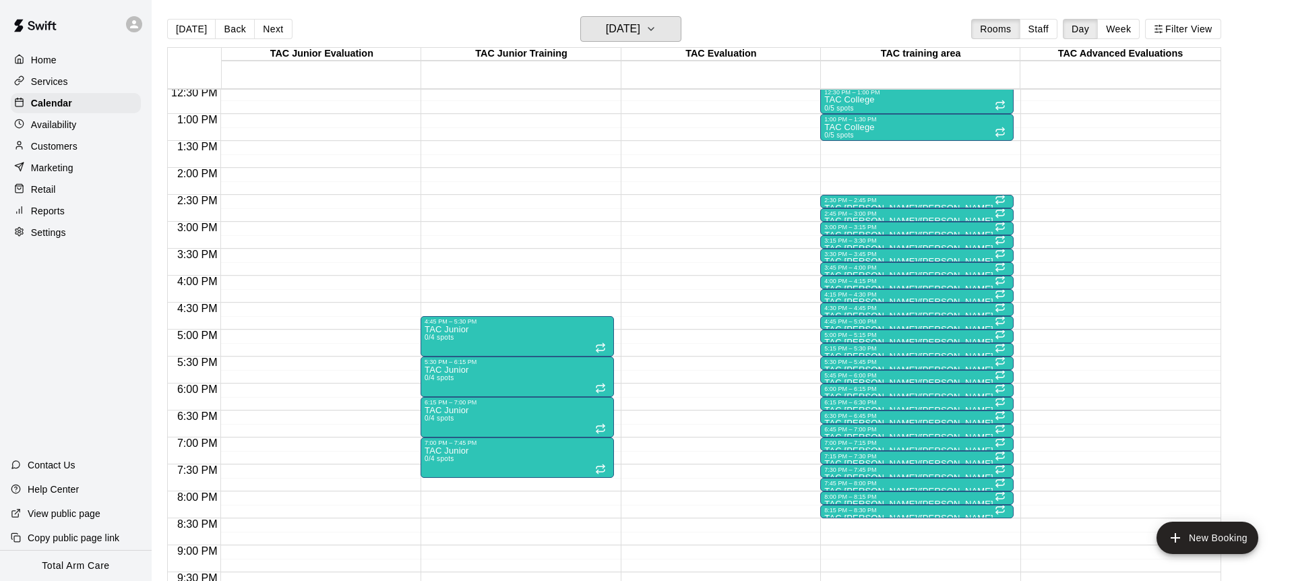
scroll to position [735, 0]
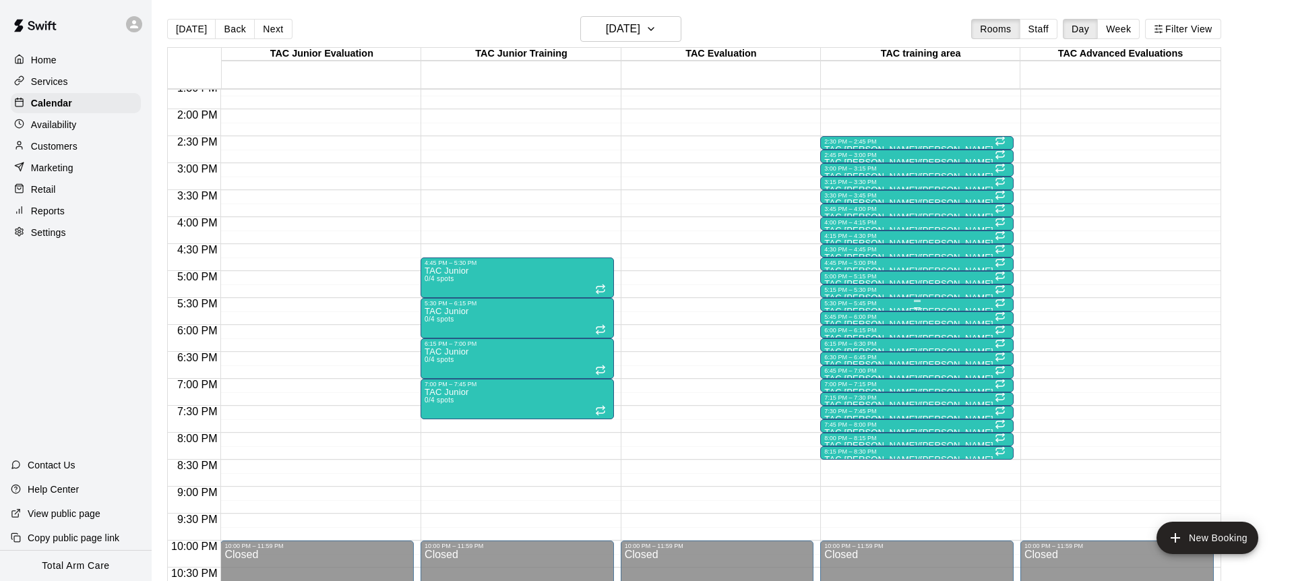
click at [851, 305] on div "5:30 PM – 5:45 PM" at bounding box center [916, 303] width 185 height 7
click at [775, 301] on div at bounding box center [647, 290] width 1294 height 581
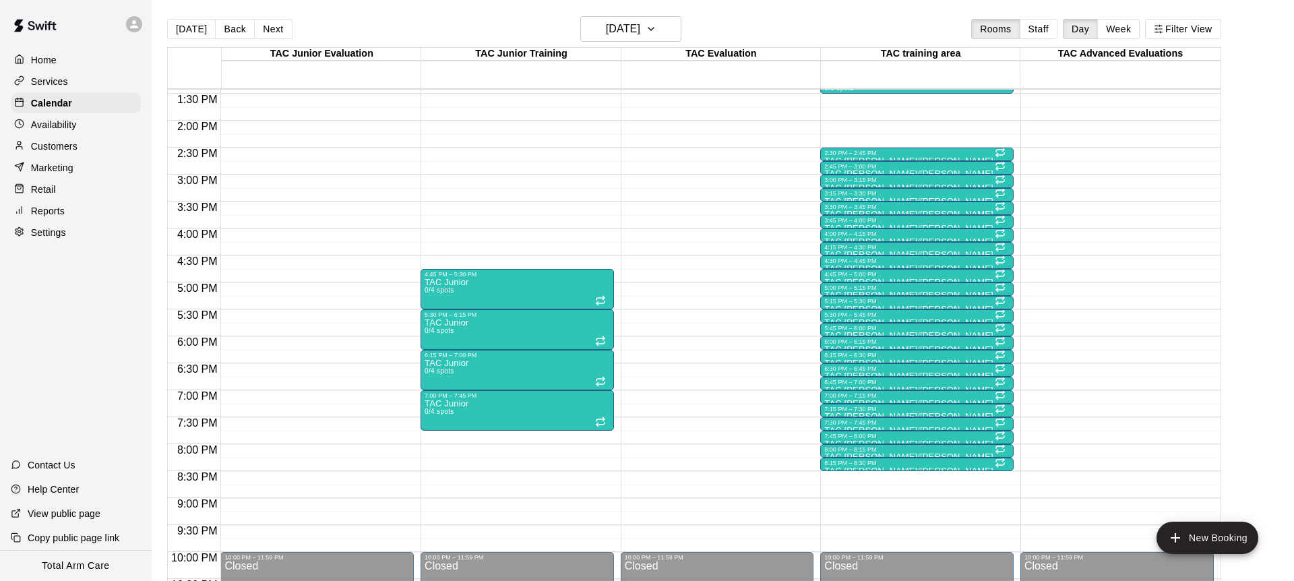
scroll to position [722, 0]
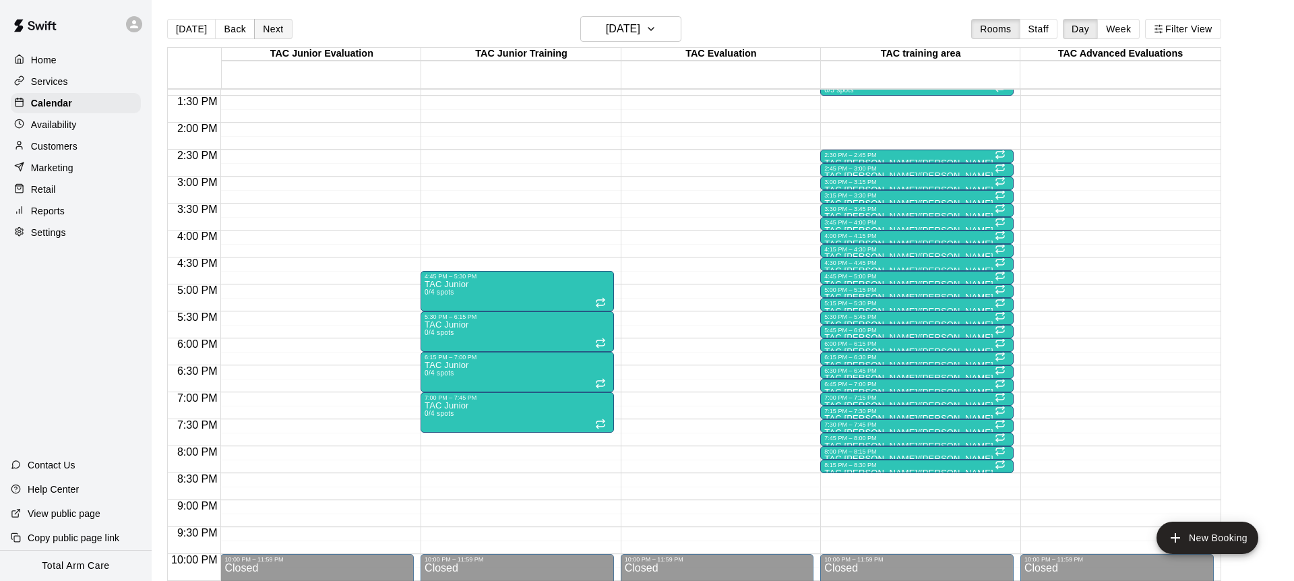
click at [273, 30] on button "Next" at bounding box center [273, 29] width 38 height 20
click at [264, 30] on button "Next" at bounding box center [273, 29] width 38 height 20
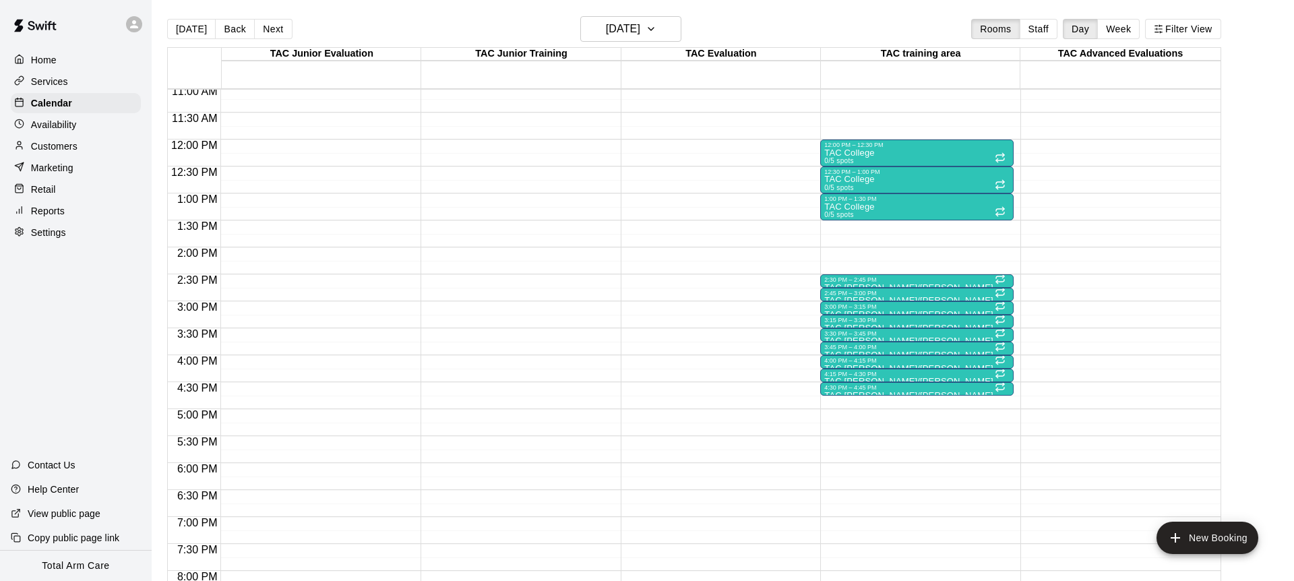
scroll to position [592, 0]
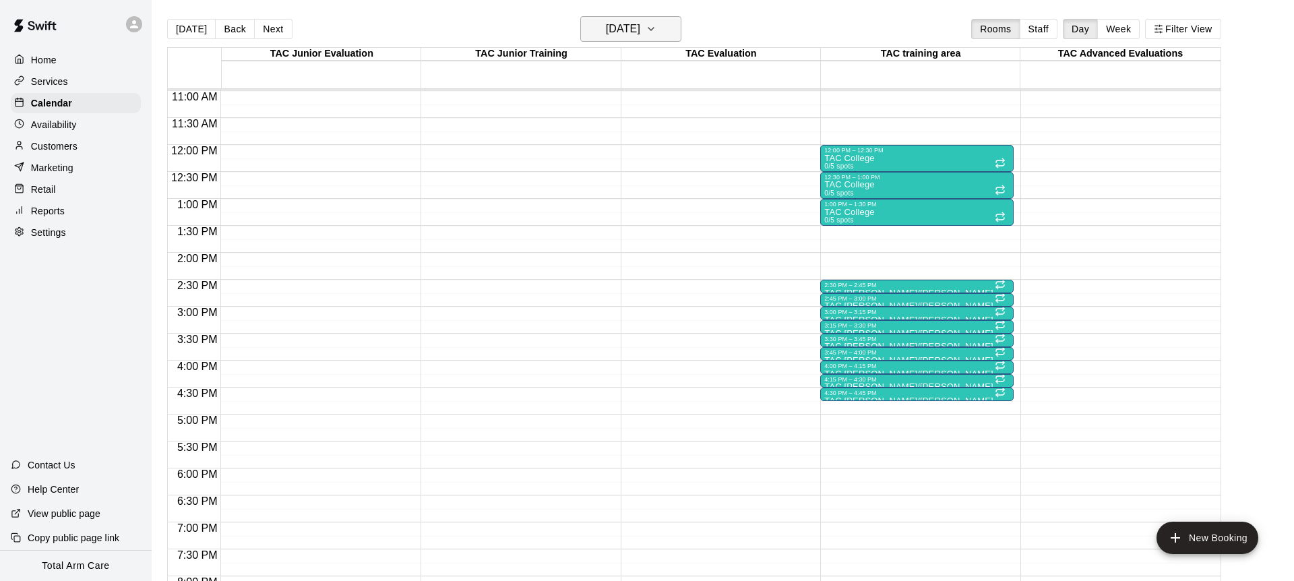
click at [602, 36] on button "[DATE]" at bounding box center [630, 29] width 101 height 26
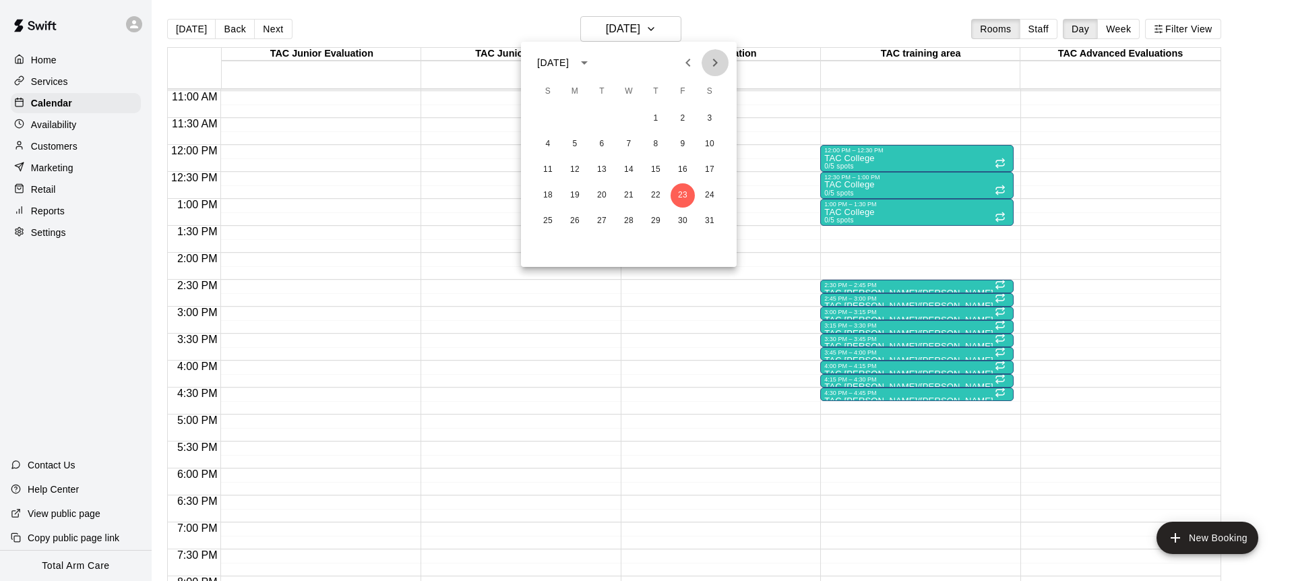
click at [713, 61] on icon "Next month" at bounding box center [715, 63] width 16 height 16
click at [611, 147] on button "10" at bounding box center [602, 144] width 24 height 24
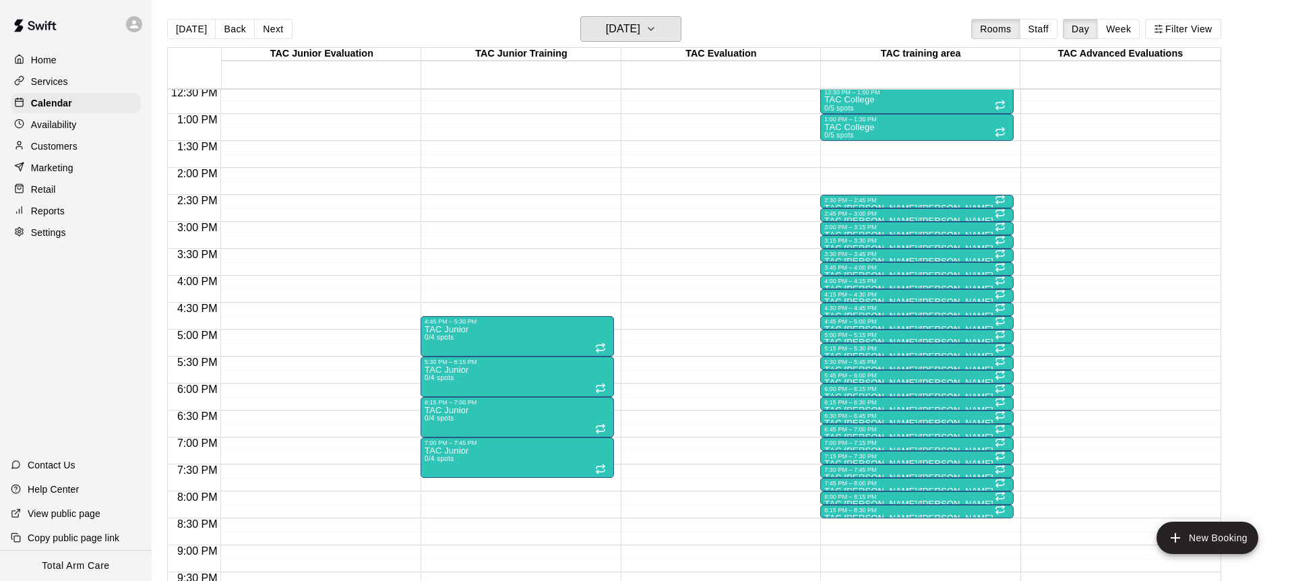
scroll to position [631, 0]
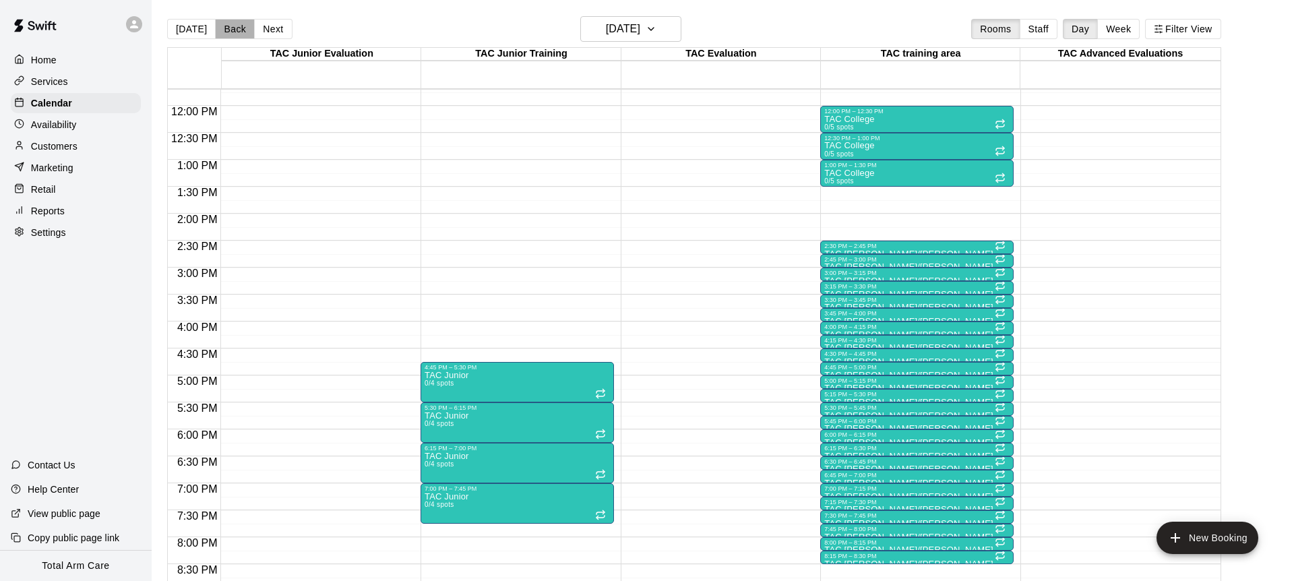
click at [235, 32] on button "Back" at bounding box center [235, 29] width 40 height 20
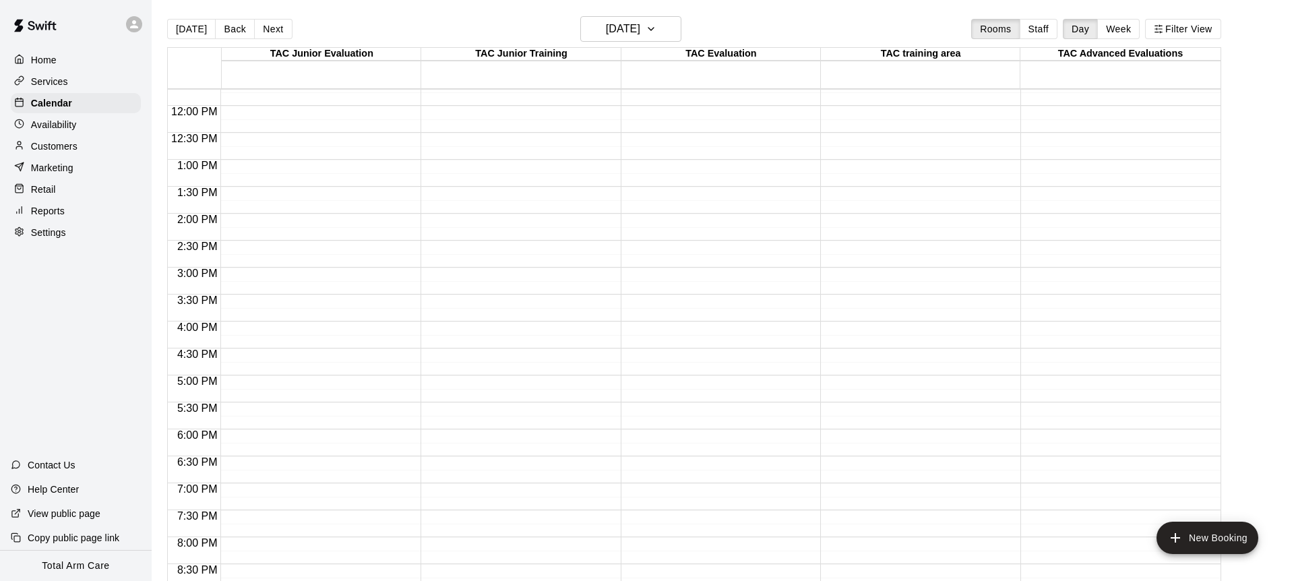
click at [241, 36] on button "Back" at bounding box center [235, 29] width 40 height 20
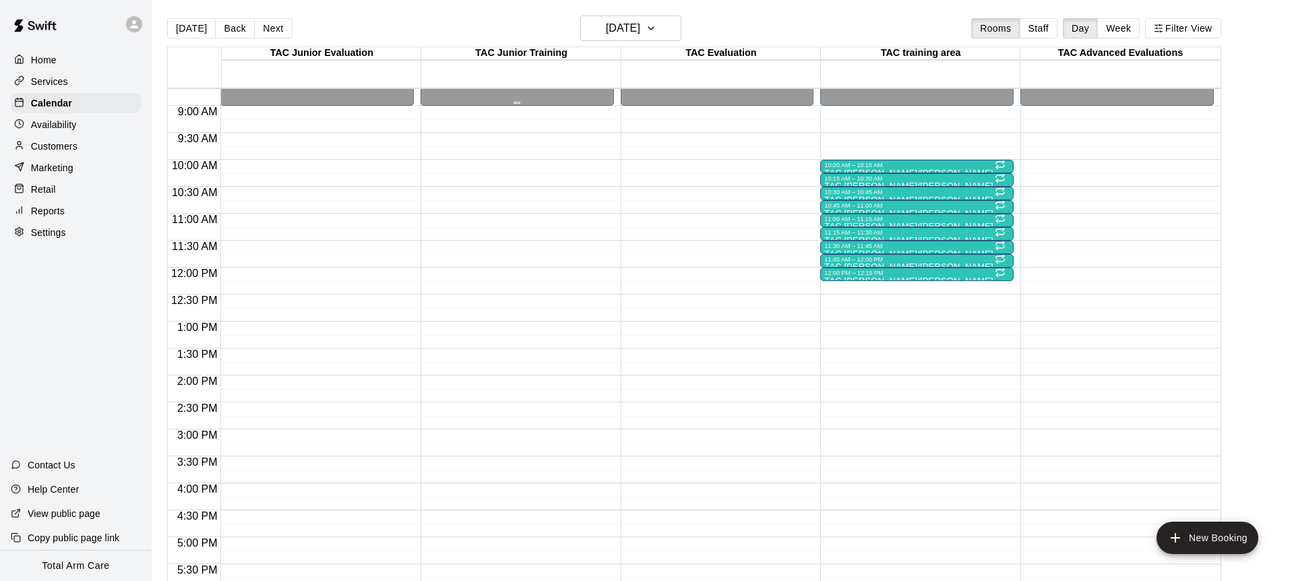
scroll to position [437, 0]
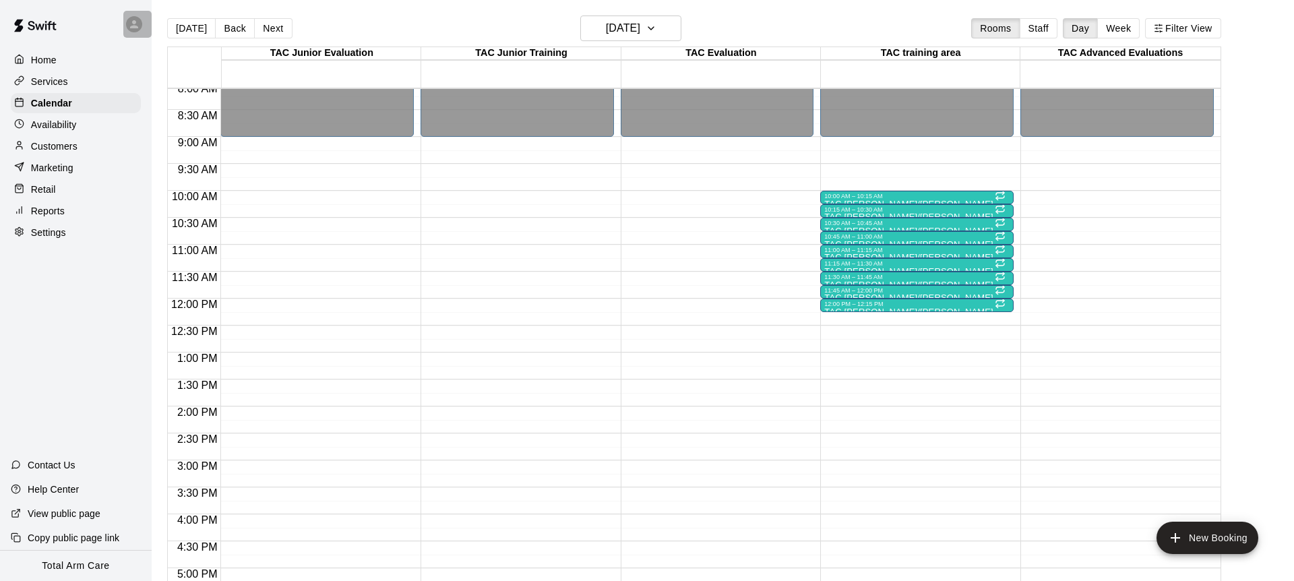
click at [129, 20] on icon at bounding box center [134, 24] width 12 height 12
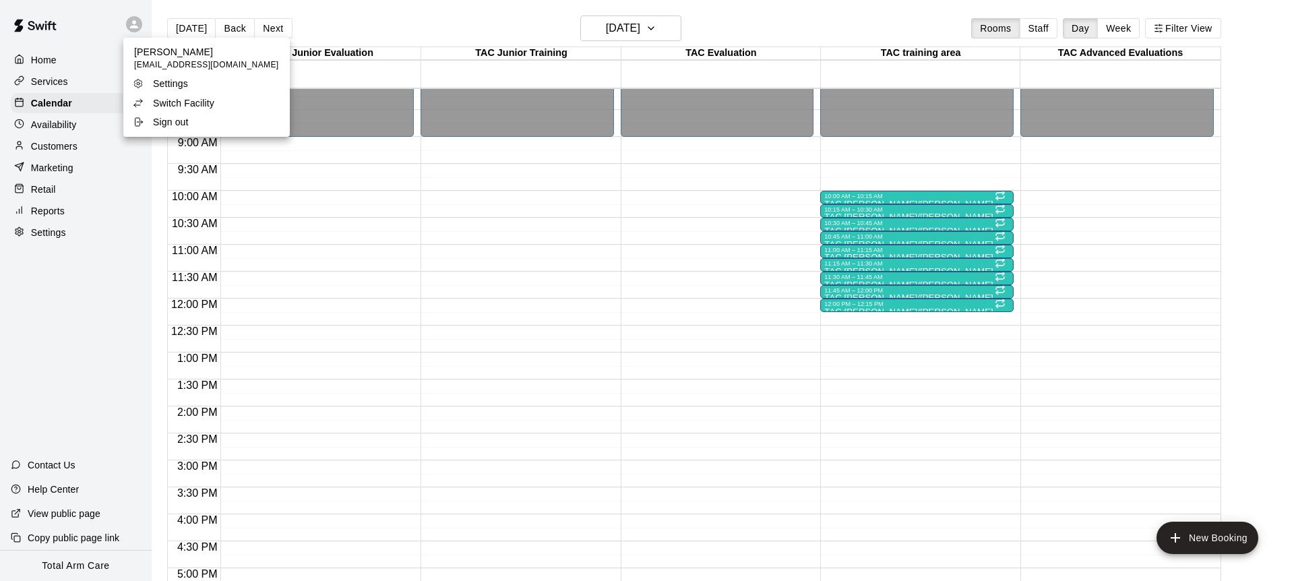
click at [162, 98] on p "Switch Facility" at bounding box center [183, 102] width 61 height 13
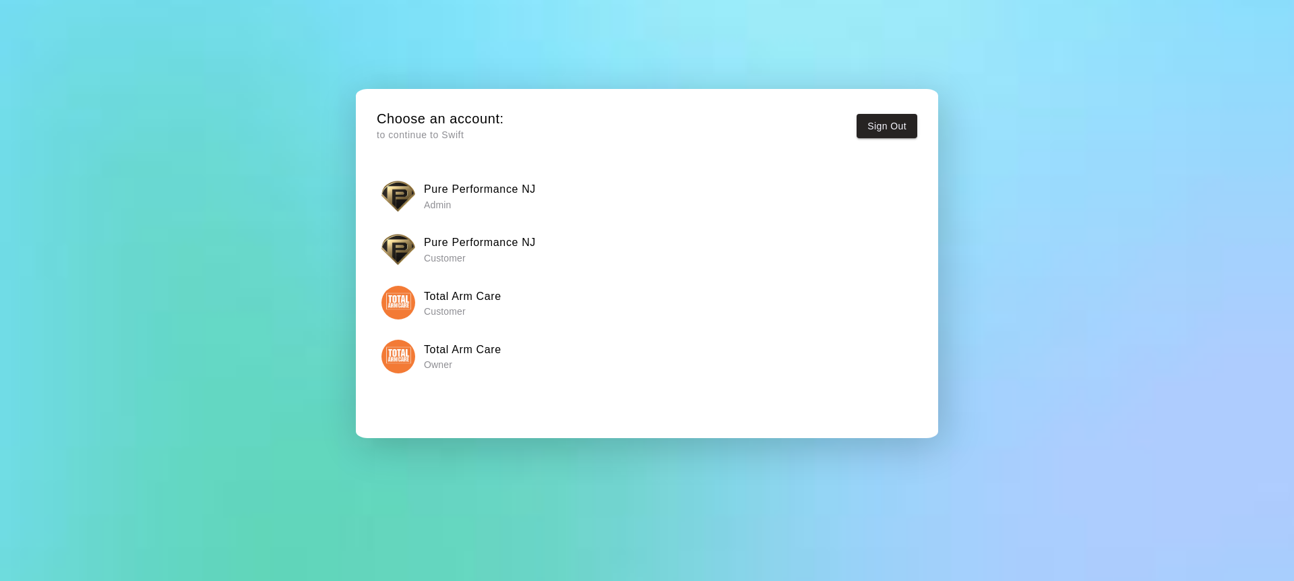
click at [464, 203] on p "Admin" at bounding box center [480, 204] width 112 height 13
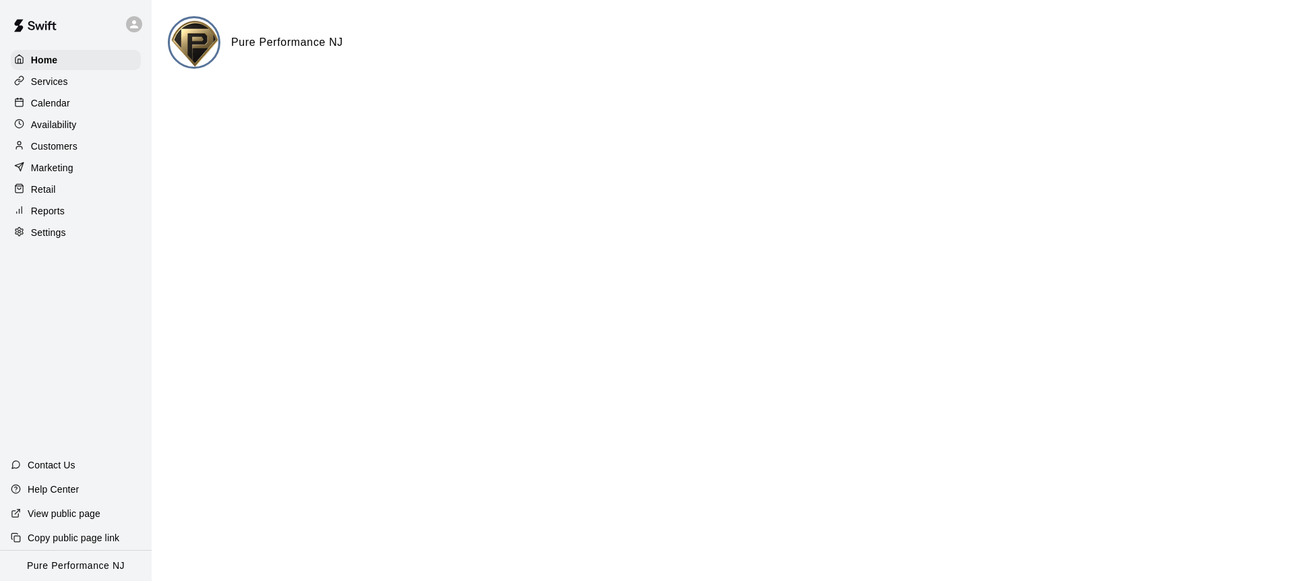
click at [57, 102] on p "Calendar" at bounding box center [50, 102] width 39 height 13
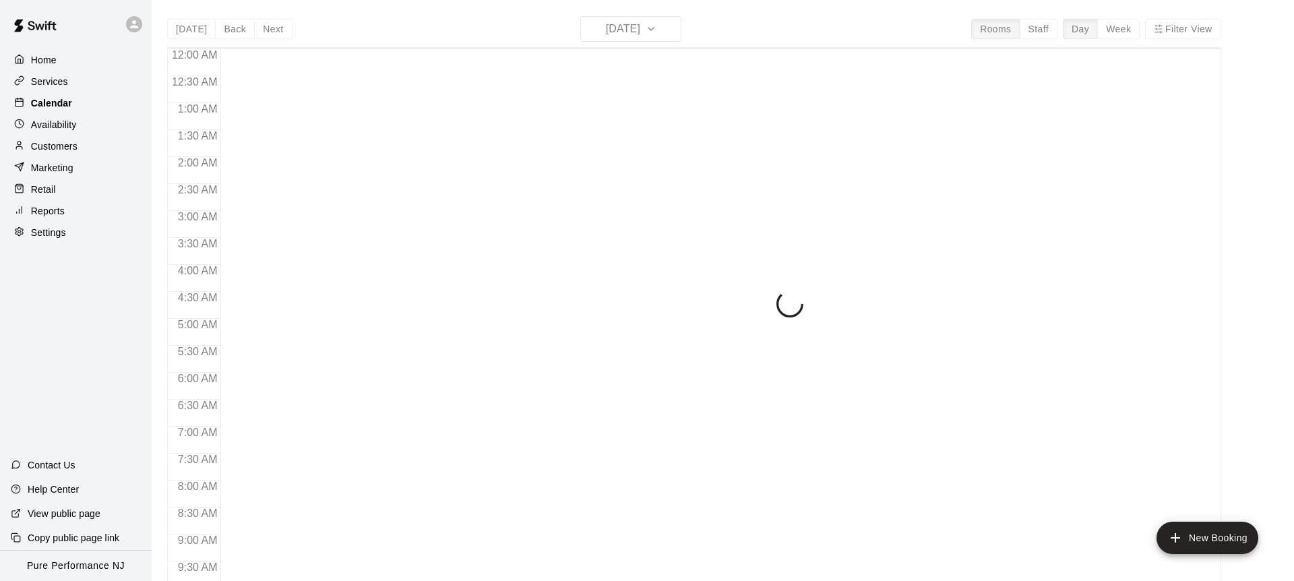
scroll to position [747, 0]
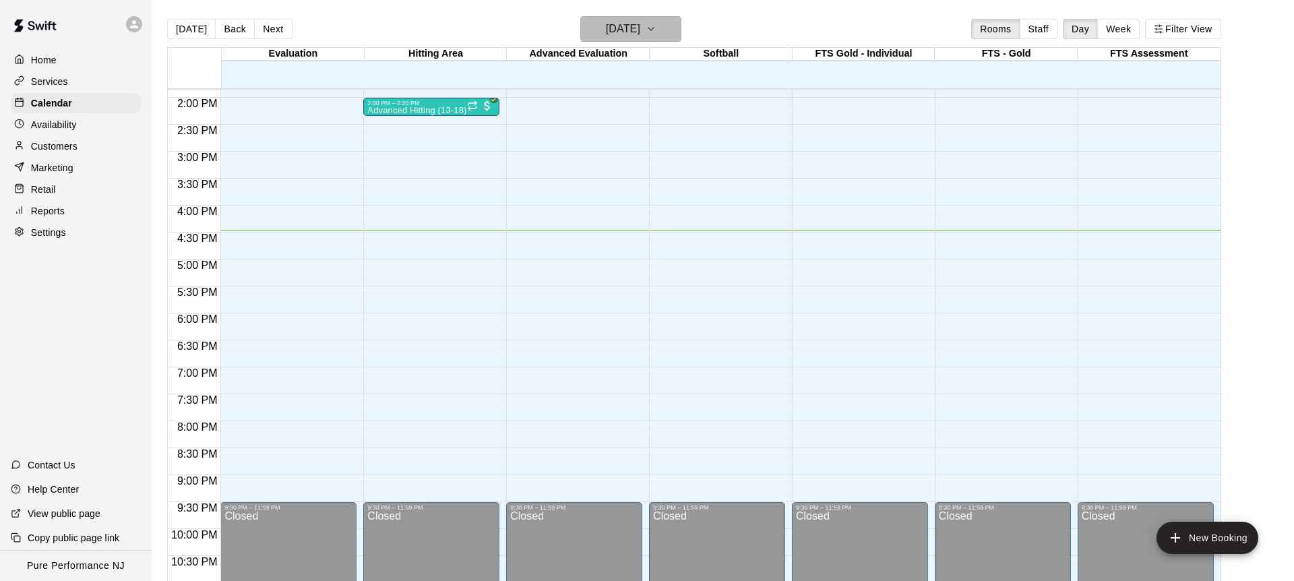
click at [657, 28] on icon "button" at bounding box center [651, 29] width 11 height 16
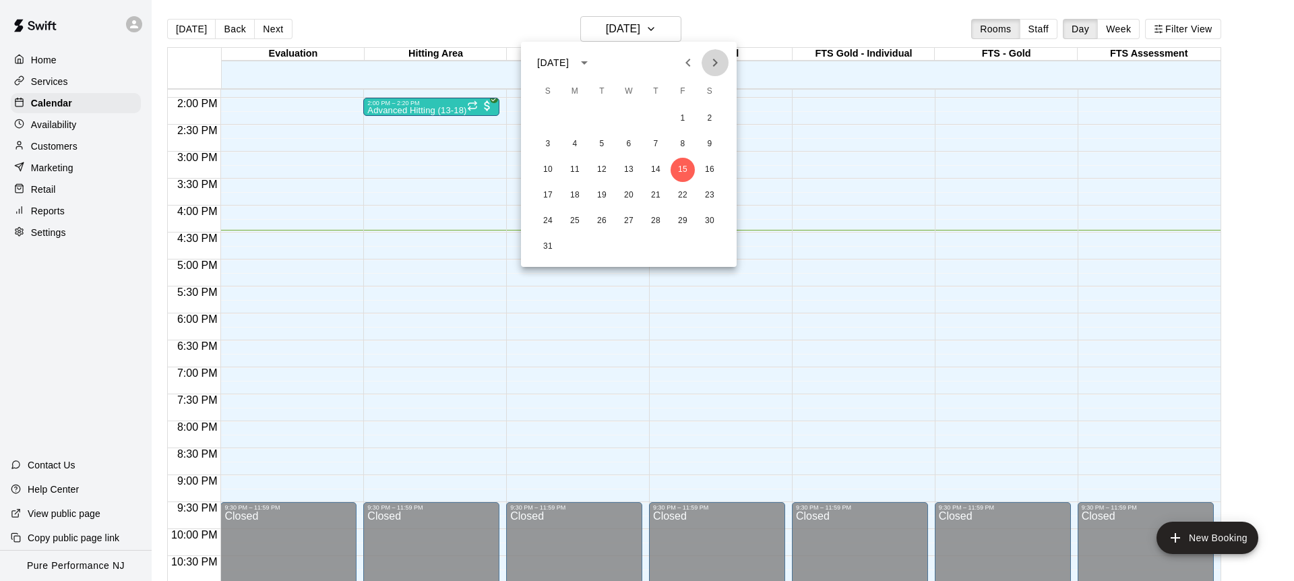
click at [714, 57] on icon "Next month" at bounding box center [715, 63] width 16 height 16
click at [574, 121] on button "1" at bounding box center [575, 119] width 24 height 24
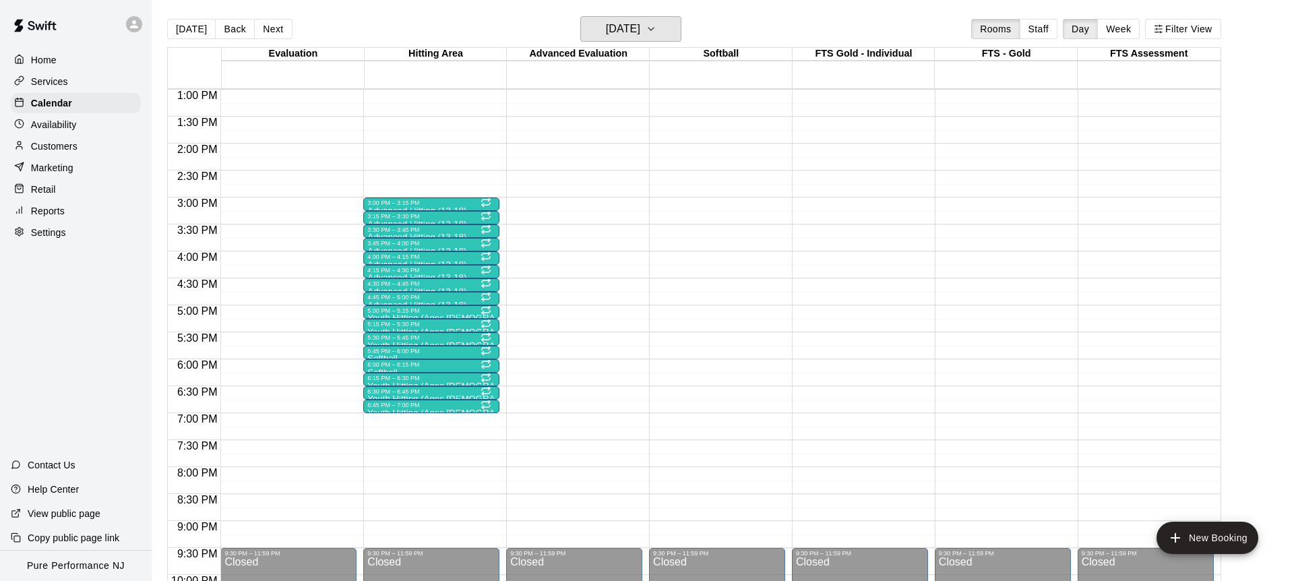
scroll to position [700, 0]
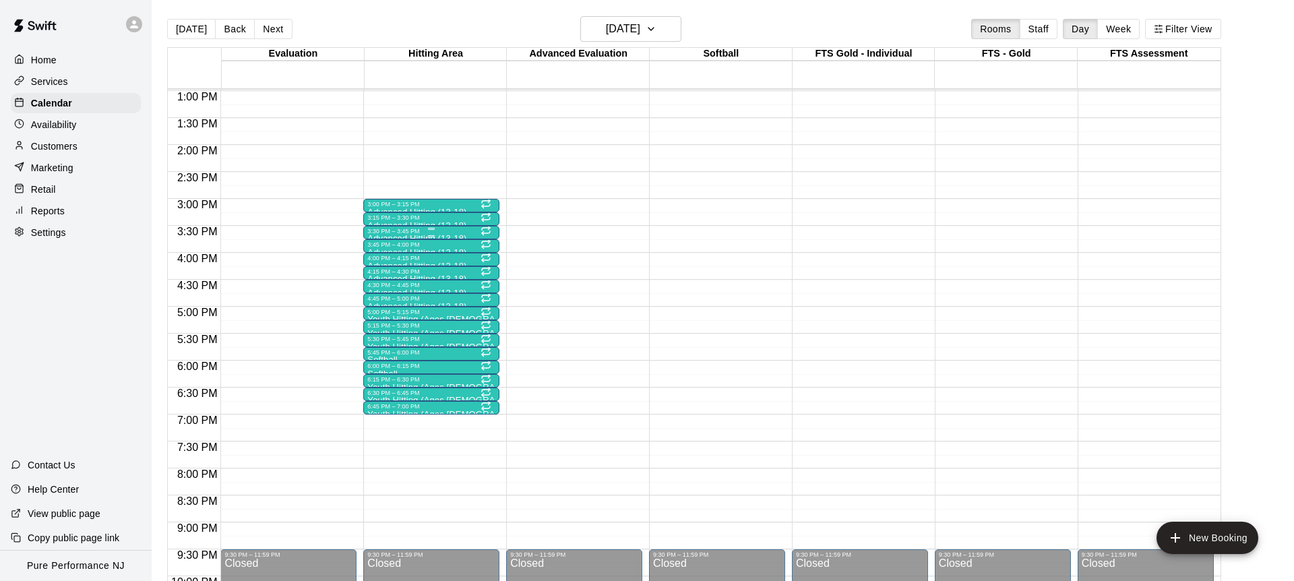
click at [434, 226] on div "3:30 PM – 3:45 PM Advanced Hitting (13-18) 0/2 spots" at bounding box center [431, 232] width 136 height 13
click at [568, 214] on div at bounding box center [647, 290] width 1294 height 581
click at [371, 418] on div "12:00 AM – 9:00 AM Closed 3:00 PM – 3:15 PM Advanced Hitting (13-18) 0/2 spots …" at bounding box center [431, 37] width 136 height 1294
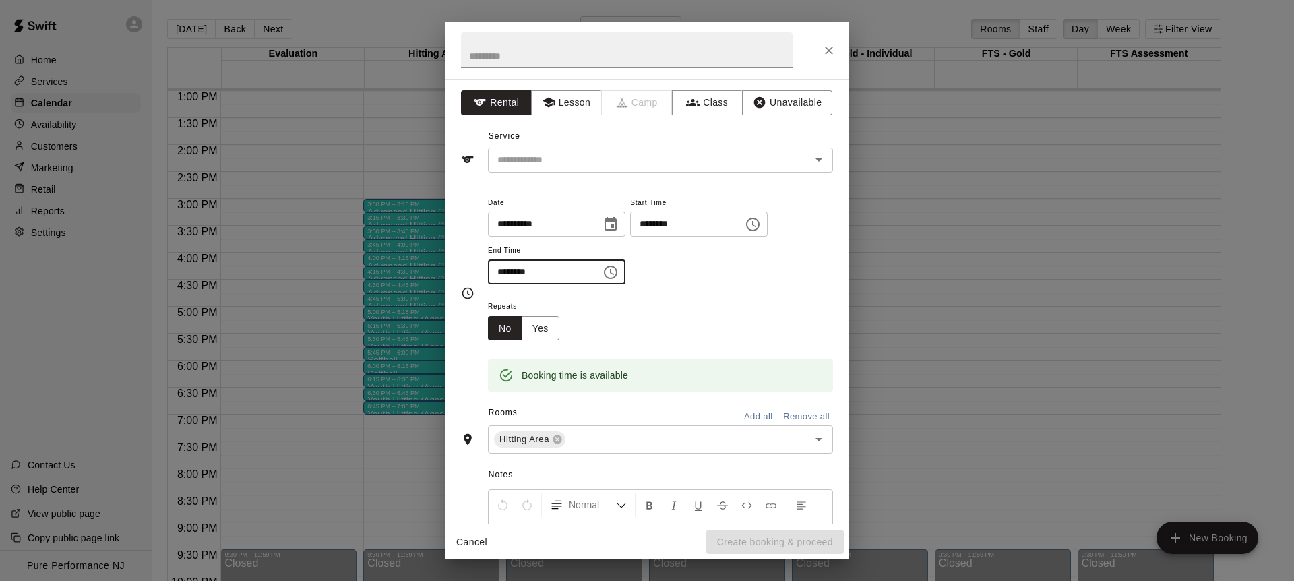
click at [522, 272] on input "********" at bounding box center [540, 272] width 104 height 25
type input "********"
click at [686, 101] on icon "button" at bounding box center [692, 102] width 13 height 13
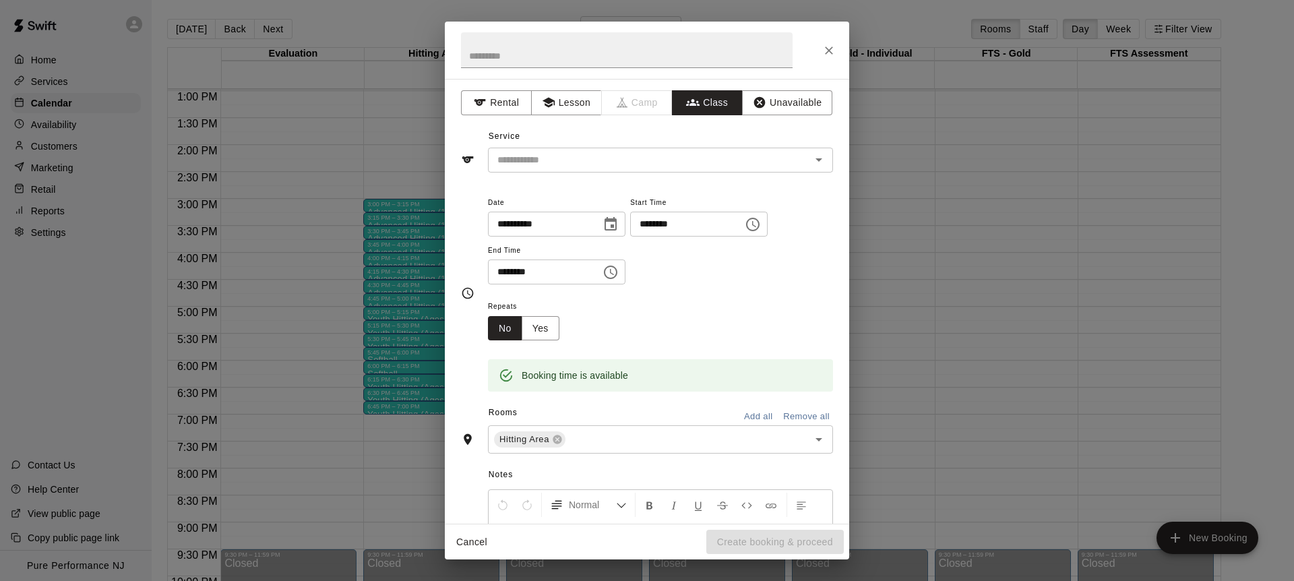
click at [582, 143] on div "Service ​" at bounding box center [647, 149] width 372 height 47
click at [582, 154] on input "text" at bounding box center [649, 160] width 315 height 17
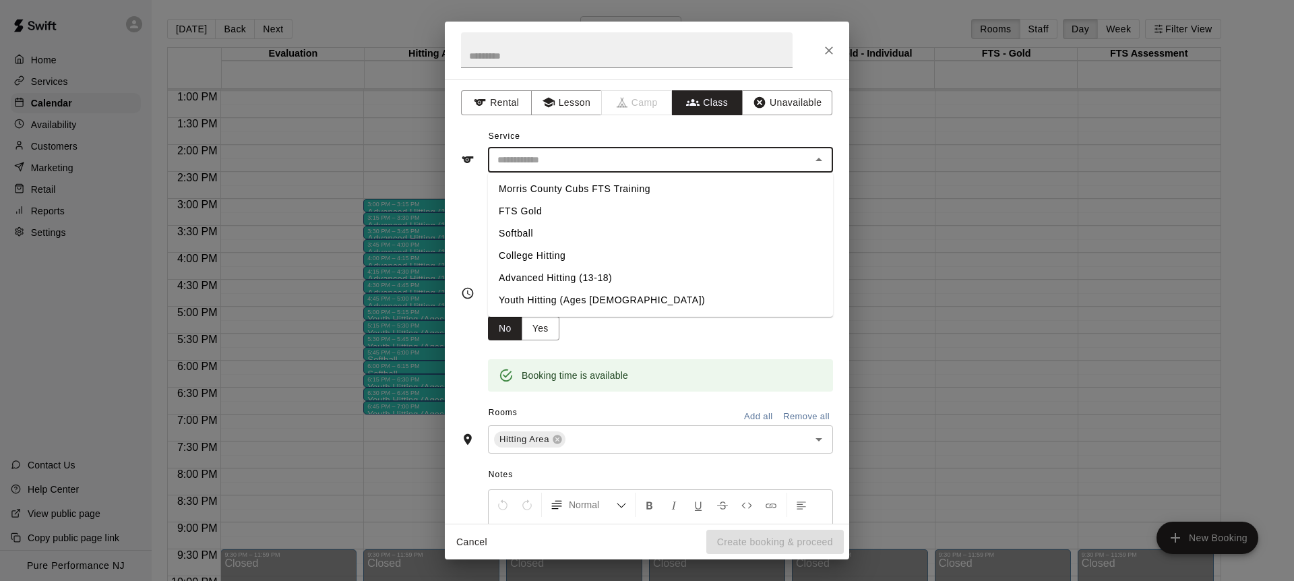
click at [572, 275] on li "Advanced Hitting (13-18)" at bounding box center [660, 278] width 345 height 22
type input "**********"
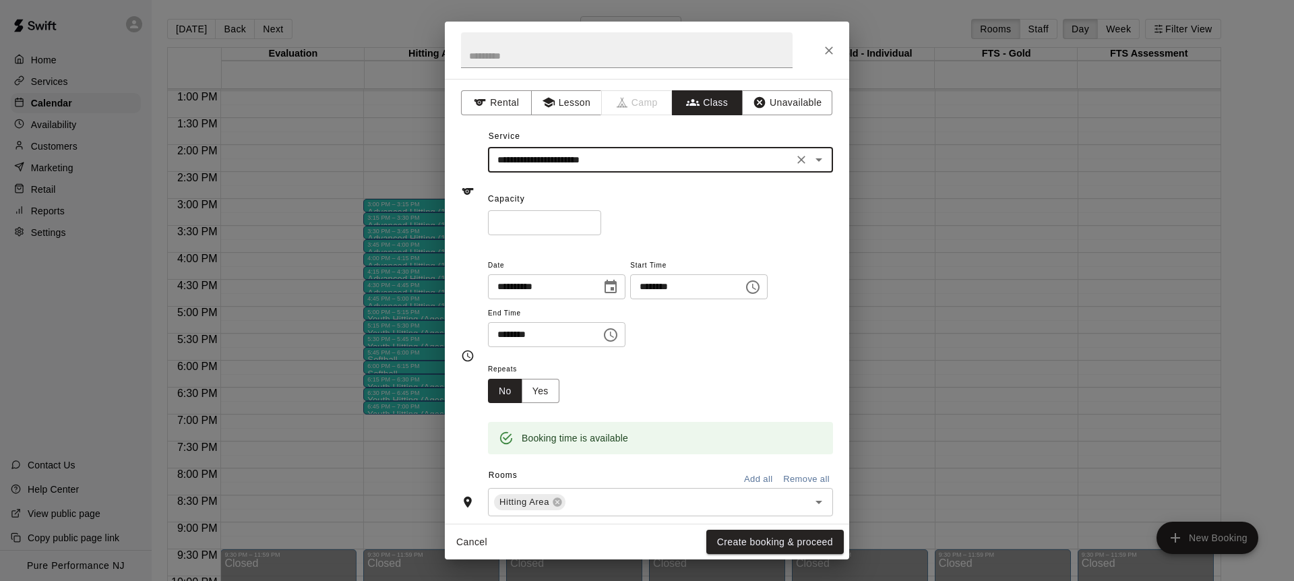
click at [653, 216] on div "* ​" at bounding box center [660, 222] width 345 height 25
type input "*"
click at [589, 220] on input "*" at bounding box center [544, 222] width 113 height 25
click at [669, 216] on div "* ​" at bounding box center [660, 222] width 345 height 25
drag, startPoint x: 653, startPoint y: 212, endPoint x: 655, endPoint y: 220, distance: 8.3
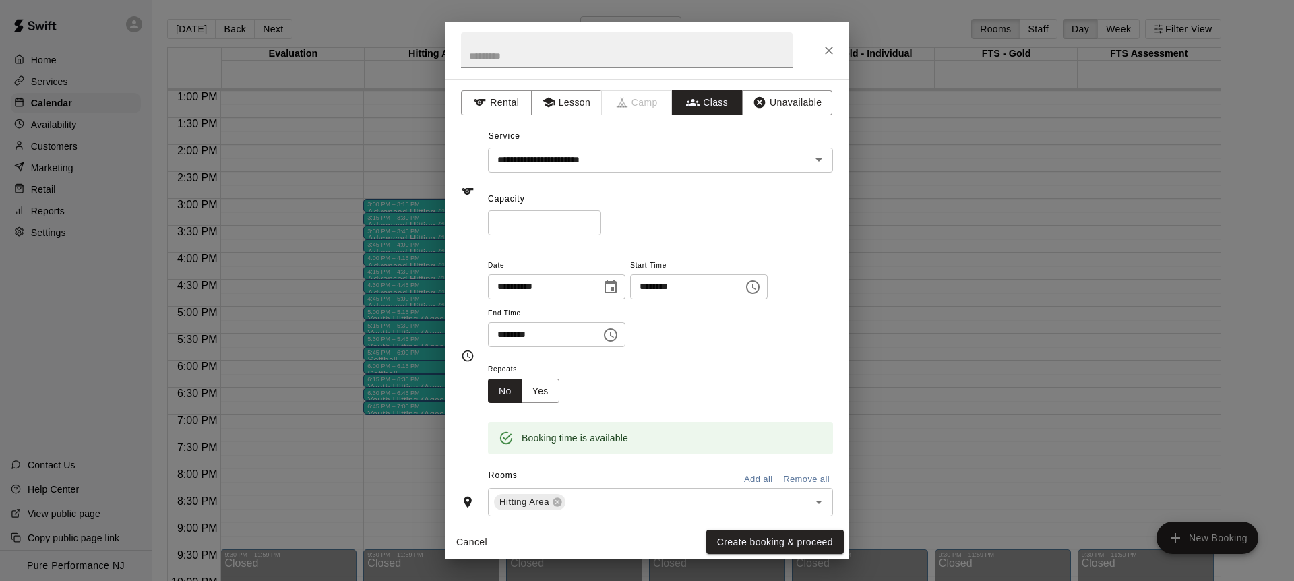
click at [653, 211] on div "* ​" at bounding box center [660, 222] width 345 height 25
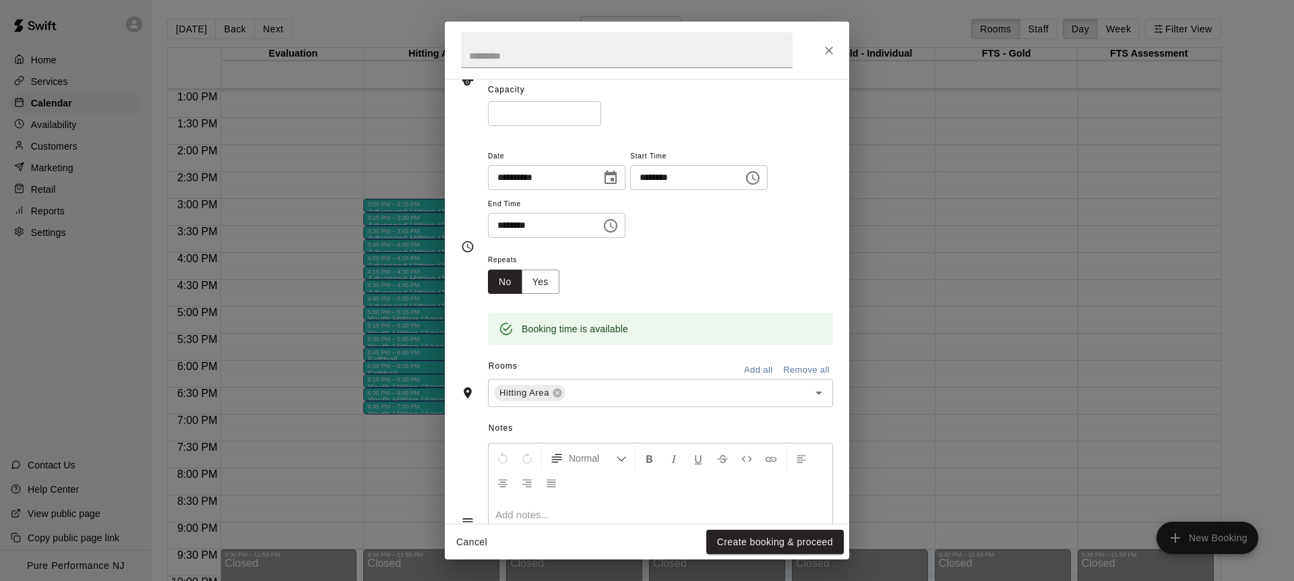
scroll to position [116, 0]
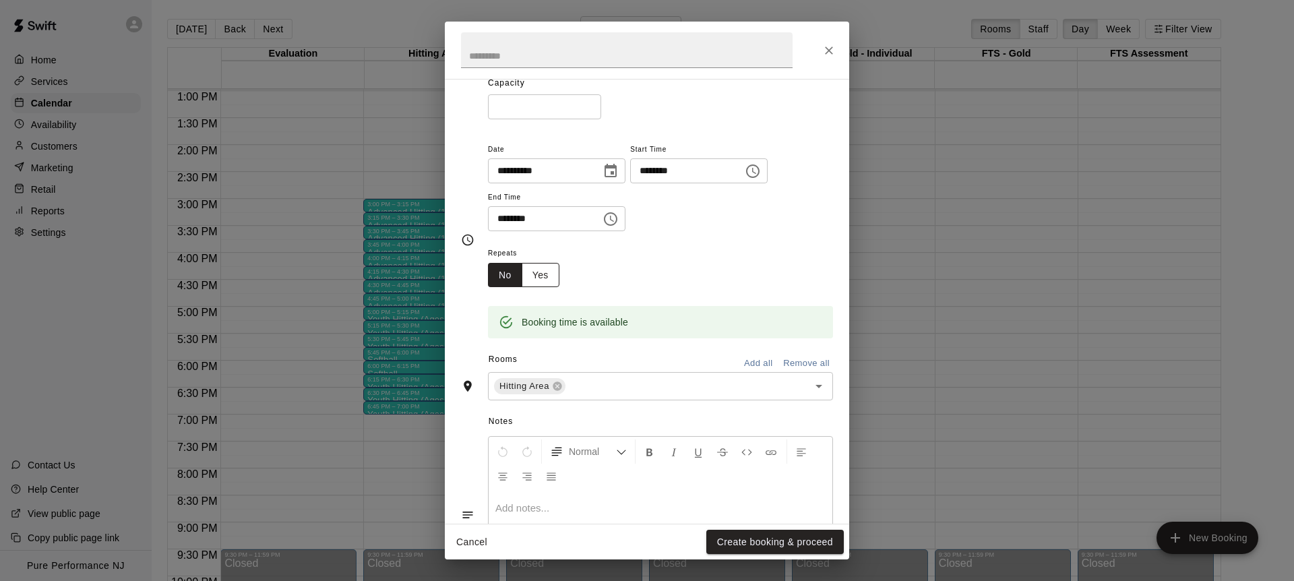
click at [526, 268] on button "Yes" at bounding box center [541, 275] width 38 height 25
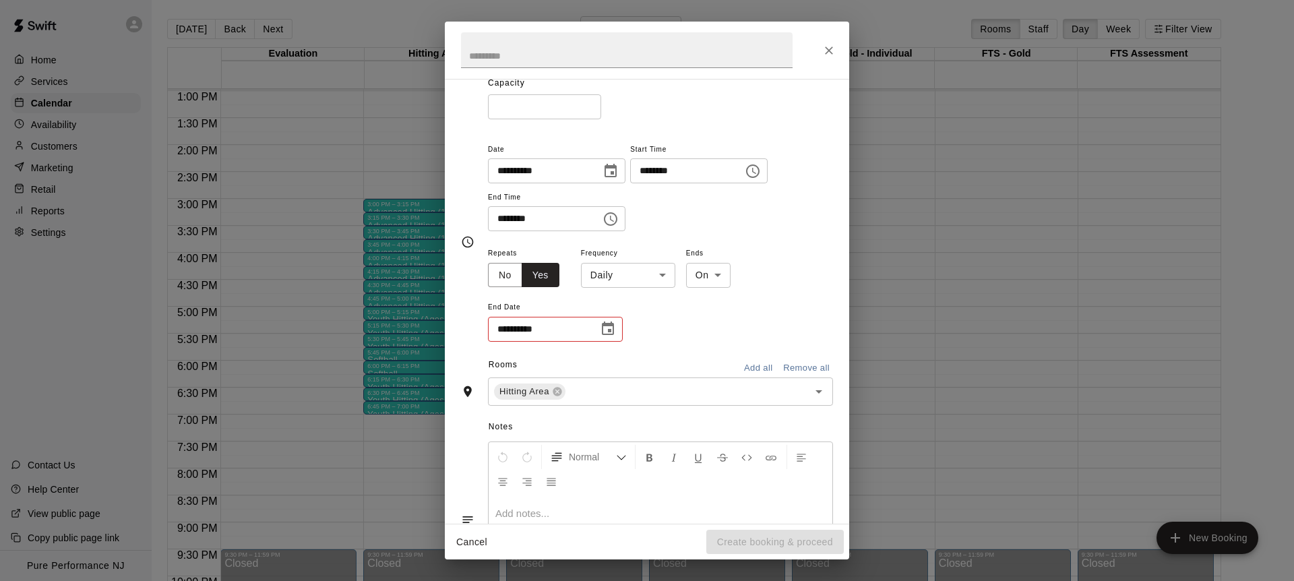
click at [581, 272] on body "Home Services Calendar Availability Customers Marketing Retail Reports Settings…" at bounding box center [647, 301] width 1294 height 603
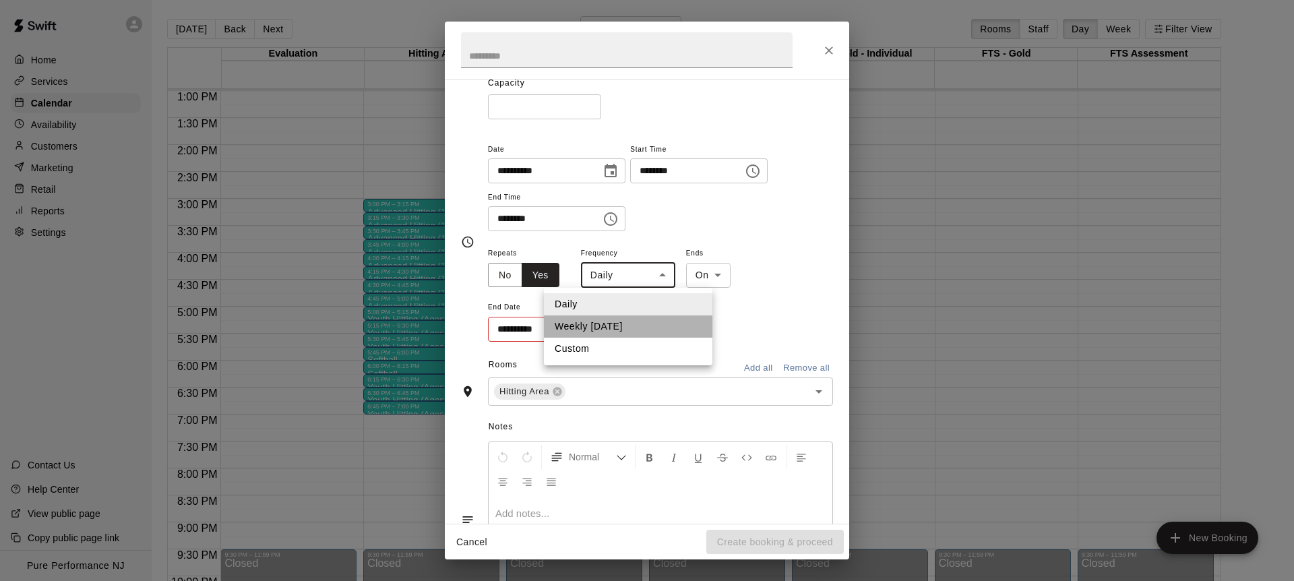
click at [593, 327] on li "Weekly [DATE]" at bounding box center [628, 326] width 169 height 22
click at [608, 276] on body "Home Services Calendar Availability Customers Marketing Retail Reports Settings…" at bounding box center [647, 301] width 1294 height 603
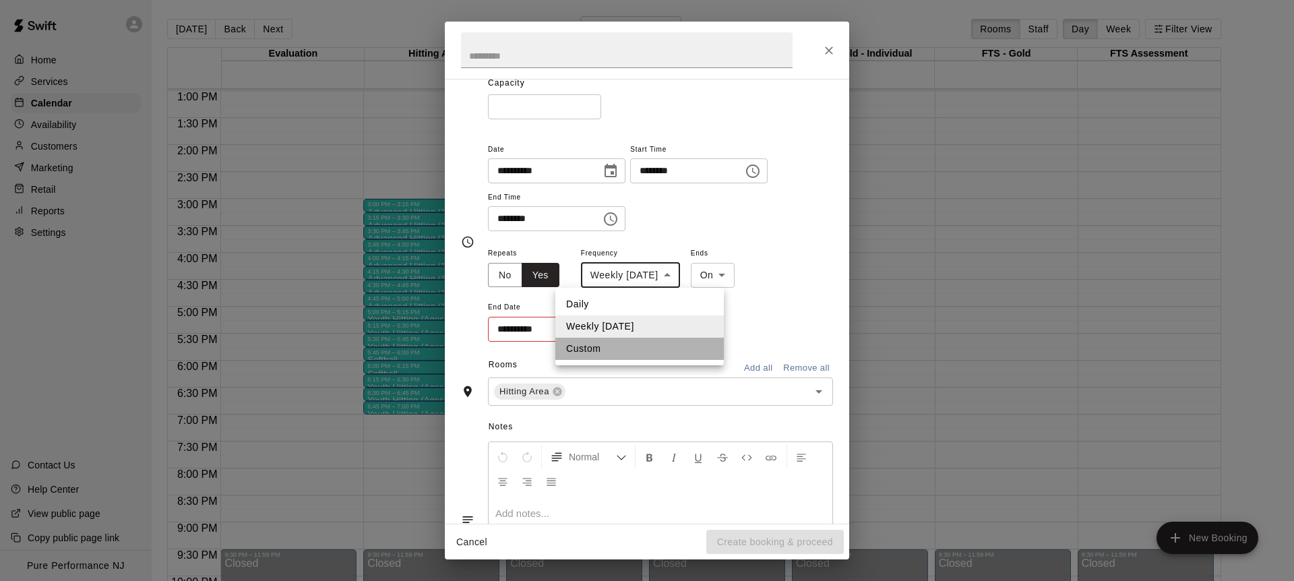
click at [597, 348] on li "Custom" at bounding box center [639, 349] width 169 height 22
type input "******"
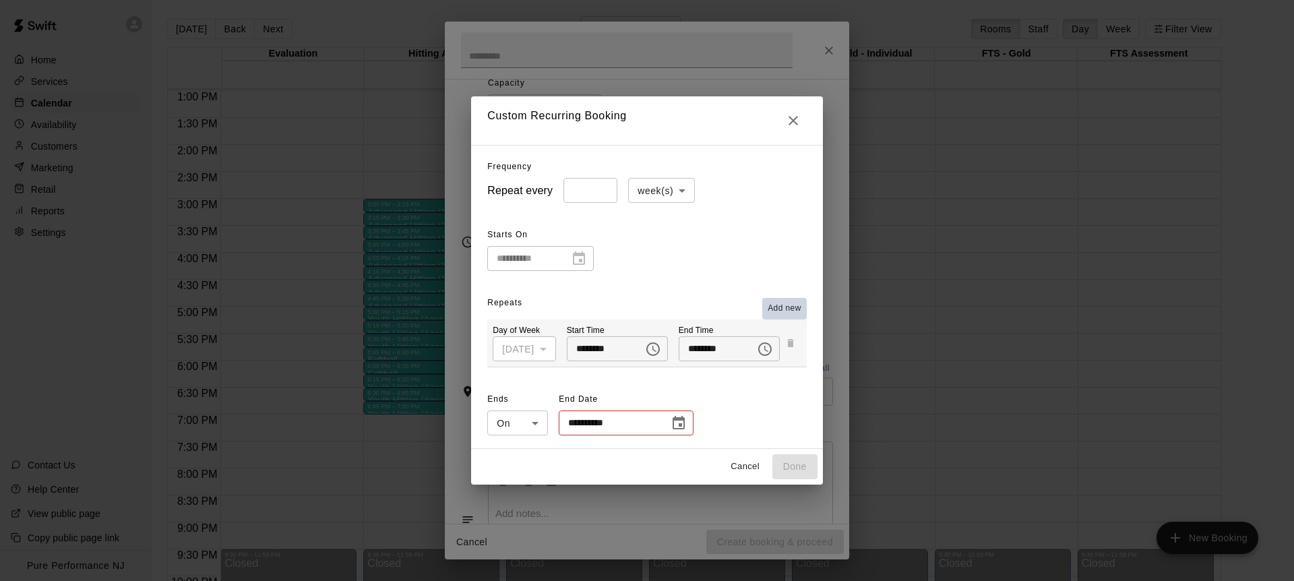
click at [781, 309] on span "Add new" at bounding box center [785, 308] width 34 height 13
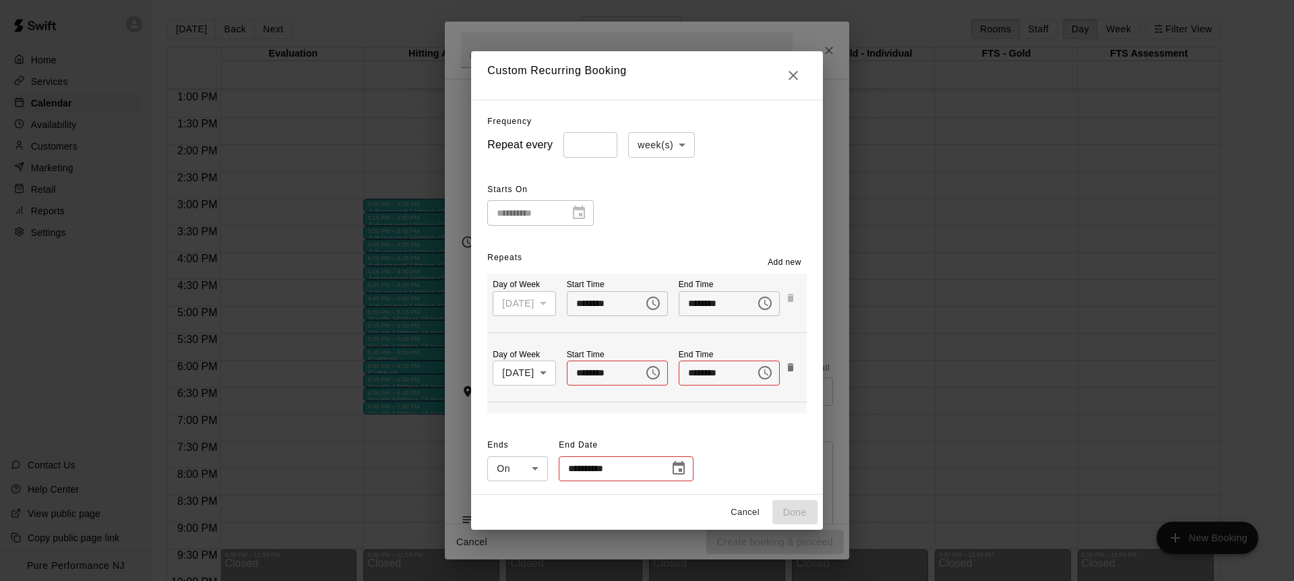
click at [516, 383] on body "Home Services Calendar Availability Customers Marketing Retail Reports Settings…" at bounding box center [647, 301] width 1294 height 603
drag, startPoint x: 503, startPoint y: 423, endPoint x: 512, endPoint y: 415, distance: 11.9
click at [504, 423] on li "[DATE]" at bounding box center [520, 424] width 67 height 22
type input "*"
click at [580, 371] on input "********" at bounding box center [600, 373] width 67 height 25
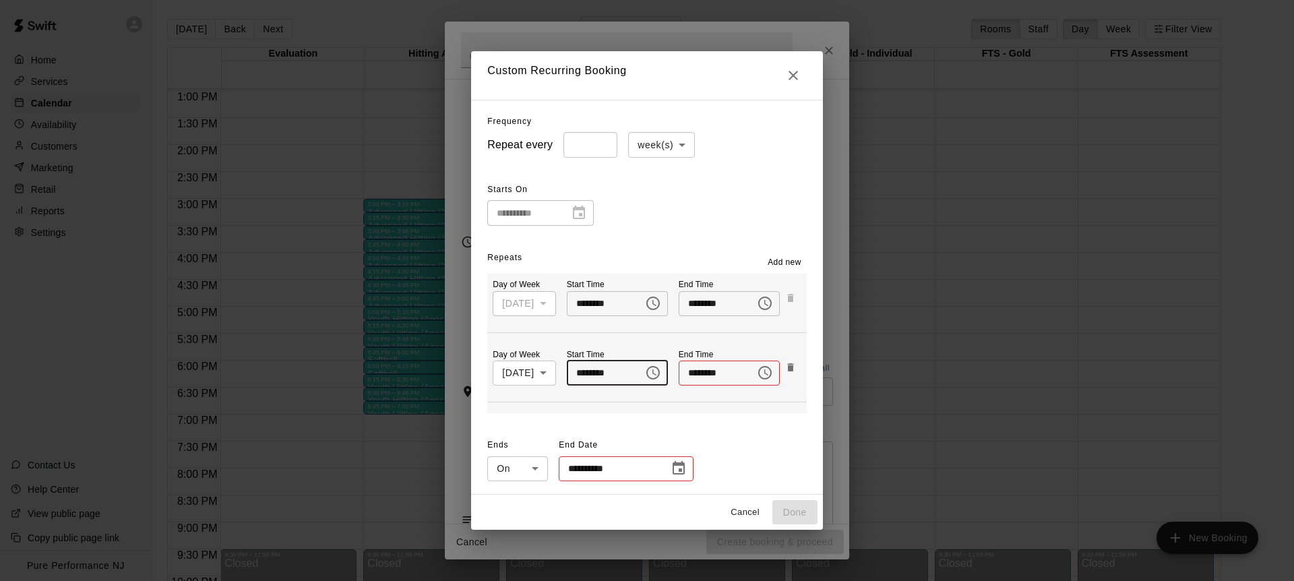
type input "********"
click at [699, 371] on input "********" at bounding box center [712, 373] width 67 height 25
type input "********"
click at [679, 404] on div "Day of Week [DATE] * ​ Start Time ******** ​ End Time ******** ​ Day of Week [D…" at bounding box center [646, 344] width 319 height 140
drag, startPoint x: 786, startPoint y: 264, endPoint x: 616, endPoint y: 335, distance: 184.3
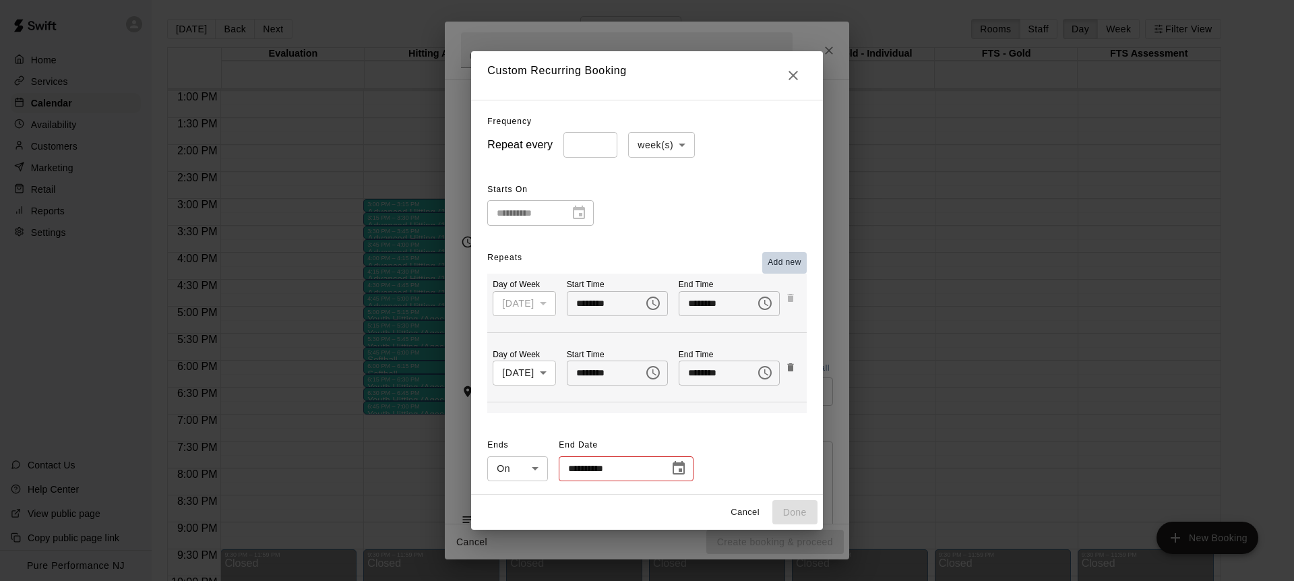
click at [785, 264] on span "Add new" at bounding box center [785, 262] width 34 height 13
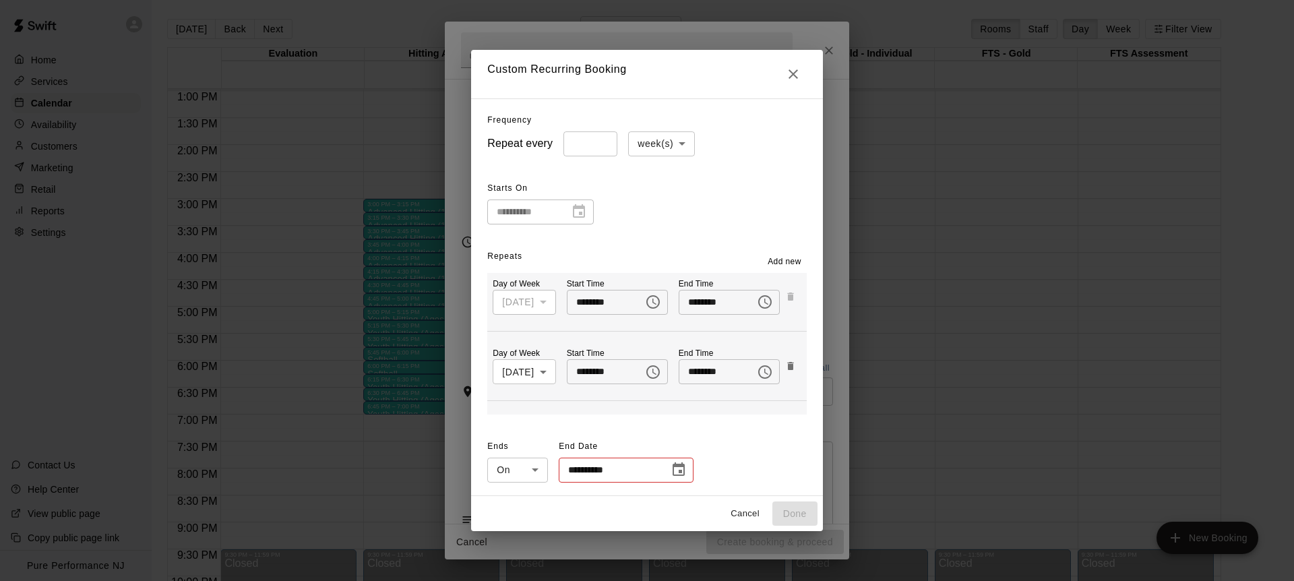
scroll to position [67, 0]
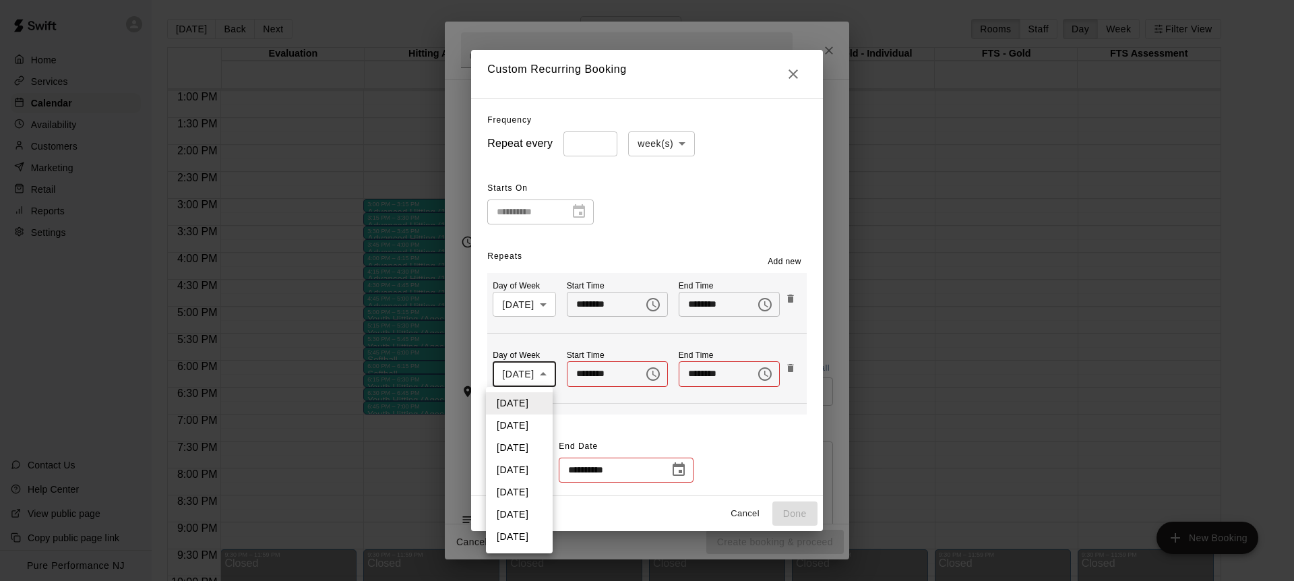
click at [507, 375] on body "Home Services Calendar Availability Customers Marketing Retail Reports Settings…" at bounding box center [647, 301] width 1294 height 603
drag, startPoint x: 510, startPoint y: 452, endPoint x: 545, endPoint y: 402, distance: 61.5
click at [510, 452] on li "[DATE]" at bounding box center [519, 448] width 67 height 22
type input "*"
click at [594, 373] on input "********" at bounding box center [600, 373] width 67 height 25
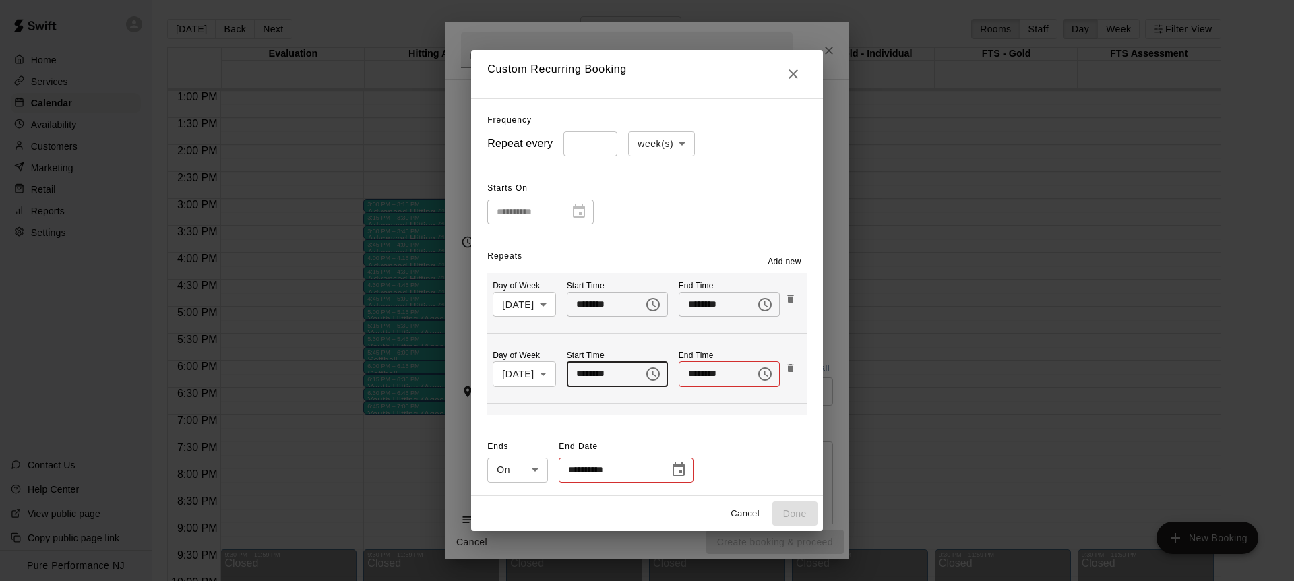
type input "********"
click at [699, 375] on input "********" at bounding box center [712, 373] width 67 height 25
type input "********"
click at [799, 260] on span "Add new" at bounding box center [785, 261] width 34 height 13
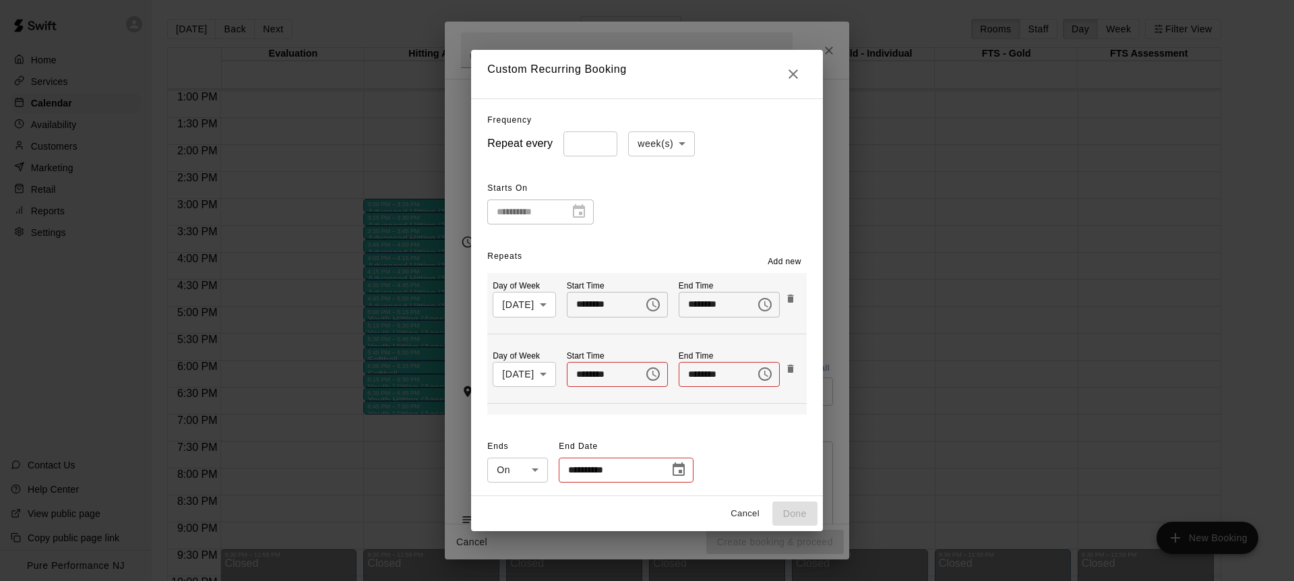
click at [513, 369] on body "Home Services Calendar Availability Customers Marketing Retail Reports Settings…" at bounding box center [647, 301] width 1294 height 603
click at [506, 468] on li "[DATE]" at bounding box center [512, 470] width 67 height 22
type input "*"
click at [581, 375] on input "********" at bounding box center [600, 374] width 67 height 25
type input "********"
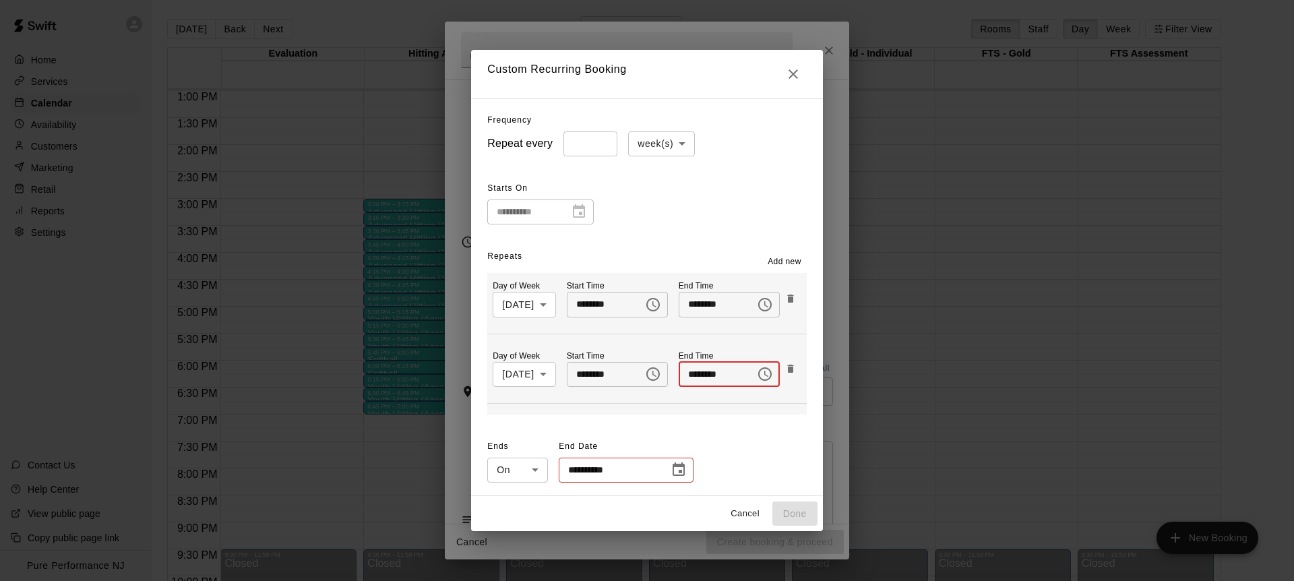
click at [695, 369] on input "********" at bounding box center [712, 374] width 67 height 25
type input "********"
click at [657, 411] on div "Day of Week [DATE] * ​ Start Time ******** ​ End Time ******** ​ Day of Week [D…" at bounding box center [646, 344] width 319 height 142
click at [671, 467] on icon "Choose date" at bounding box center [679, 470] width 16 height 16
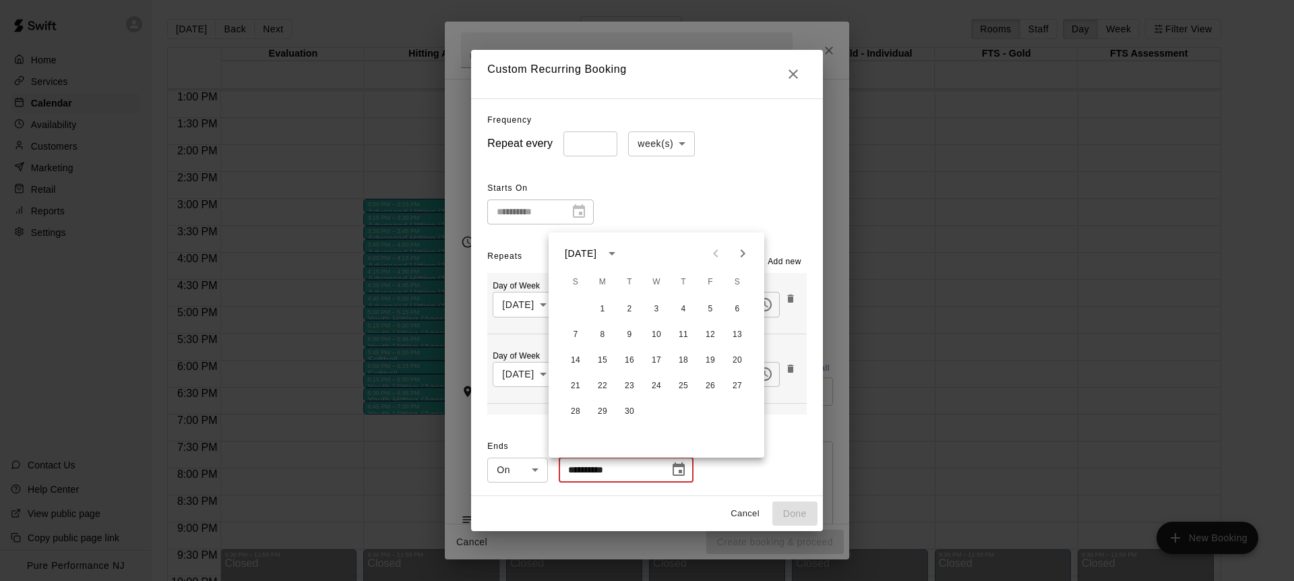
click at [742, 254] on icon "Next month" at bounding box center [743, 253] width 16 height 16
click at [741, 254] on icon "Next month" at bounding box center [743, 253] width 16 height 16
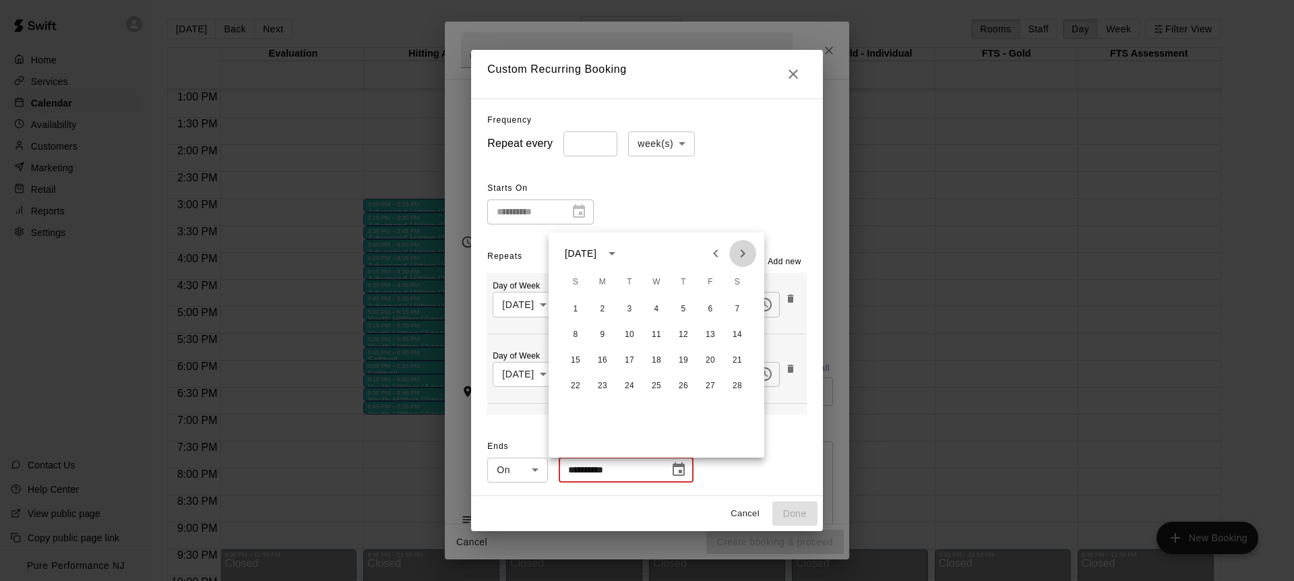
click at [741, 254] on icon "Next month" at bounding box center [743, 253] width 16 height 16
click at [737, 336] on button "14" at bounding box center [737, 335] width 24 height 24
type input "**********"
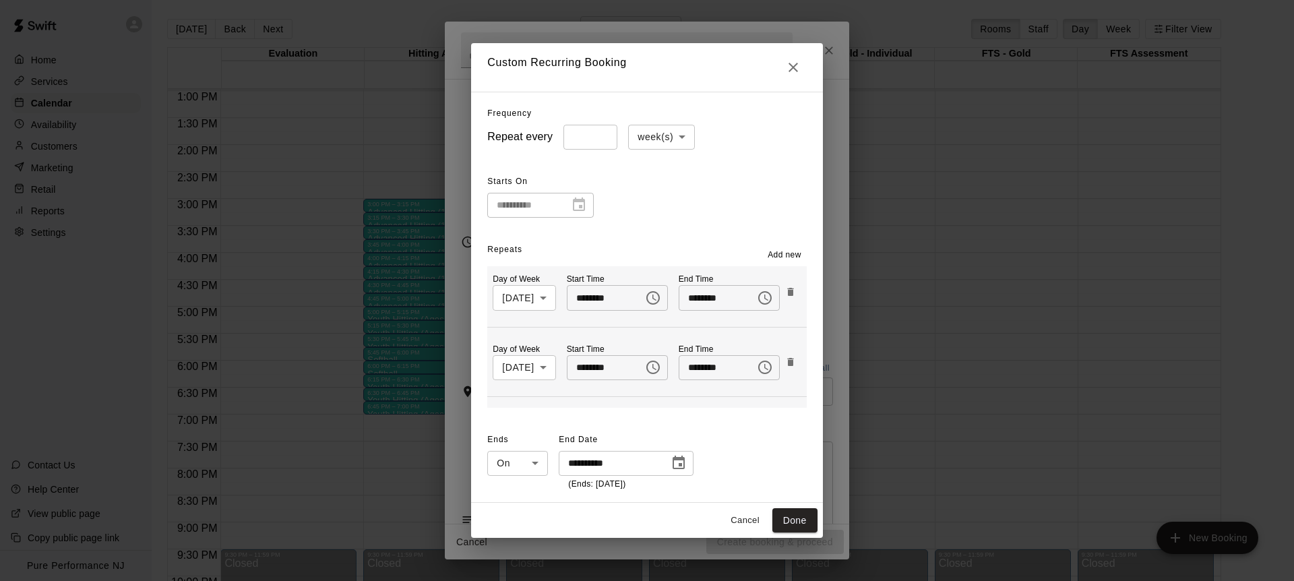
drag, startPoint x: 749, startPoint y: 226, endPoint x: 741, endPoint y: 226, distance: 7.4
click at [748, 226] on div "**********" at bounding box center [646, 297] width 351 height 411
click at [807, 521] on button "Done" at bounding box center [795, 520] width 45 height 25
type input "**********"
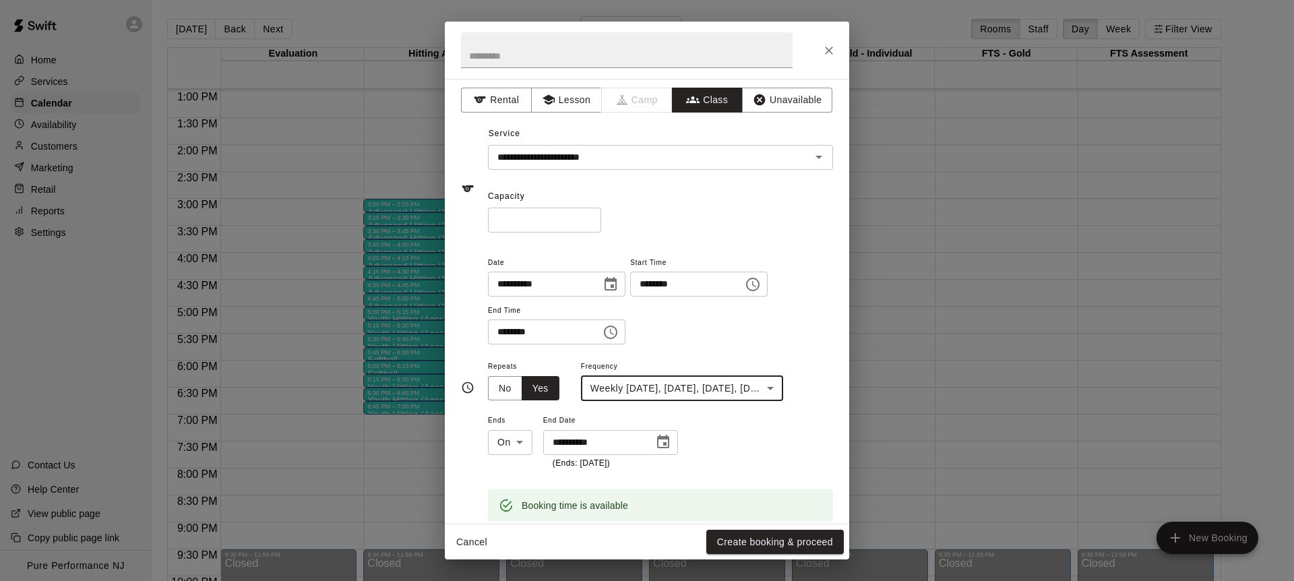
scroll to position [0, 0]
click at [746, 547] on button "Create booking & proceed" at bounding box center [775, 542] width 138 height 25
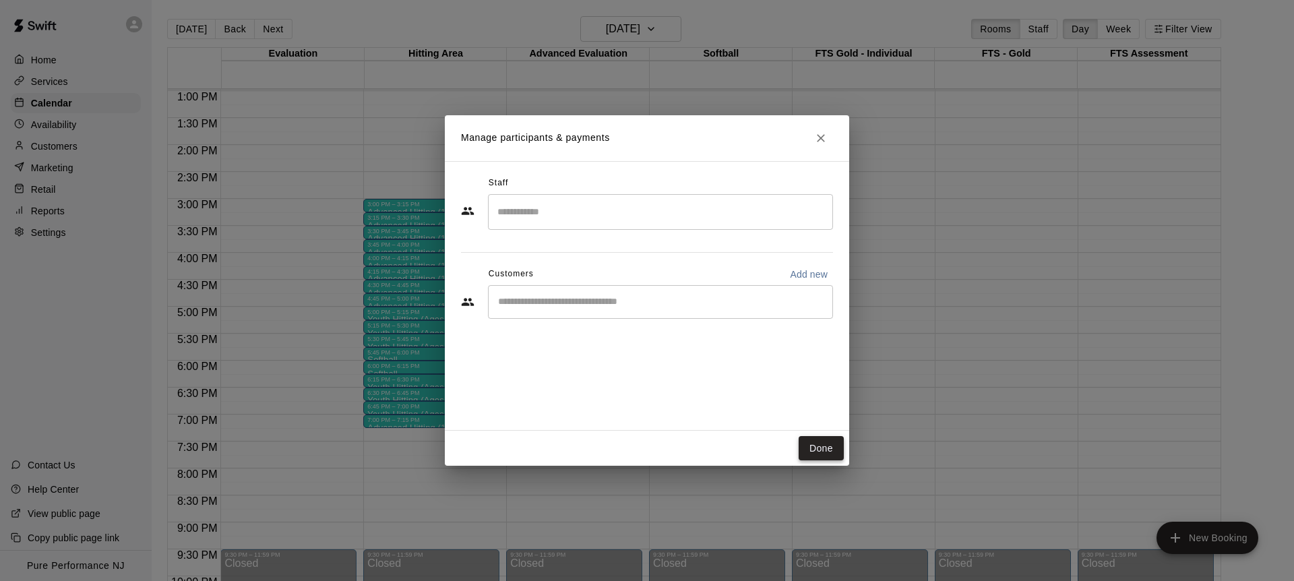
click at [830, 454] on button "Done" at bounding box center [821, 448] width 45 height 25
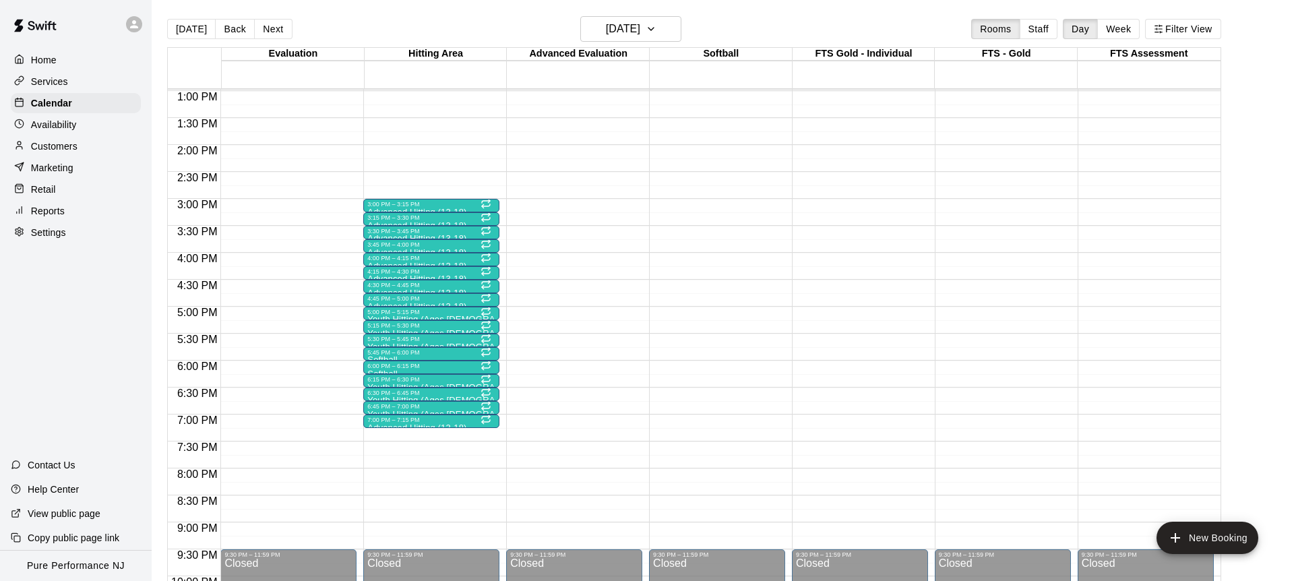
click at [275, 24] on button "Next" at bounding box center [273, 29] width 38 height 20
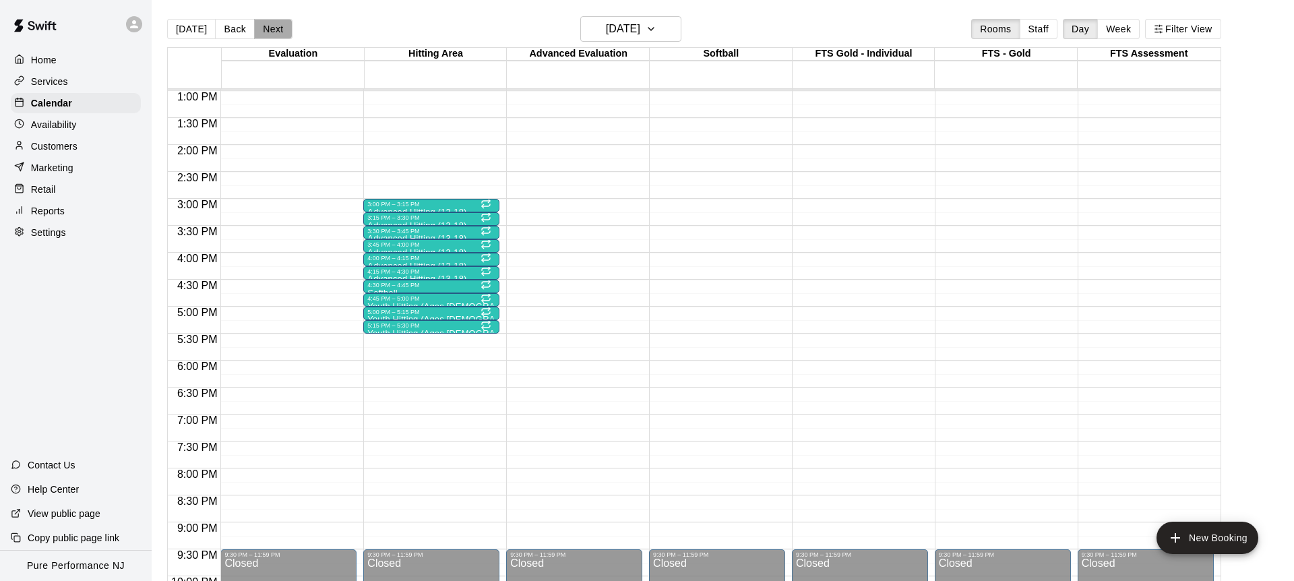
click at [275, 24] on button "Next" at bounding box center [273, 29] width 38 height 20
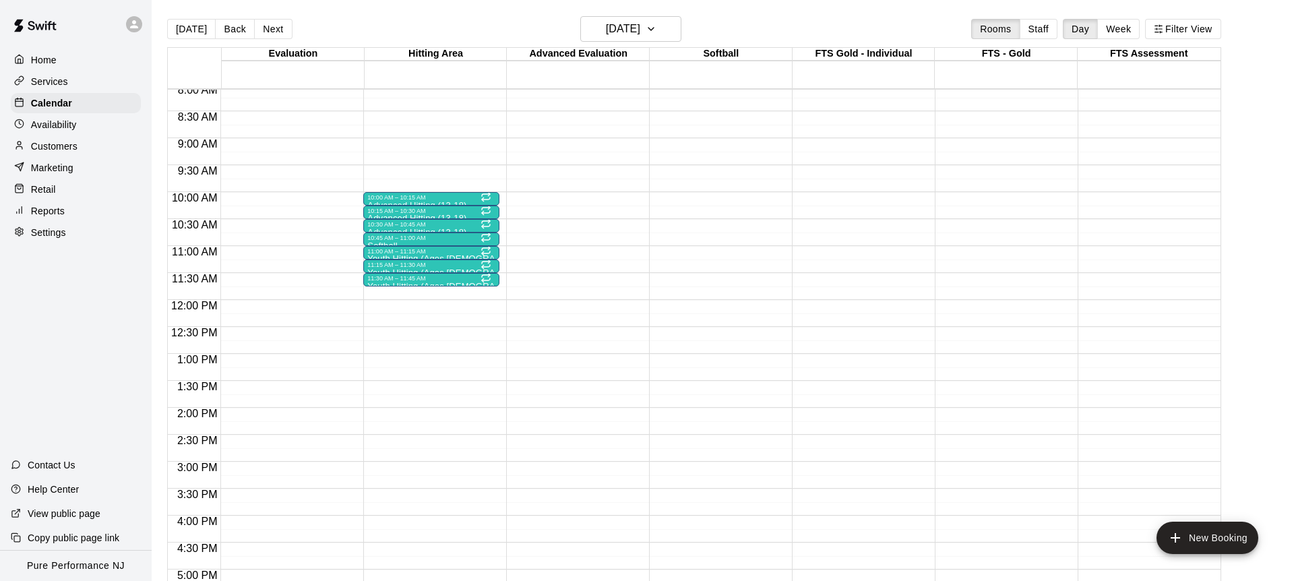
scroll to position [435, 0]
click at [262, 32] on button "Next" at bounding box center [273, 29] width 38 height 20
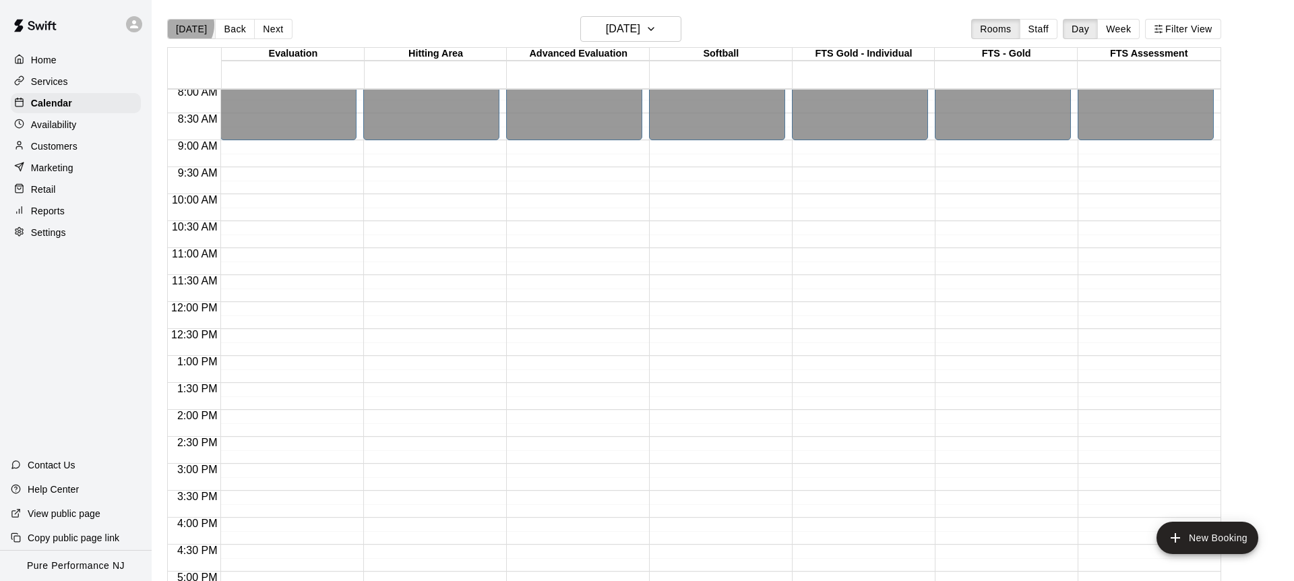
click at [181, 25] on button "[DATE]" at bounding box center [191, 29] width 49 height 20
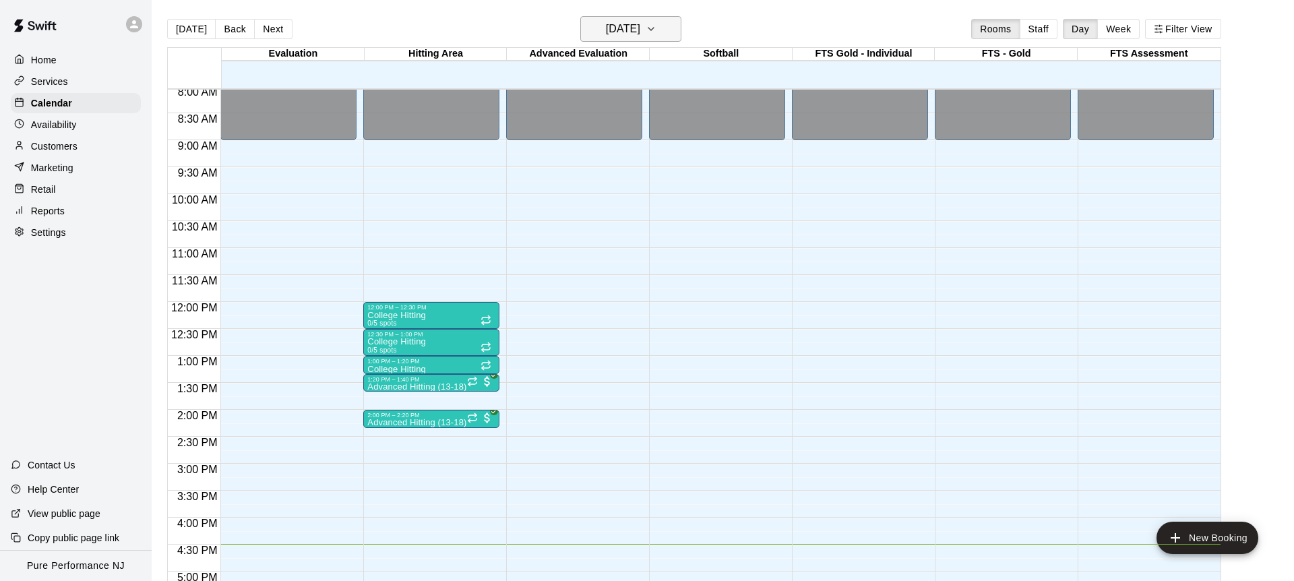
click at [606, 30] on h6 "[DATE]" at bounding box center [623, 29] width 34 height 19
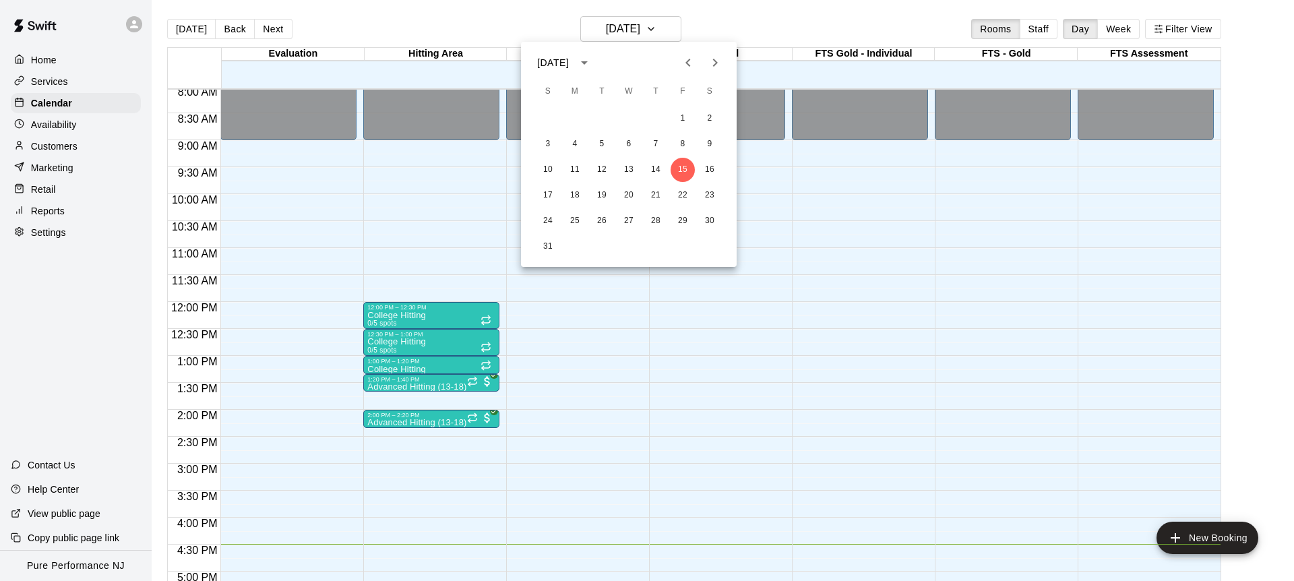
click at [723, 61] on icon "Next month" at bounding box center [715, 63] width 16 height 16
click at [595, 182] on div "1 2 3 4 5 6 7 8 9 10 11 12 13 14 15 16 17 18 19 20 21 22 23 24 25 26 27 28 29 3…" at bounding box center [629, 169] width 216 height 129
click at [583, 190] on button "20" at bounding box center [575, 195] width 24 height 24
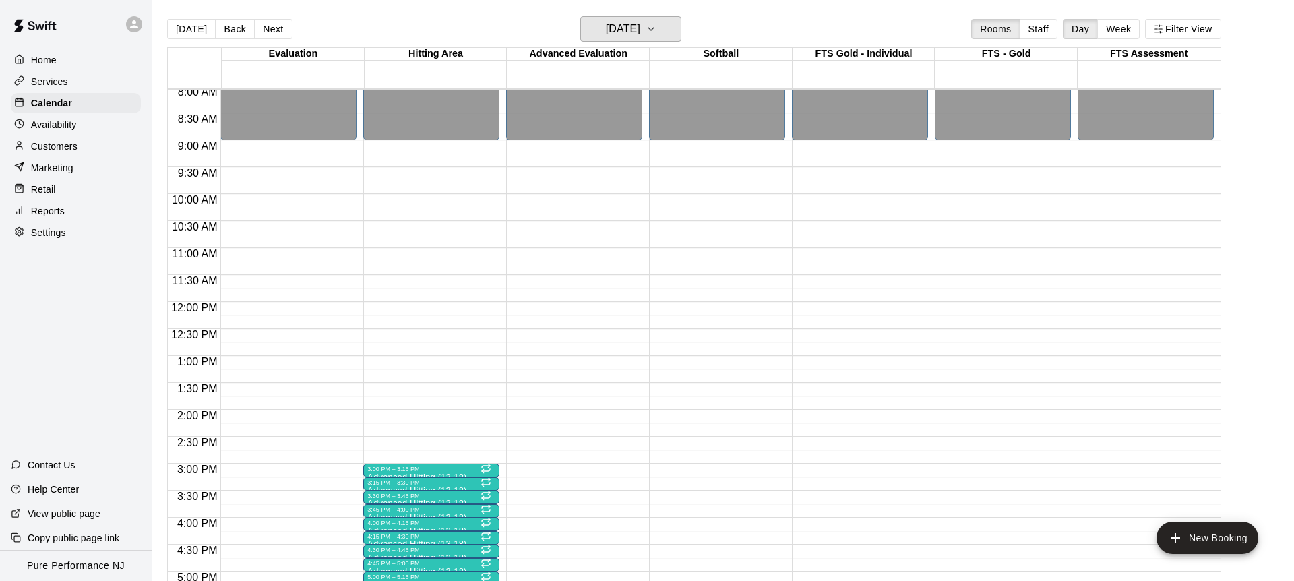
scroll to position [663, 0]
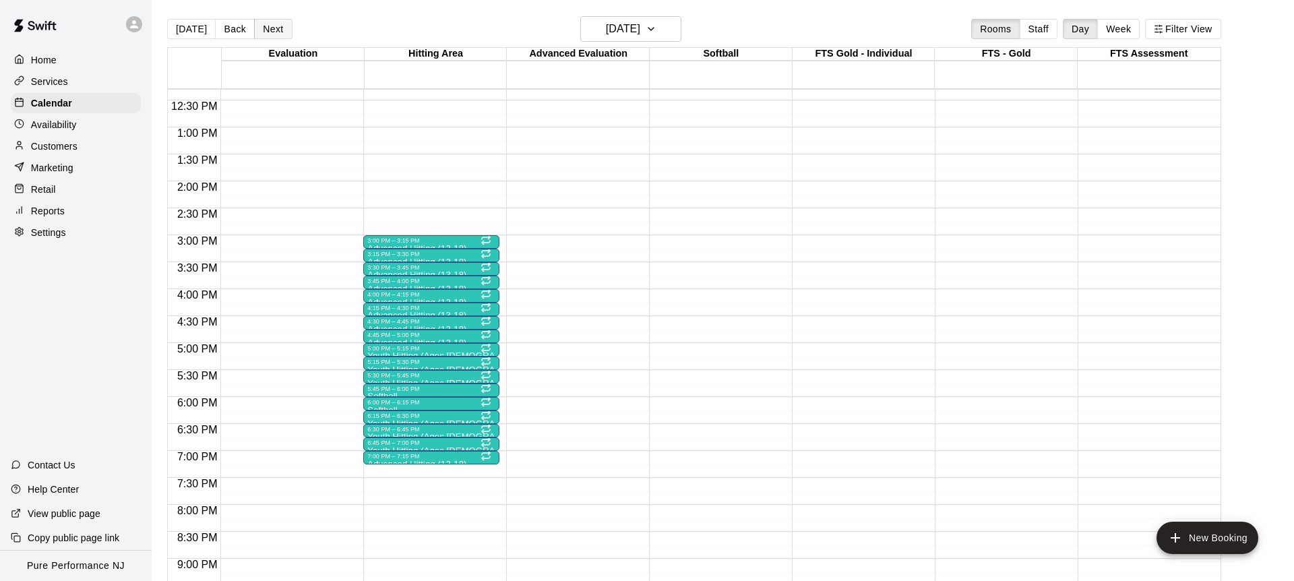
click at [269, 36] on button "Next" at bounding box center [273, 29] width 38 height 20
click at [268, 35] on button "Next" at bounding box center [273, 29] width 38 height 20
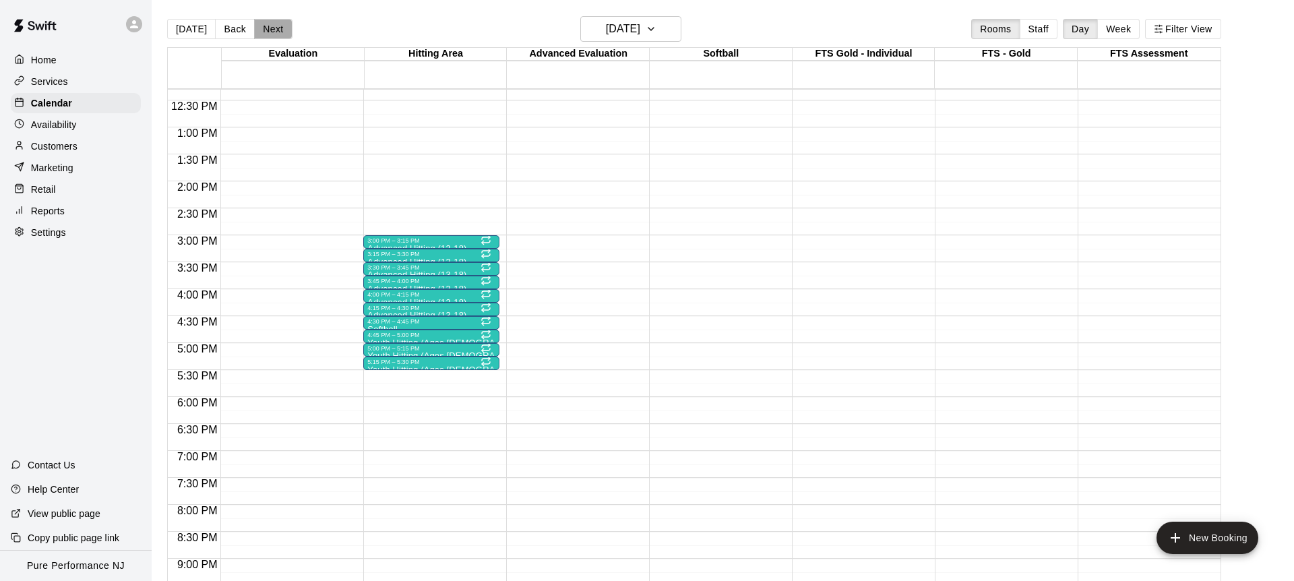
click at [268, 35] on button "Next" at bounding box center [273, 29] width 38 height 20
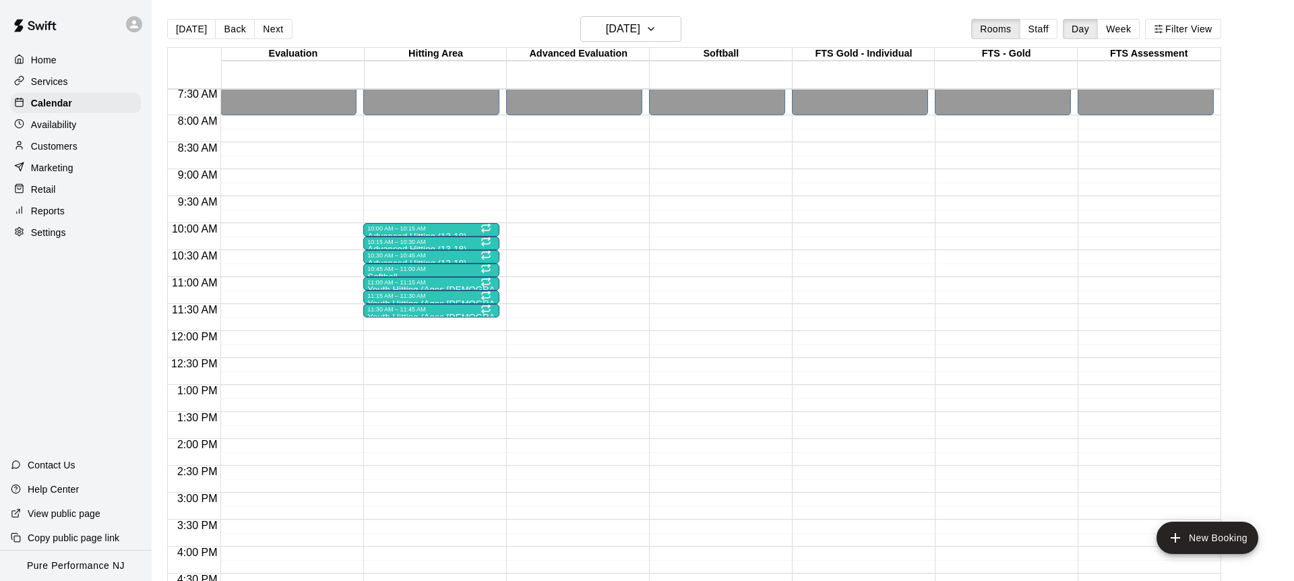
scroll to position [381, 0]
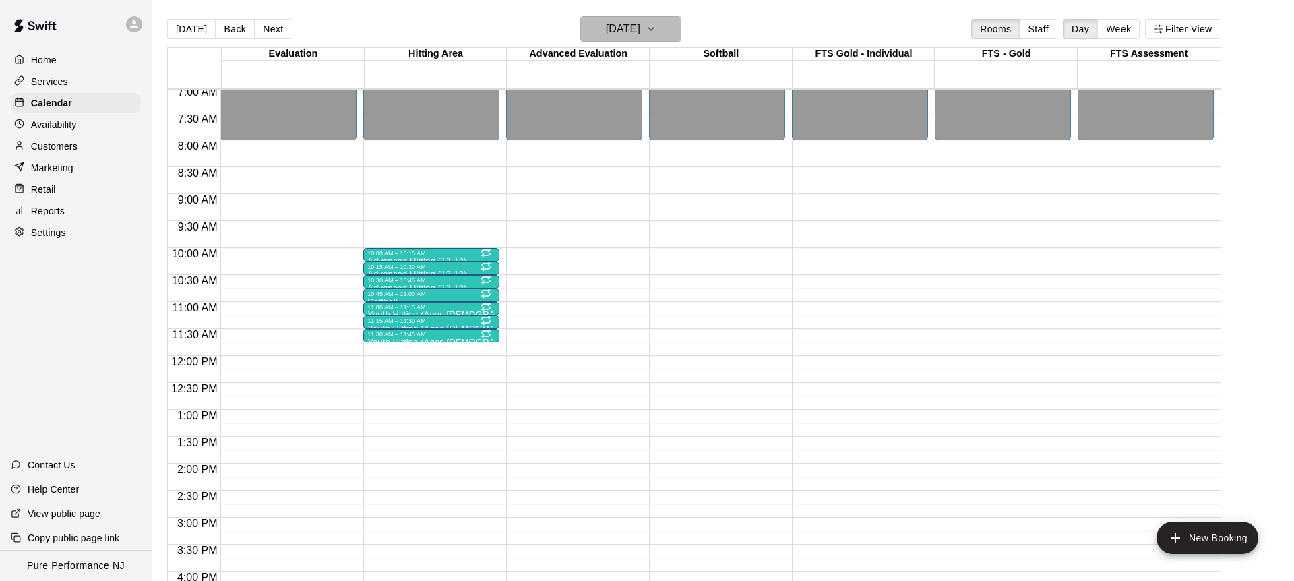
click at [586, 40] on button "[DATE]" at bounding box center [630, 29] width 101 height 26
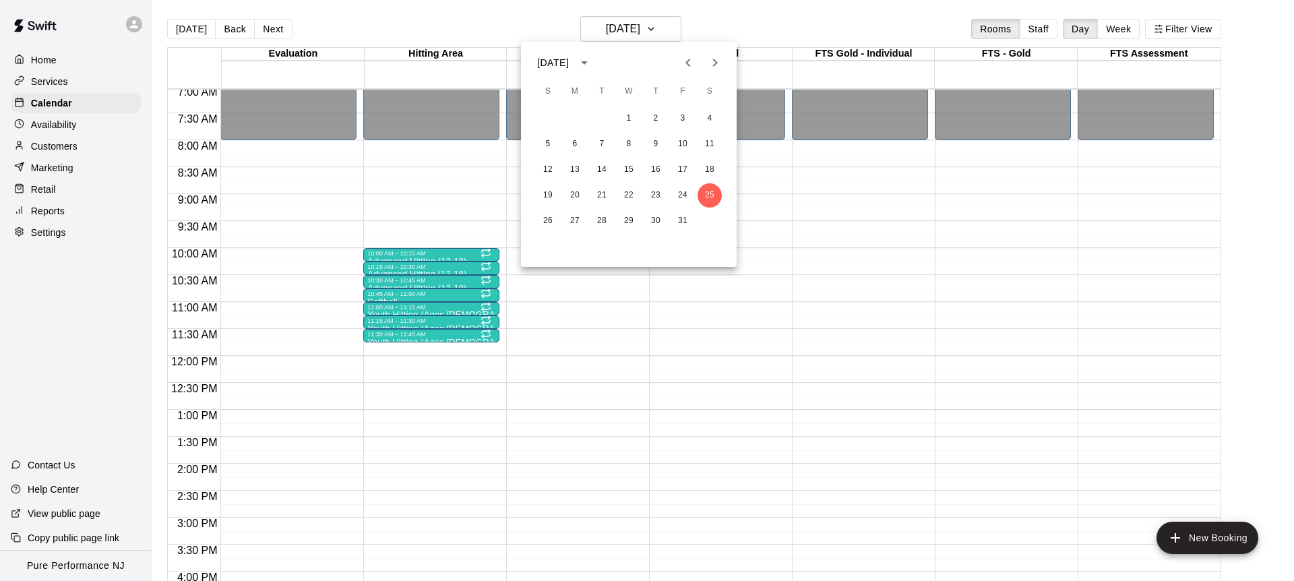
click at [713, 62] on icon "Next month" at bounding box center [715, 63] width 16 height 16
click at [571, 162] on button "15" at bounding box center [575, 170] width 24 height 24
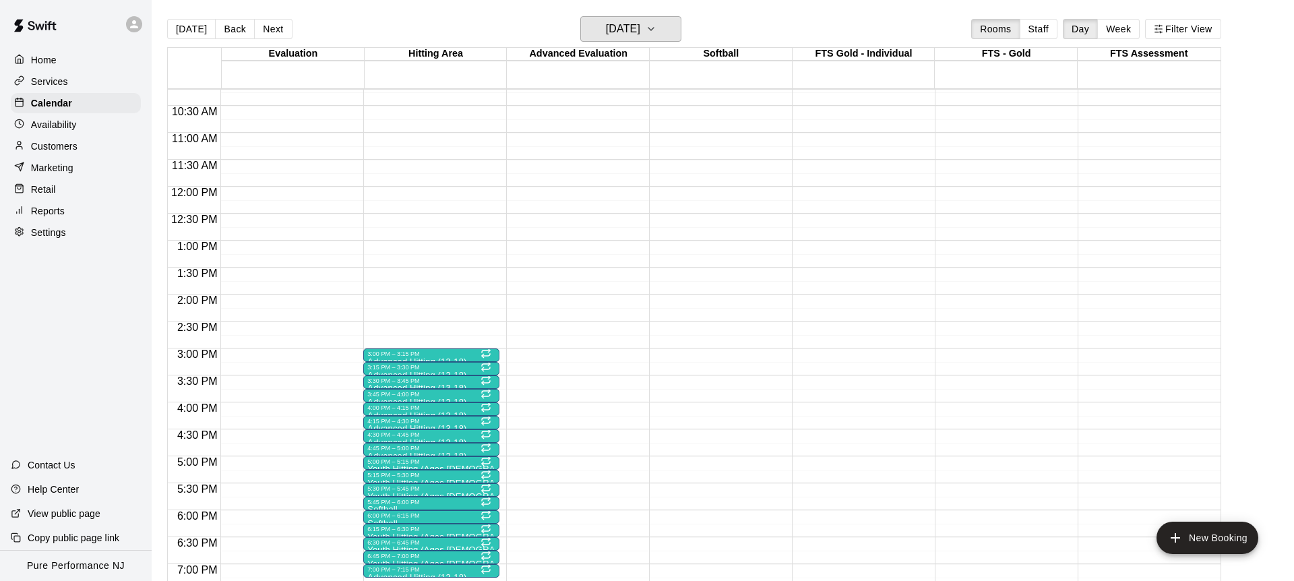
scroll to position [710, 0]
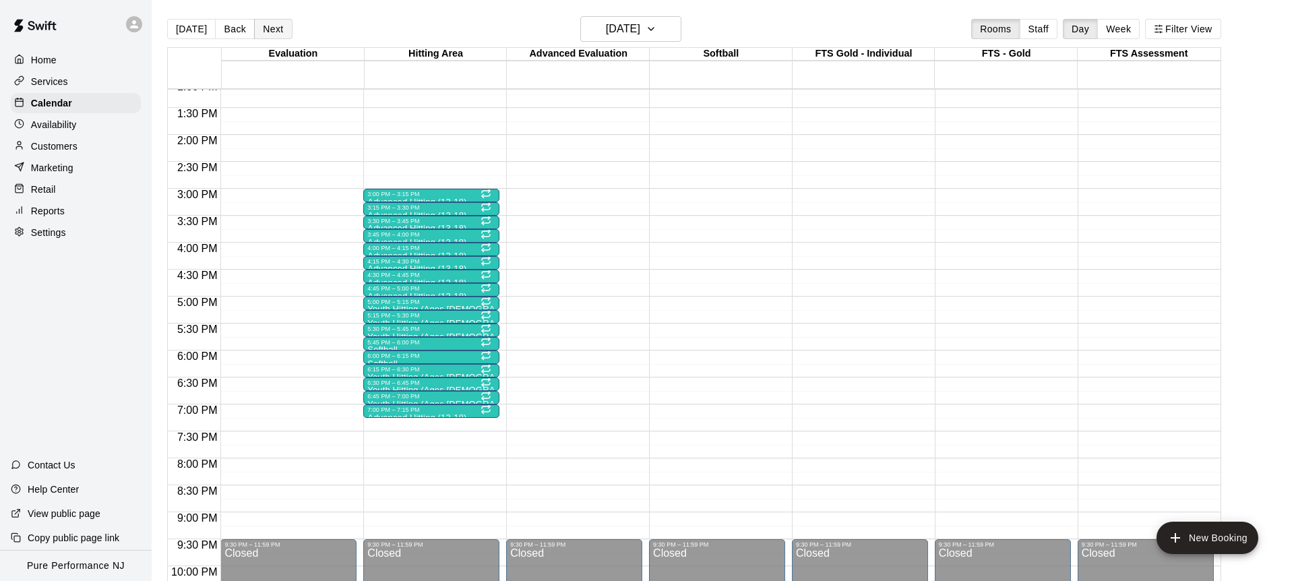
click at [264, 38] on button "Next" at bounding box center [273, 29] width 38 height 20
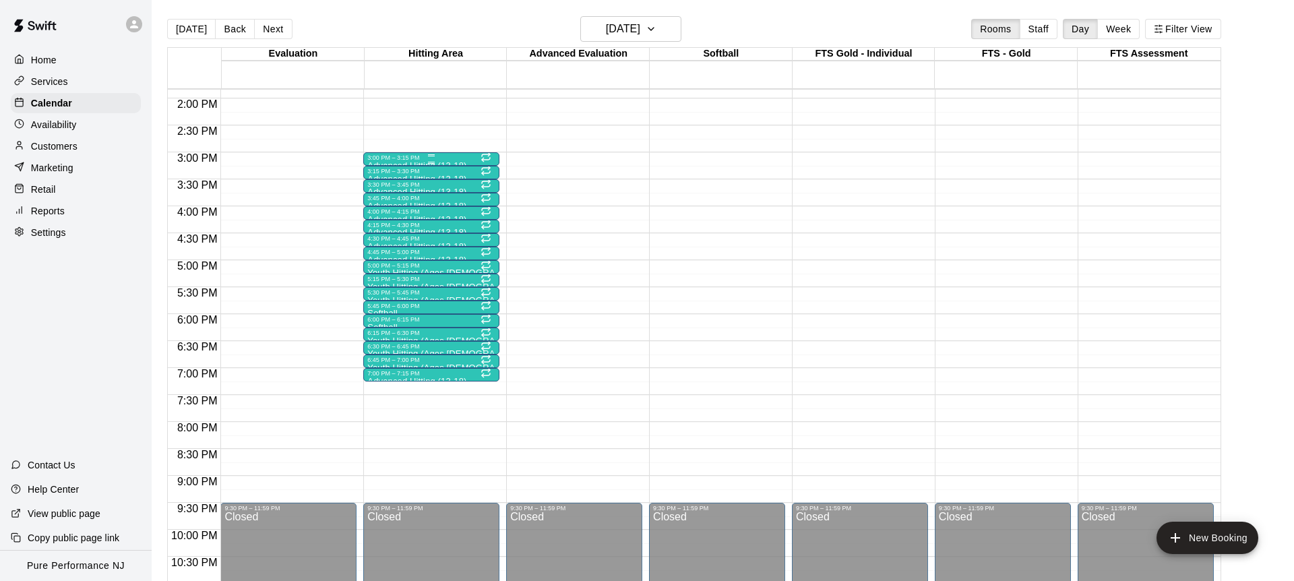
scroll to position [741, 0]
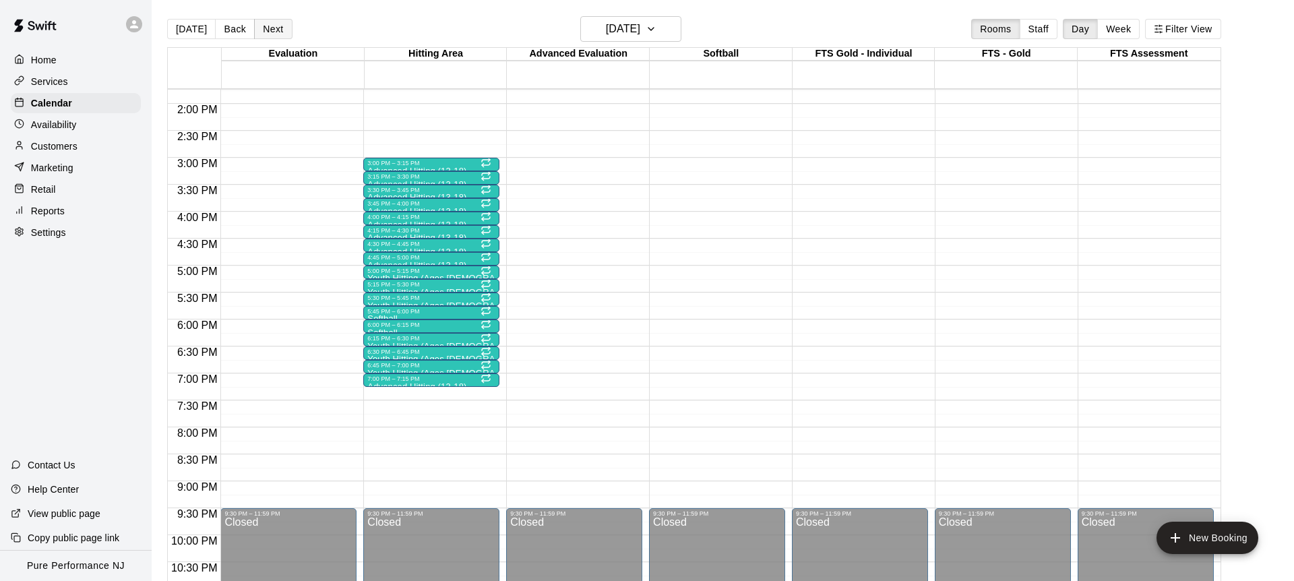
click at [288, 28] on div "[DATE] Back [DATE][DATE] Rooms Staff Day Week Filter View" at bounding box center [694, 31] width 1054 height 31
click at [279, 28] on button "Next" at bounding box center [273, 29] width 38 height 20
click at [266, 19] on button "Next" at bounding box center [273, 29] width 38 height 20
click at [270, 20] on button "Next" at bounding box center [273, 29] width 38 height 20
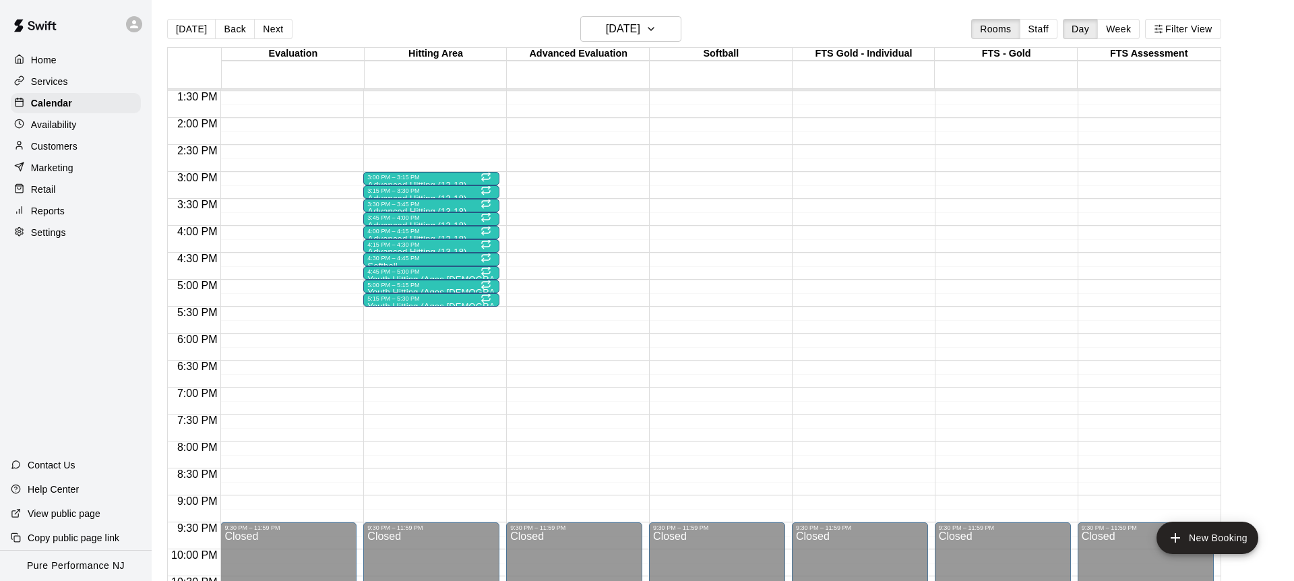
scroll to position [725, 0]
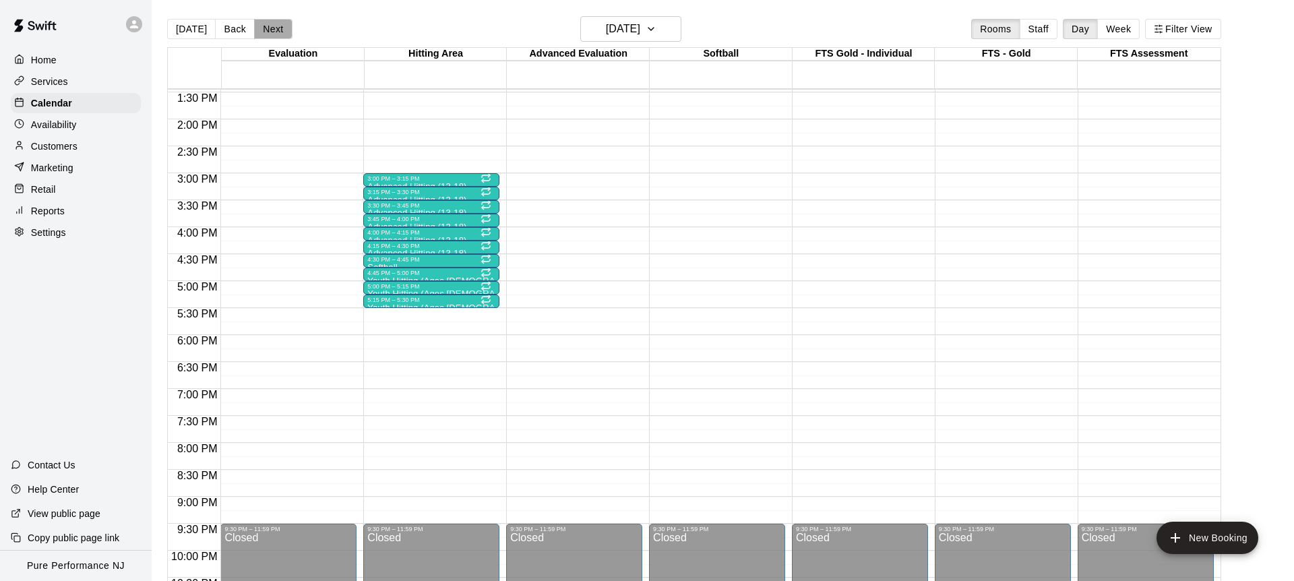
click at [270, 32] on button "Next" at bounding box center [273, 29] width 38 height 20
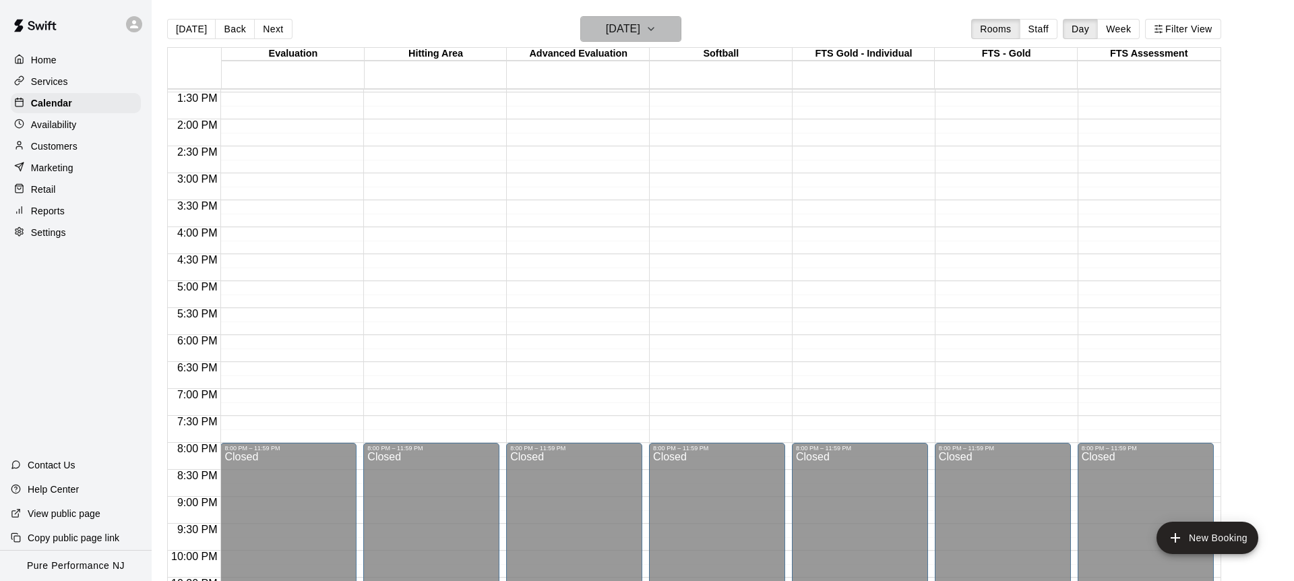
click at [607, 30] on h6 "[DATE]" at bounding box center [623, 29] width 34 height 19
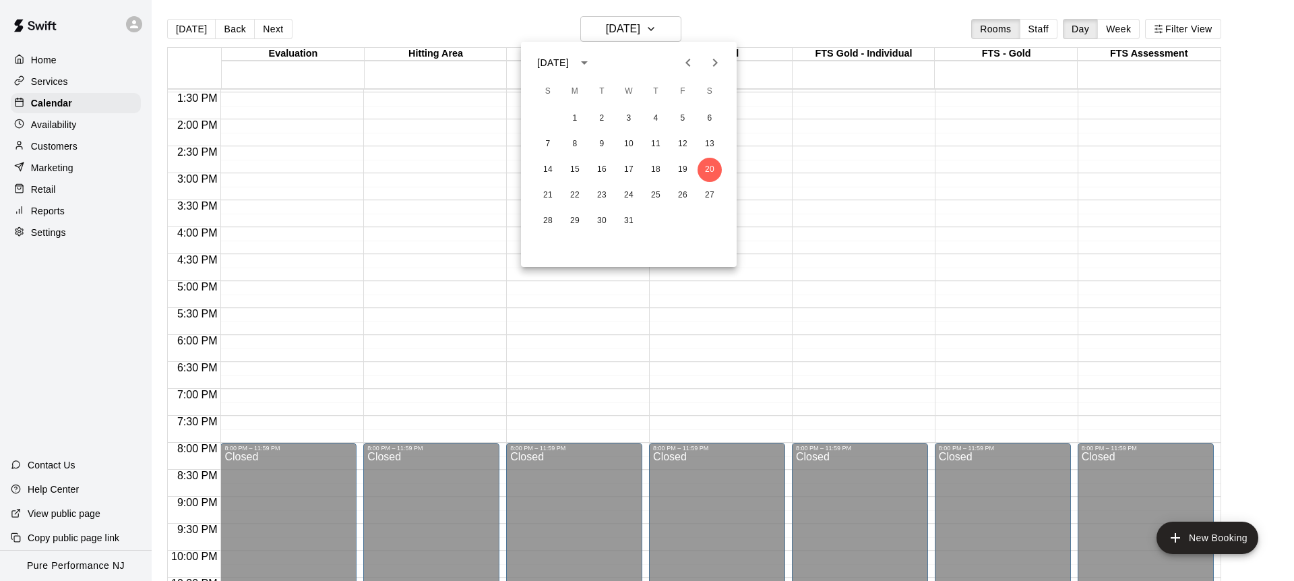
click at [713, 65] on icon "Next month" at bounding box center [715, 63] width 16 height 16
click at [576, 195] on button "19" at bounding box center [575, 195] width 24 height 24
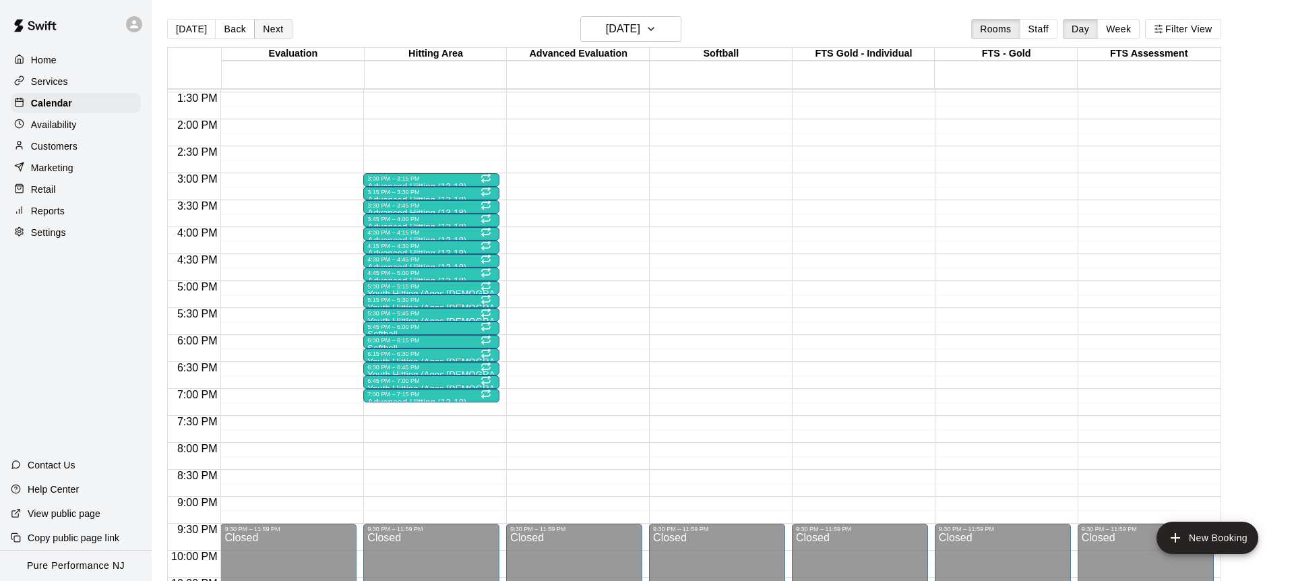
click at [276, 30] on button "Next" at bounding box center [273, 29] width 38 height 20
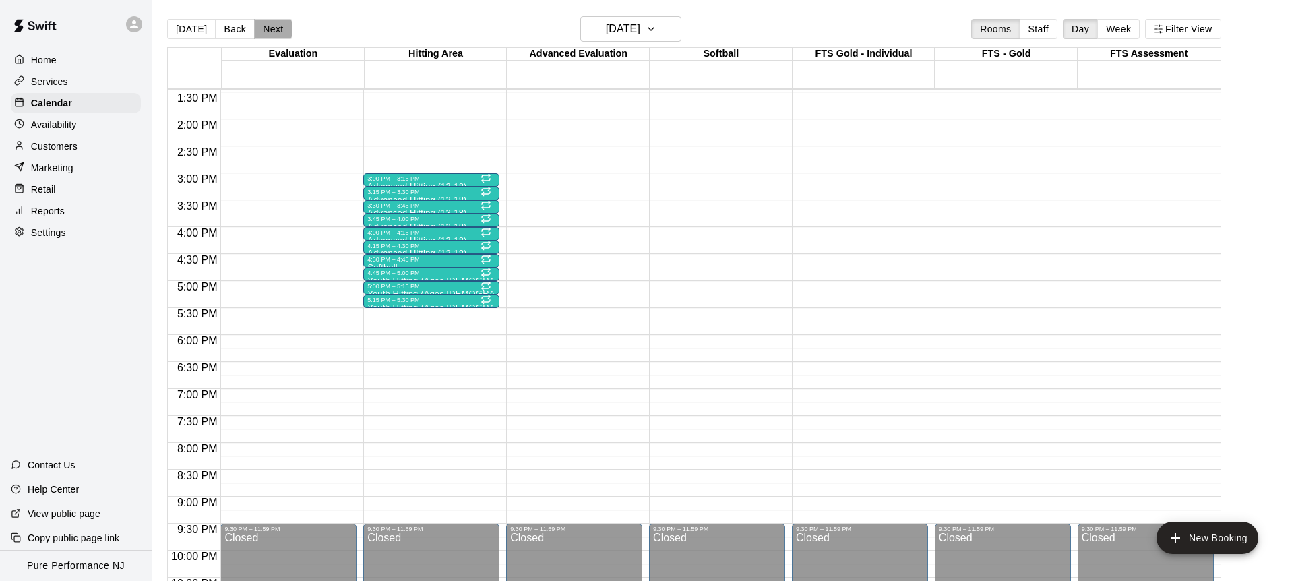
click at [276, 30] on button "Next" at bounding box center [273, 29] width 38 height 20
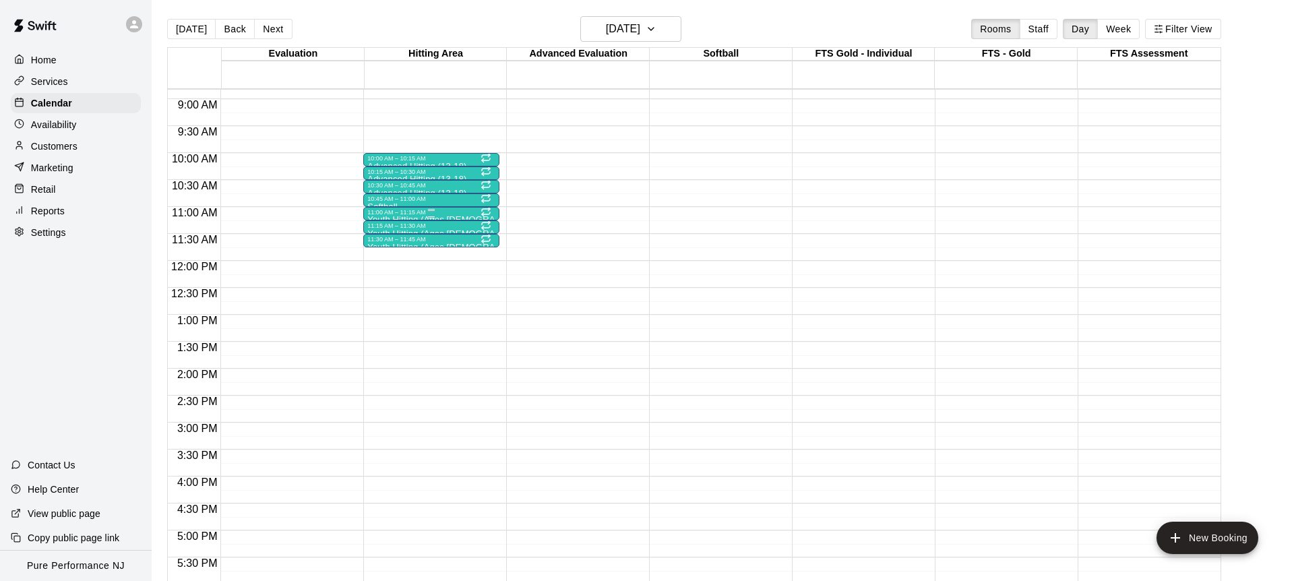
scroll to position [464, 0]
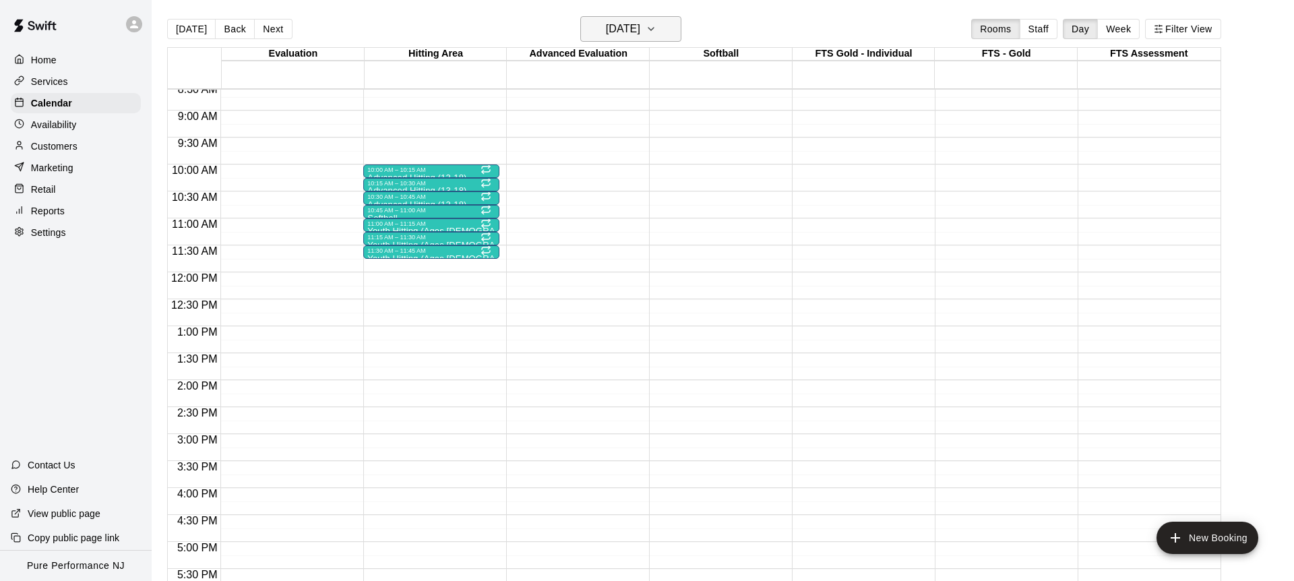
click at [640, 35] on h6 "[DATE]" at bounding box center [623, 29] width 34 height 19
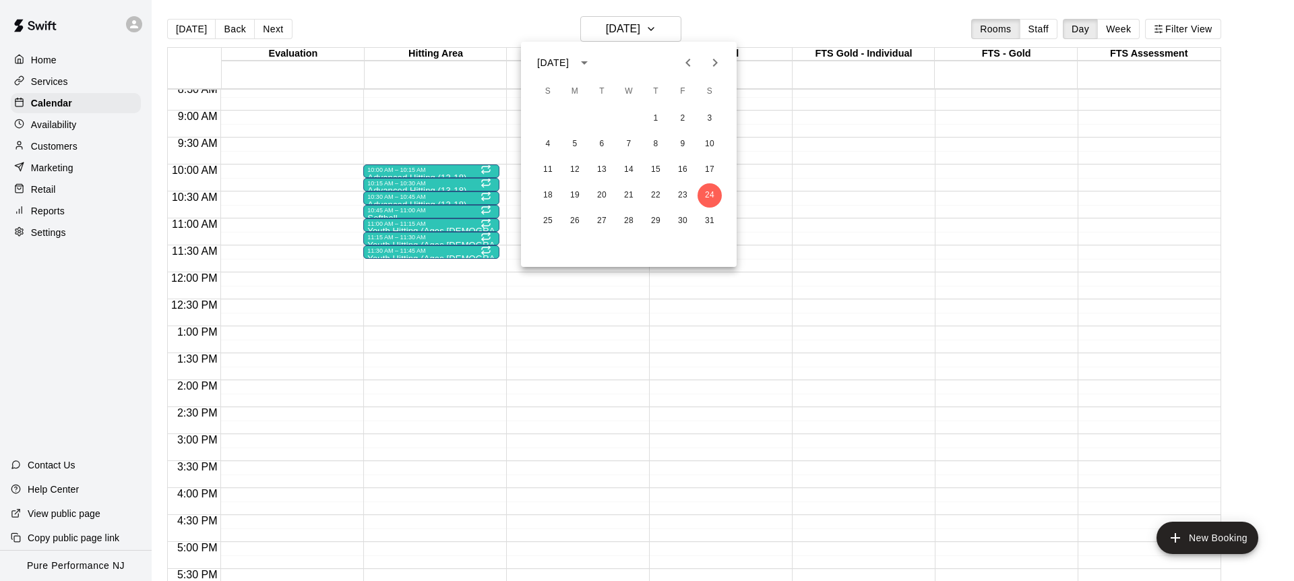
click at [722, 59] on icon "Next month" at bounding box center [715, 63] width 16 height 16
drag, startPoint x: 572, startPoint y: 165, endPoint x: 565, endPoint y: 162, distance: 7.3
click at [571, 165] on button "16" at bounding box center [575, 170] width 24 height 24
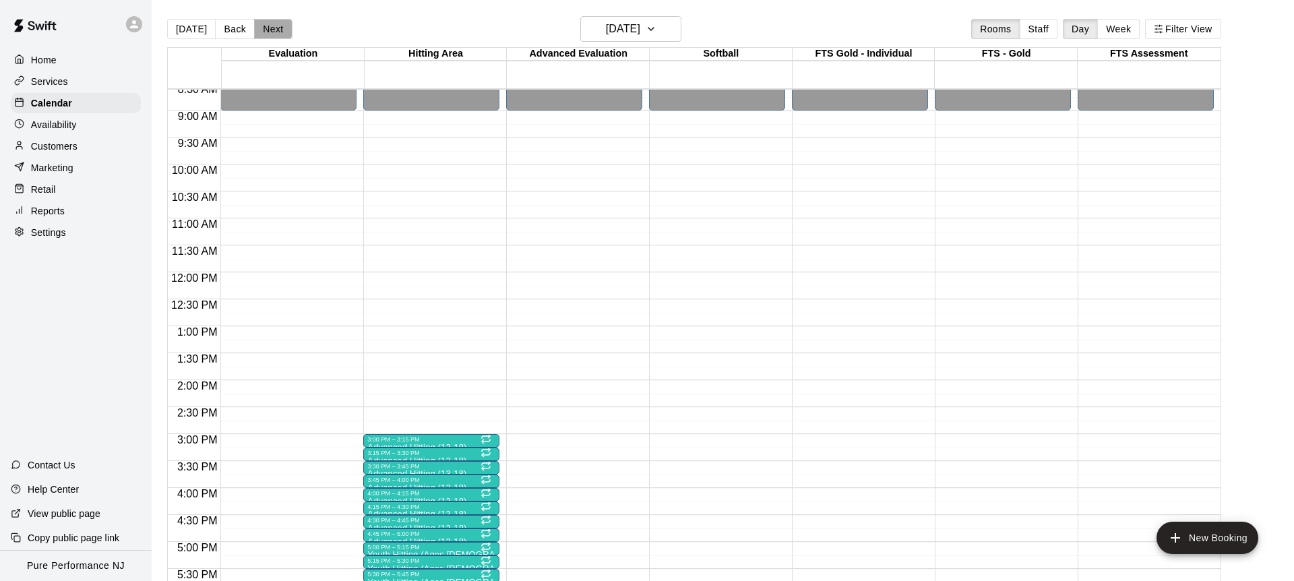
click at [267, 27] on button "Next" at bounding box center [273, 29] width 38 height 20
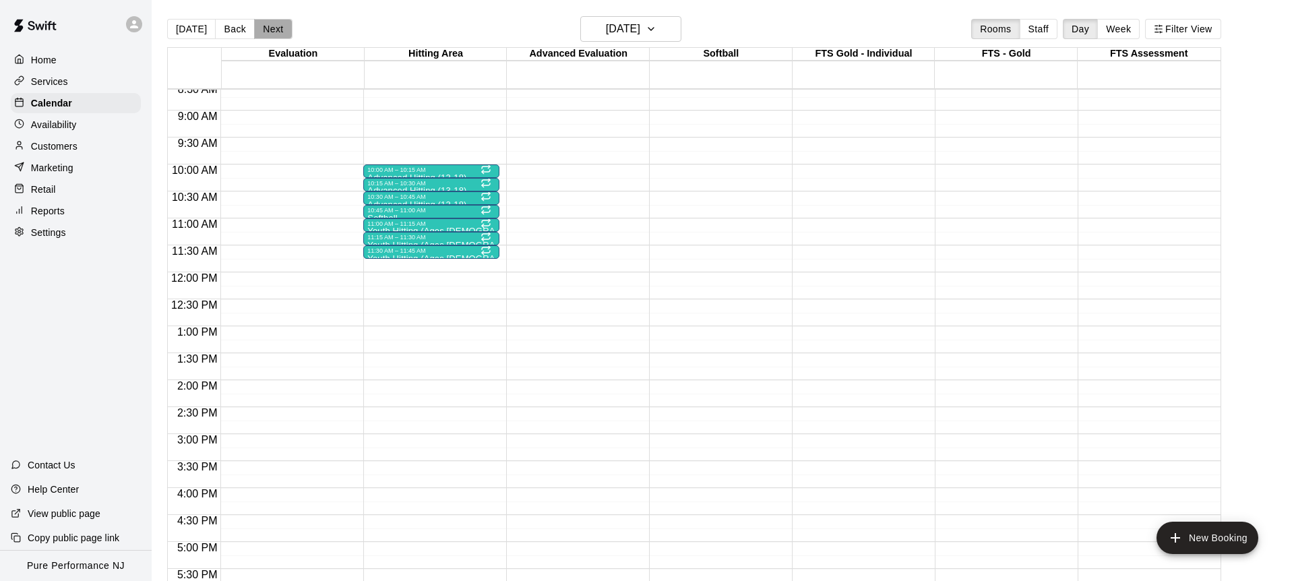
click at [267, 27] on button "Next" at bounding box center [273, 29] width 38 height 20
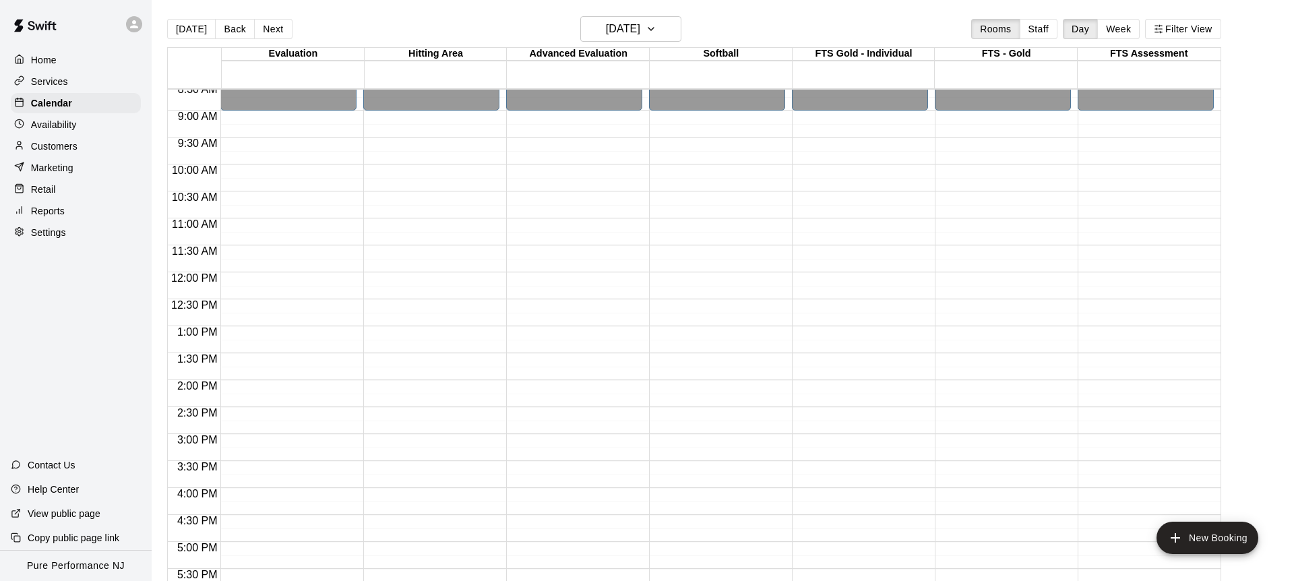
scroll to position [443, 0]
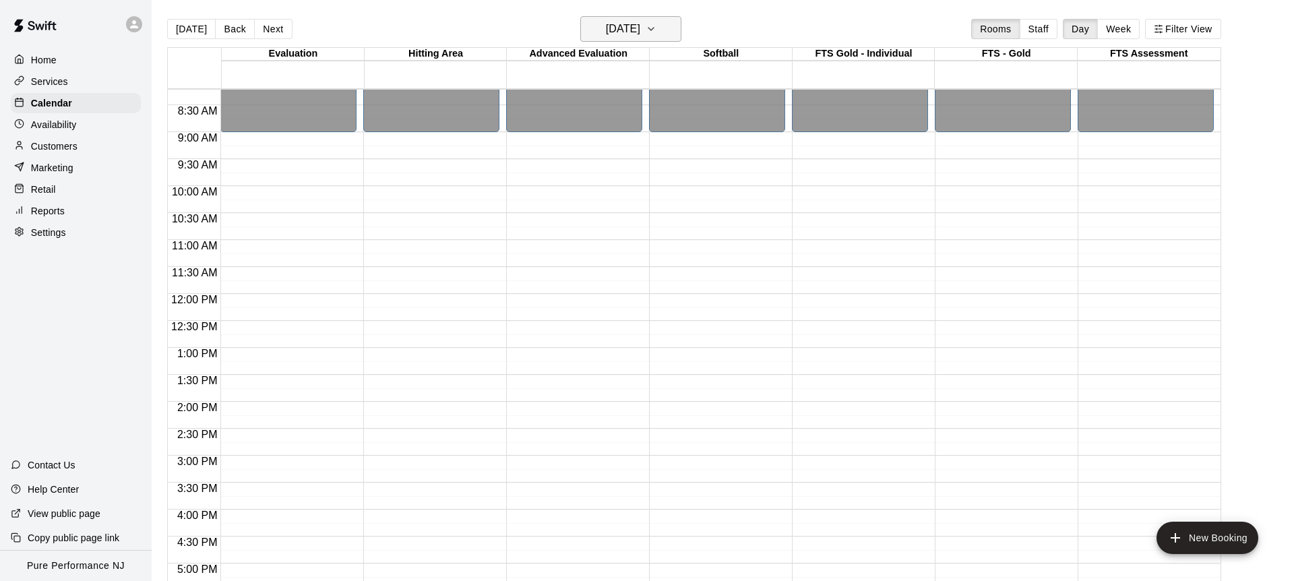
click at [622, 23] on h6 "[DATE]" at bounding box center [623, 29] width 34 height 19
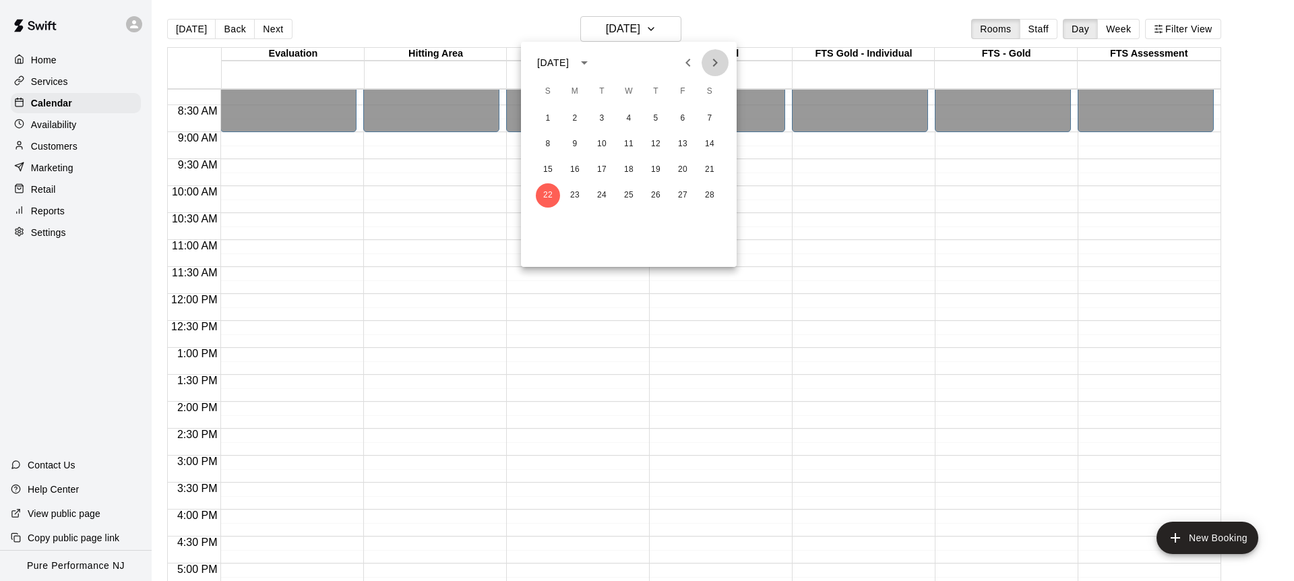
click at [708, 65] on icon "Next month" at bounding box center [715, 63] width 16 height 16
click at [570, 121] on button "2" at bounding box center [575, 119] width 24 height 24
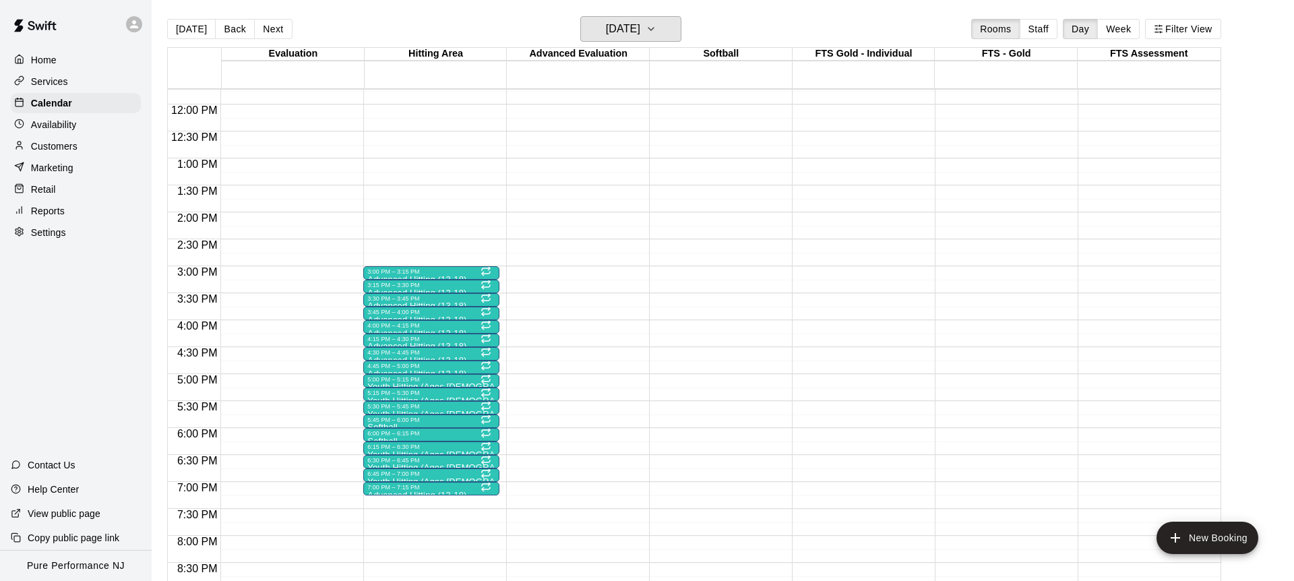
scroll to position [665, 0]
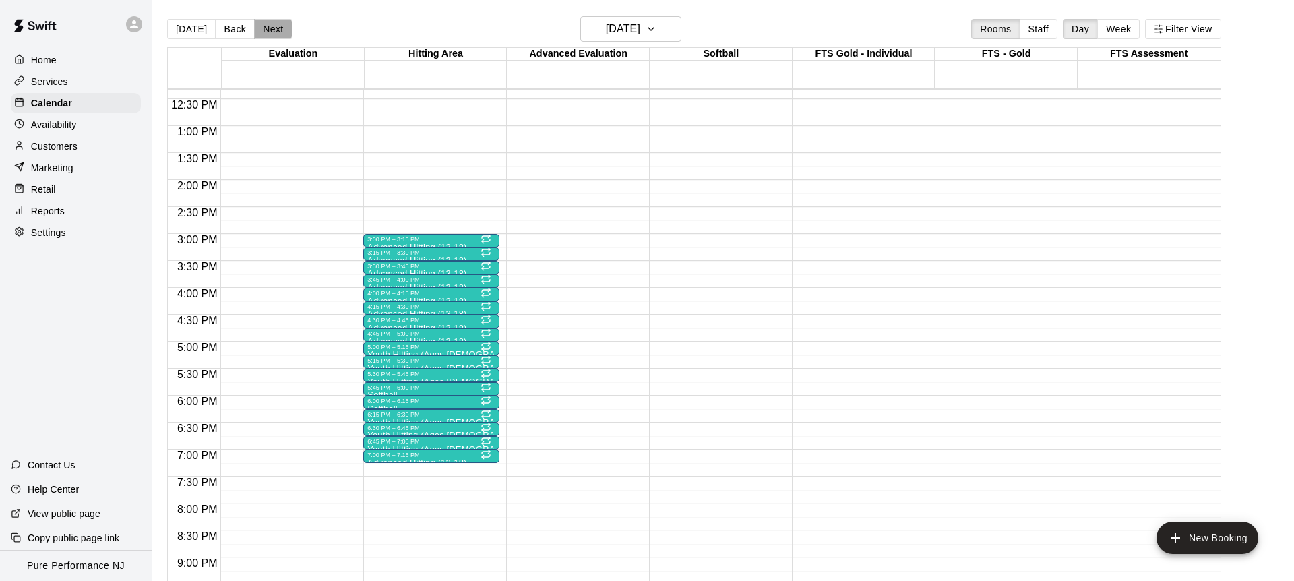
click at [265, 34] on button "Next" at bounding box center [273, 29] width 38 height 20
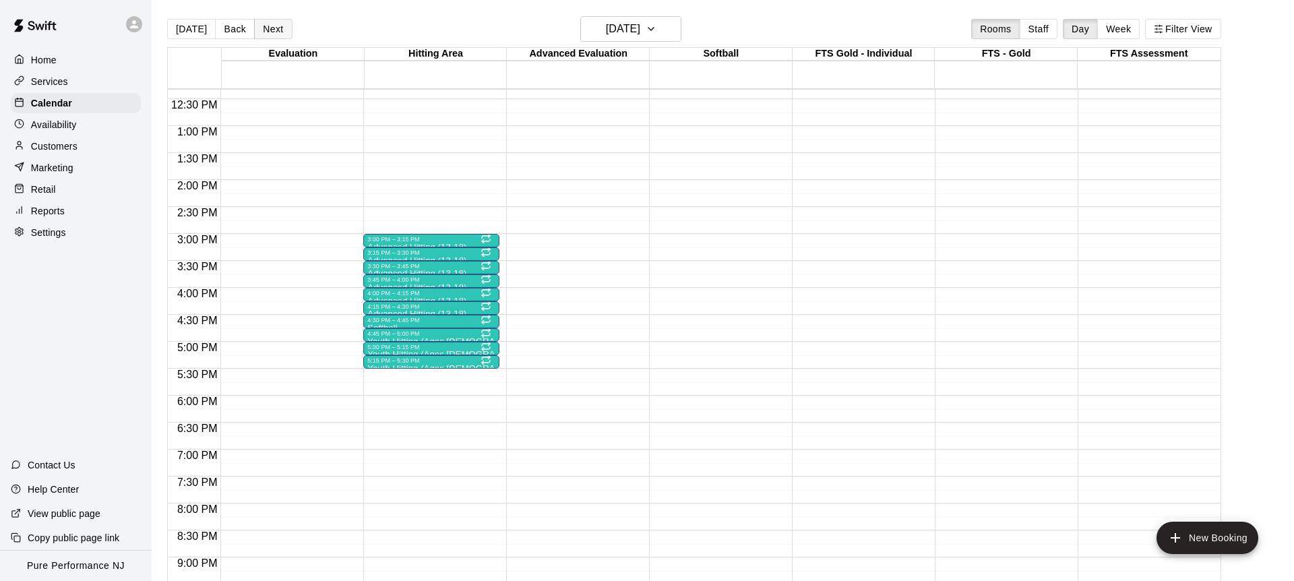
click at [265, 34] on button "Next" at bounding box center [273, 29] width 38 height 20
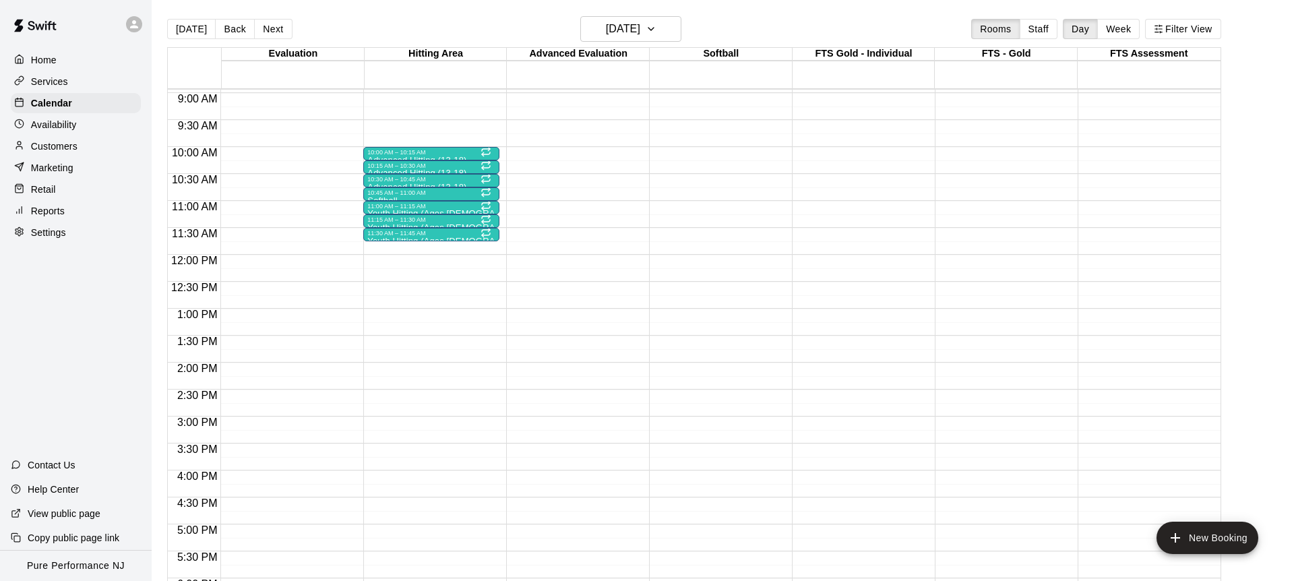
scroll to position [419, 0]
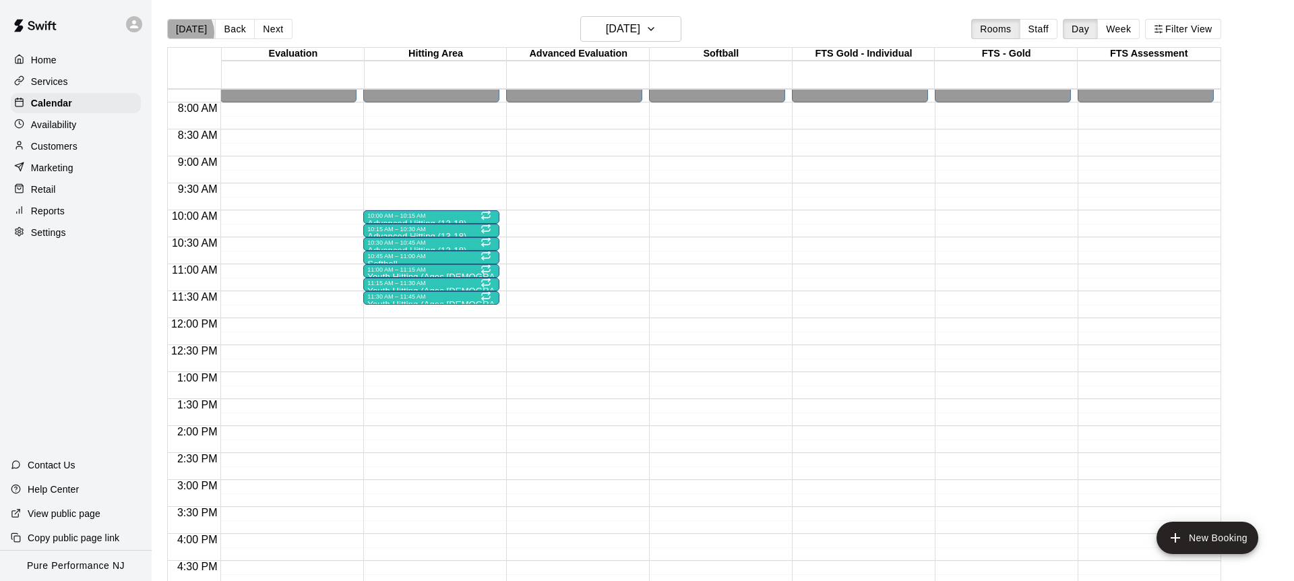
click at [185, 32] on button "[DATE]" at bounding box center [191, 29] width 49 height 20
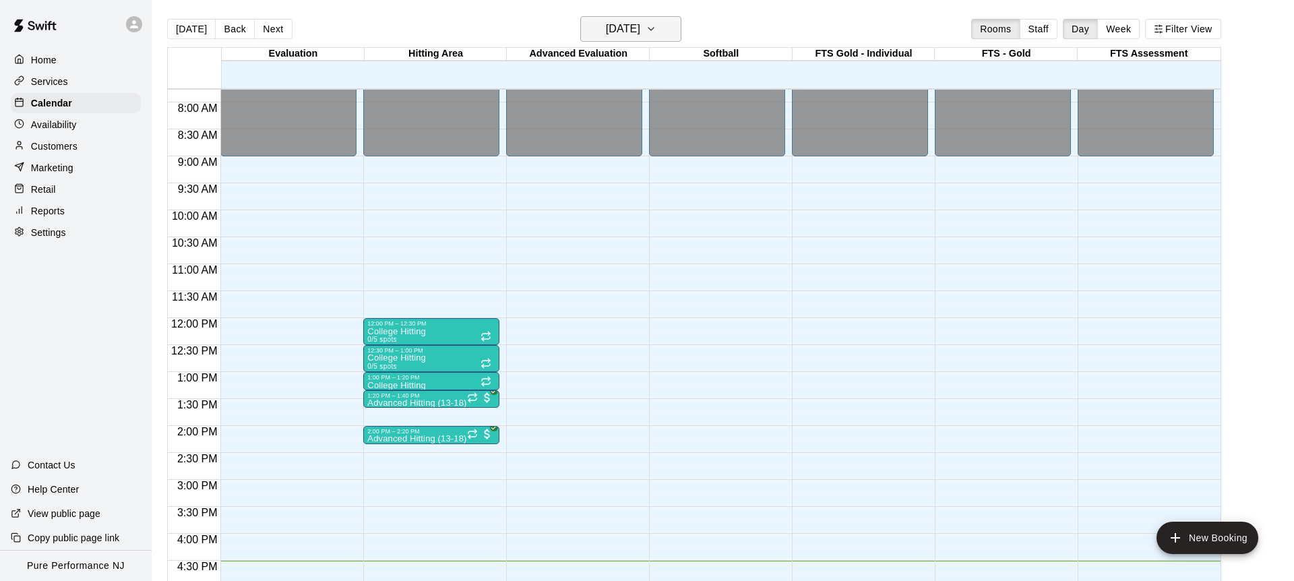
click at [606, 21] on h6 "[DATE]" at bounding box center [623, 29] width 34 height 19
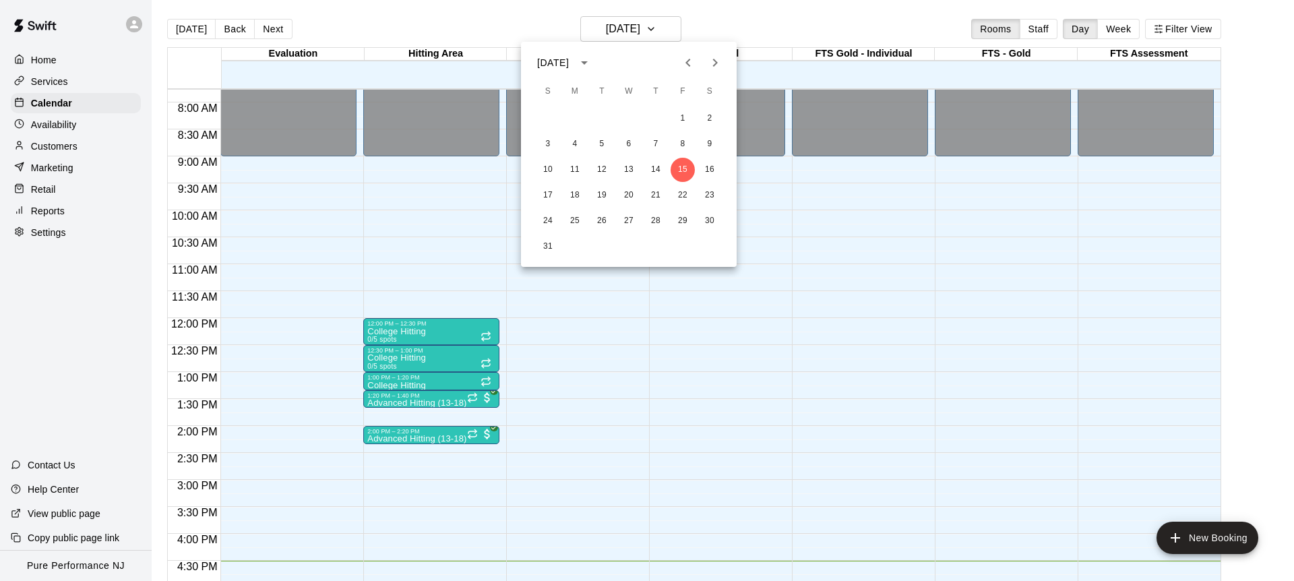
click at [721, 60] on icon "Next month" at bounding box center [715, 63] width 16 height 16
click at [573, 118] on button "1" at bounding box center [575, 119] width 24 height 24
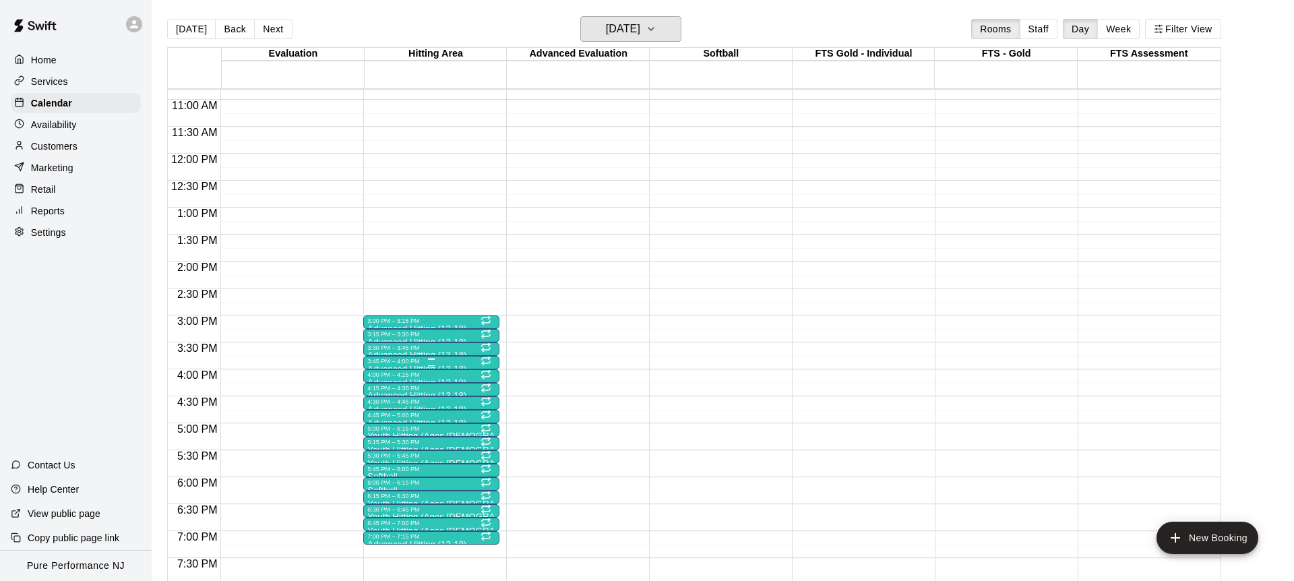
scroll to position [715, 0]
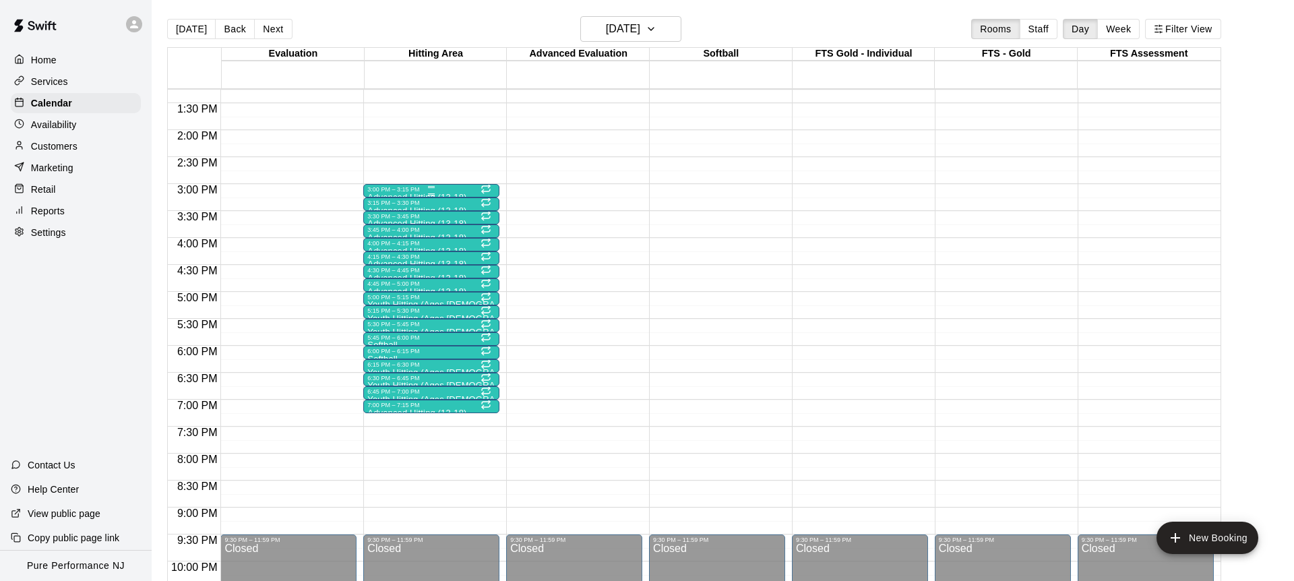
click at [409, 190] on div "3:00 PM – 3:15 PM" at bounding box center [431, 189] width 128 height 7
click at [382, 262] on icon "delete" at bounding box center [381, 264] width 9 height 12
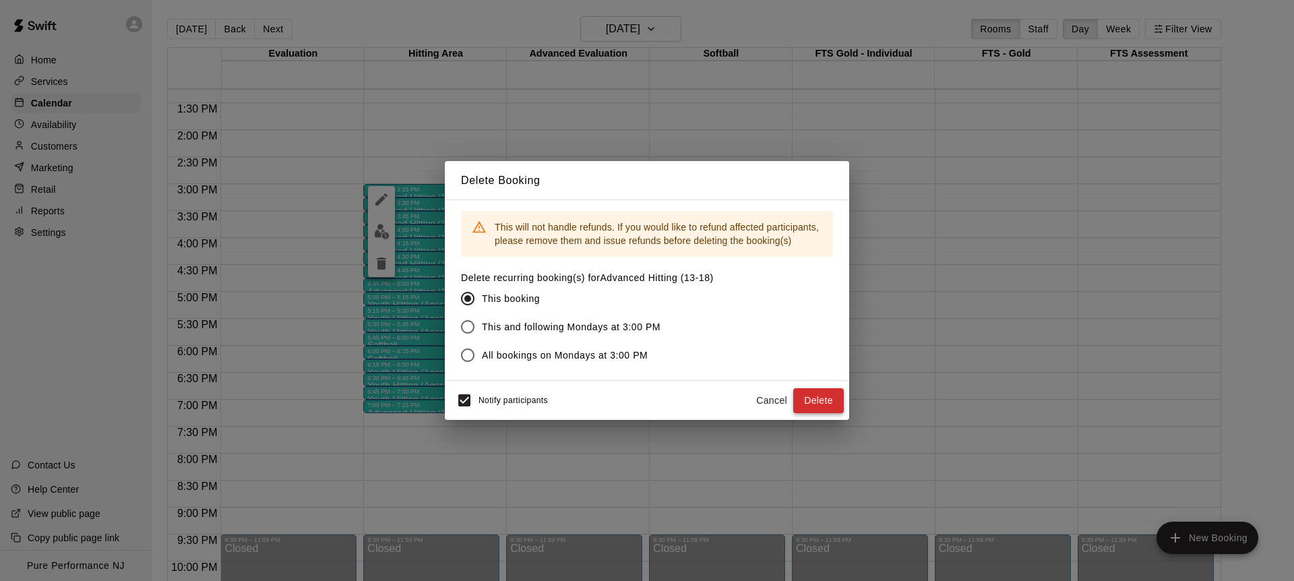
click at [825, 406] on button "Delete" at bounding box center [818, 400] width 51 height 25
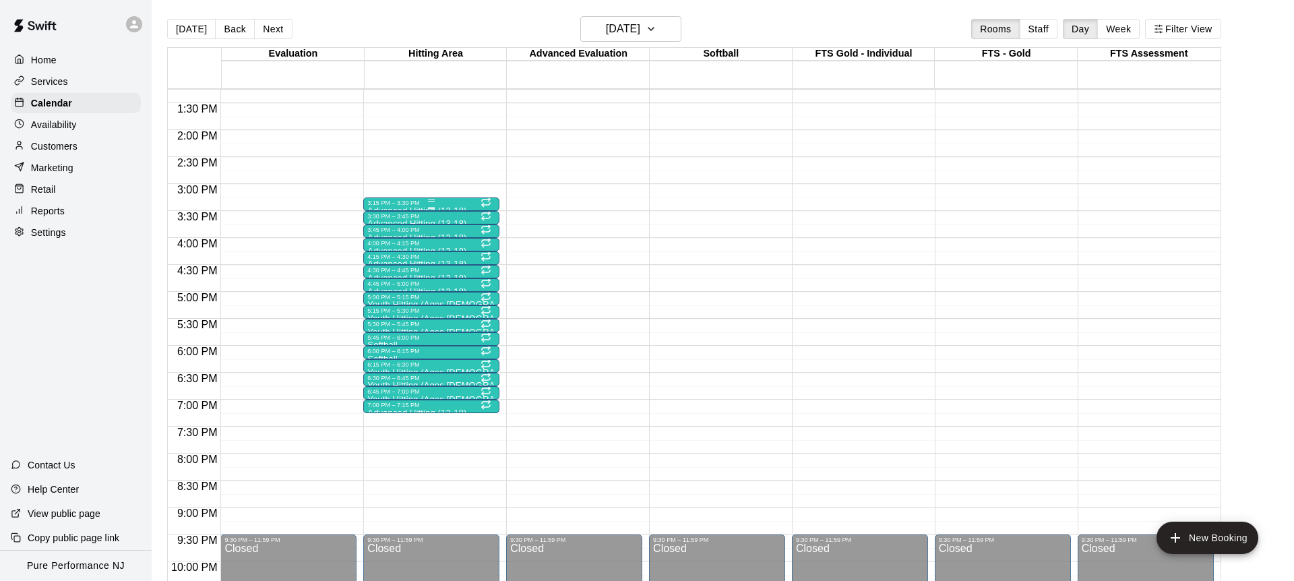
click at [406, 200] on div at bounding box center [431, 201] width 128 height 2
click at [377, 270] on icon "delete" at bounding box center [381, 277] width 16 height 16
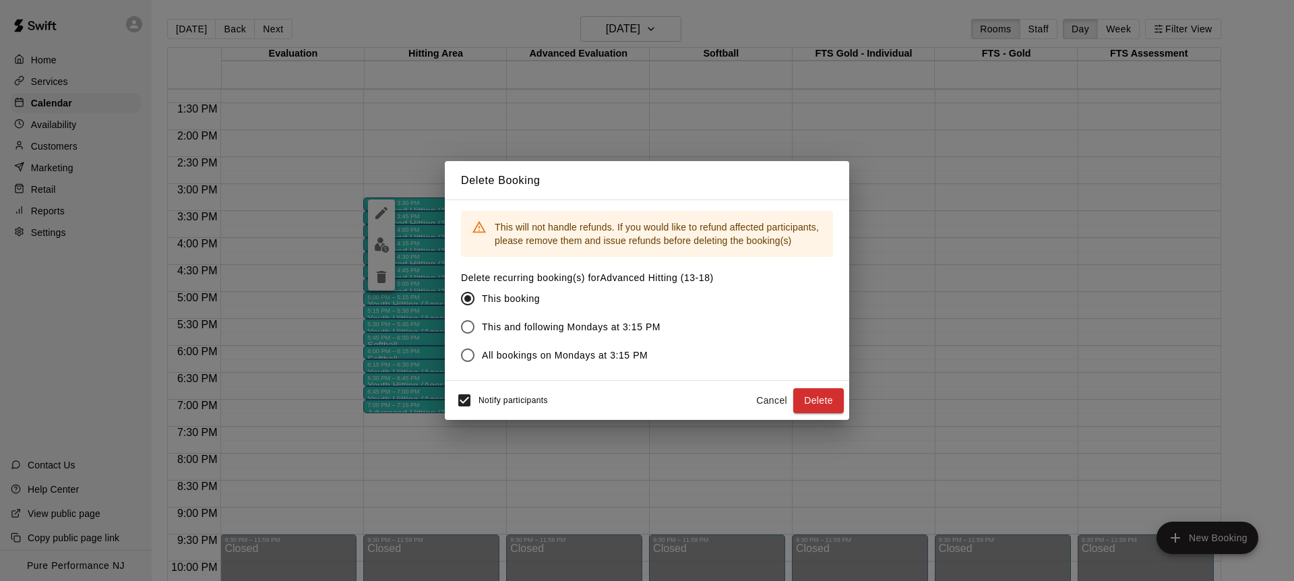
click at [822, 402] on button "Delete" at bounding box center [818, 400] width 51 height 25
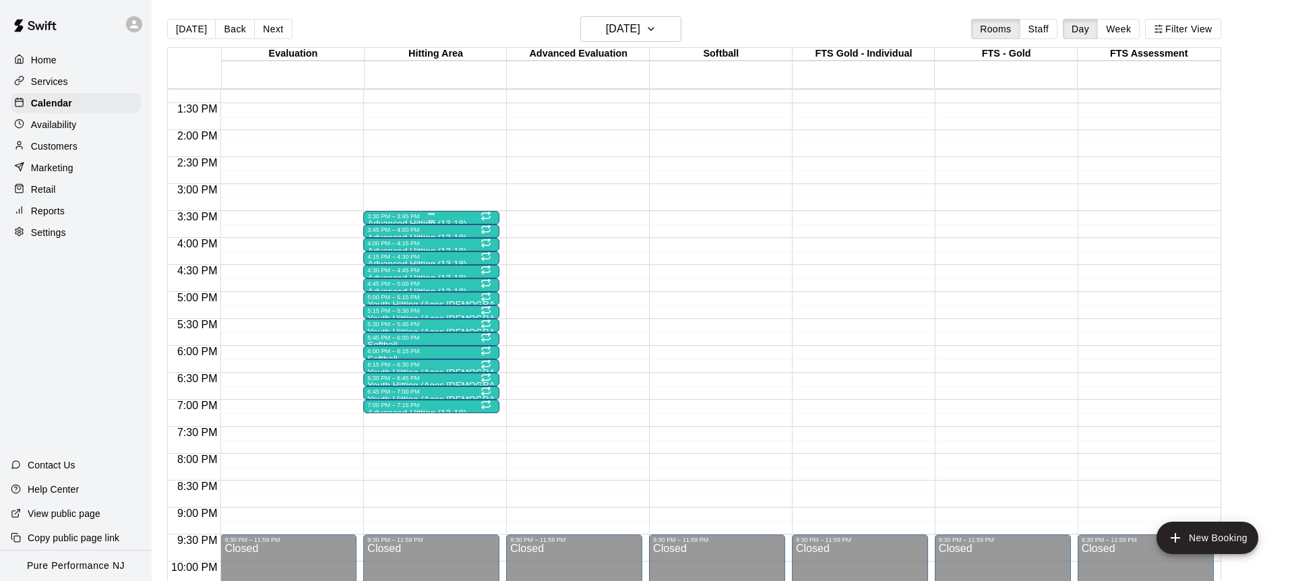
click at [400, 211] on div "3:30 PM – 3:45 PM Advanced Hitting (13-18) 0/2 spots" at bounding box center [431, 217] width 136 height 13
click at [383, 286] on icon "delete" at bounding box center [377, 288] width 16 height 16
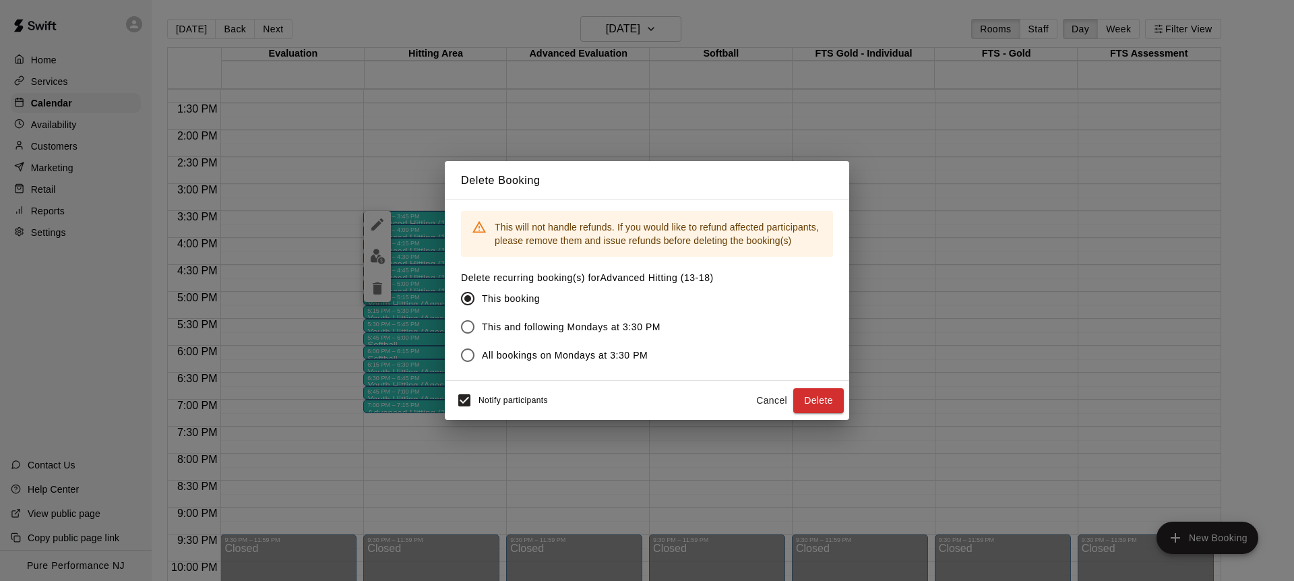
click at [822, 390] on button "Delete" at bounding box center [818, 400] width 51 height 25
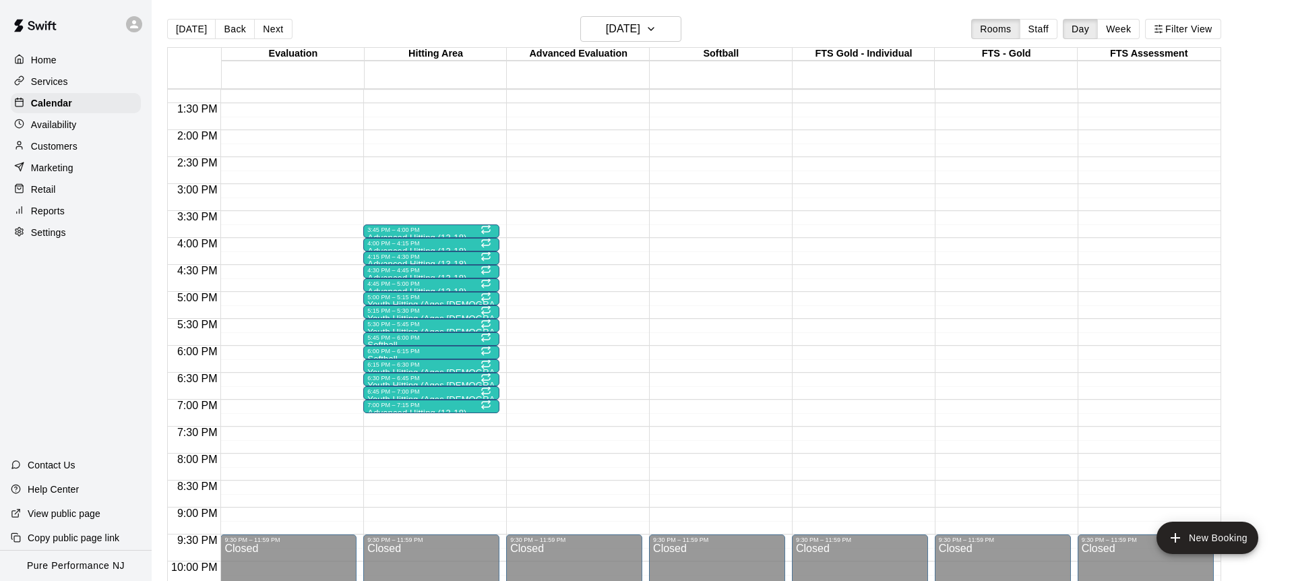
scroll to position [698, 0]
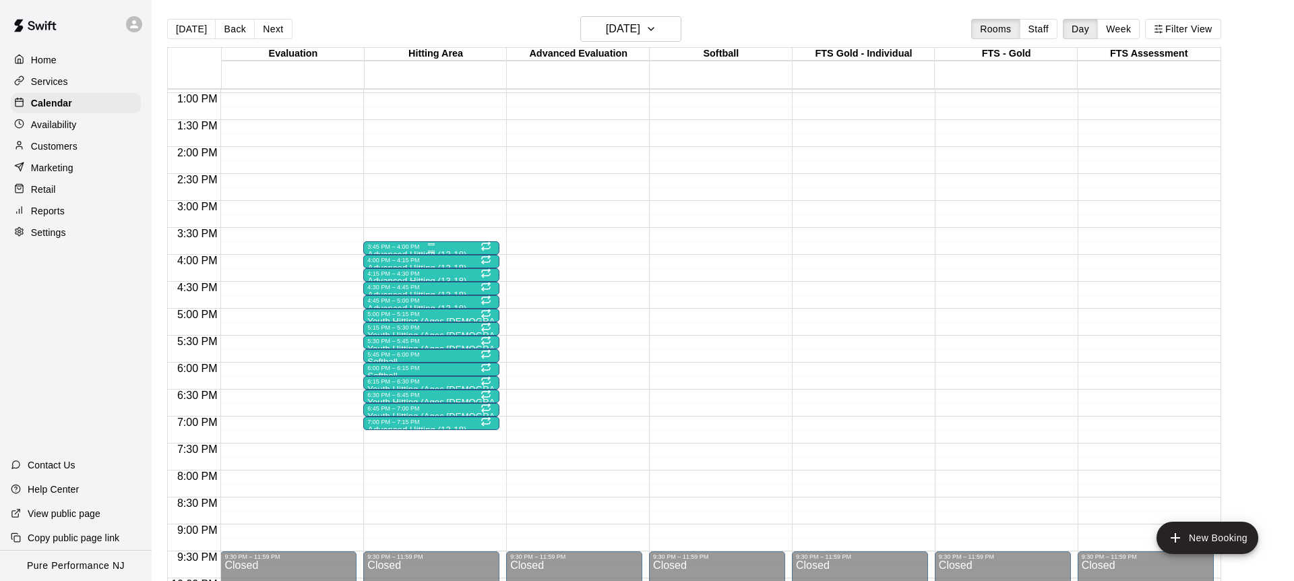
click at [403, 244] on div at bounding box center [431, 244] width 128 height 2
click at [376, 319] on icon "delete" at bounding box center [381, 321] width 16 height 16
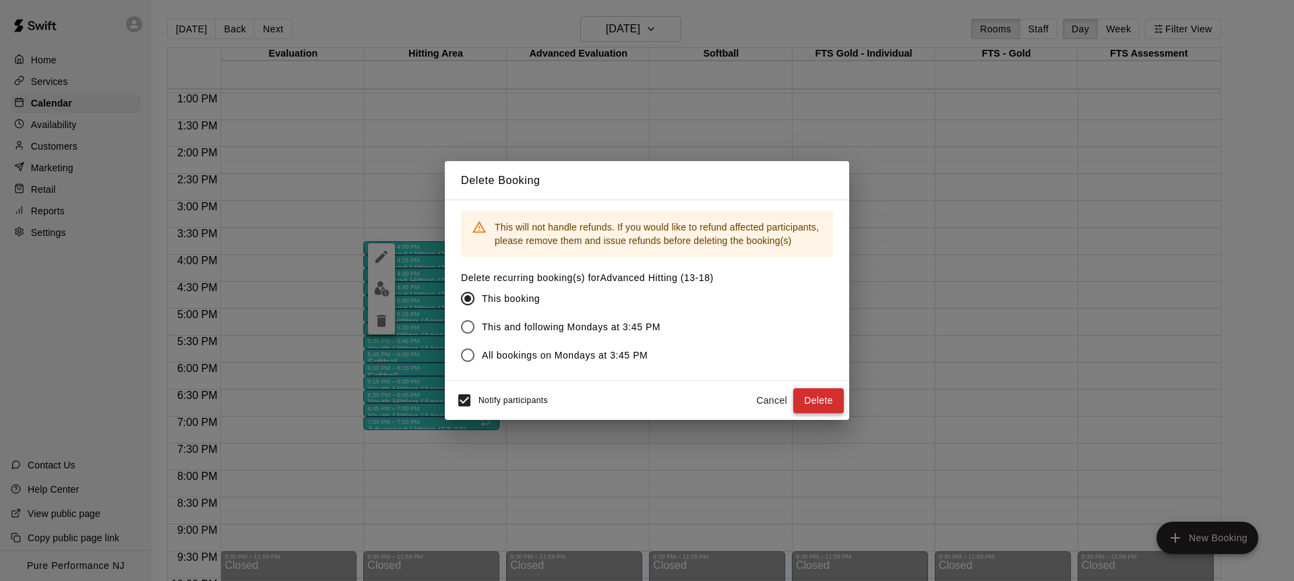
click at [805, 398] on button "Delete" at bounding box center [818, 400] width 51 height 25
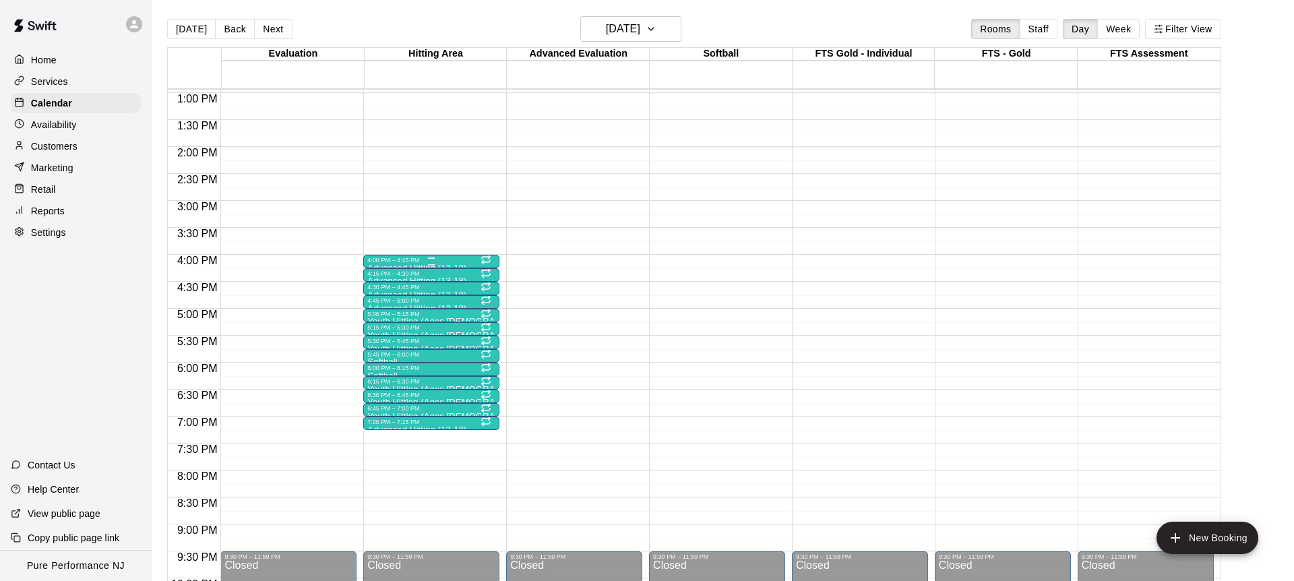
click at [390, 265] on div at bounding box center [431, 265] width 128 height 2
click at [383, 342] on icon "delete" at bounding box center [381, 342] width 9 height 12
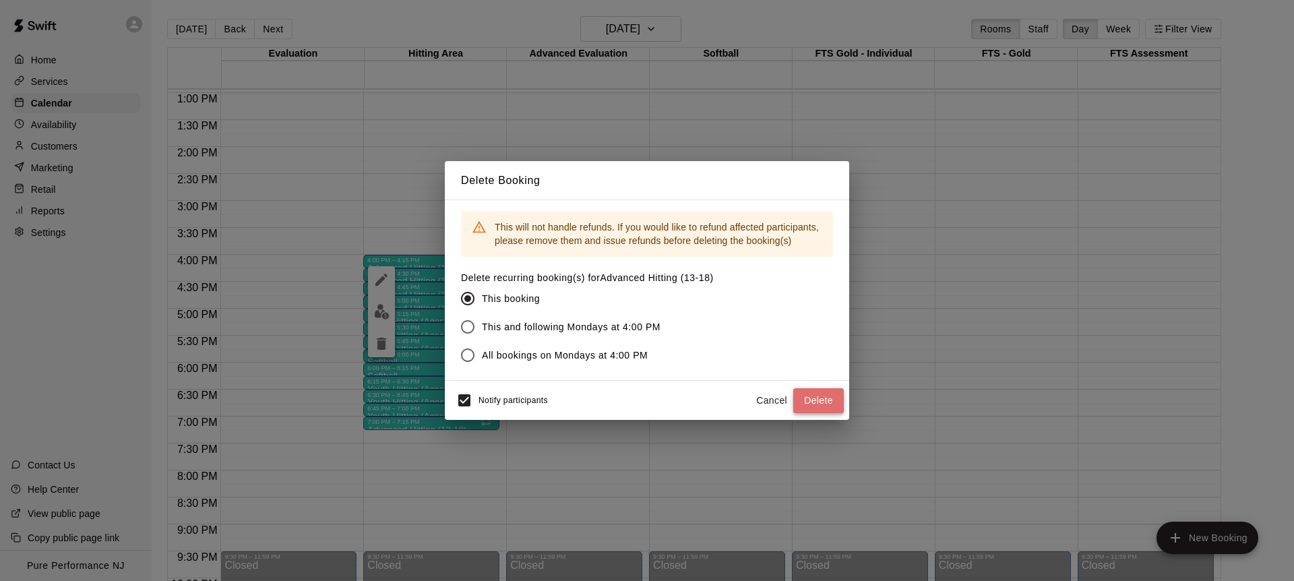
click at [832, 396] on button "Delete" at bounding box center [818, 400] width 51 height 25
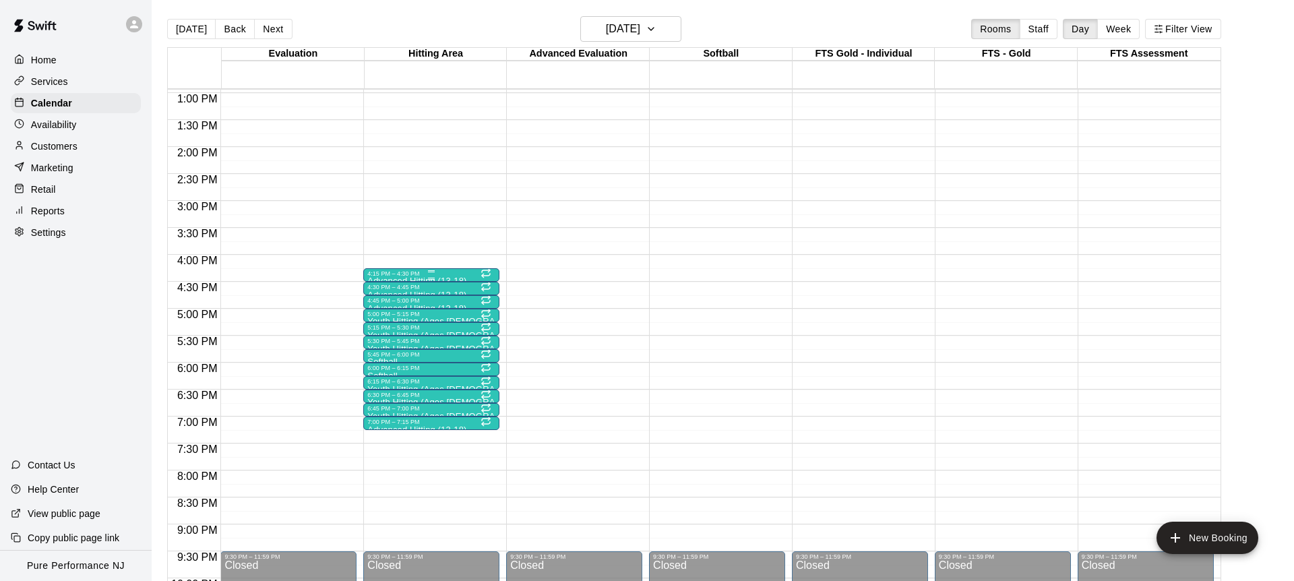
click at [400, 276] on div "4:15 PM – 4:30 PM" at bounding box center [431, 273] width 128 height 7
click at [377, 344] on icon "delete" at bounding box center [381, 348] width 16 height 16
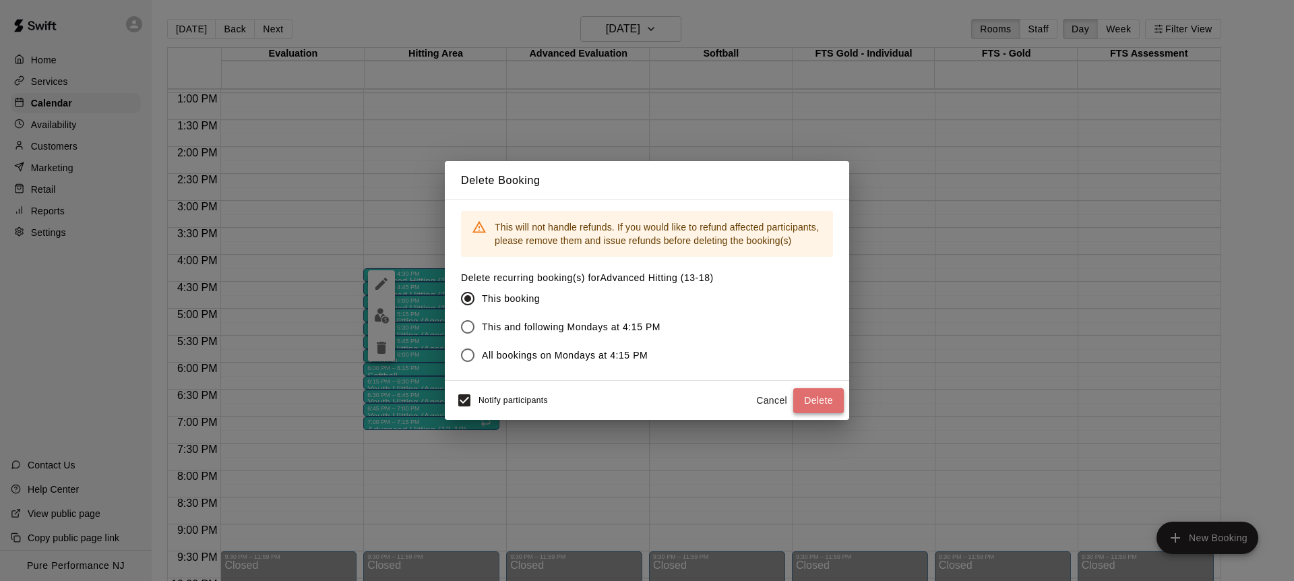
click at [818, 403] on button "Delete" at bounding box center [818, 400] width 51 height 25
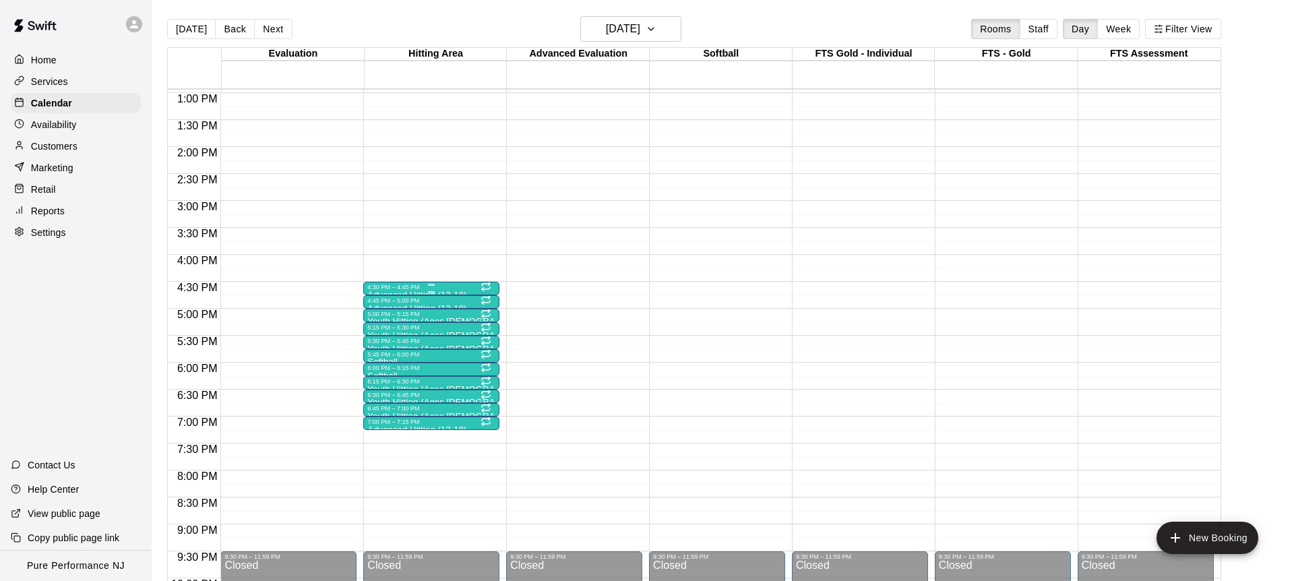
click at [447, 288] on div "4:30 PM – 4:45 PM" at bounding box center [431, 287] width 128 height 7
click at [384, 364] on icon "delete" at bounding box center [381, 361] width 9 height 12
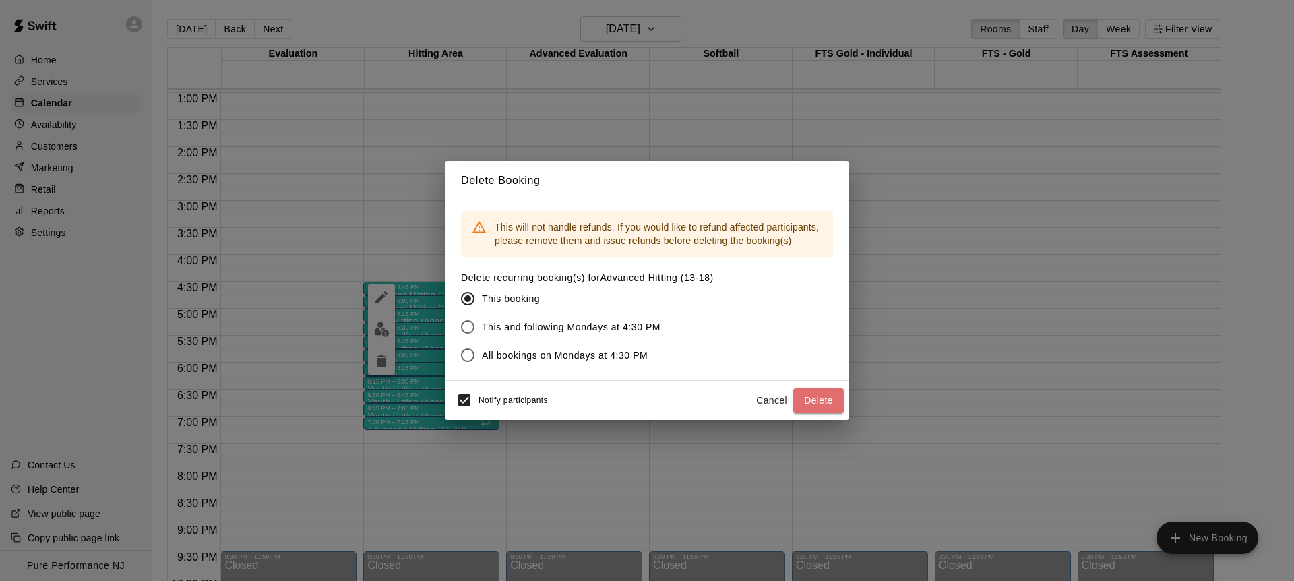
click at [808, 401] on button "Delete" at bounding box center [818, 400] width 51 height 25
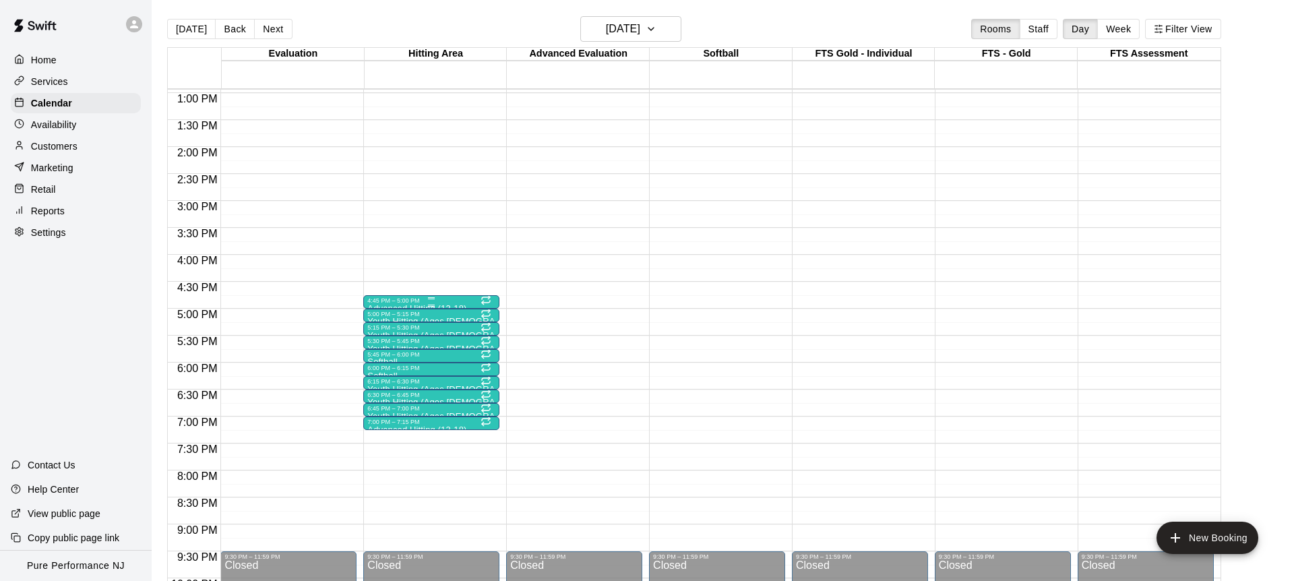
click at [396, 300] on div "4:45 PM – 5:00 PM" at bounding box center [431, 300] width 128 height 7
click at [381, 372] on icon "delete" at bounding box center [381, 375] width 9 height 12
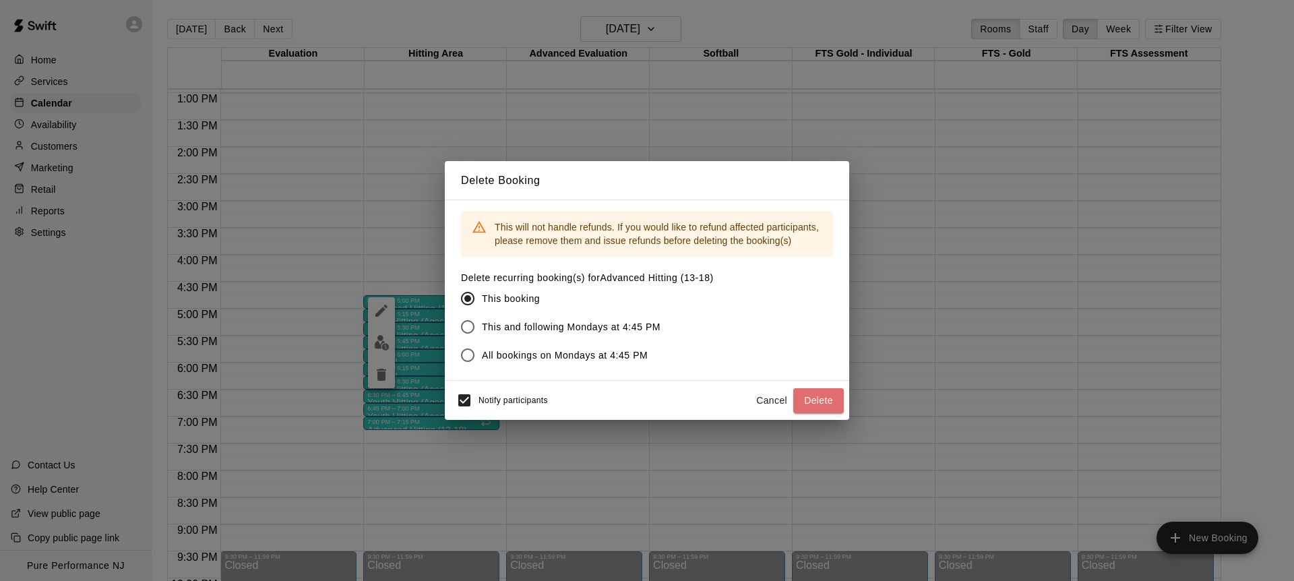
click at [807, 397] on button "Delete" at bounding box center [818, 400] width 51 height 25
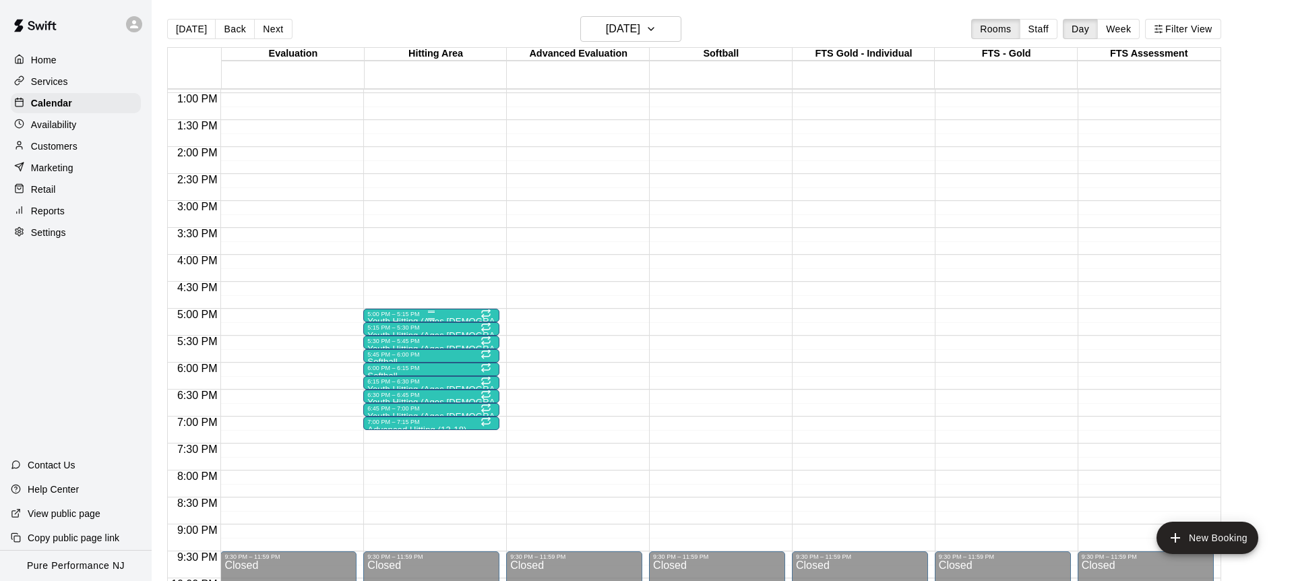
click at [394, 322] on p "Youth Hitting (Ages [DEMOGRAPHIC_DATA])" at bounding box center [431, 322] width 128 height 0
click at [385, 390] on button "delete" at bounding box center [381, 400] width 27 height 27
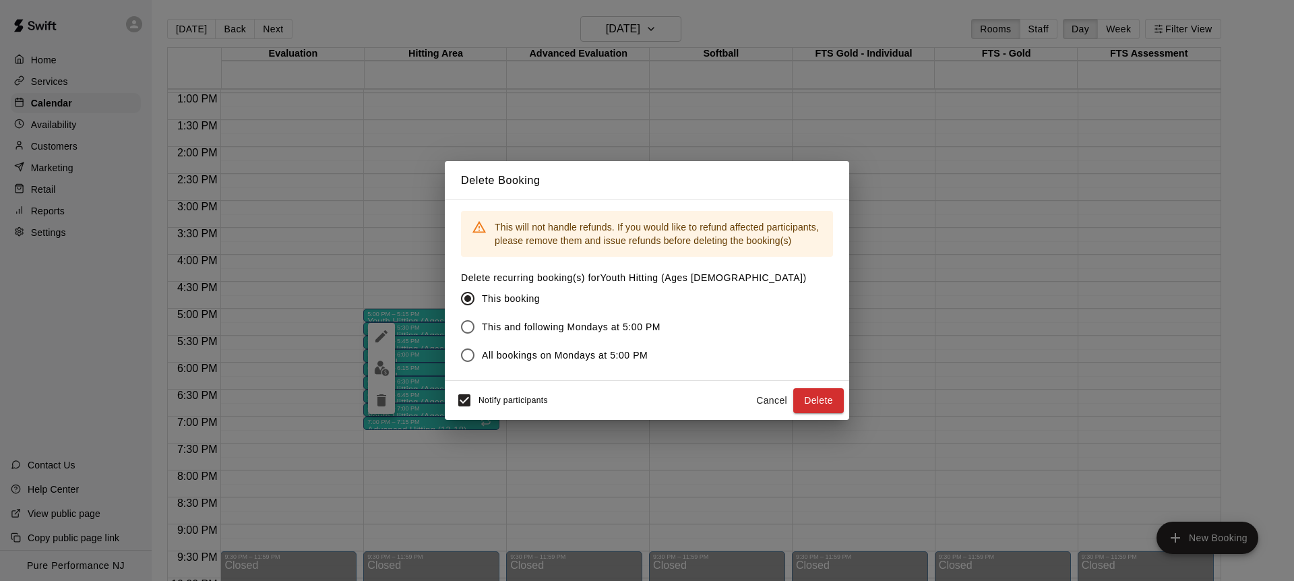
click at [829, 395] on button "Delete" at bounding box center [818, 400] width 51 height 25
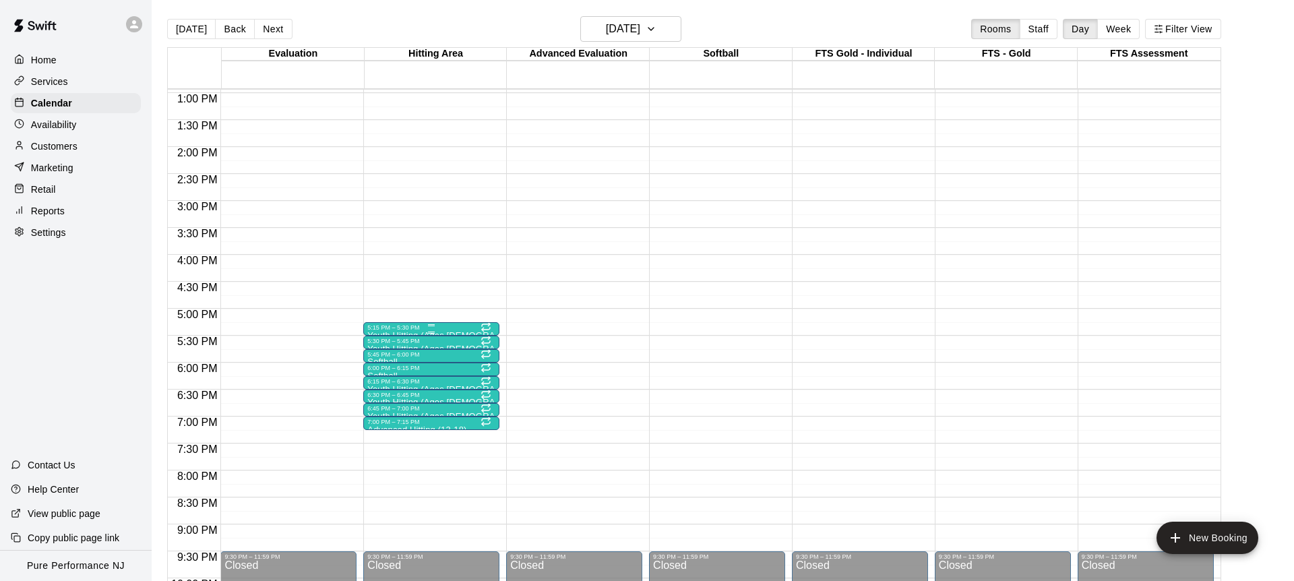
click at [402, 336] on p "Youth Hitting (Ages [DEMOGRAPHIC_DATA])" at bounding box center [431, 336] width 128 height 0
click at [385, 413] on icon "delete" at bounding box center [381, 414] width 9 height 12
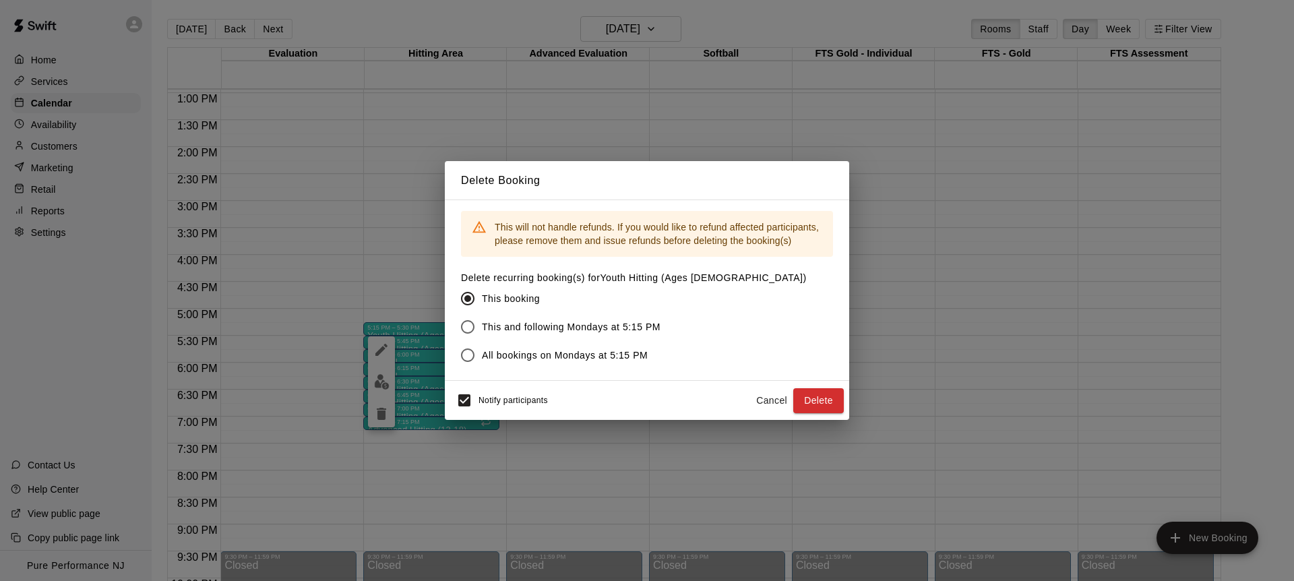
click at [782, 394] on button "Cancel" at bounding box center [771, 400] width 43 height 25
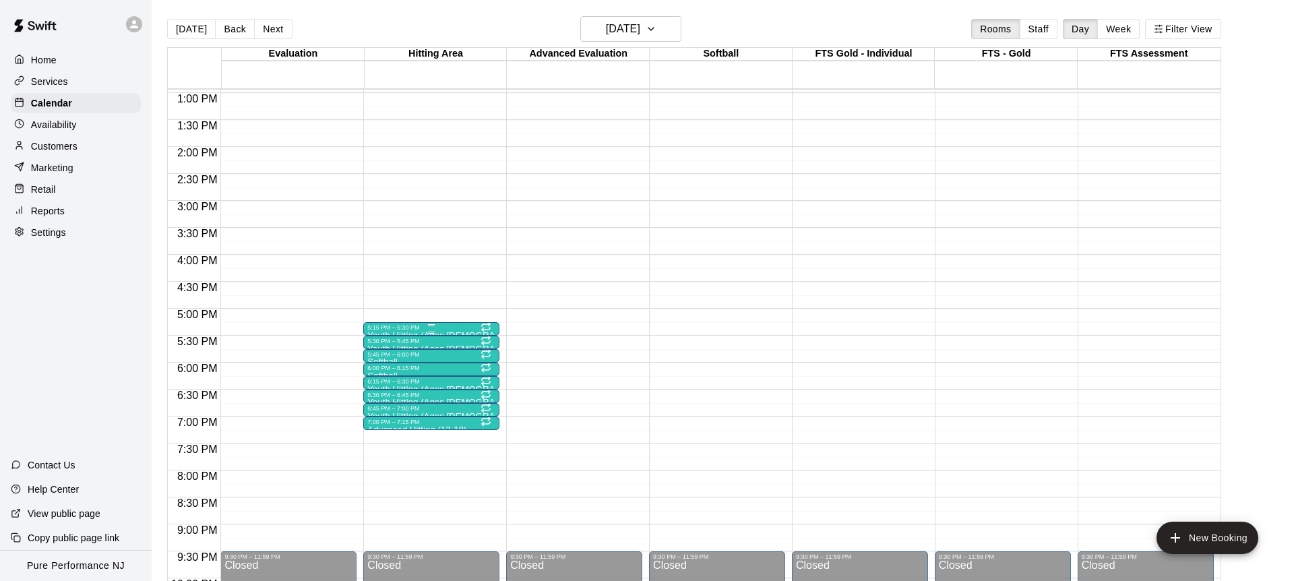
click at [471, 326] on div "5:15 PM – 5:30 PM" at bounding box center [431, 327] width 128 height 7
click at [378, 406] on icon "delete" at bounding box center [381, 402] width 9 height 12
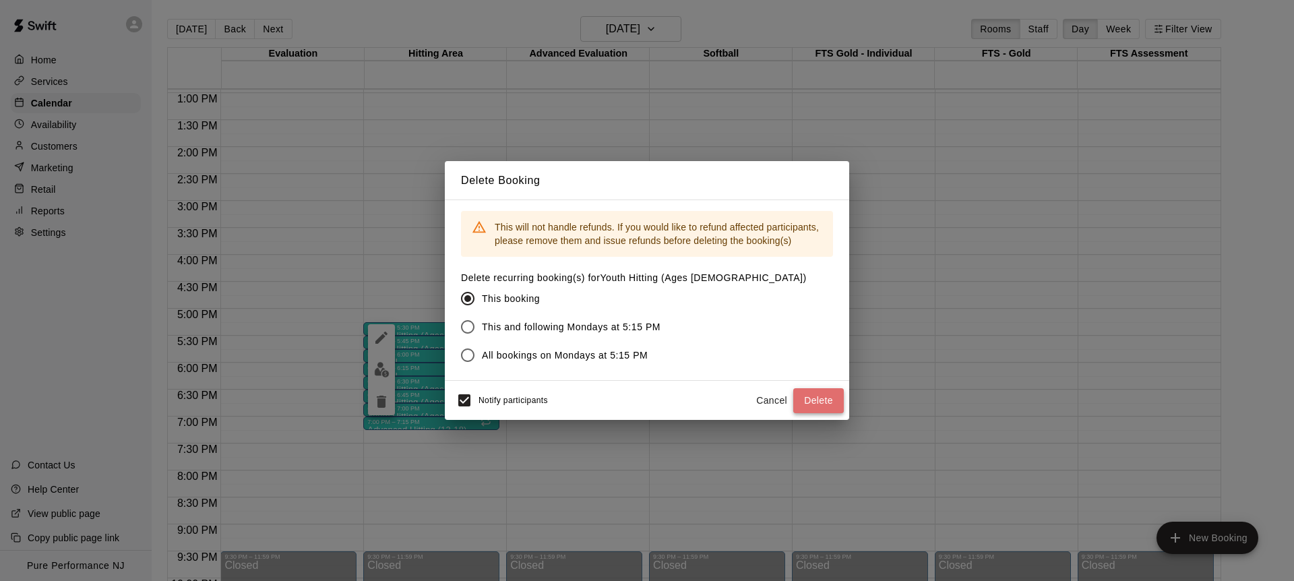
click at [826, 397] on button "Delete" at bounding box center [818, 400] width 51 height 25
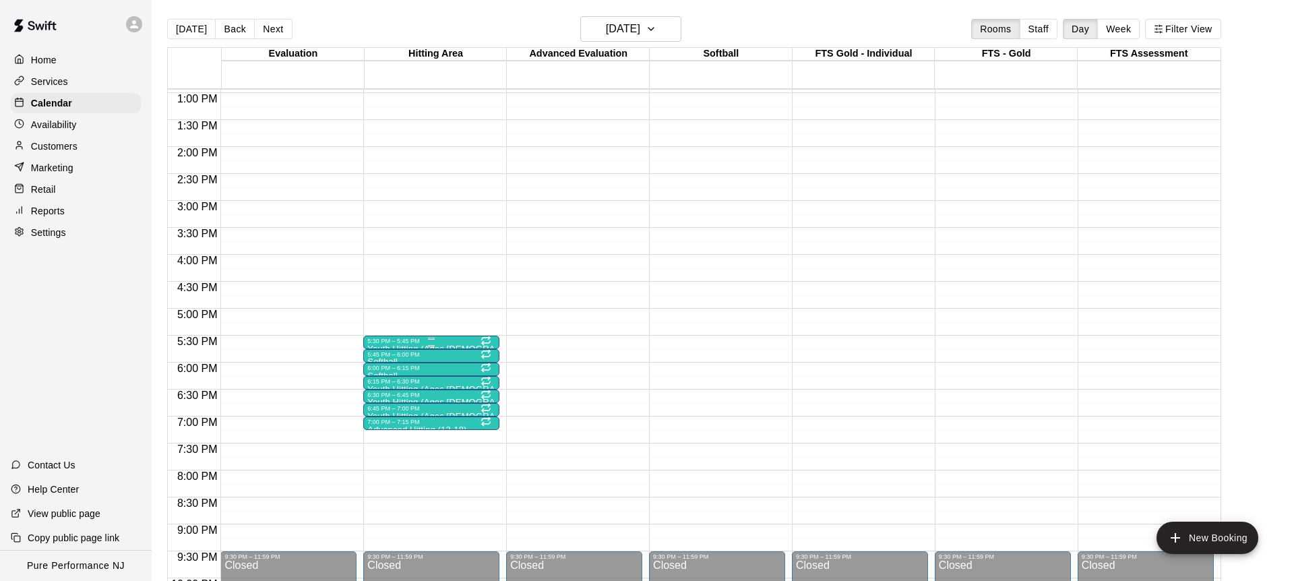
click at [397, 343] on div "5:30 PM – 5:45 PM" at bounding box center [431, 341] width 128 height 7
click at [377, 417] on icon "delete" at bounding box center [381, 415] width 9 height 12
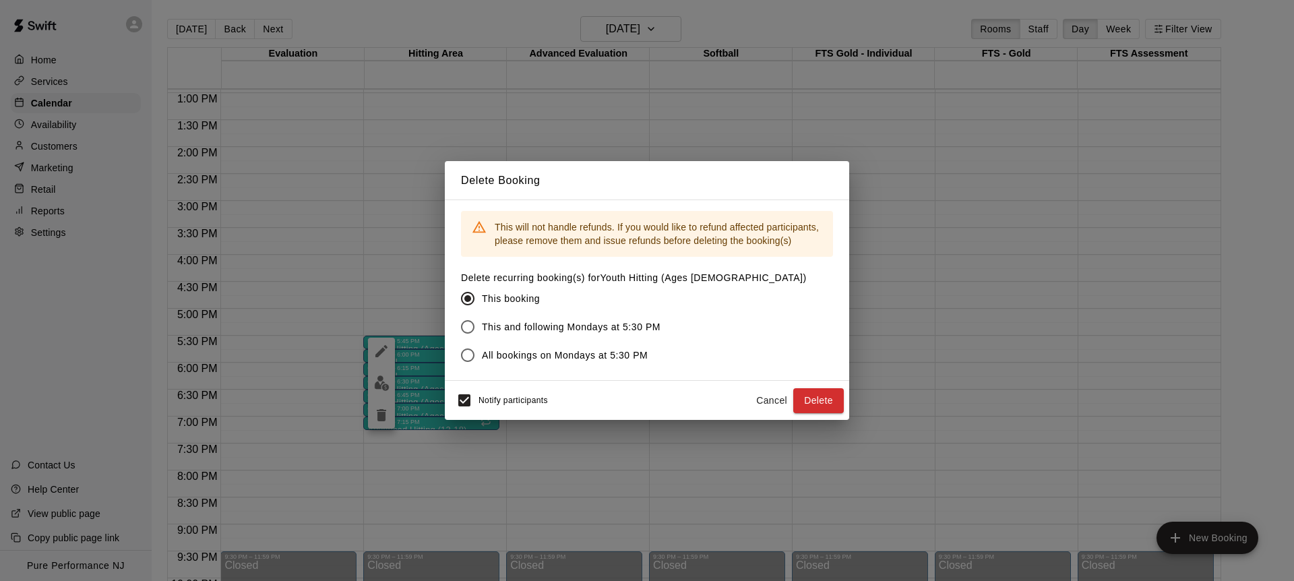
click at [818, 395] on button "Delete" at bounding box center [818, 400] width 51 height 25
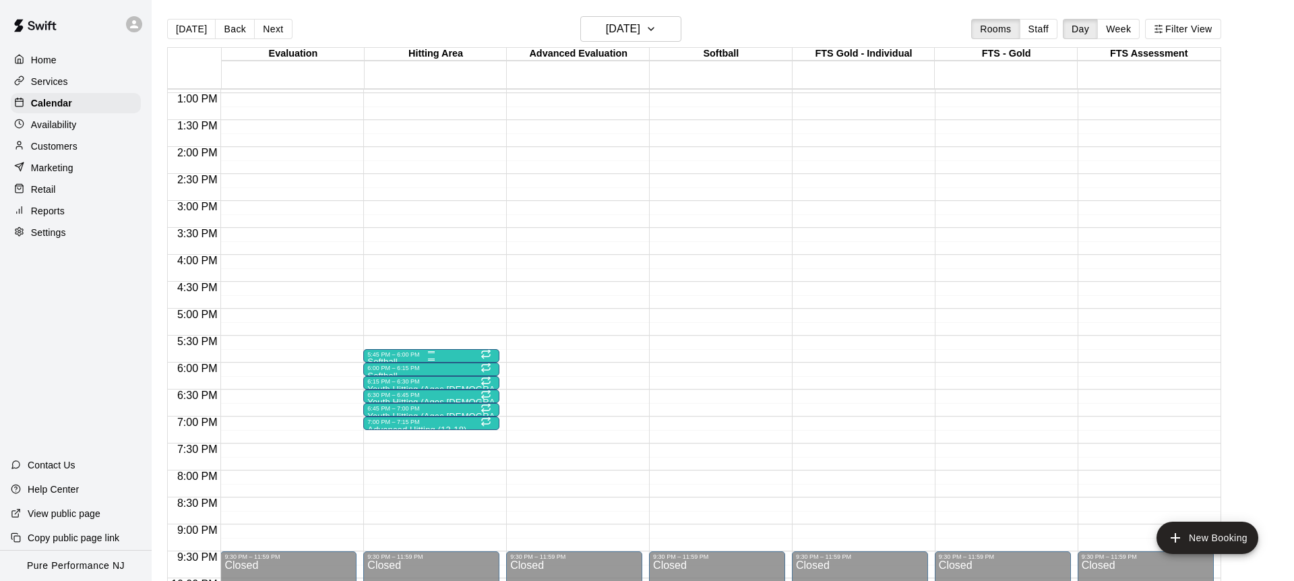
click at [411, 359] on div at bounding box center [431, 360] width 128 height 2
click at [380, 434] on icon "delete" at bounding box center [381, 436] width 9 height 12
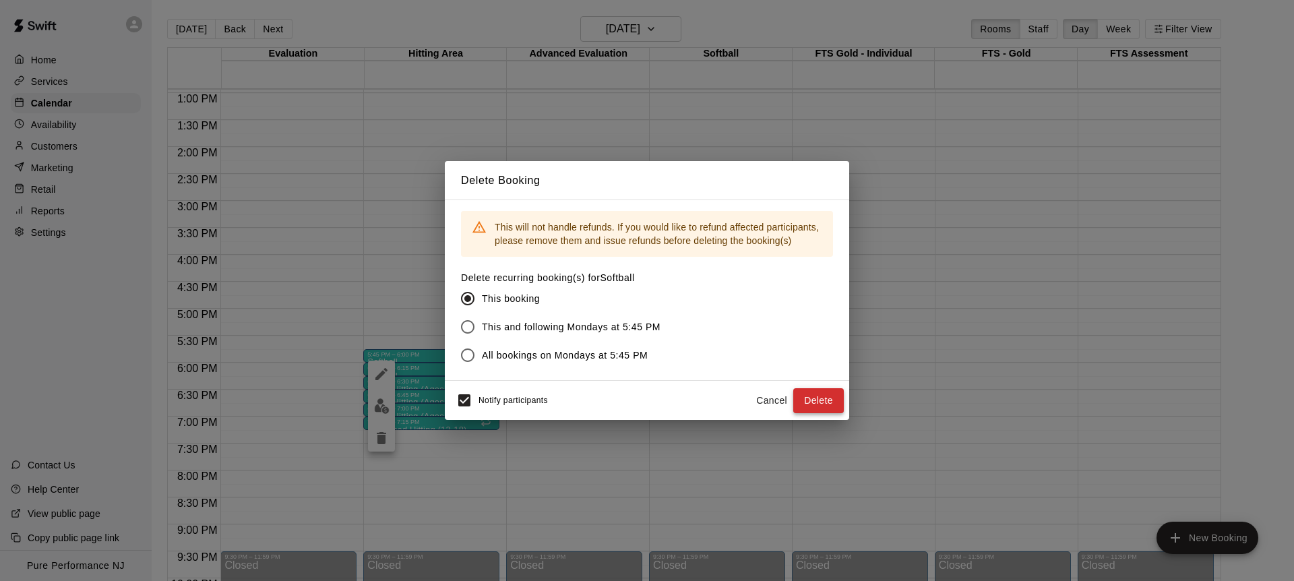
click at [814, 404] on button "Delete" at bounding box center [818, 400] width 51 height 25
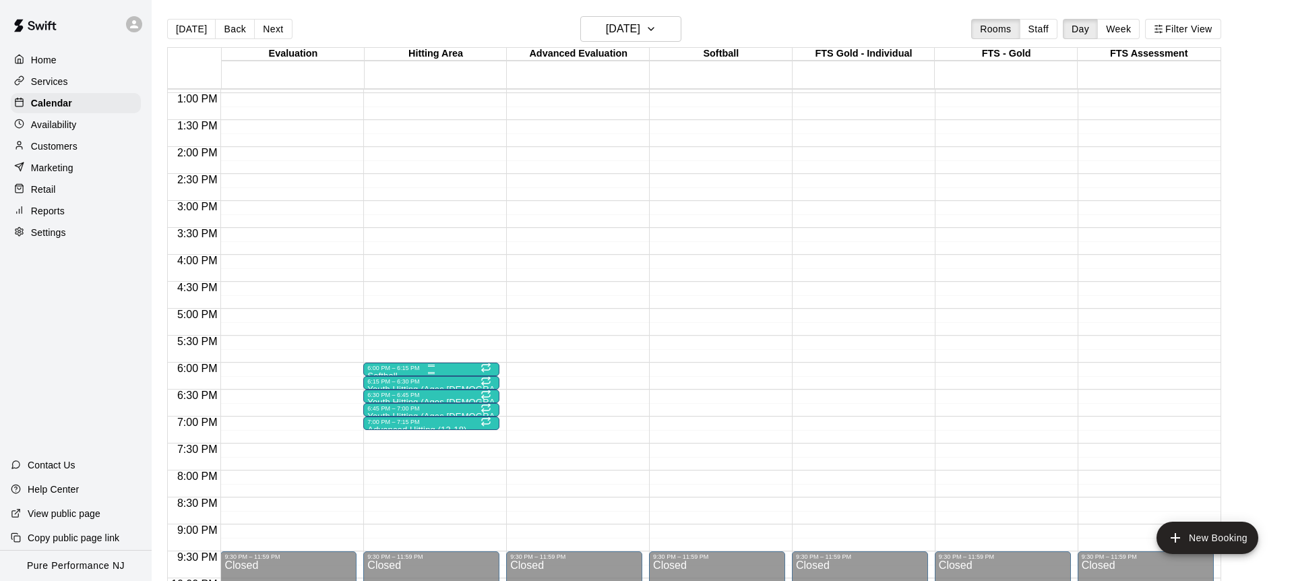
click at [384, 366] on div at bounding box center [431, 366] width 128 height 2
click at [377, 440] on icon "delete" at bounding box center [381, 442] width 9 height 12
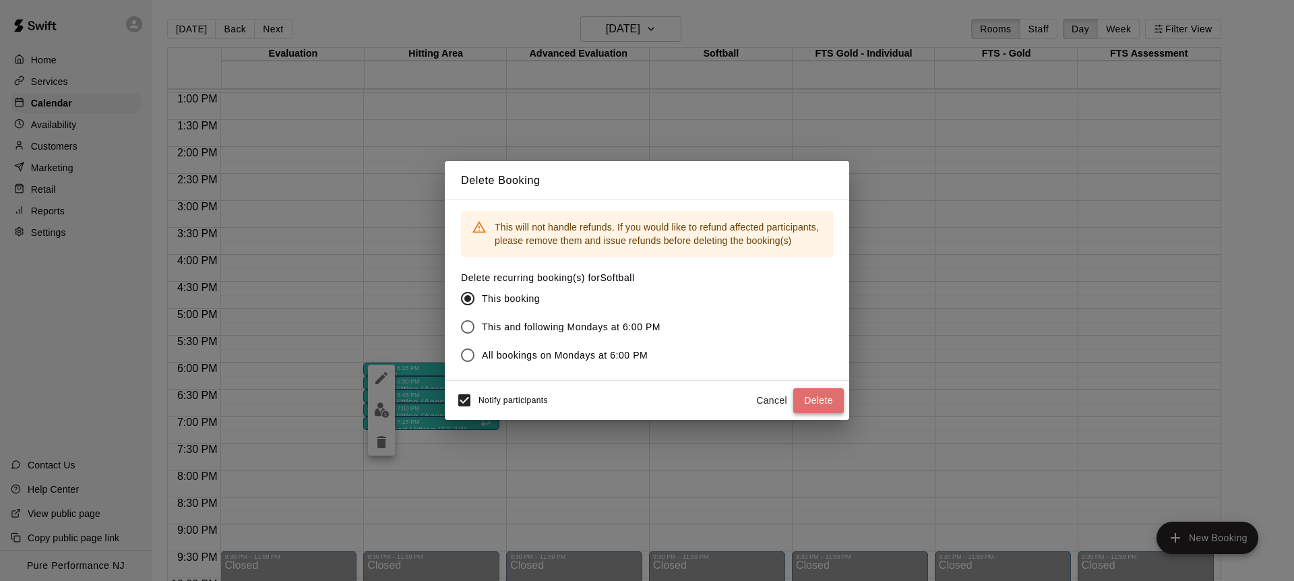
click at [829, 404] on button "Delete" at bounding box center [818, 400] width 51 height 25
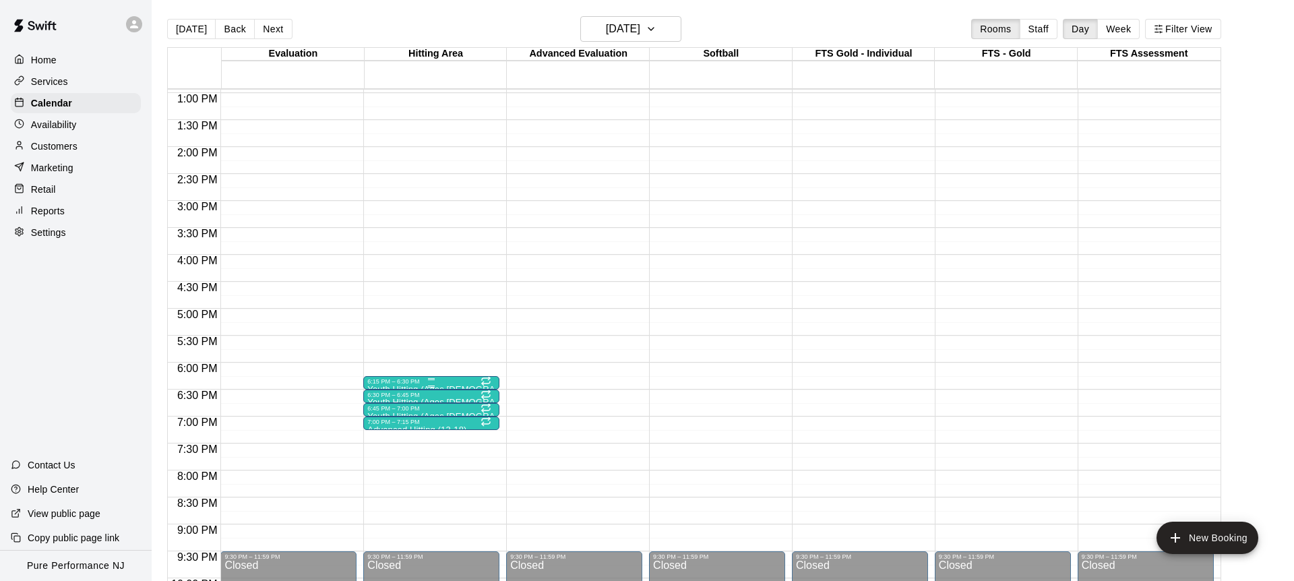
click at [383, 379] on div at bounding box center [431, 379] width 128 height 2
click at [384, 454] on icon "delete" at bounding box center [381, 456] width 9 height 12
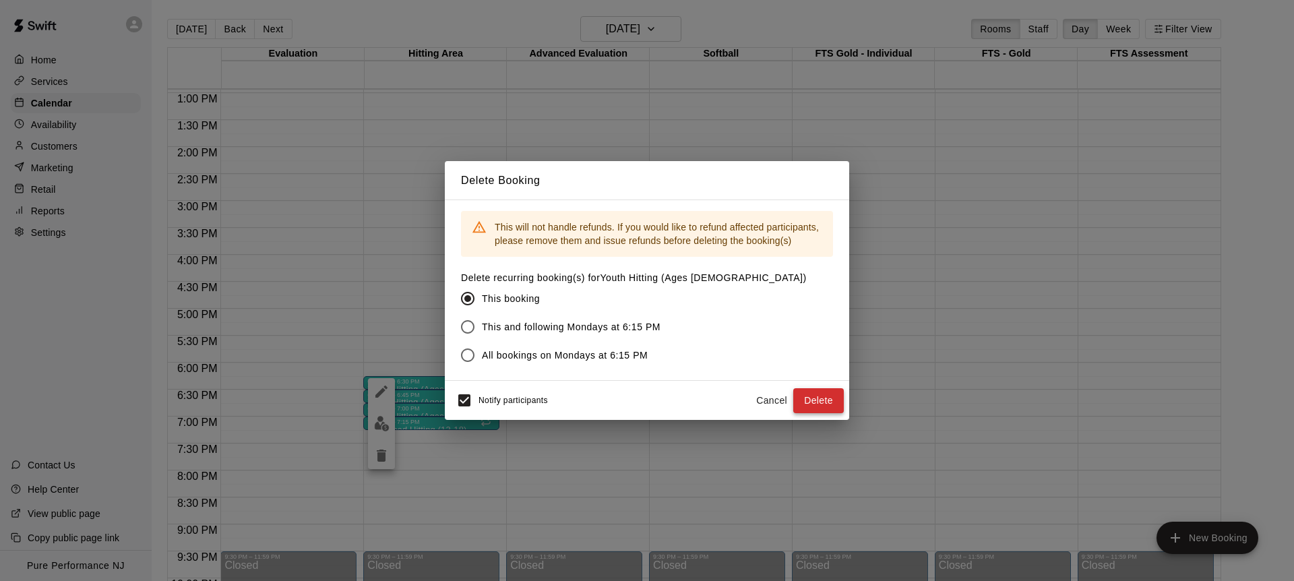
click at [833, 406] on button "Delete" at bounding box center [818, 400] width 51 height 25
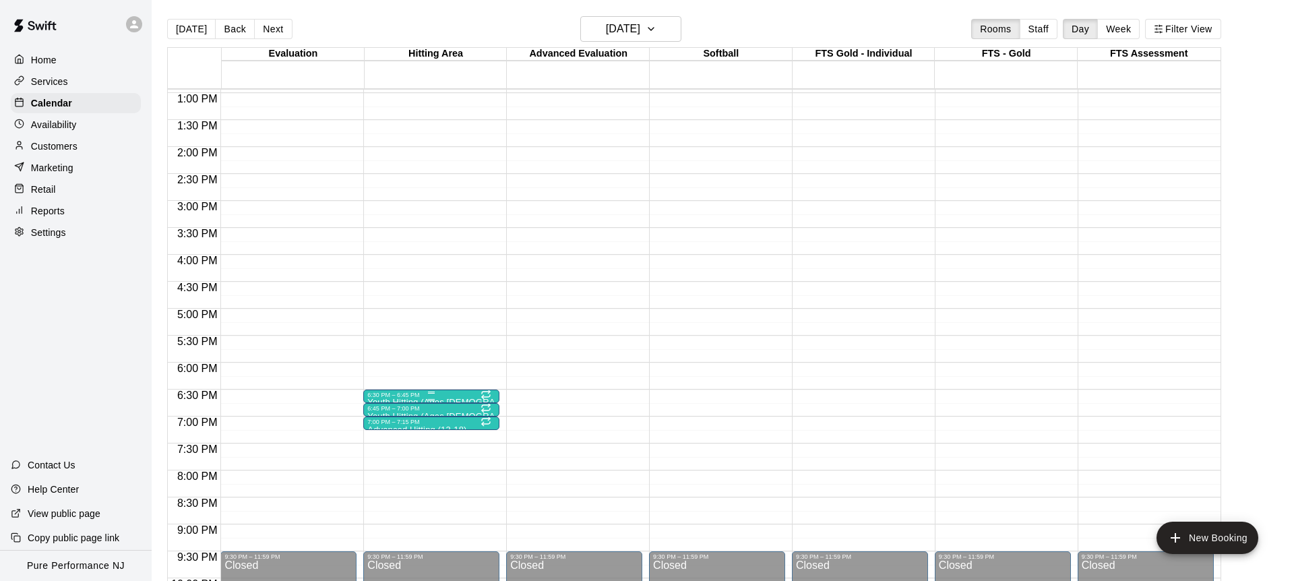
click at [392, 393] on div at bounding box center [431, 393] width 128 height 2
click at [386, 463] on icon "delete" at bounding box center [381, 469] width 16 height 16
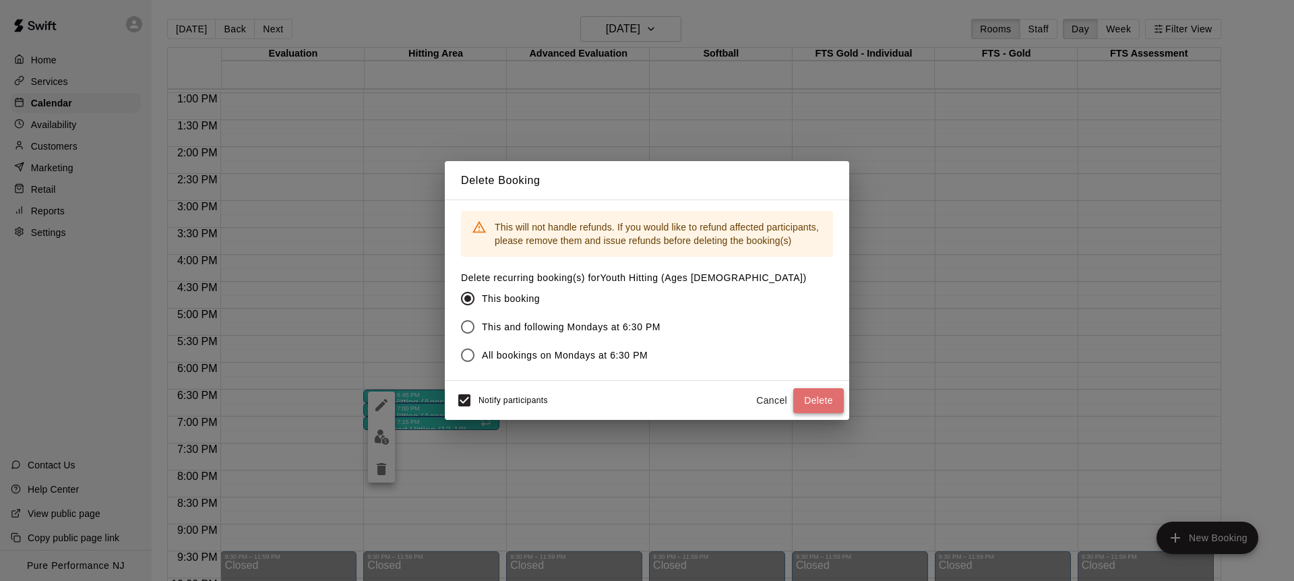
click at [828, 393] on button "Delete" at bounding box center [818, 400] width 51 height 25
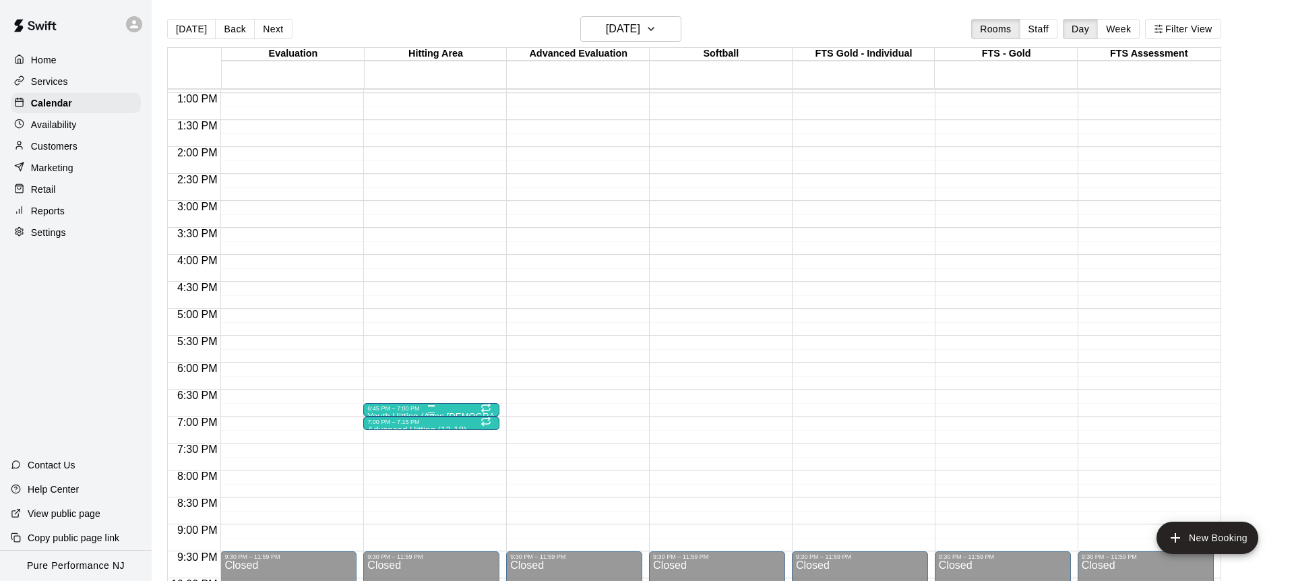
click at [387, 409] on div "6:45 PM – 7:00 PM" at bounding box center [431, 408] width 128 height 7
click at [377, 476] on icon "delete" at bounding box center [381, 483] width 16 height 16
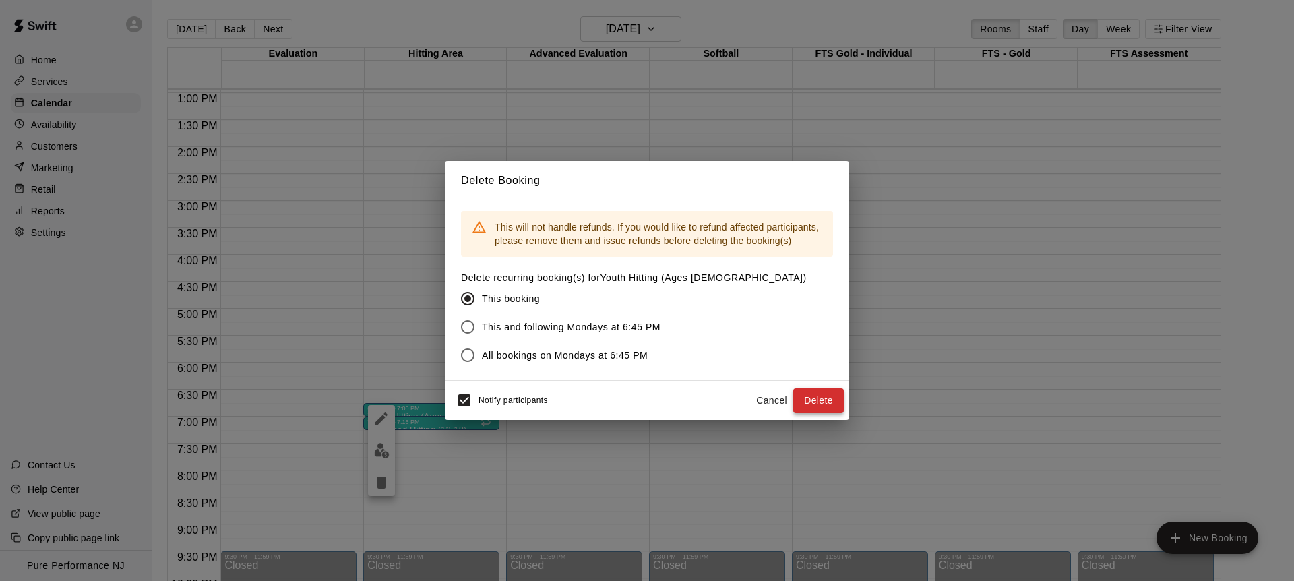
click at [821, 401] on button "Delete" at bounding box center [818, 400] width 51 height 25
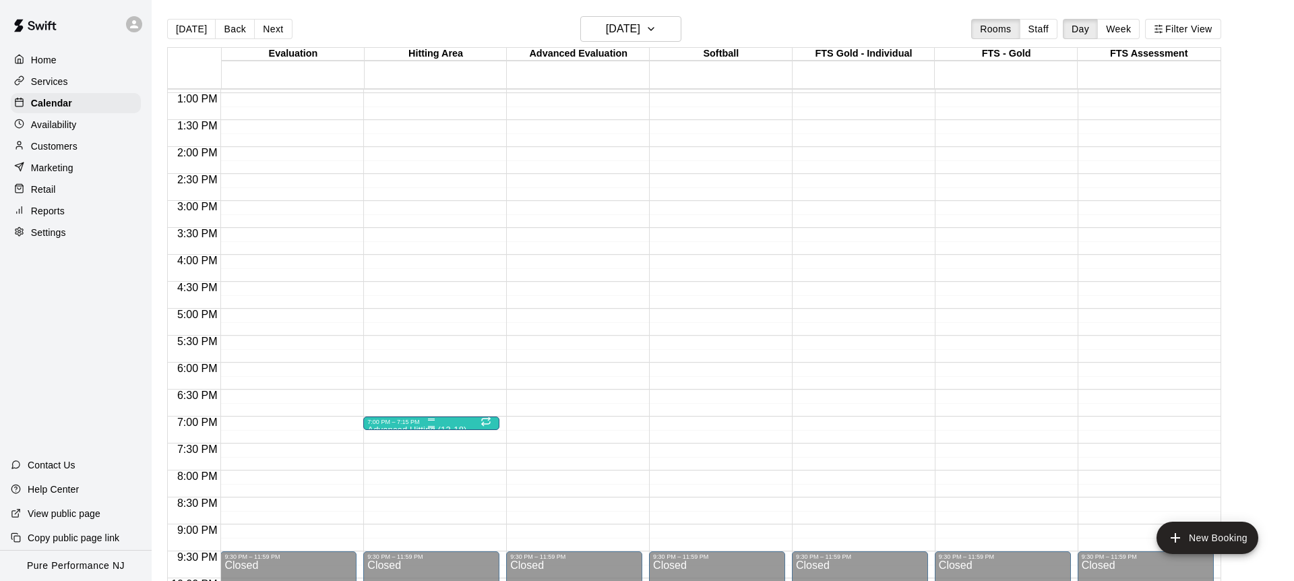
click at [394, 423] on div "7:00 PM – 7:15 PM" at bounding box center [431, 422] width 128 height 7
click at [382, 489] on icon "delete" at bounding box center [381, 496] width 16 height 16
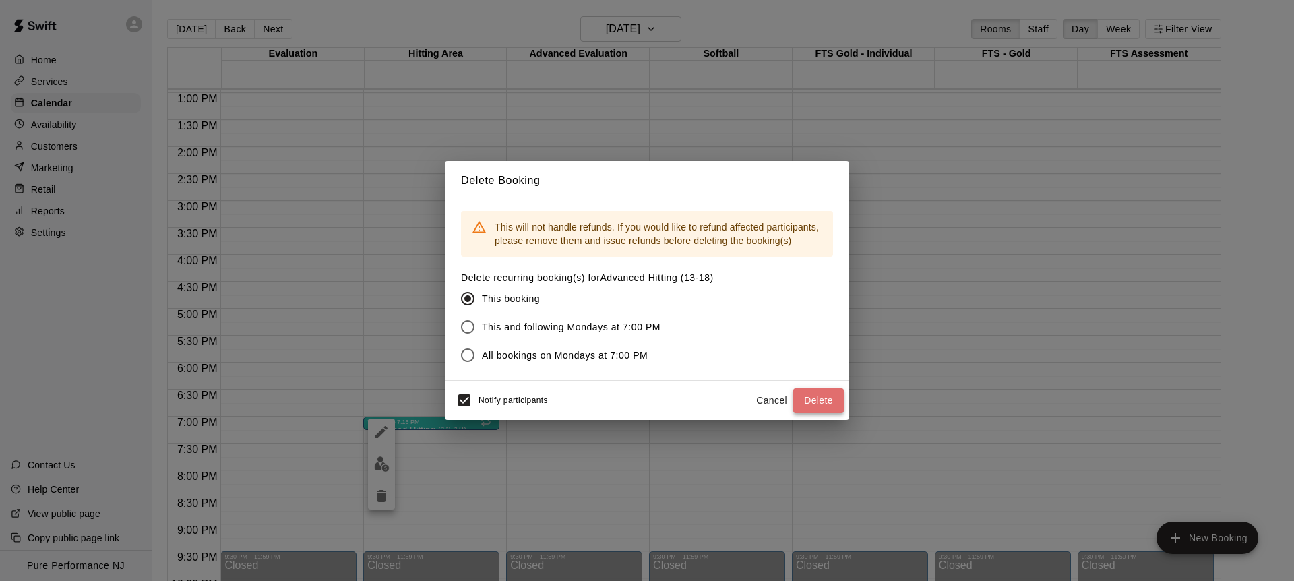
click at [823, 389] on button "Delete" at bounding box center [818, 400] width 51 height 25
